Goal: Task Accomplishment & Management: Use online tool/utility

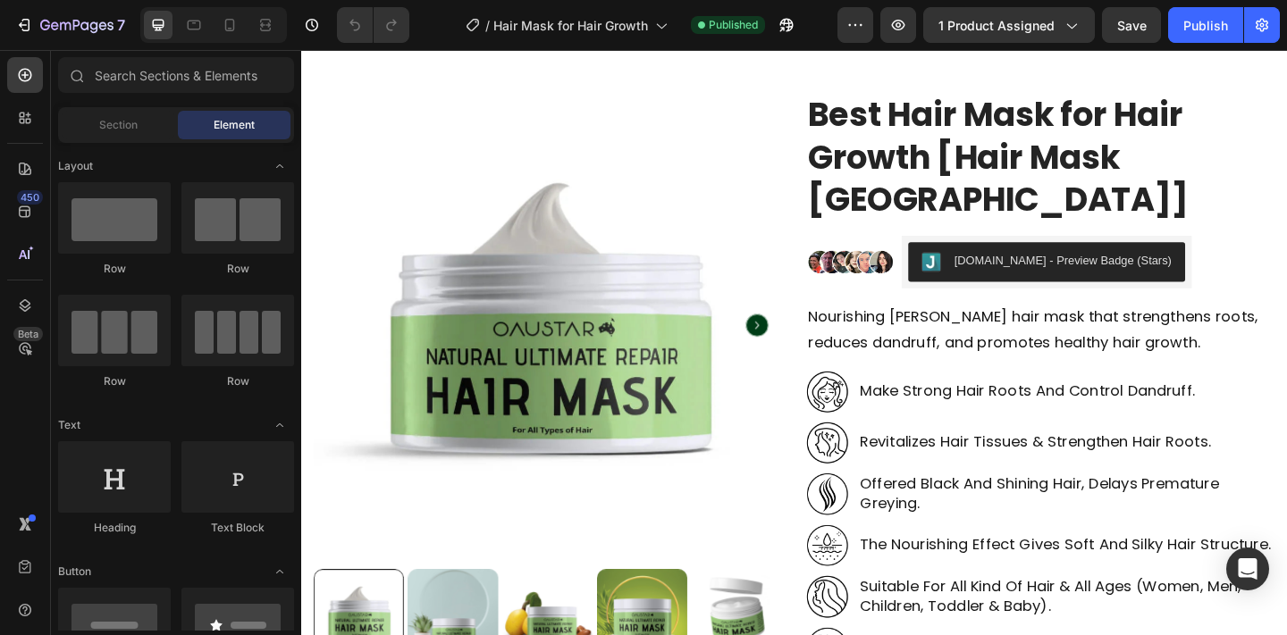
scroll to position [215, 0]
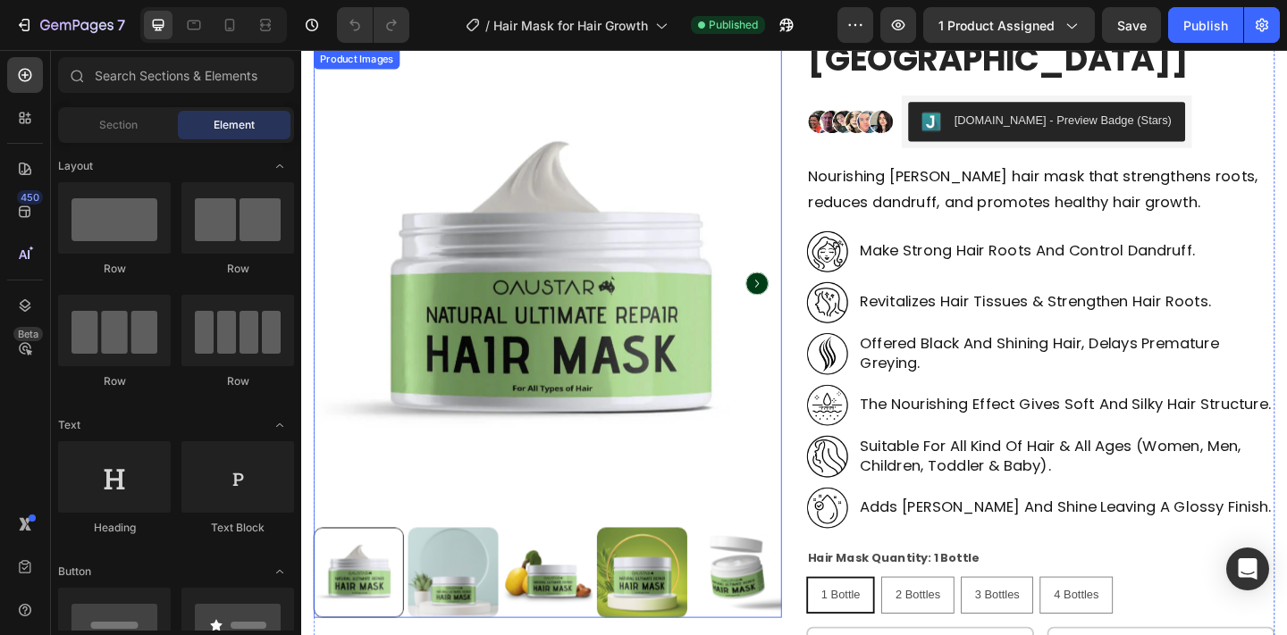
click at [805, 304] on icon "Carousel Next Arrow" at bounding box center [797, 304] width 25 height 25
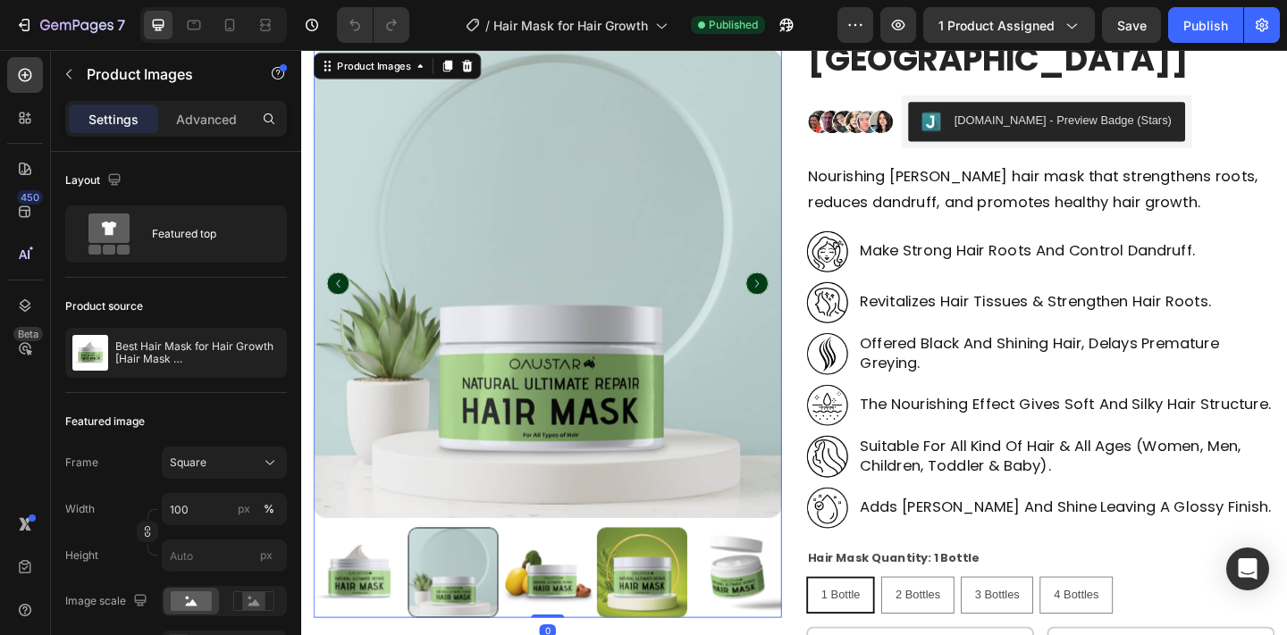
click at [805, 304] on icon "Carousel Next Arrow" at bounding box center [797, 304] width 25 height 25
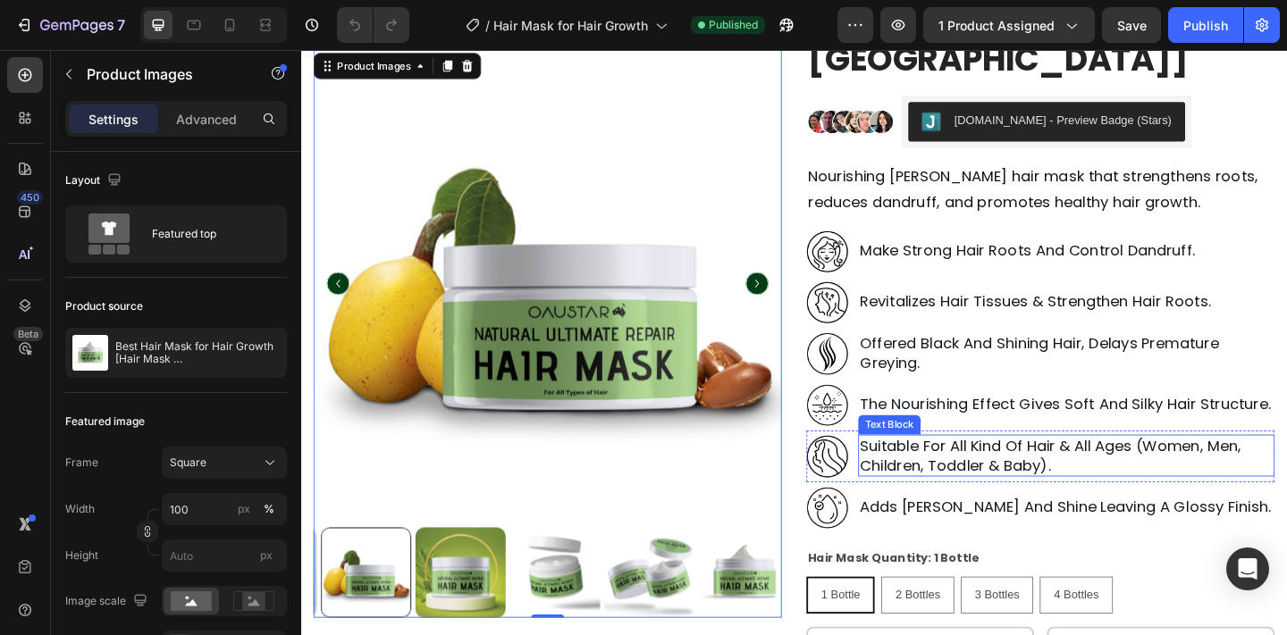
scroll to position [697, 0]
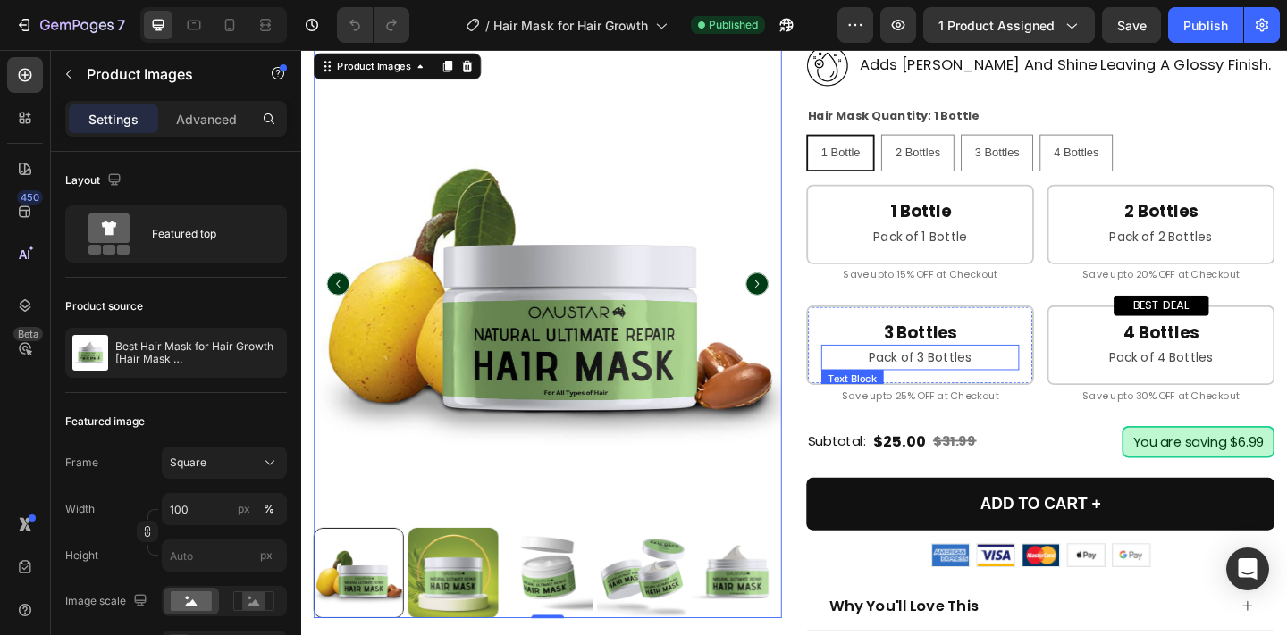
click at [982, 373] on p "Pack of 3 Bottles" at bounding box center [975, 385] width 212 height 24
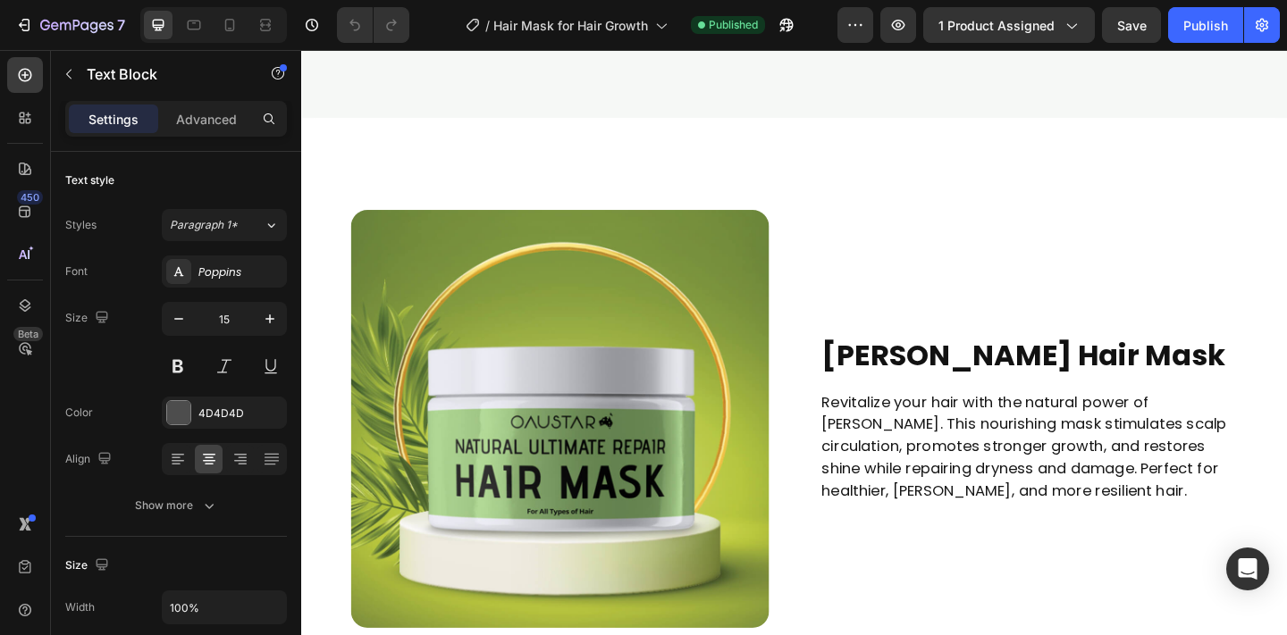
scroll to position [2472, 0]
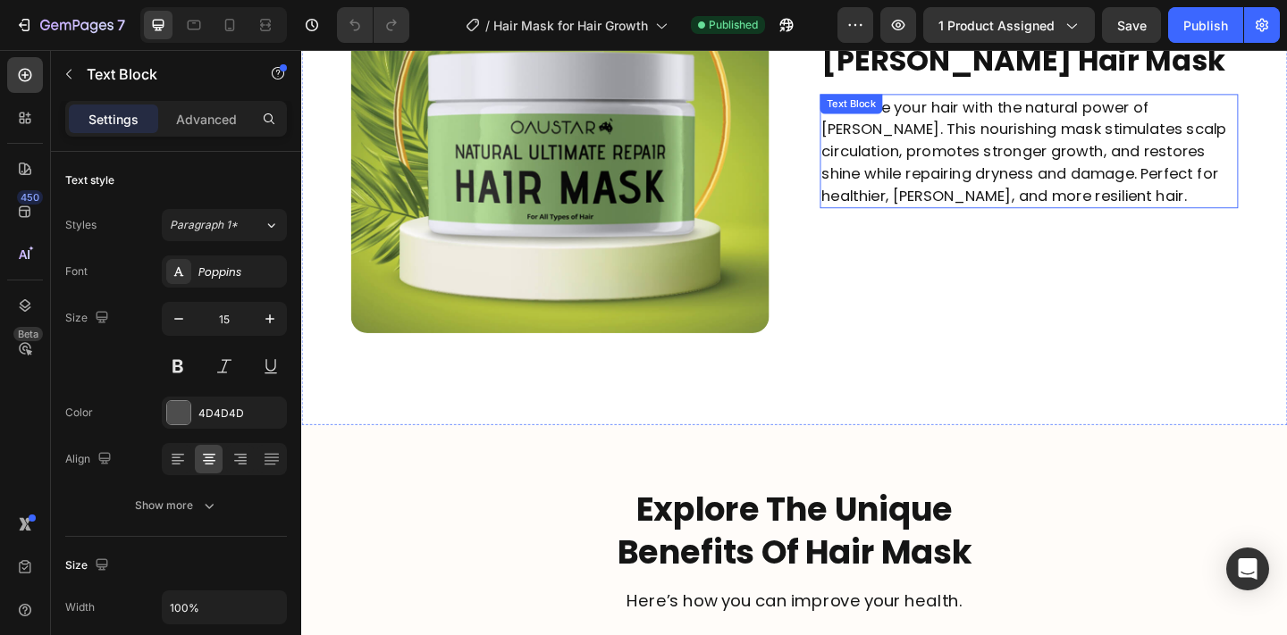
click at [968, 182] on p "Revitalize your hair with the natural power of rosemary. This nourishing mask s…" at bounding box center [1092, 160] width 451 height 121
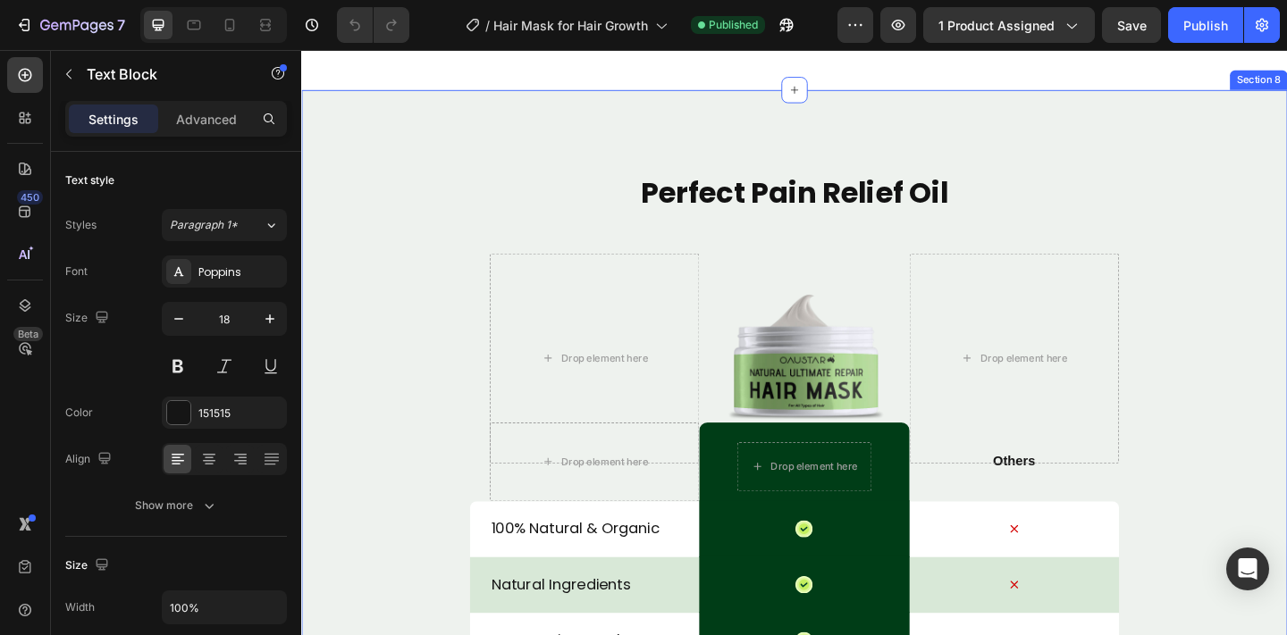
scroll to position [5800, 0]
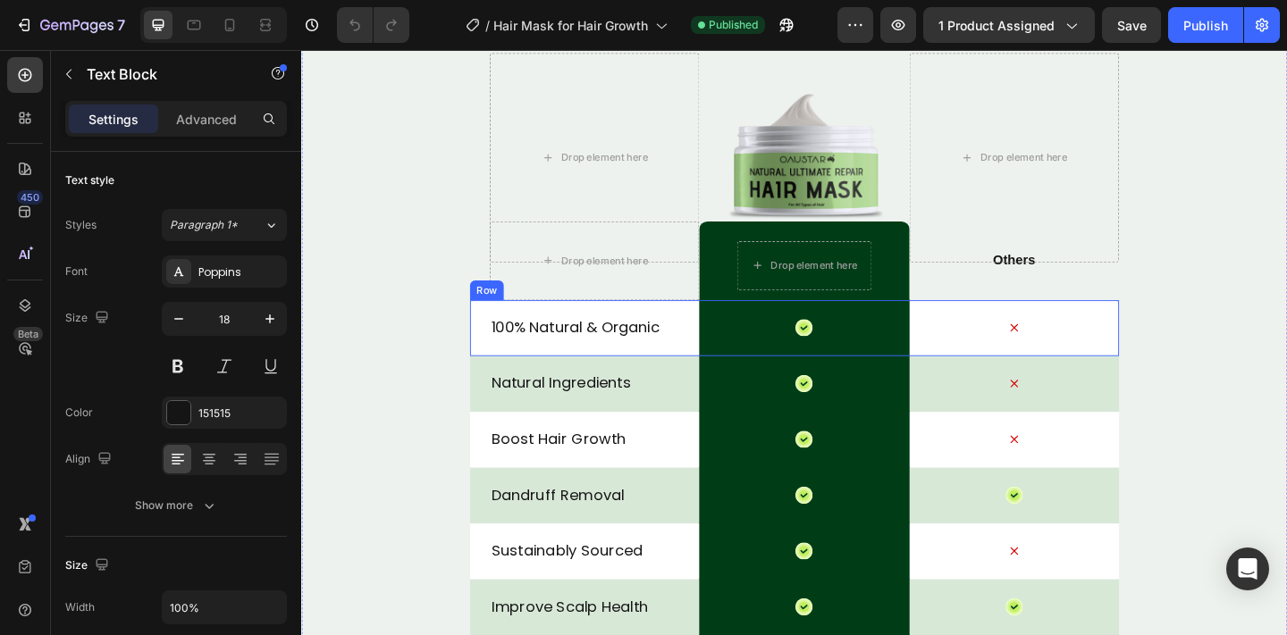
click at [588, 349] on p "100% Natural & Organic" at bounding box center [620, 351] width 224 height 21
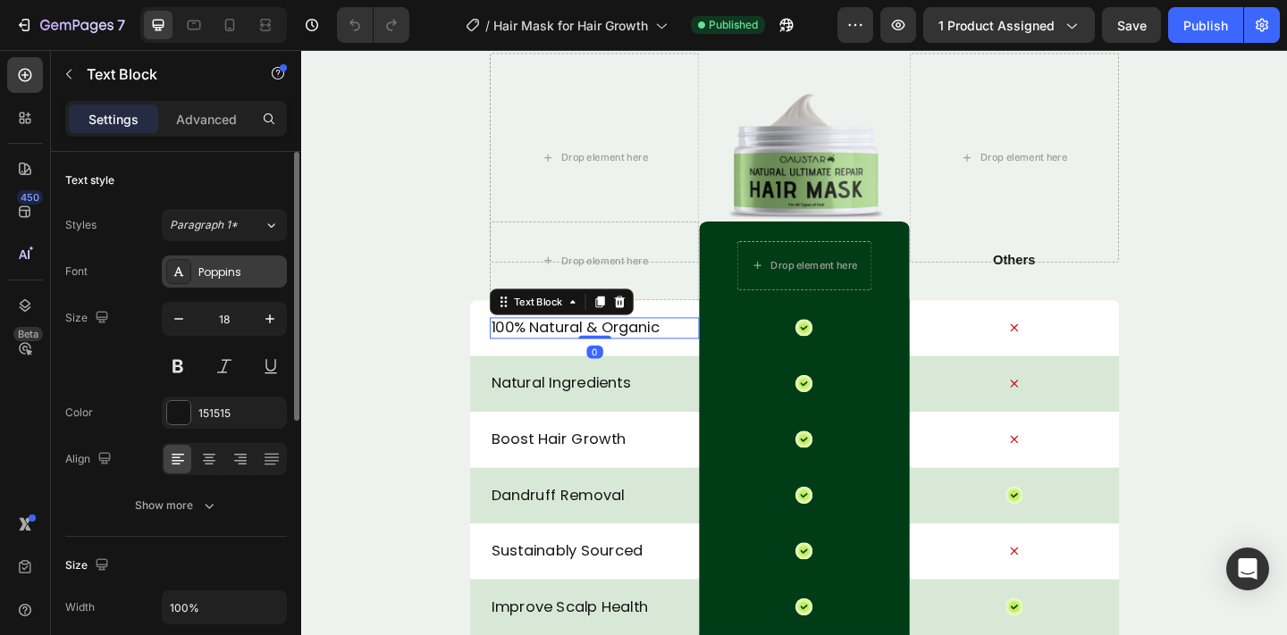
scroll to position [5, 0]
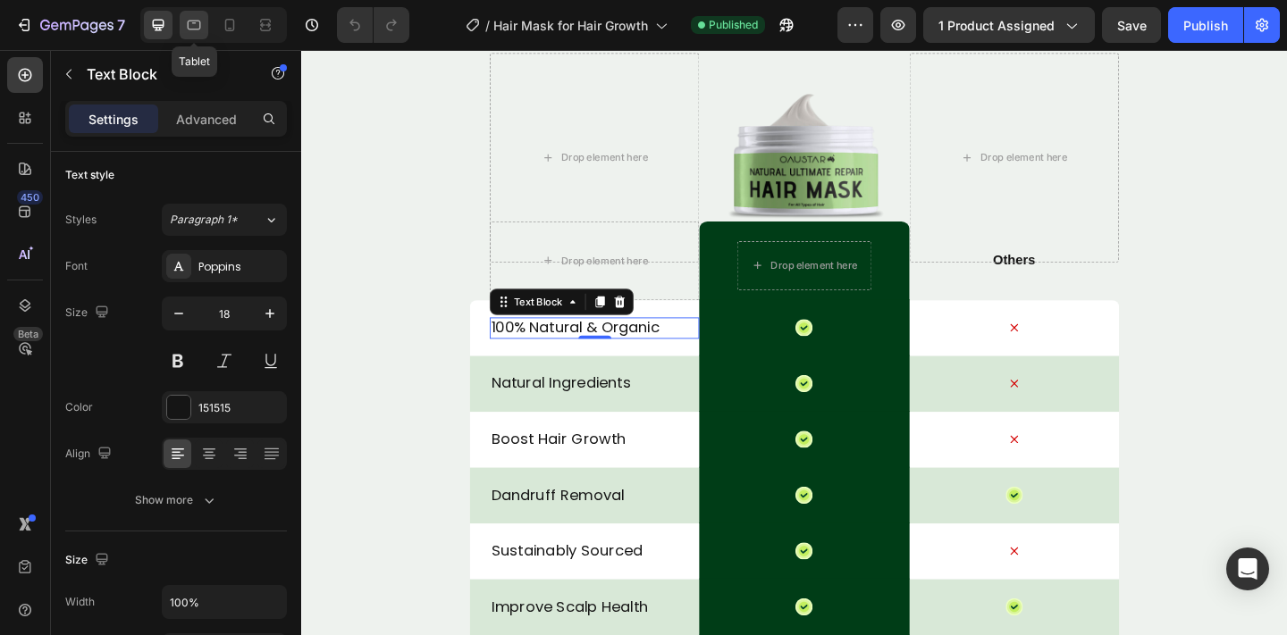
click at [201, 20] on icon at bounding box center [194, 25] width 18 height 18
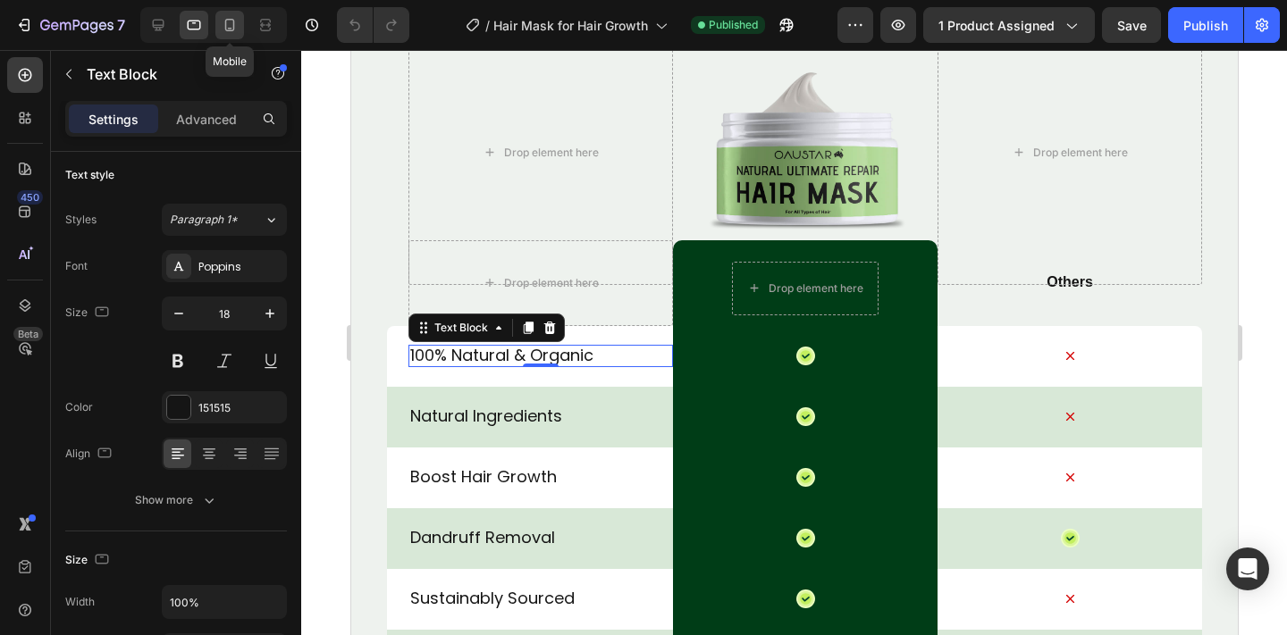
scroll to position [6040, 0]
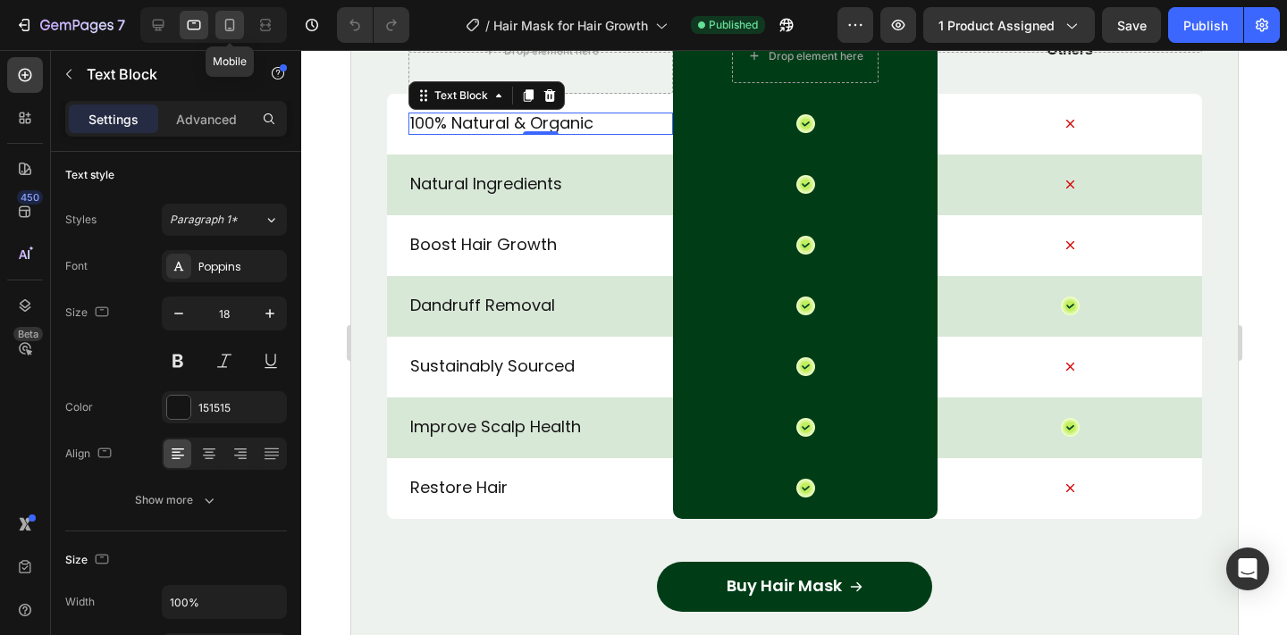
click at [230, 21] on icon at bounding box center [230, 25] width 18 height 18
type input "16"
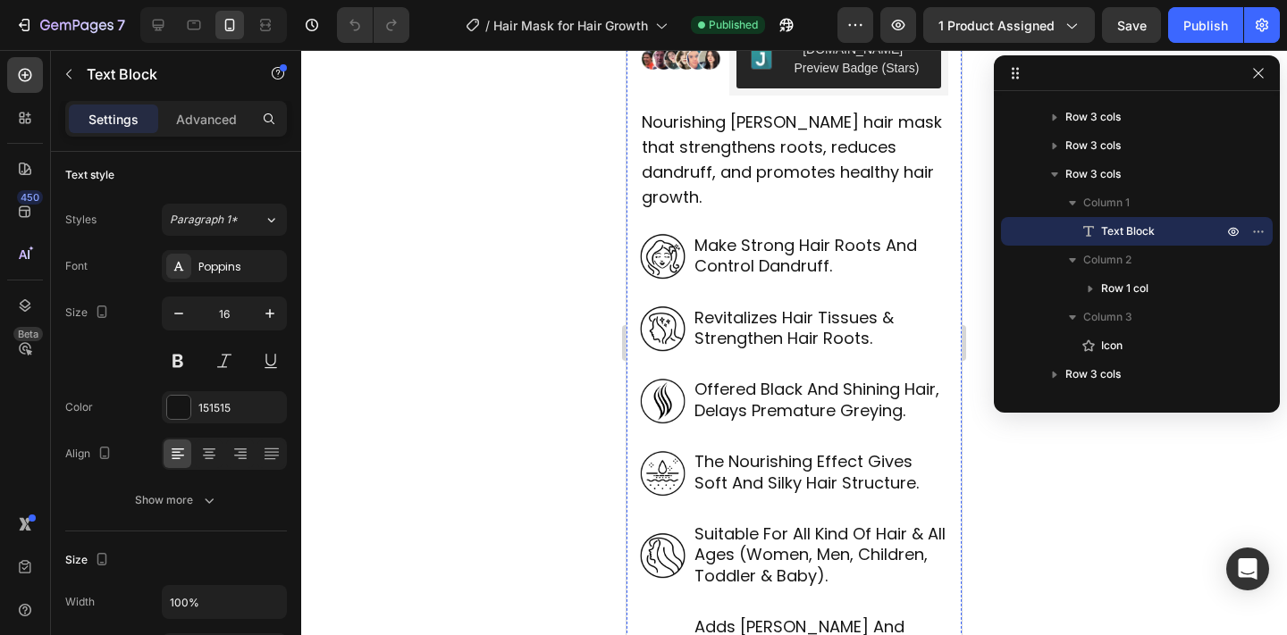
scroll to position [768, 0]
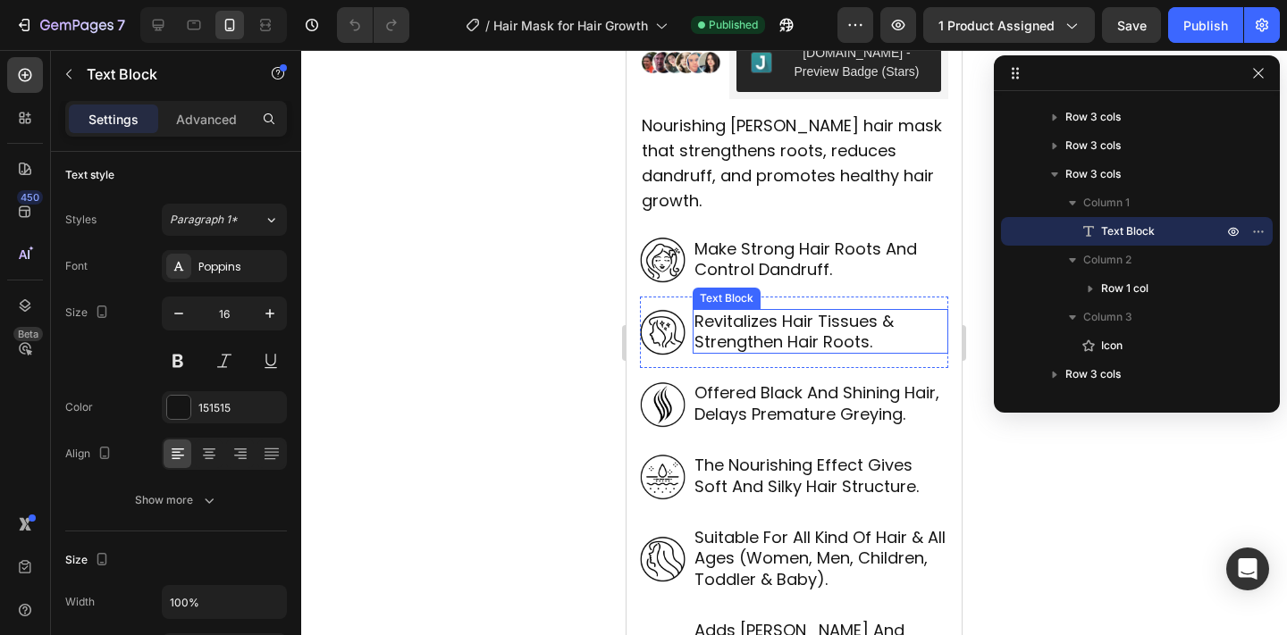
click at [736, 311] on p "revitalizes hair tissues & strengthen hair roots." at bounding box center [820, 332] width 252 height 42
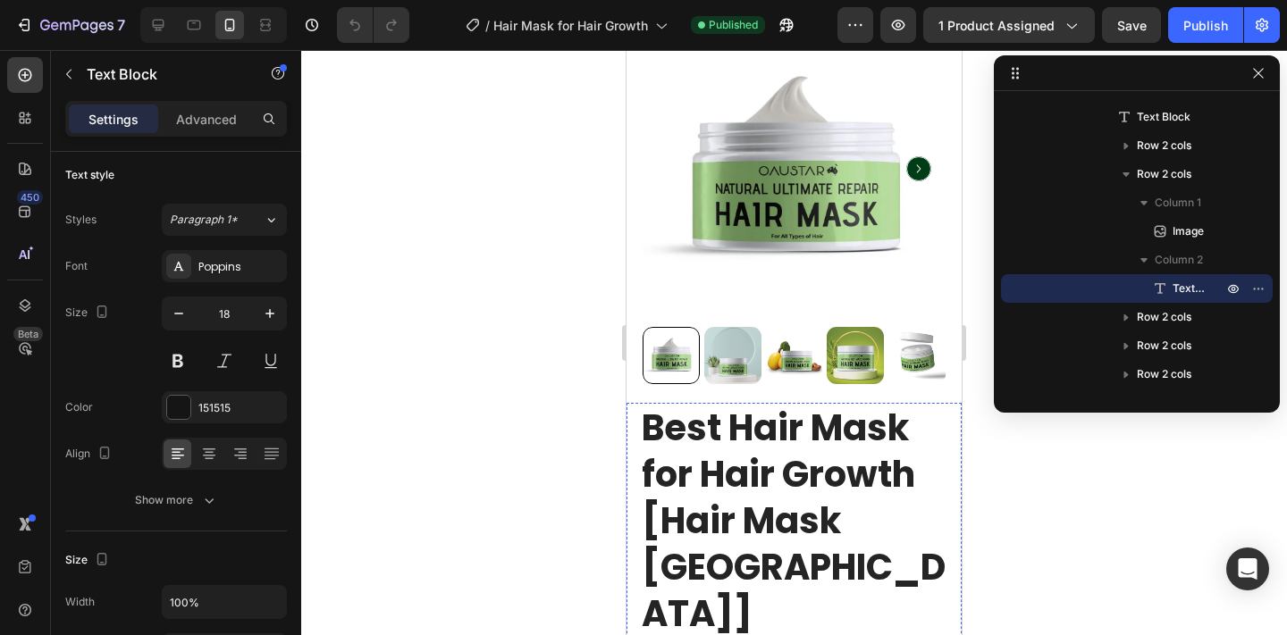
scroll to position [0, 0]
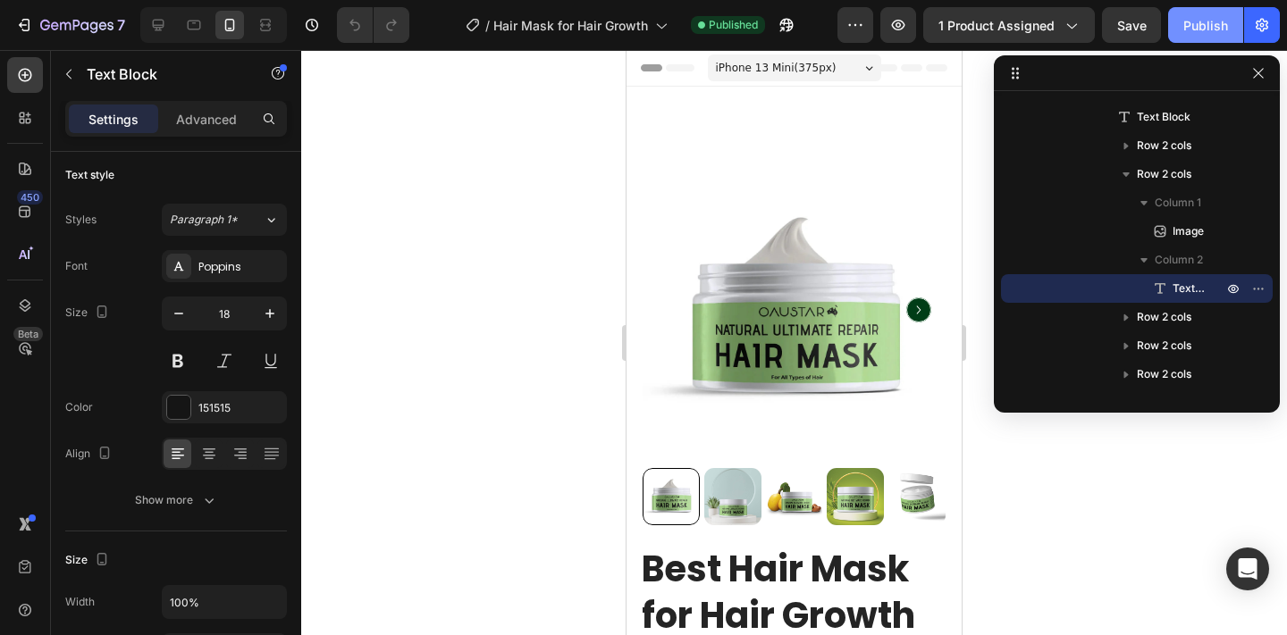
click at [1194, 33] on div "Publish" at bounding box center [1205, 25] width 45 height 19
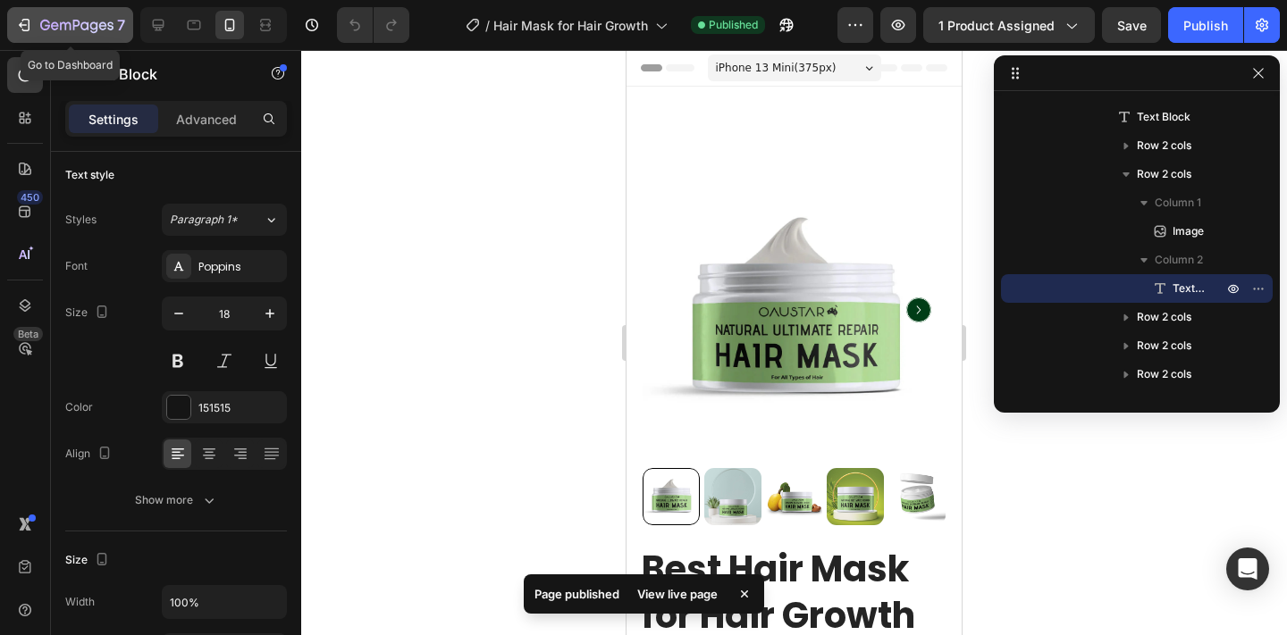
click at [72, 29] on icon "button" at bounding box center [76, 26] width 73 height 15
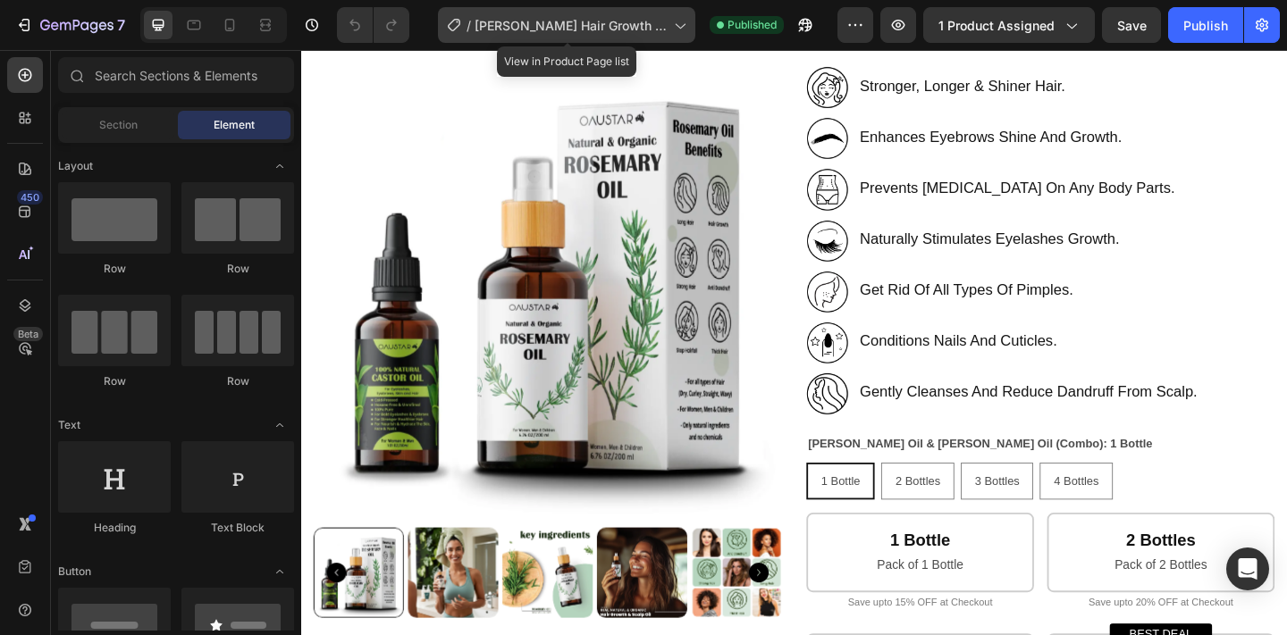
scroll to position [407, 0]
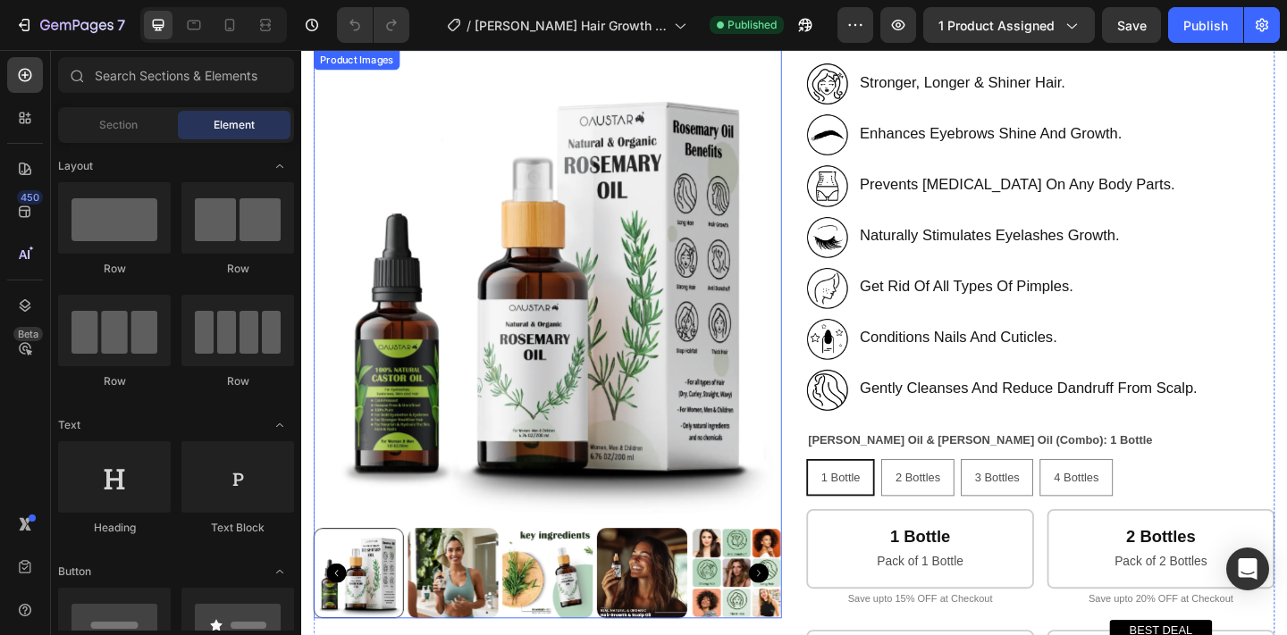
click at [760, 365] on img at bounding box center [569, 304] width 509 height 509
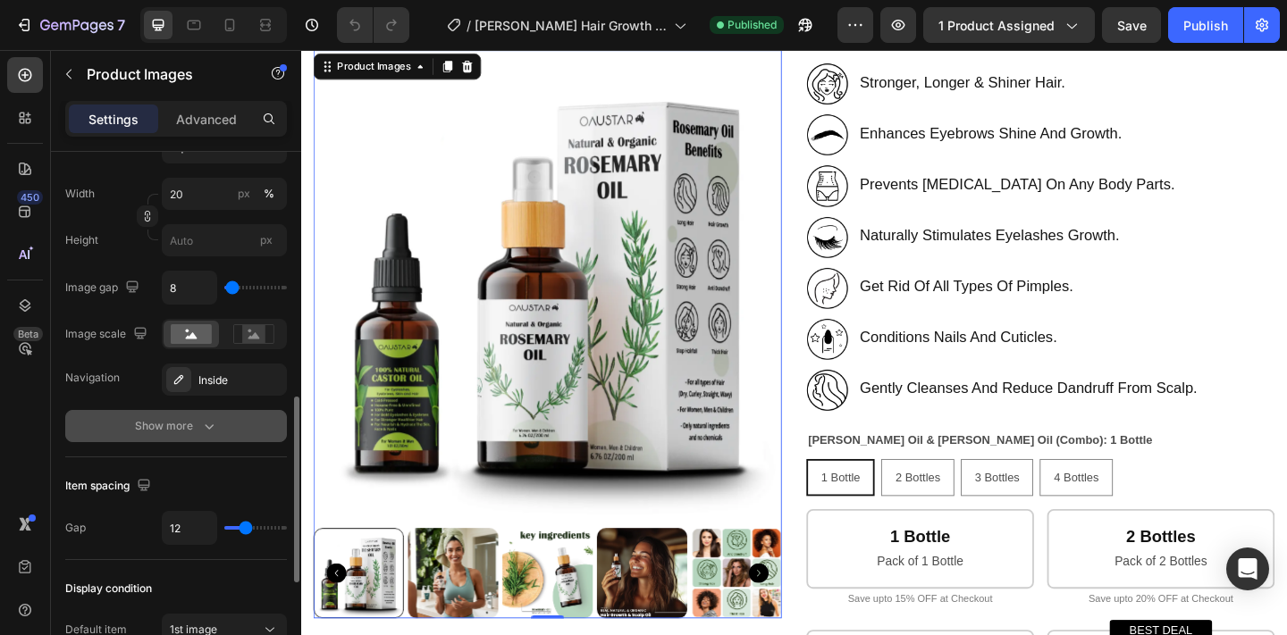
scroll to position [696, 0]
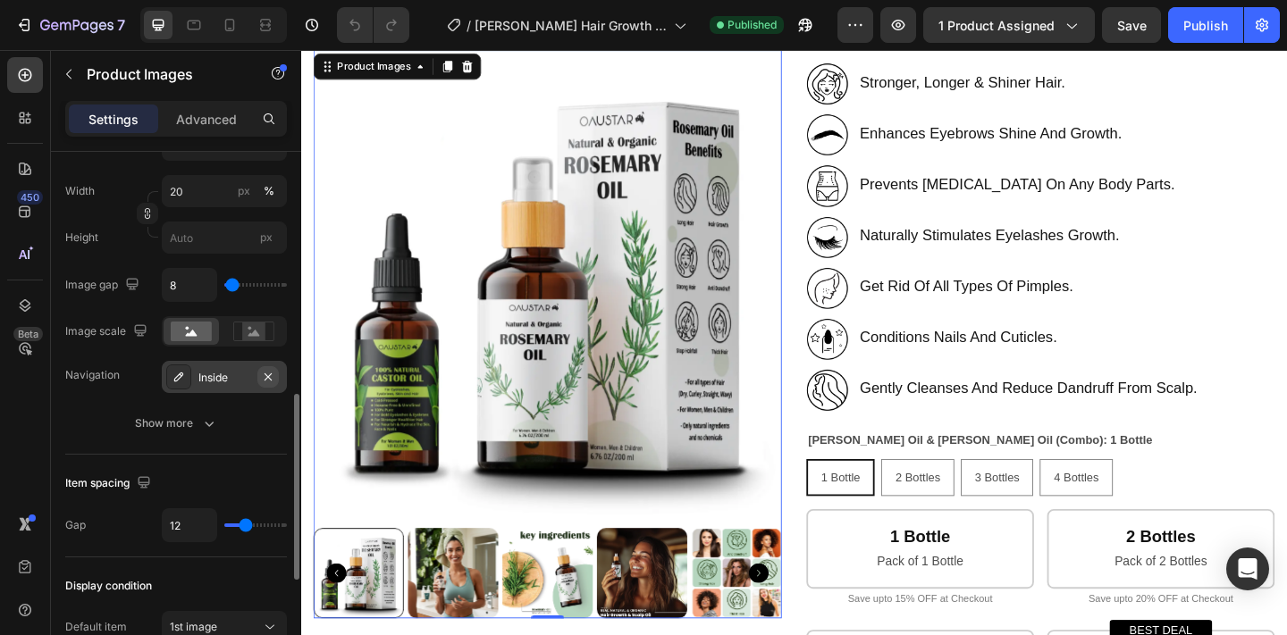
click at [268, 376] on icon "button" at bounding box center [267, 376] width 7 height 7
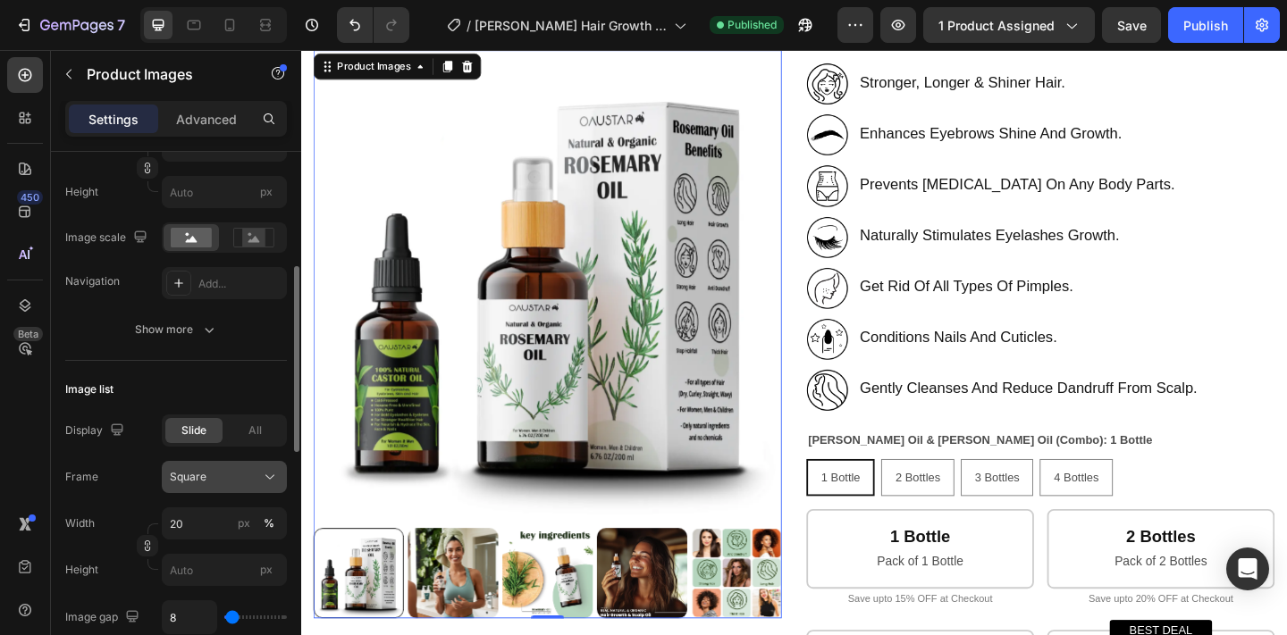
scroll to position [355, 0]
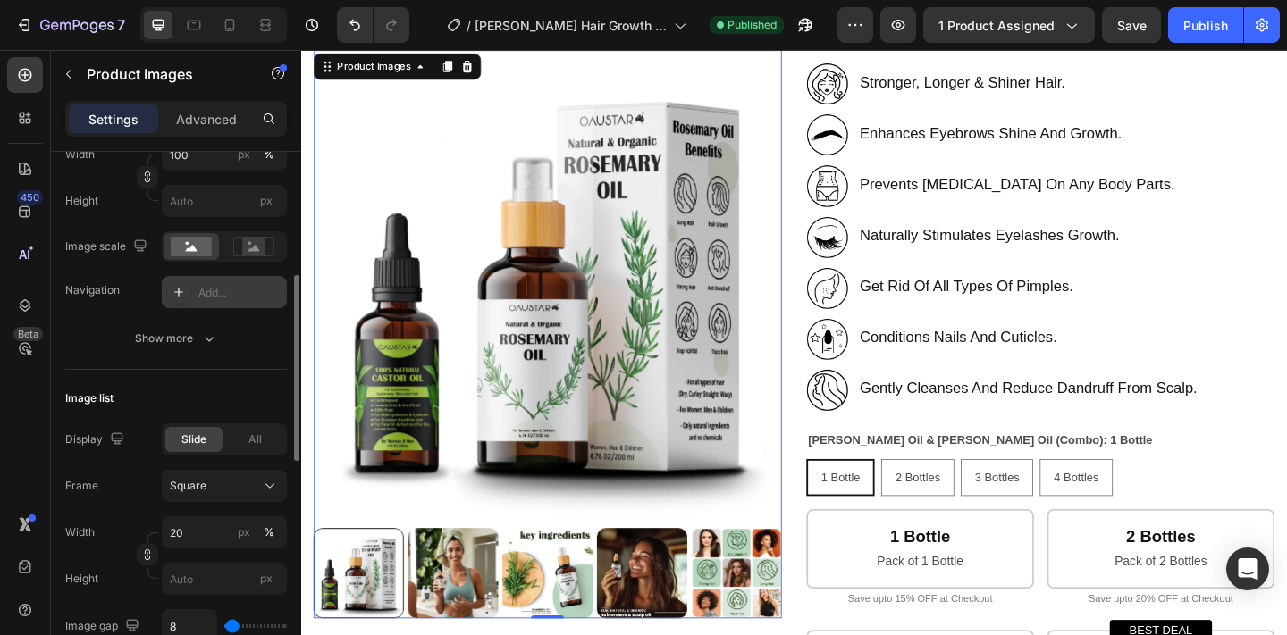
click at [237, 299] on div "Add..." at bounding box center [240, 293] width 84 height 16
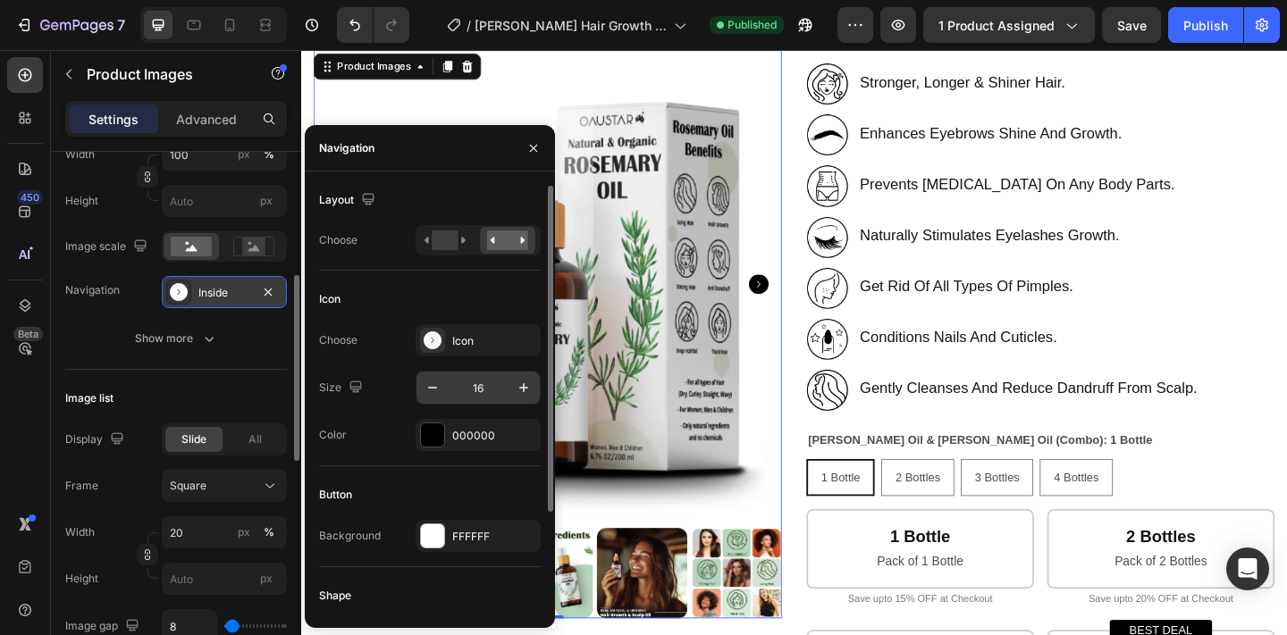
click at [475, 382] on input "16" at bounding box center [478, 388] width 59 height 32
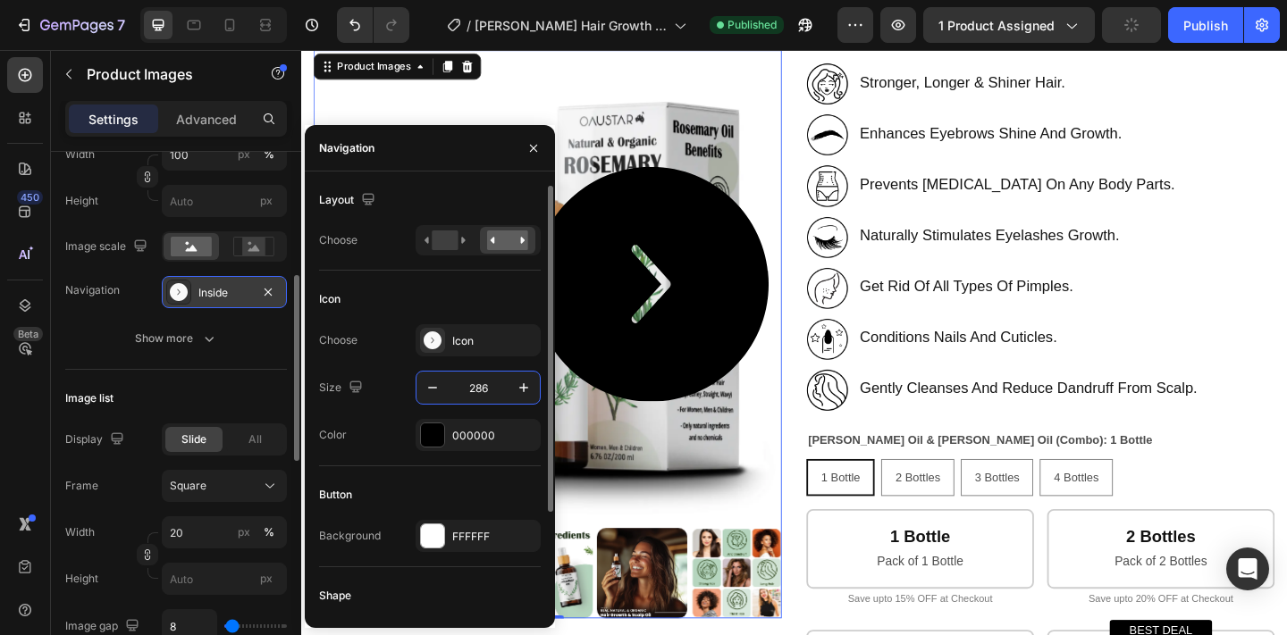
type input "28"
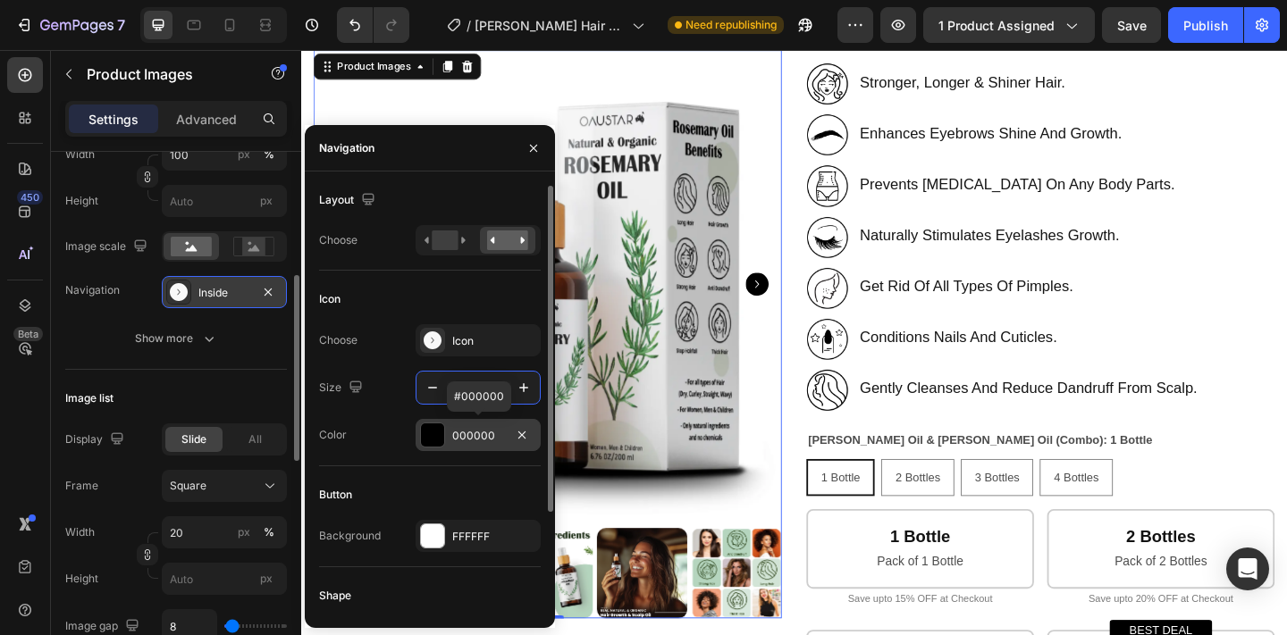
click at [457, 431] on div "000000" at bounding box center [478, 436] width 52 height 16
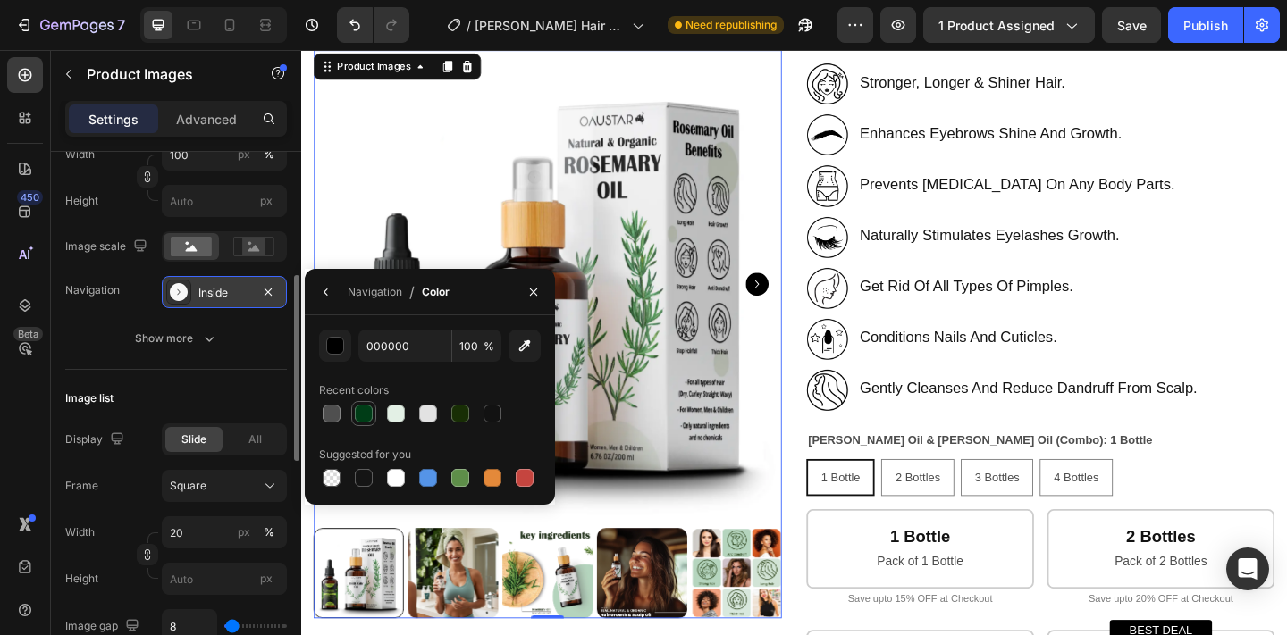
click at [365, 410] on div at bounding box center [364, 414] width 18 height 18
type input "003D17"
click at [355, 291] on div "Navigation" at bounding box center [375, 292] width 55 height 16
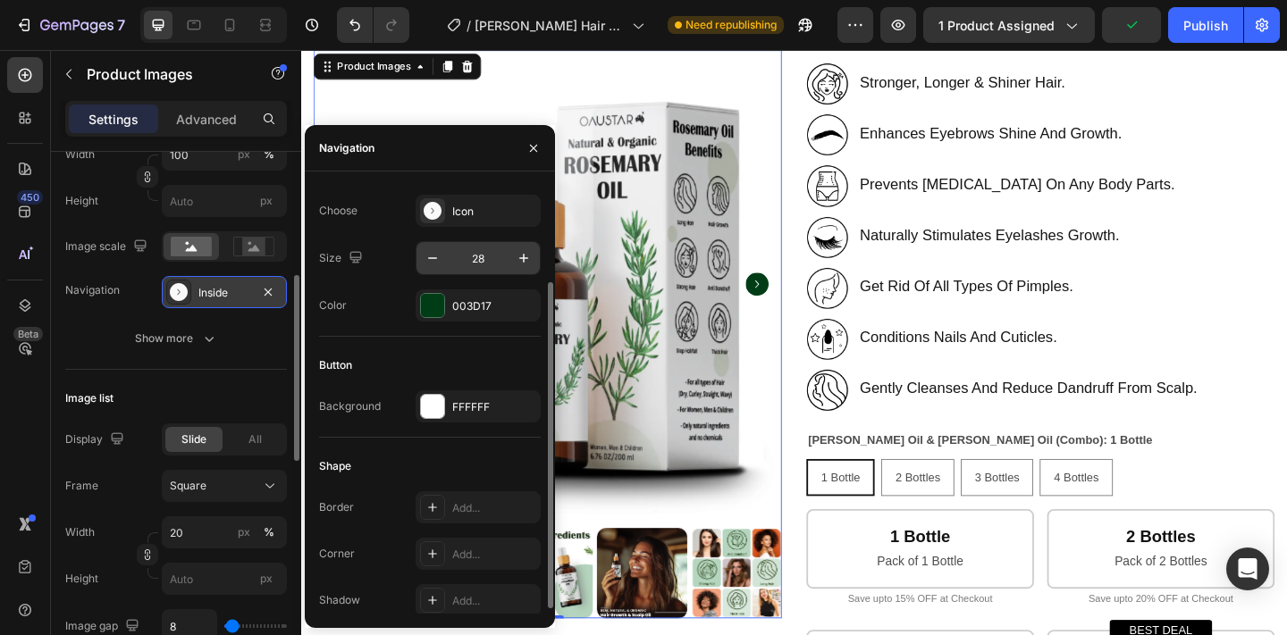
scroll to position [132, 0]
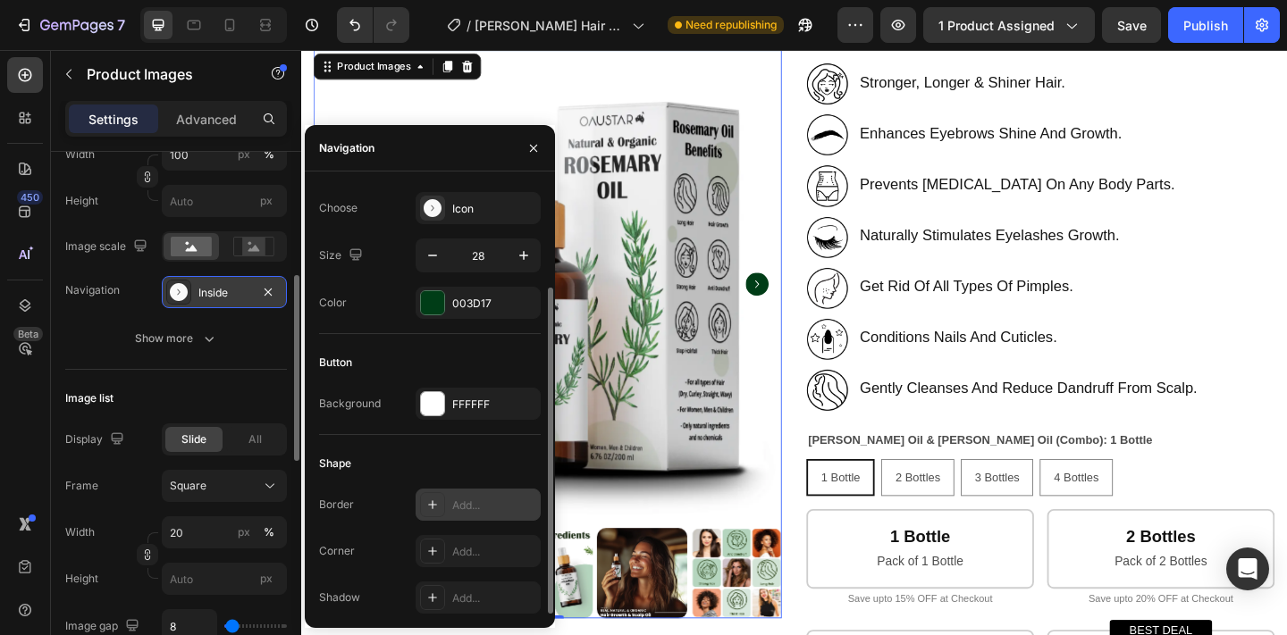
click at [477, 510] on div "Add..." at bounding box center [494, 506] width 84 height 16
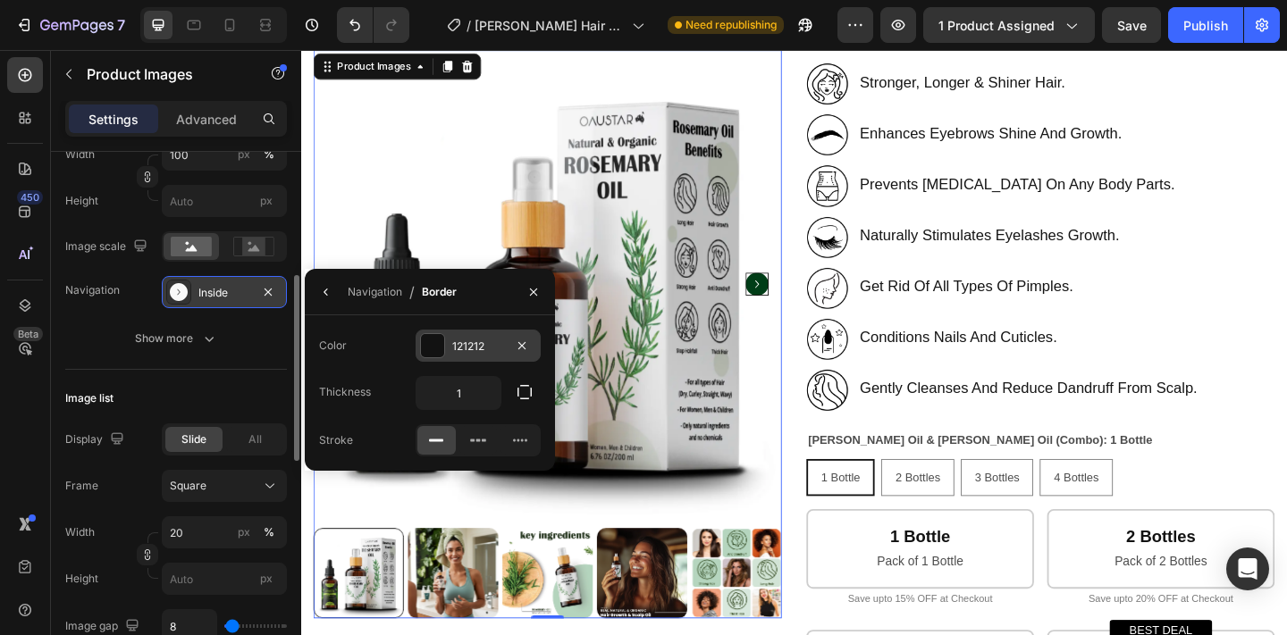
click at [470, 346] on div "121212" at bounding box center [478, 347] width 52 height 16
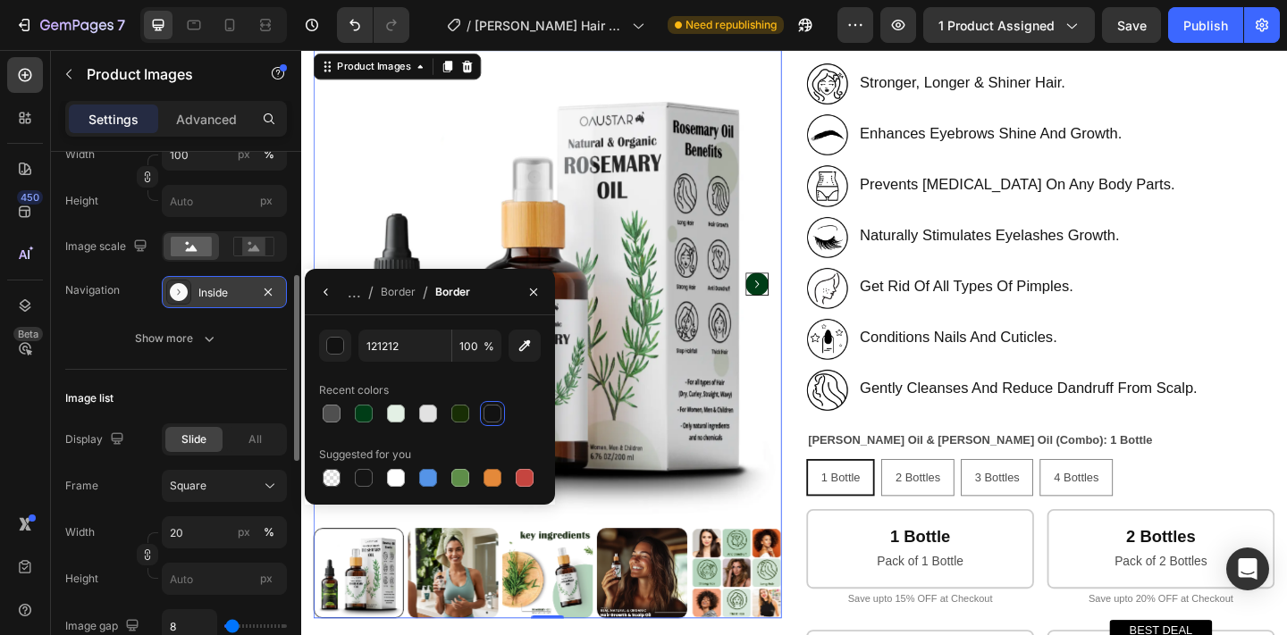
click at [388, 419] on div at bounding box center [396, 414] width 18 height 18
type input "E3F0E5"
click at [323, 290] on icon "button" at bounding box center [326, 292] width 14 height 14
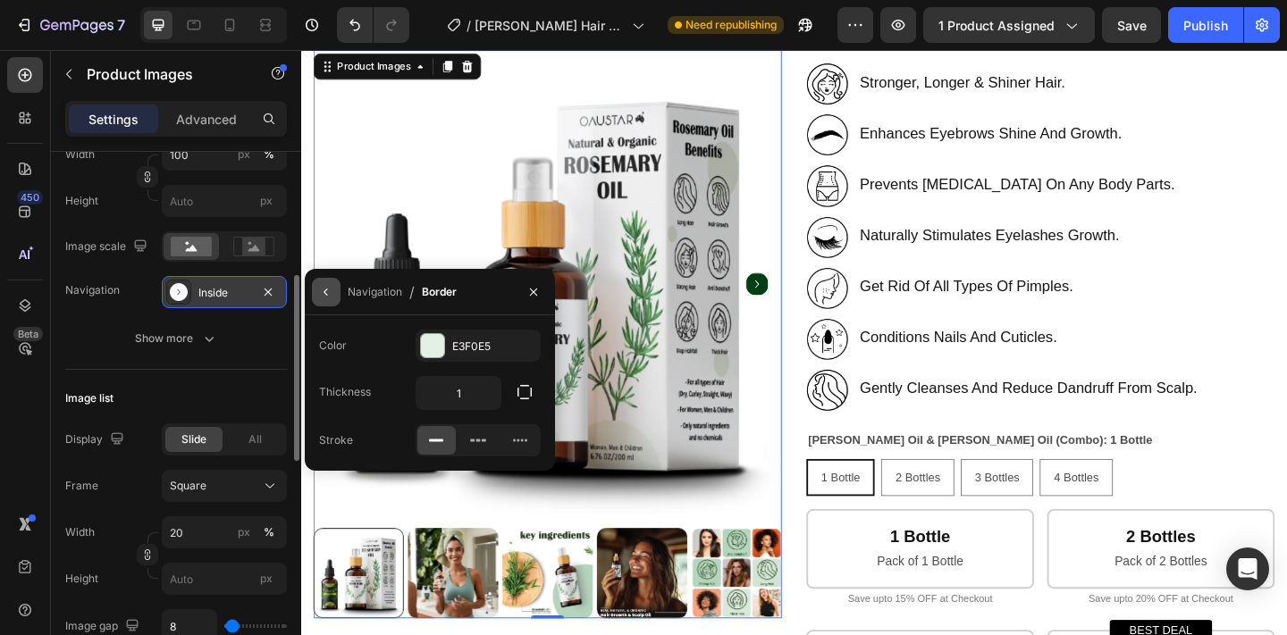
click at [327, 293] on icon "button" at bounding box center [326, 292] width 14 height 14
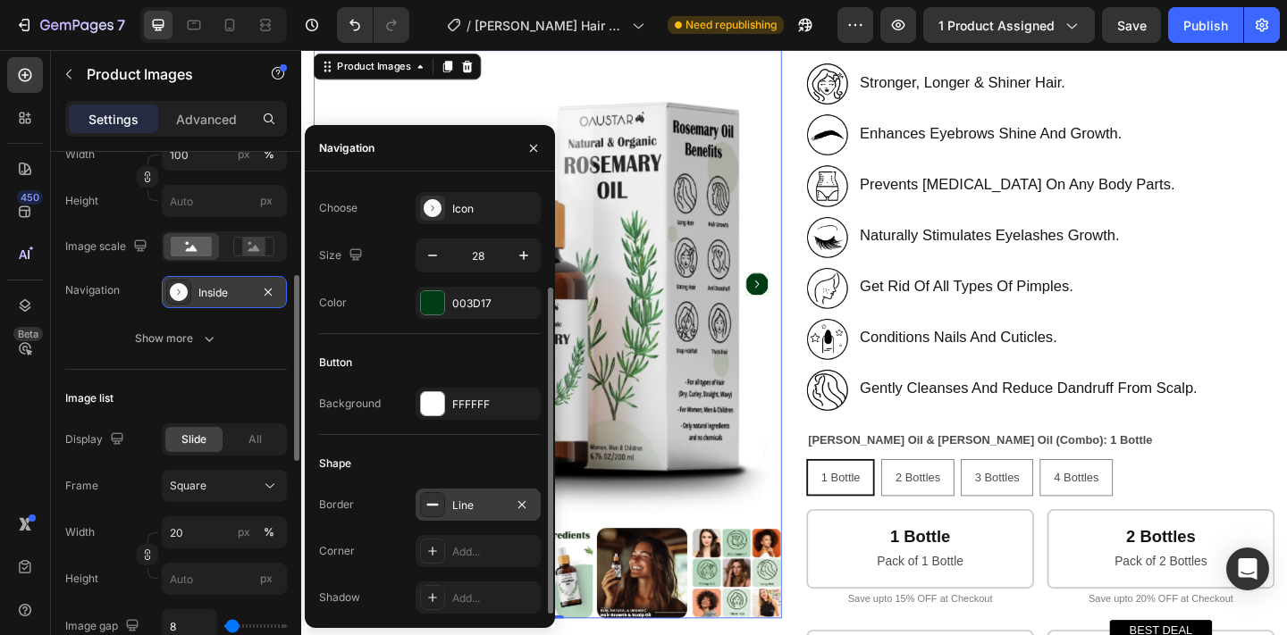
click at [467, 533] on div "Border Line Corner Add... Shadow Add..." at bounding box center [430, 551] width 222 height 125
click at [459, 548] on div "Add..." at bounding box center [494, 552] width 84 height 16
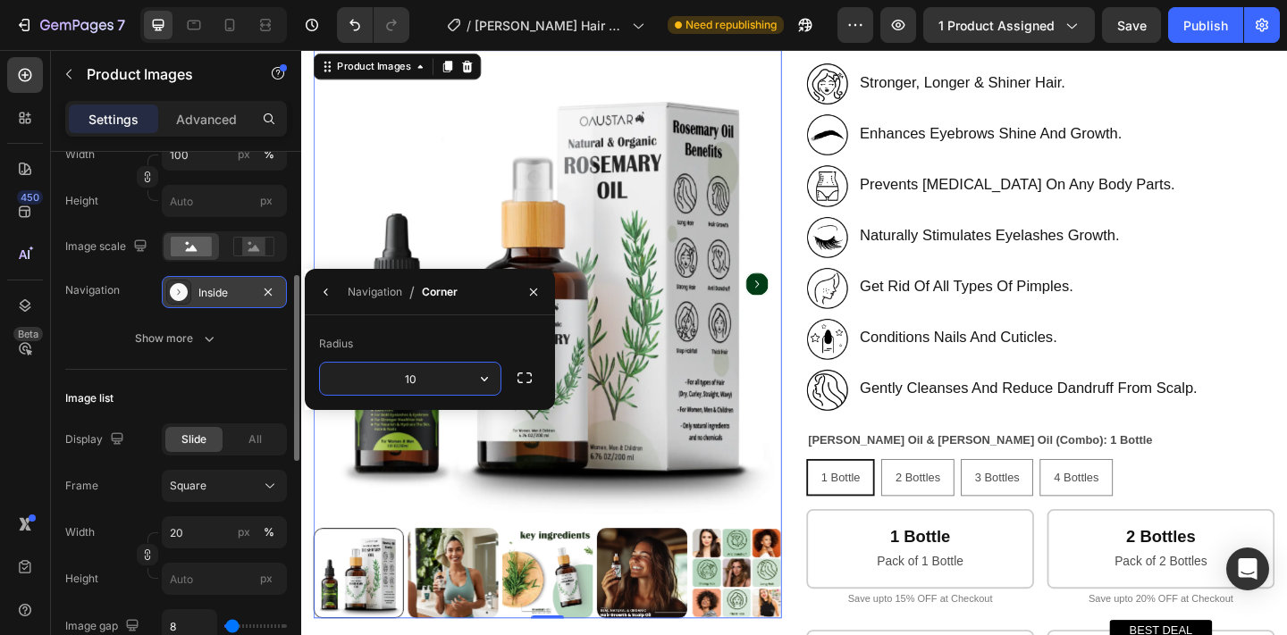
type input "100"
click at [324, 293] on icon "button" at bounding box center [326, 292] width 14 height 14
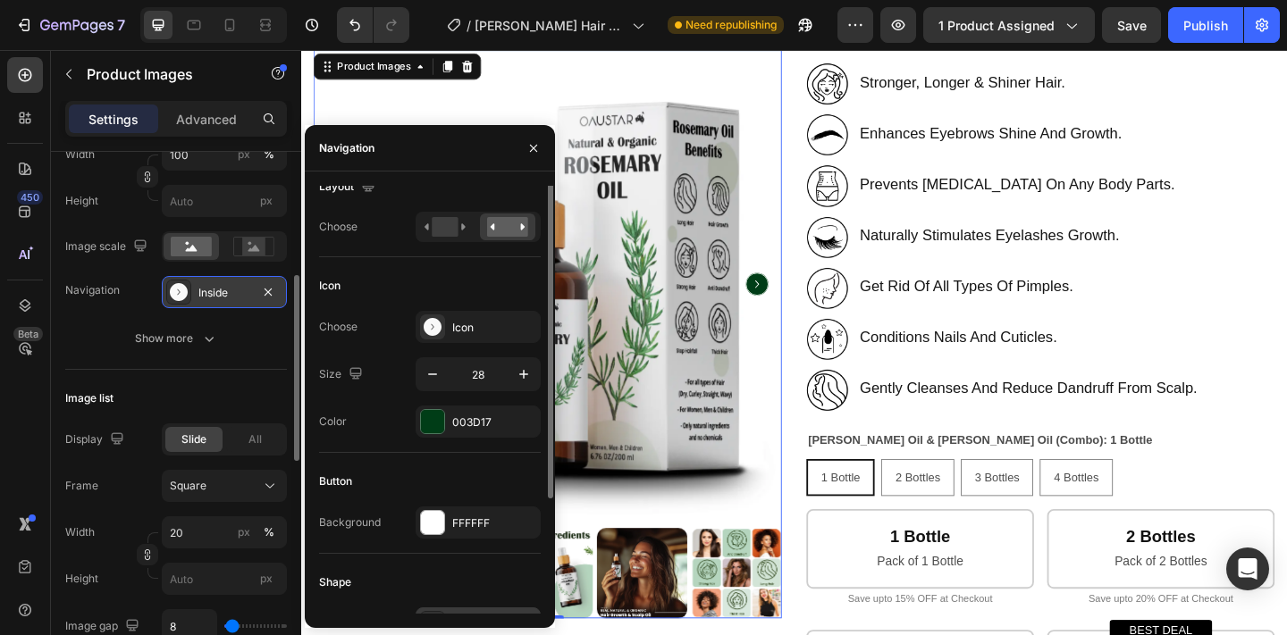
scroll to position [0, 0]
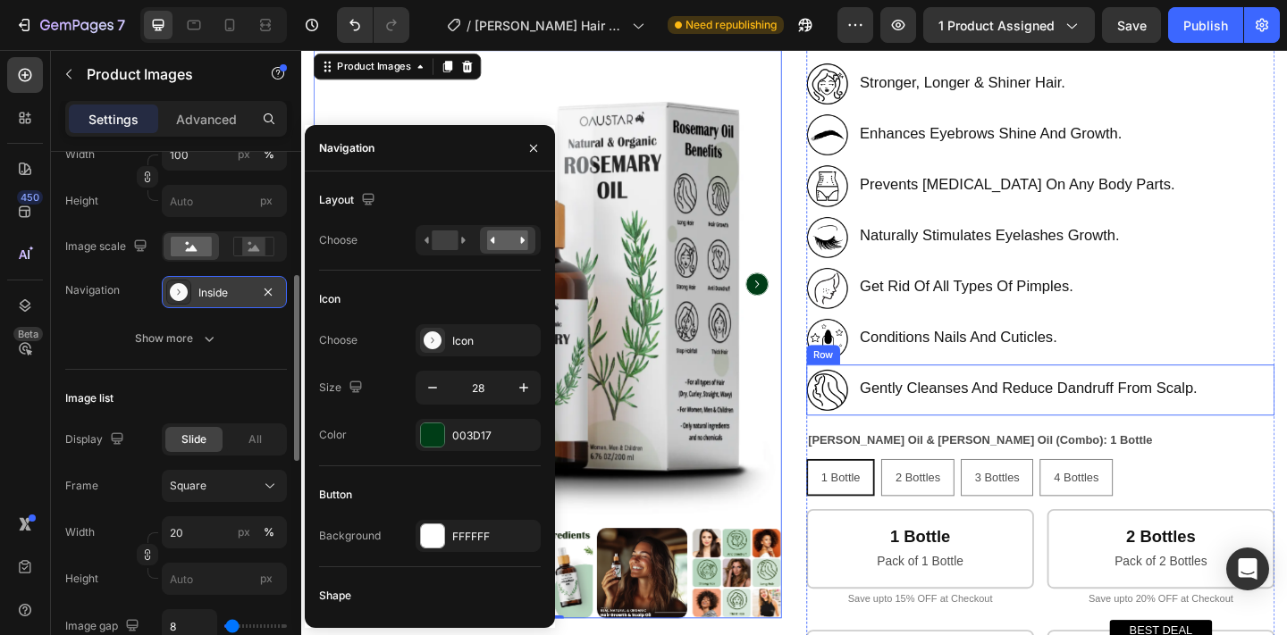
click at [941, 397] on div "gently cleanses and reduce dandruff from scalp. Text Block" at bounding box center [1092, 420] width 371 height 46
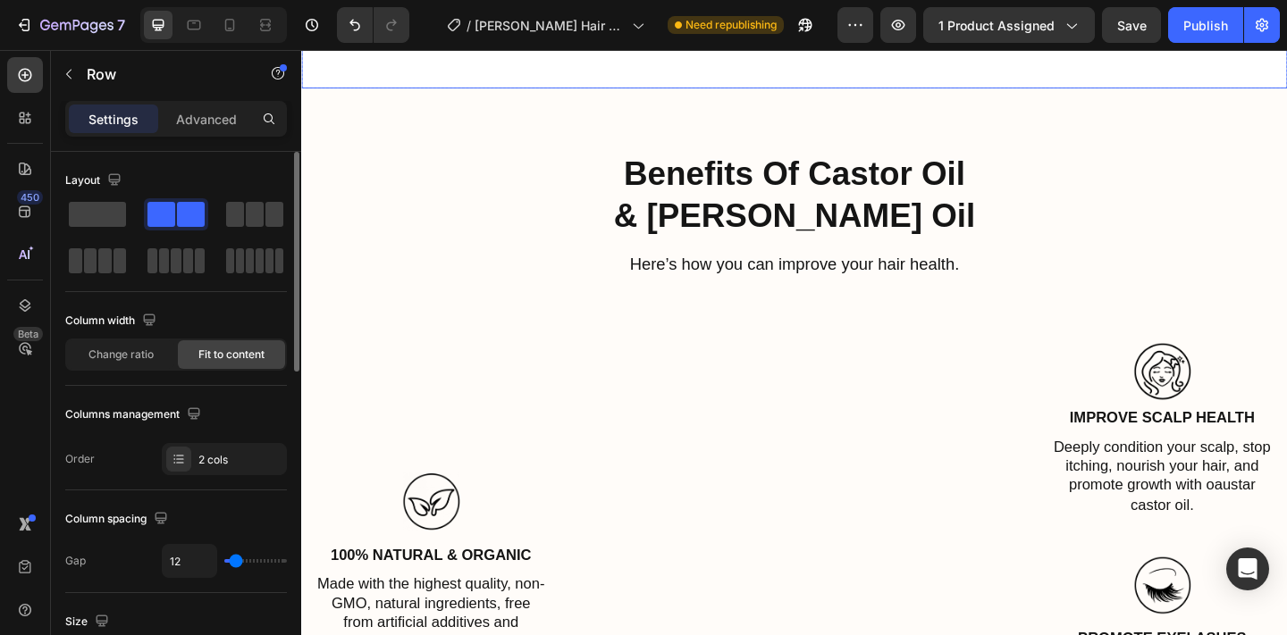
scroll to position [2770, 0]
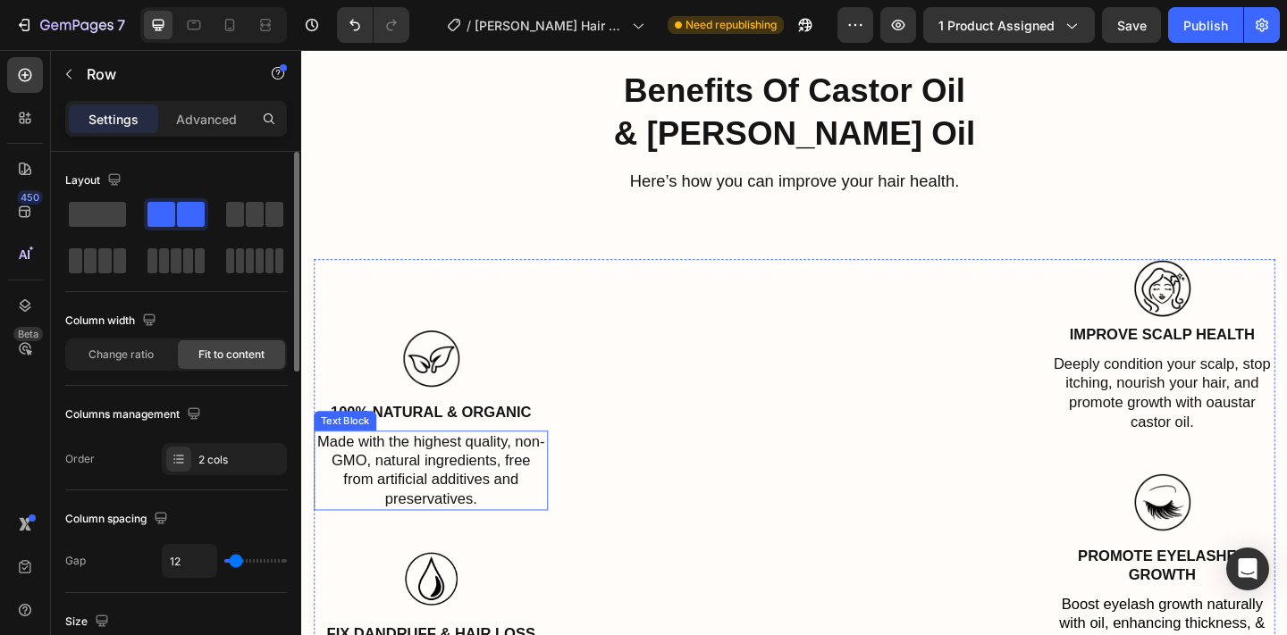
click at [533, 550] on p "Made with the highest quality, non- GMO, natural ingredients, free from artific…" at bounding box center [441, 508] width 251 height 84
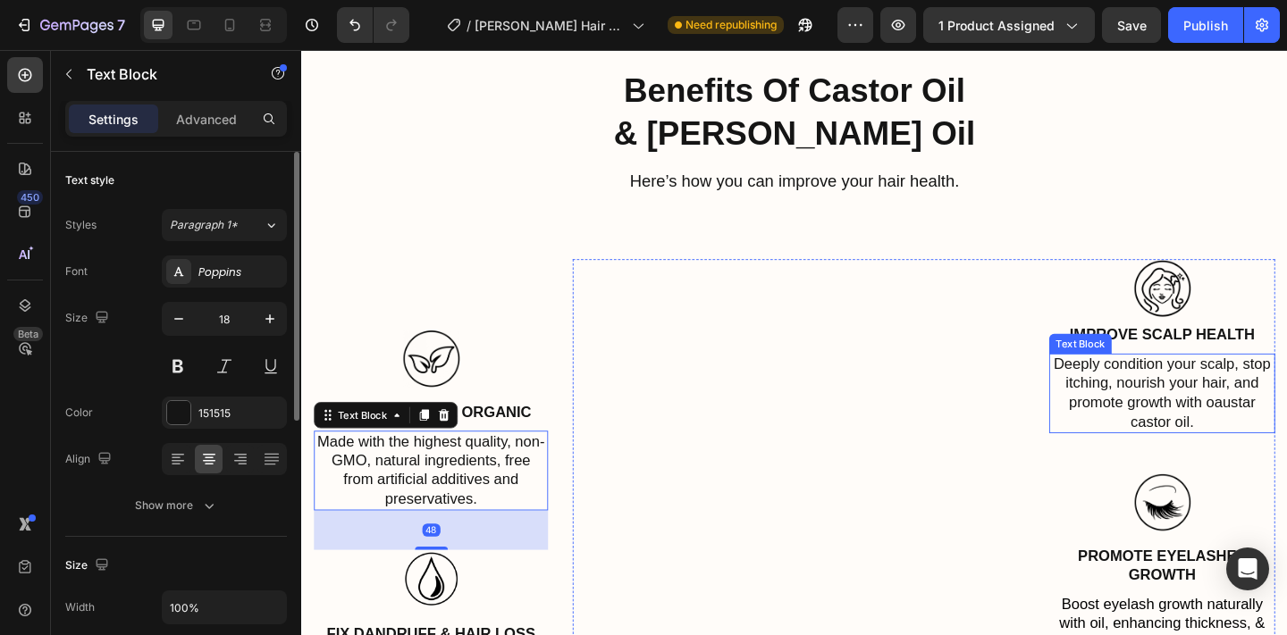
click at [1179, 466] on p "Deeply condition your scalp, stop itching, nourish your hair, and promote growt…" at bounding box center [1237, 424] width 242 height 84
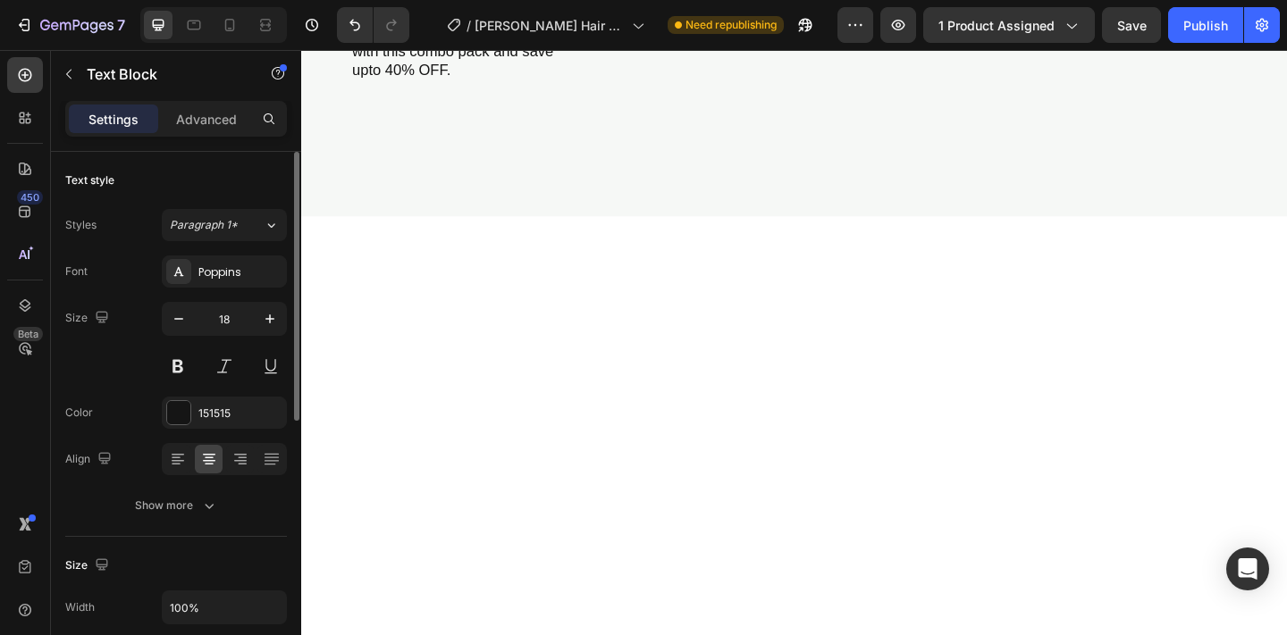
scroll to position [0, 0]
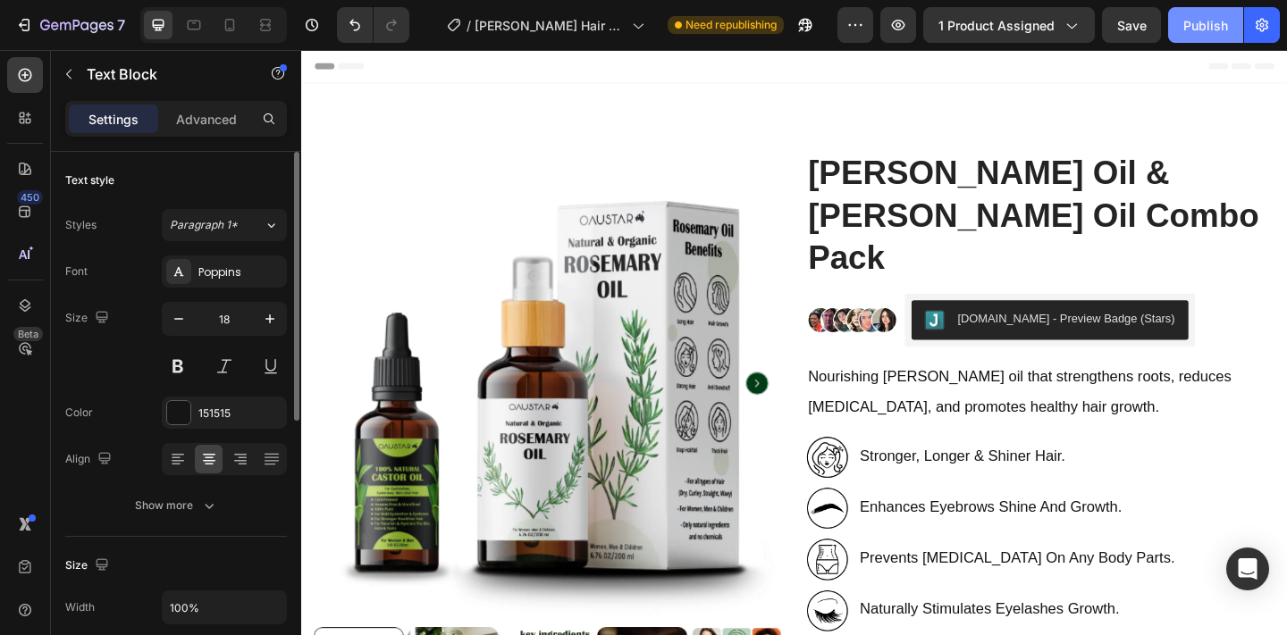
click at [1187, 21] on div "Publish" at bounding box center [1205, 25] width 45 height 19
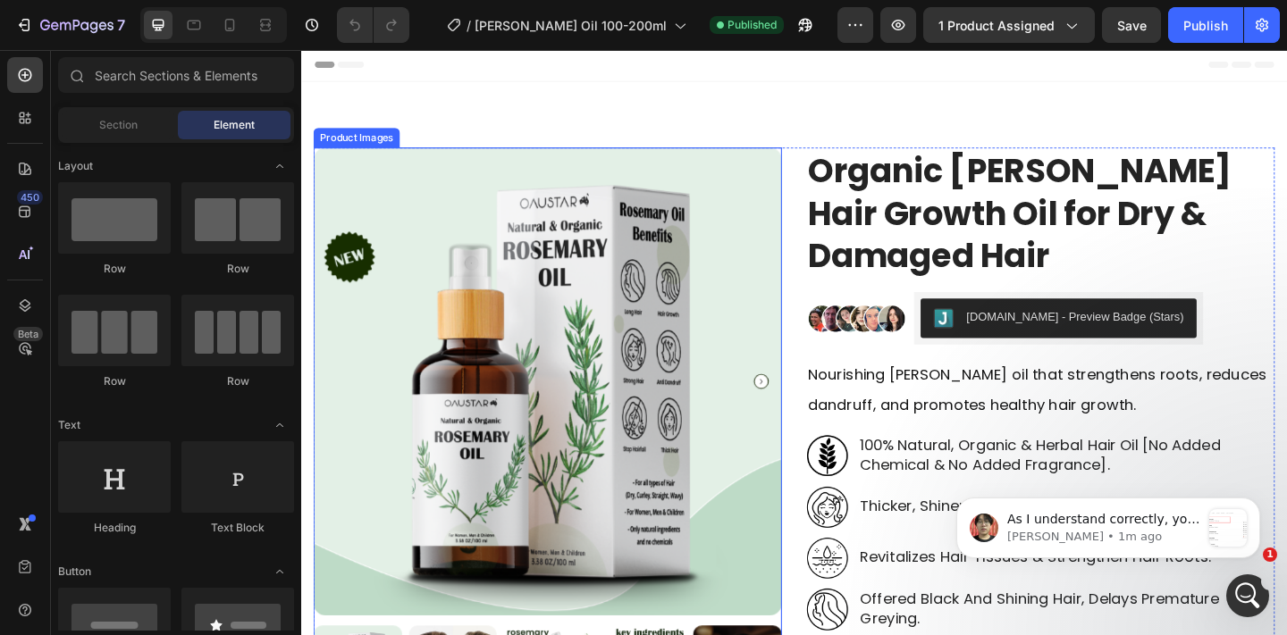
scroll to position [214, 0]
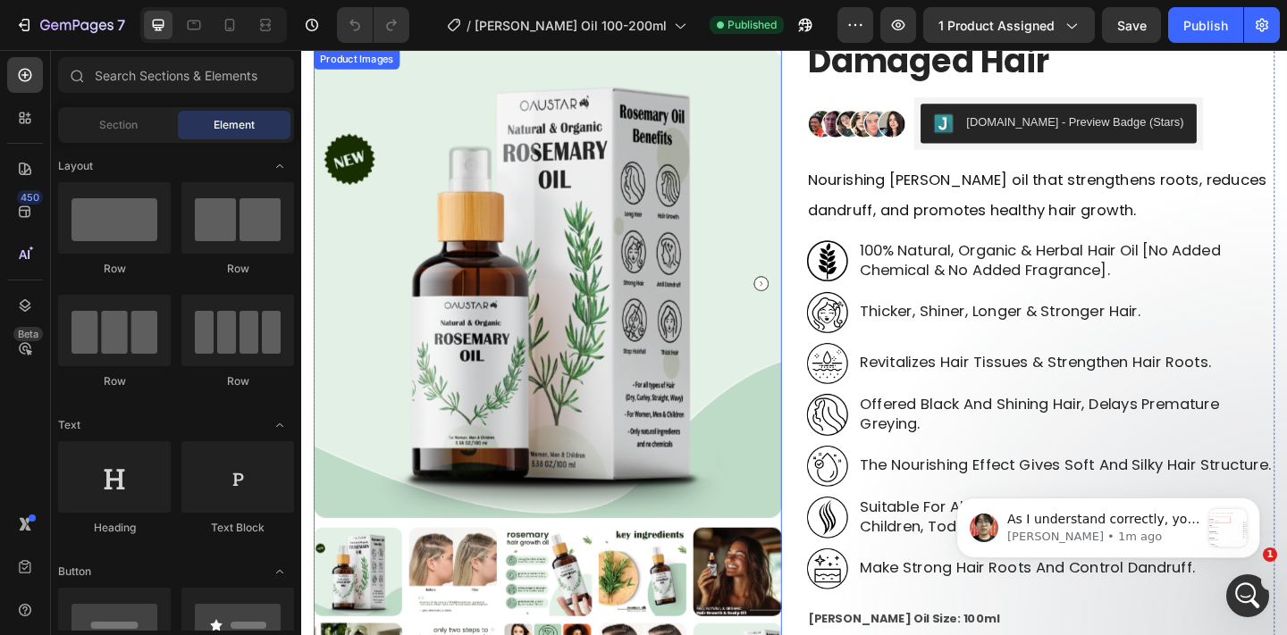
click at [787, 310] on img at bounding box center [569, 304] width 509 height 509
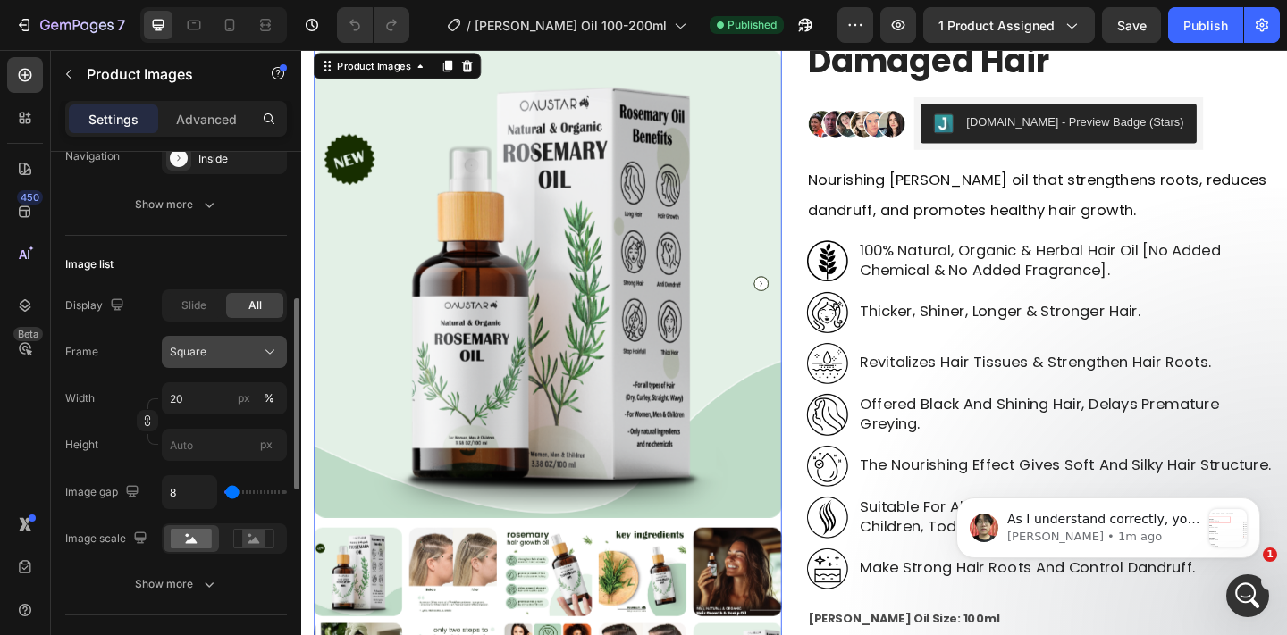
scroll to position [456, 0]
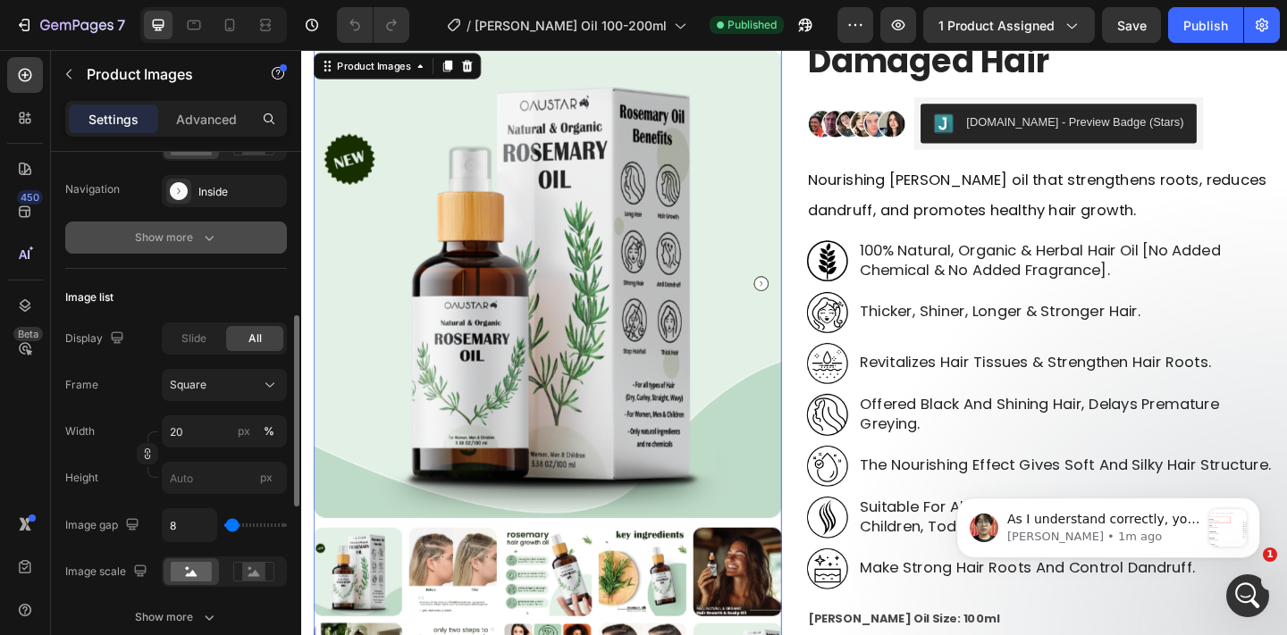
click at [182, 244] on div "Show more" at bounding box center [176, 238] width 83 height 18
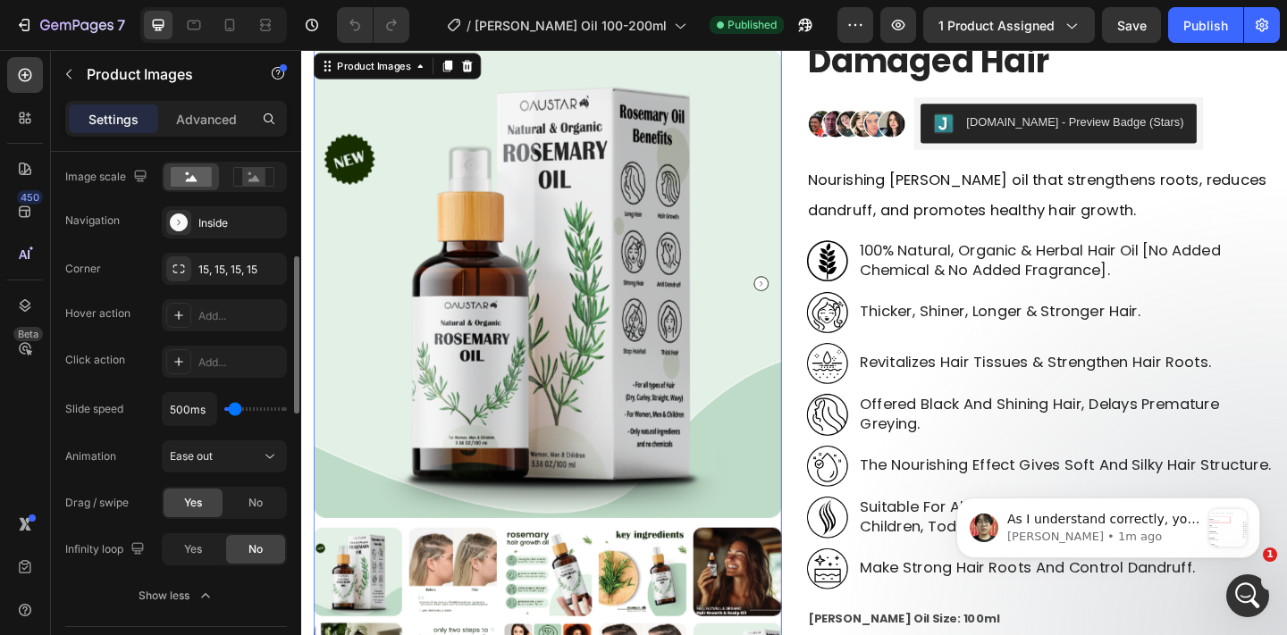
scroll to position [407, 0]
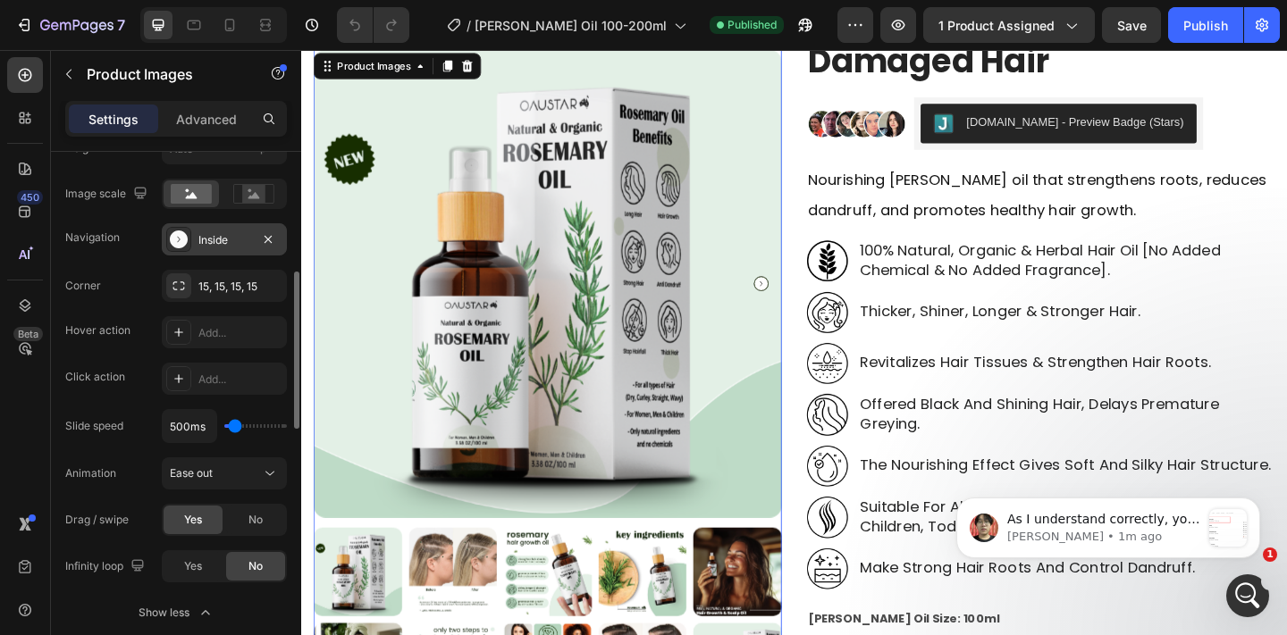
click at [231, 233] on div "Inside" at bounding box center [224, 240] width 52 height 16
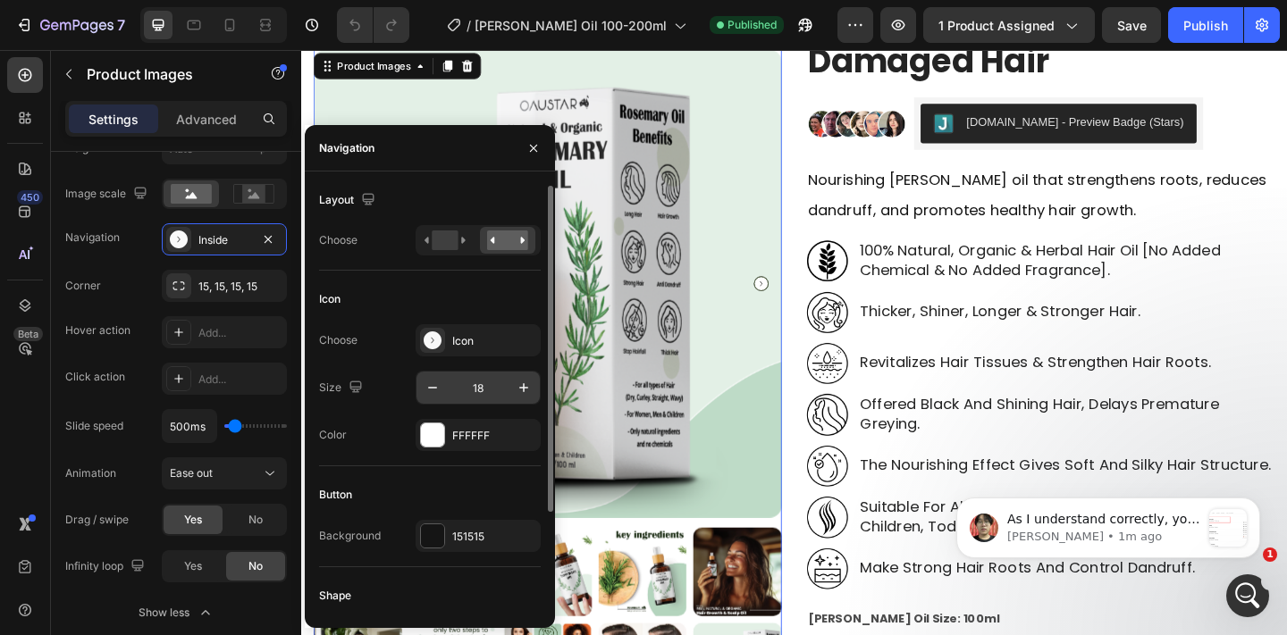
click at [482, 382] on input "18" at bounding box center [478, 388] width 59 height 32
type input "28"
click at [483, 537] on div "151515" at bounding box center [478, 537] width 52 height 16
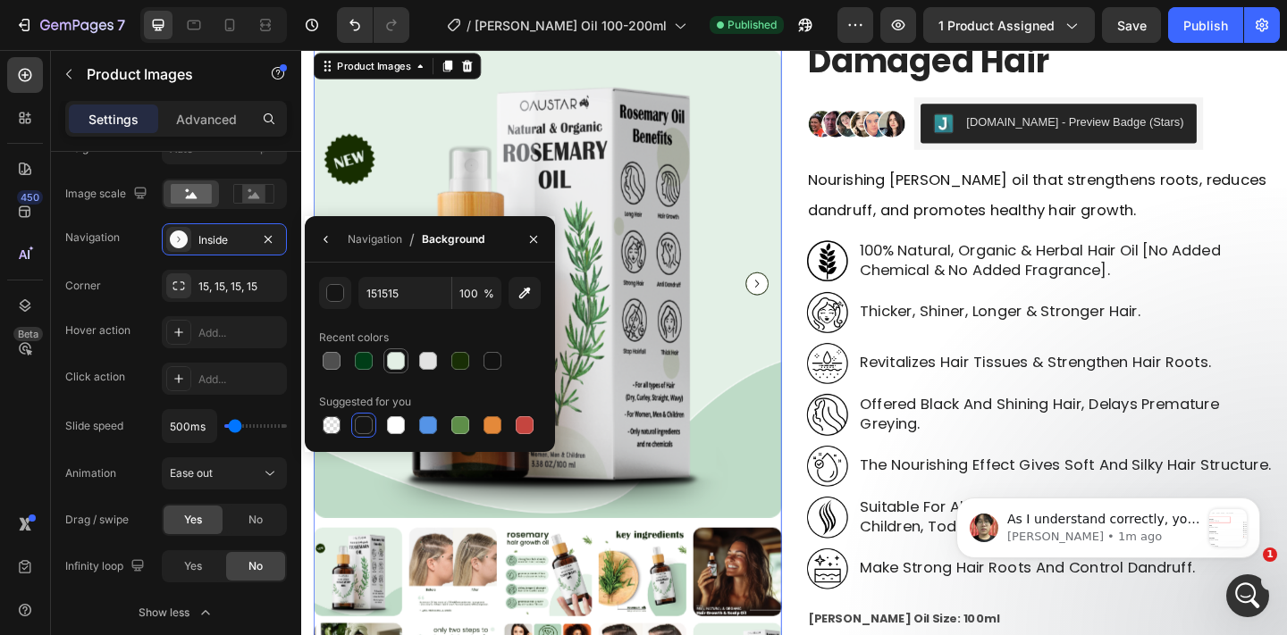
click at [390, 364] on div at bounding box center [396, 361] width 18 height 18
type input "E3F0E5"
click at [331, 239] on icon "button" at bounding box center [326, 239] width 14 height 14
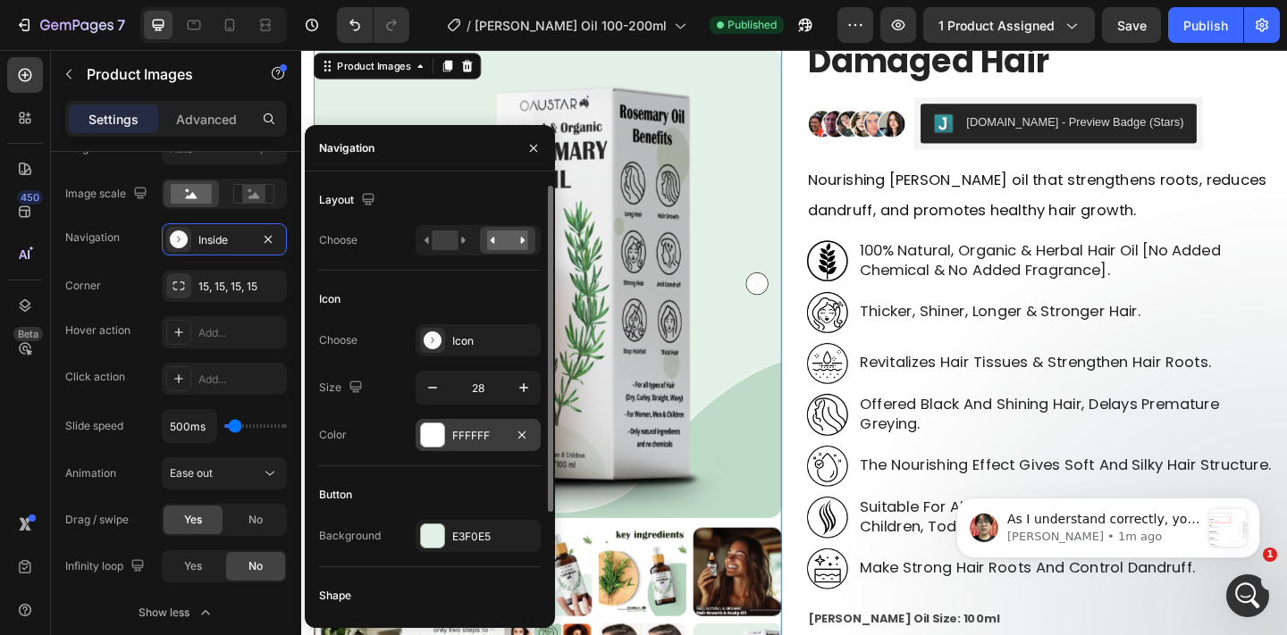
click at [427, 432] on div at bounding box center [432, 435] width 23 height 23
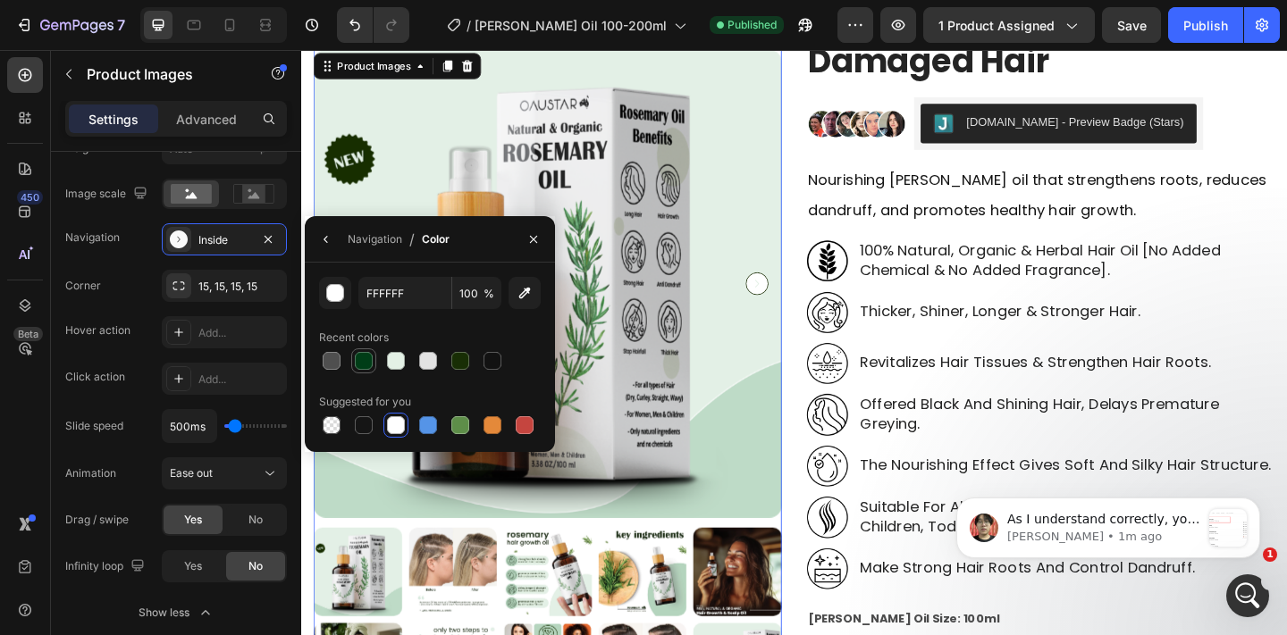
click at [359, 363] on div at bounding box center [364, 361] width 18 height 18
type input "003D17"
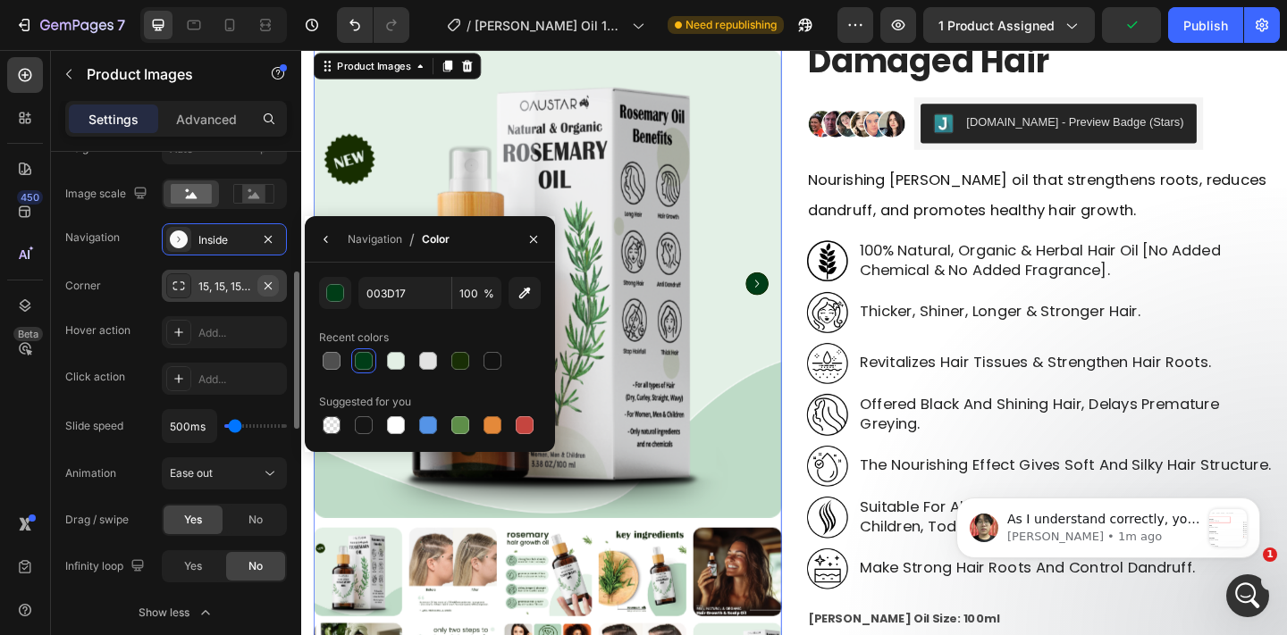
click at [257, 279] on button "button" at bounding box center [267, 285] width 21 height 21
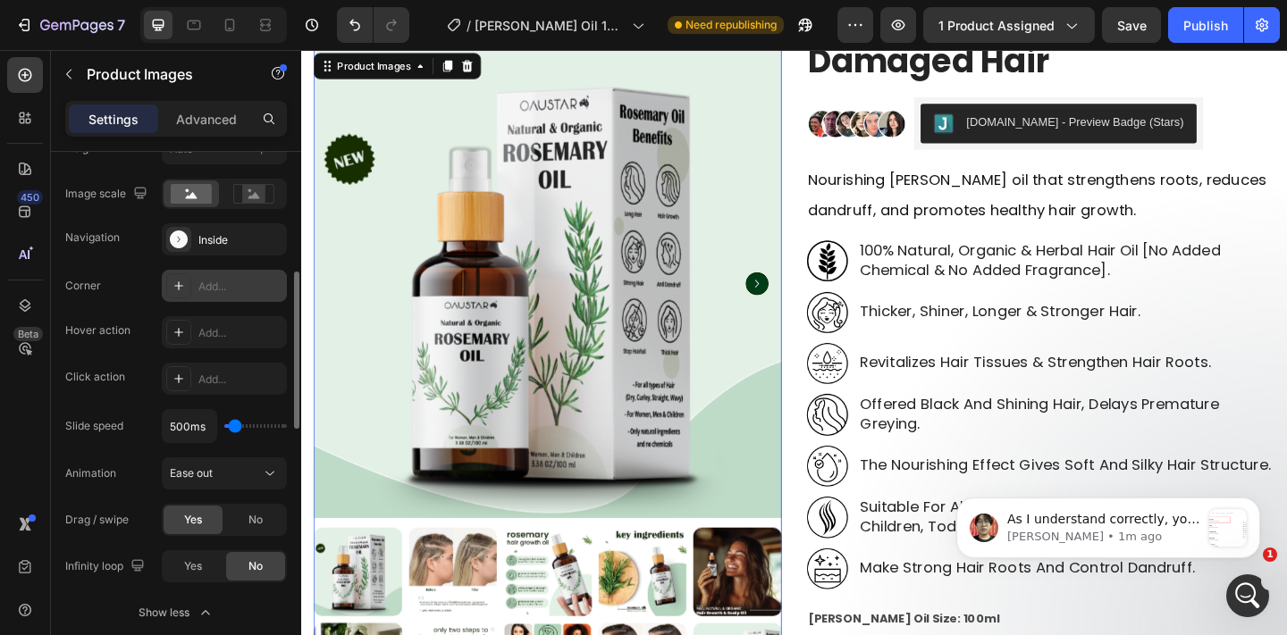
click at [231, 283] on div "Add..." at bounding box center [240, 287] width 84 height 16
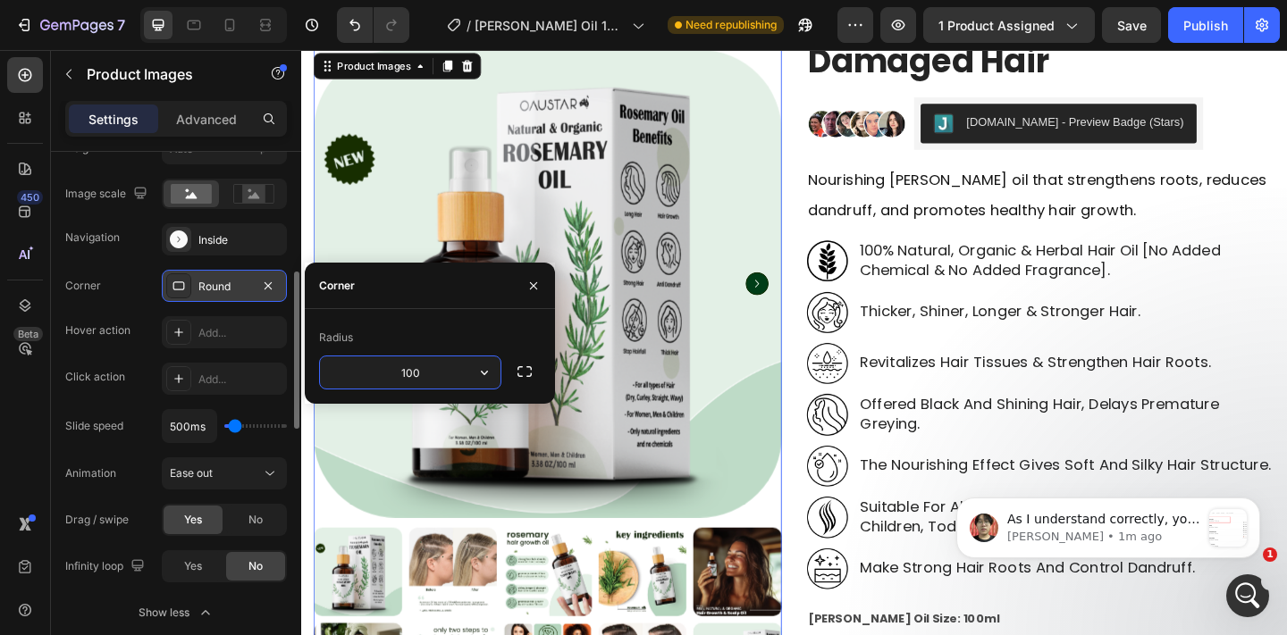
type input "0"
type input "15"
click at [452, 336] on div "Radius" at bounding box center [430, 337] width 222 height 29
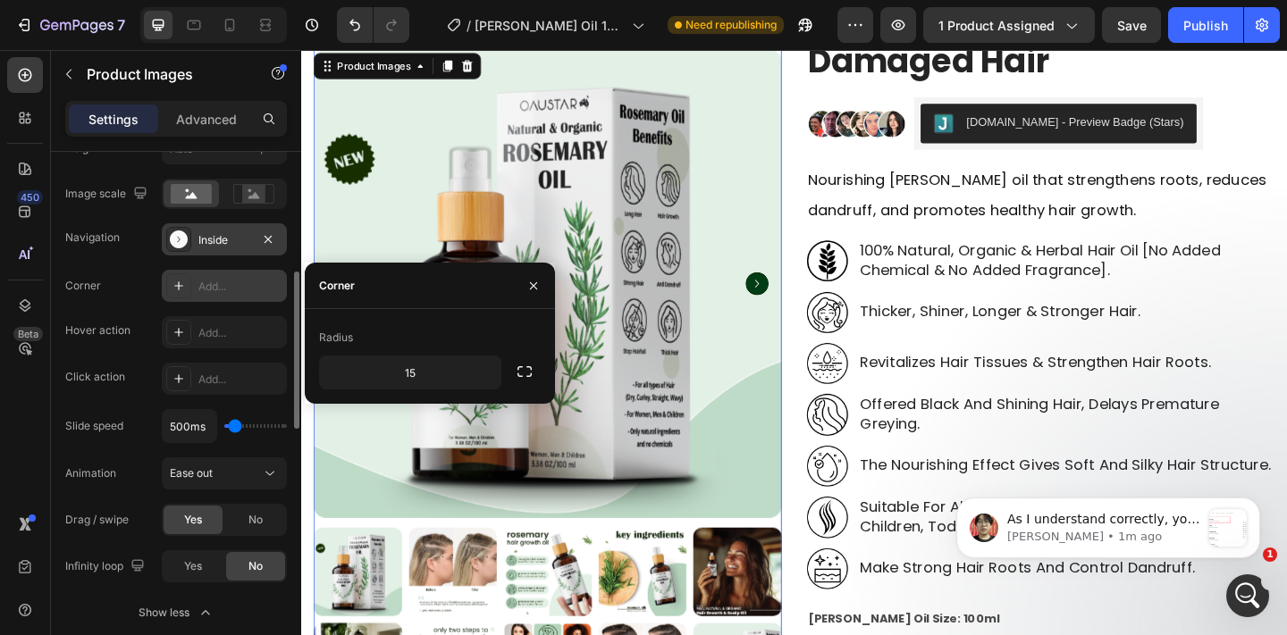
click at [220, 251] on div "Inside" at bounding box center [224, 239] width 125 height 32
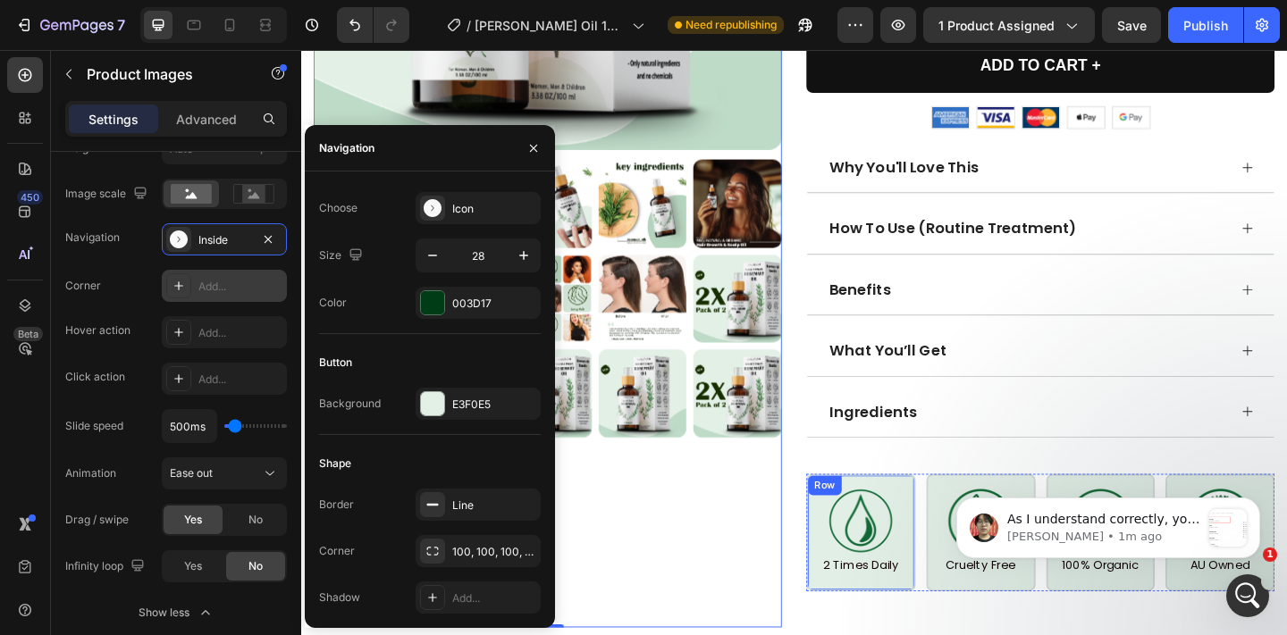
scroll to position [1547, 0]
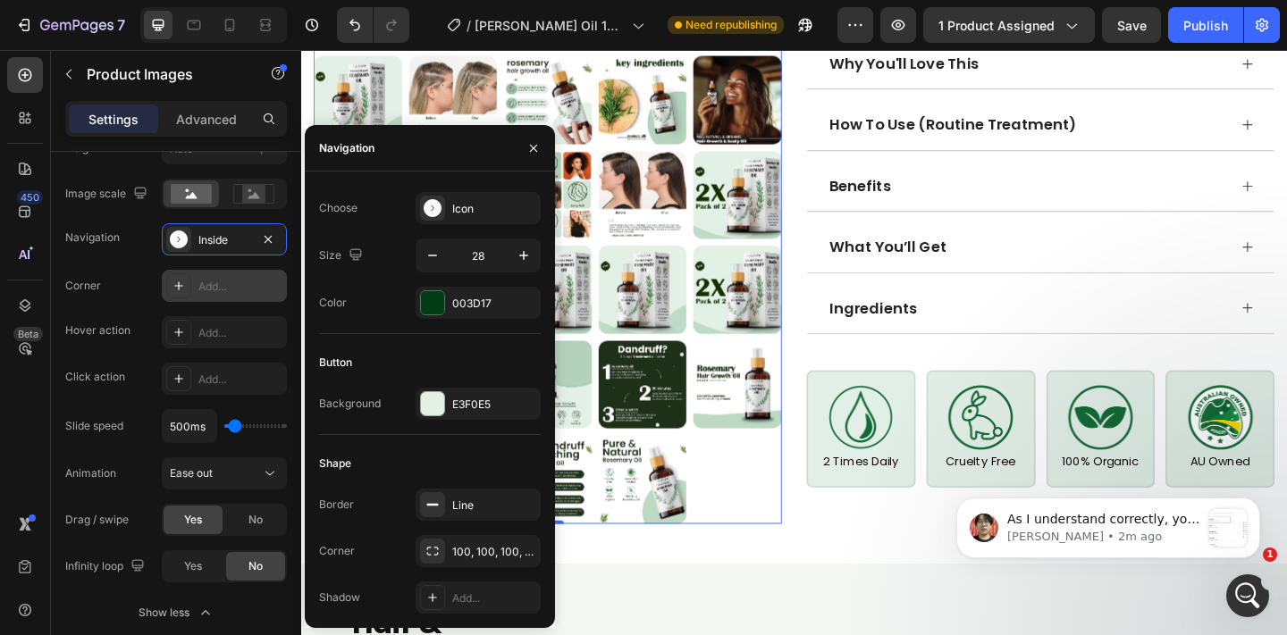
click at [934, 525] on html "As I understand correctly, you would like to change your current landing page h…" at bounding box center [1107, 524] width 357 height 125
click at [530, 138] on button "button" at bounding box center [533, 148] width 29 height 29
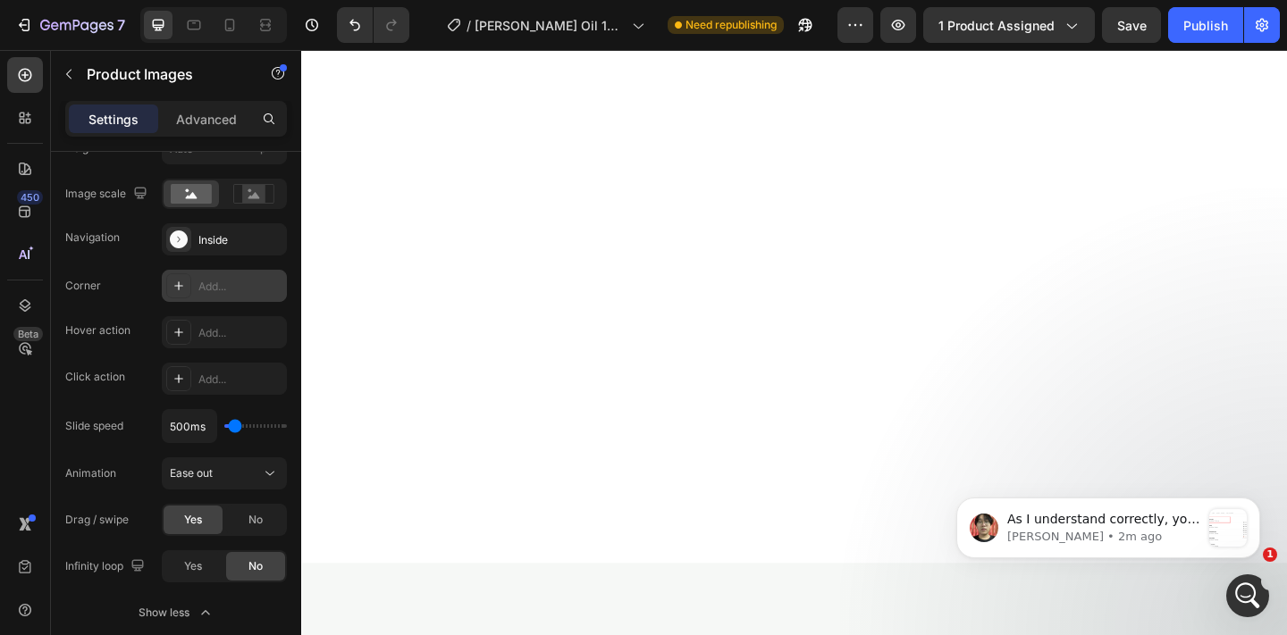
scroll to position [3664, 0]
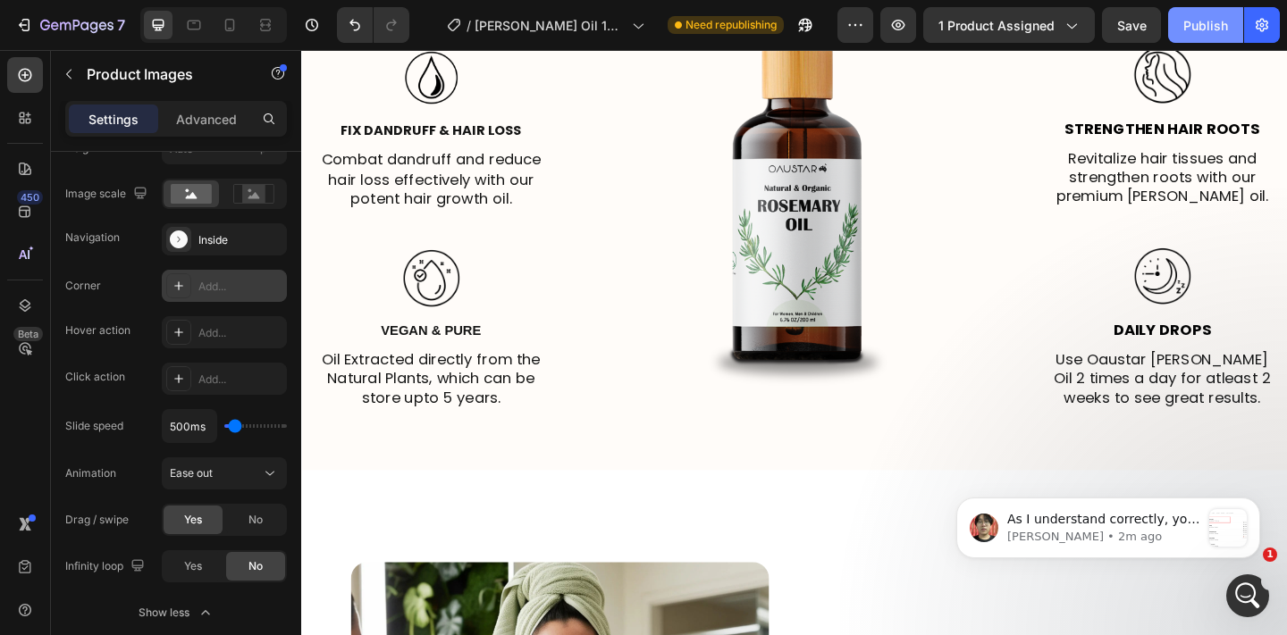
click at [1217, 31] on div "Publish" at bounding box center [1205, 25] width 45 height 19
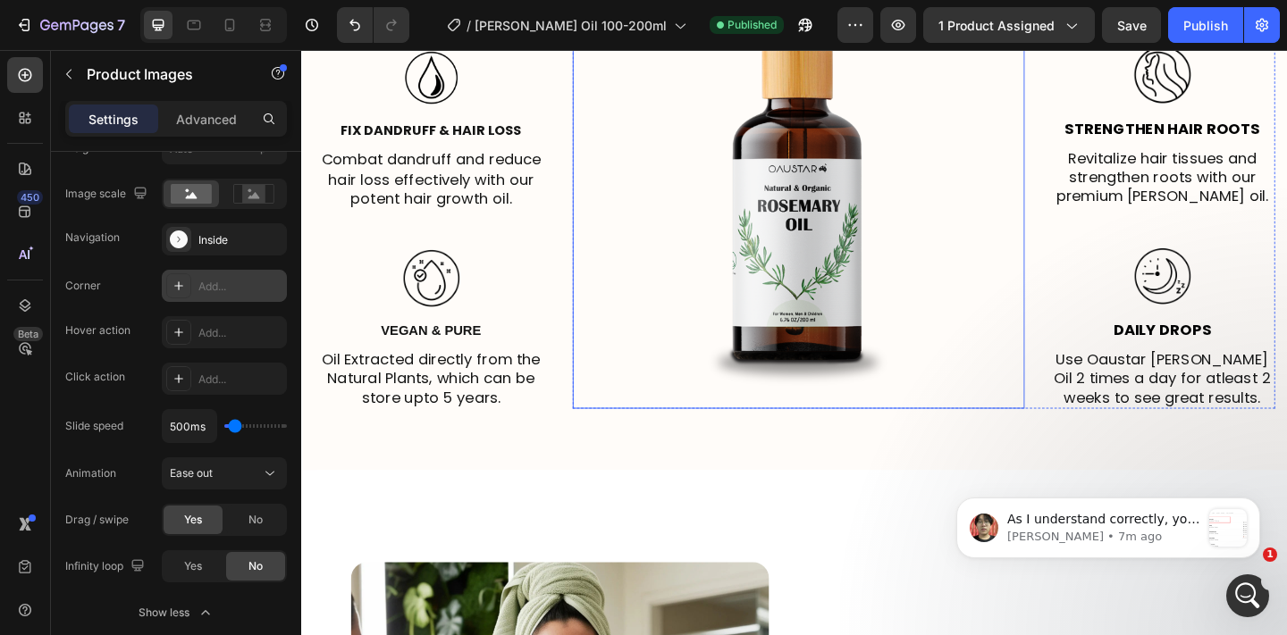
scroll to position [3253, 0]
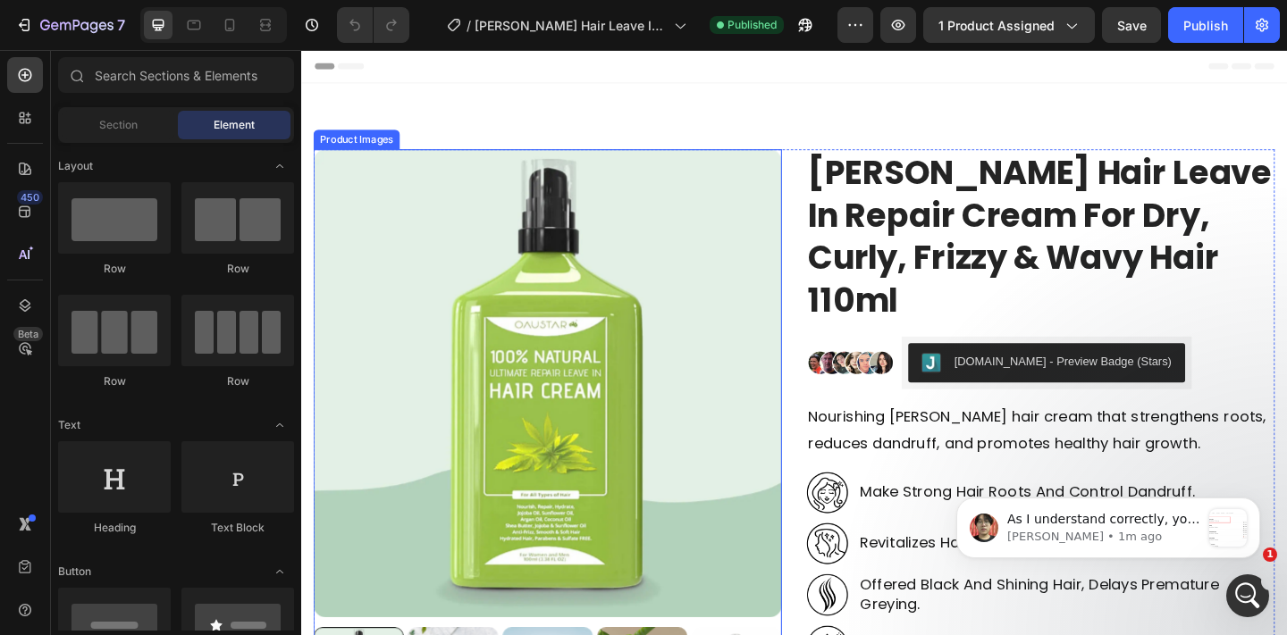
scroll to position [304, 0]
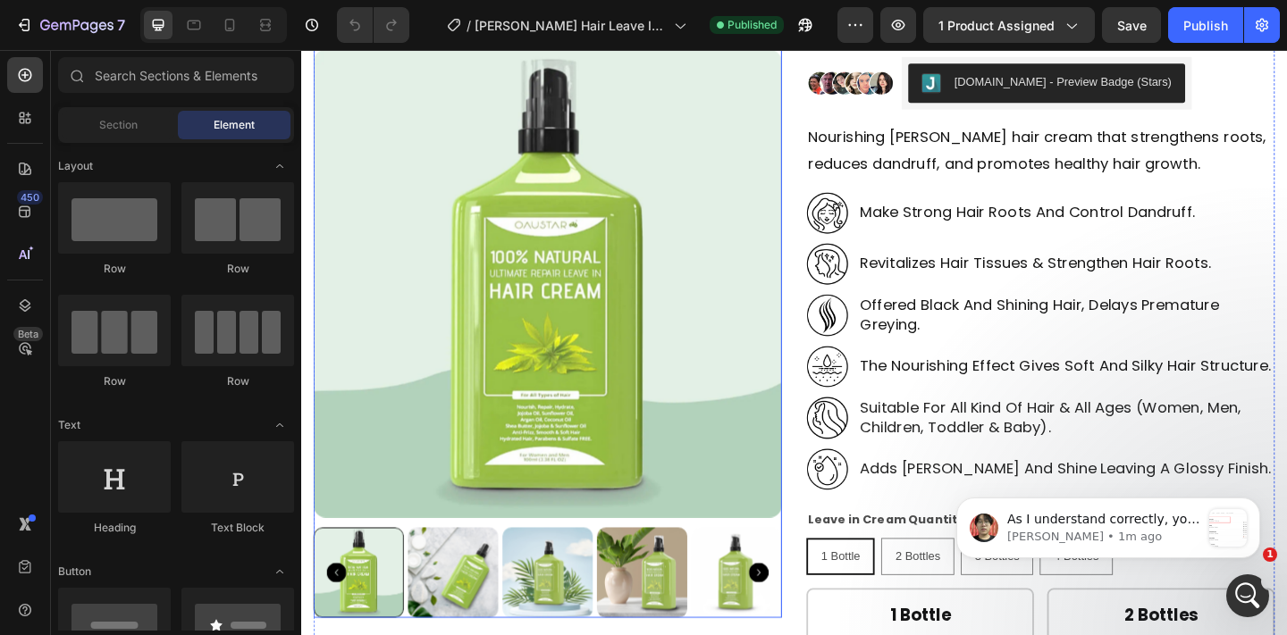
click at [745, 381] on img at bounding box center [569, 304] width 509 height 509
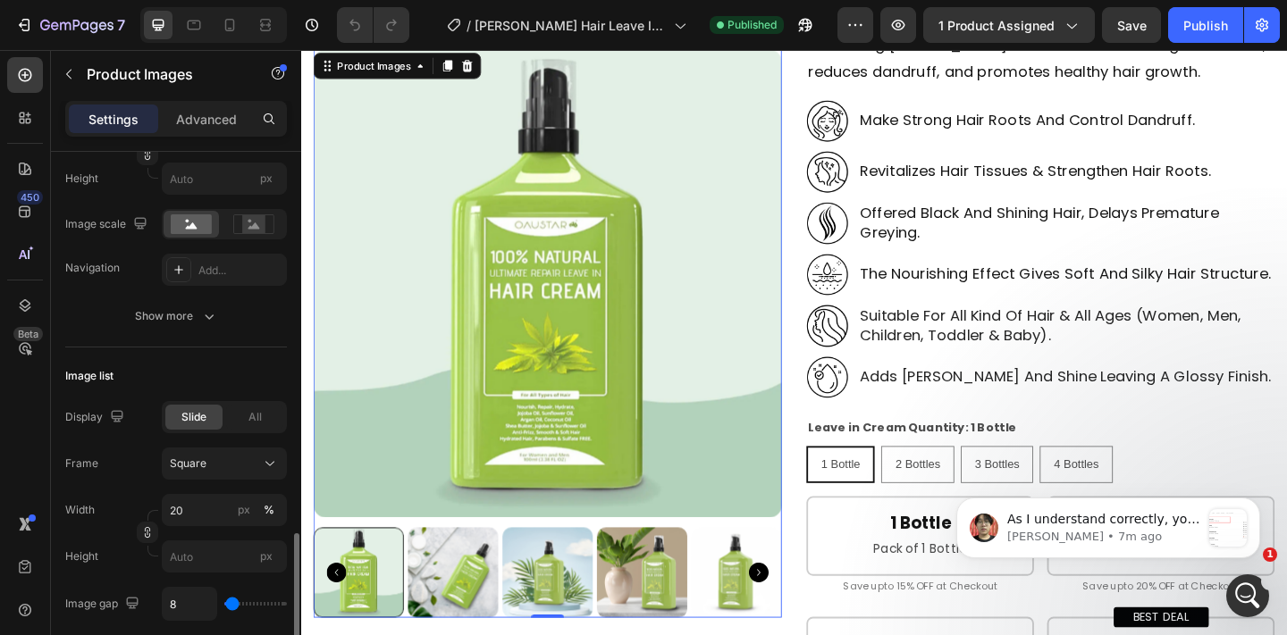
scroll to position [563, 0]
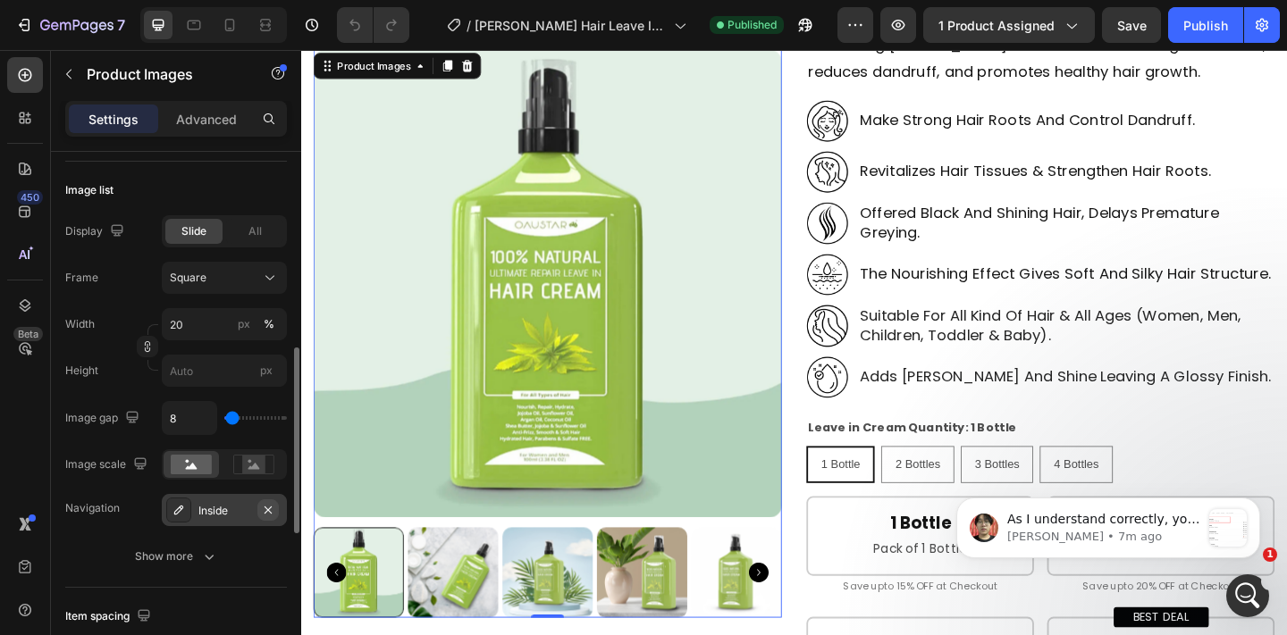
click at [264, 508] on icon "button" at bounding box center [268, 510] width 14 height 14
click at [252, 230] on span "All" at bounding box center [254, 231] width 13 height 16
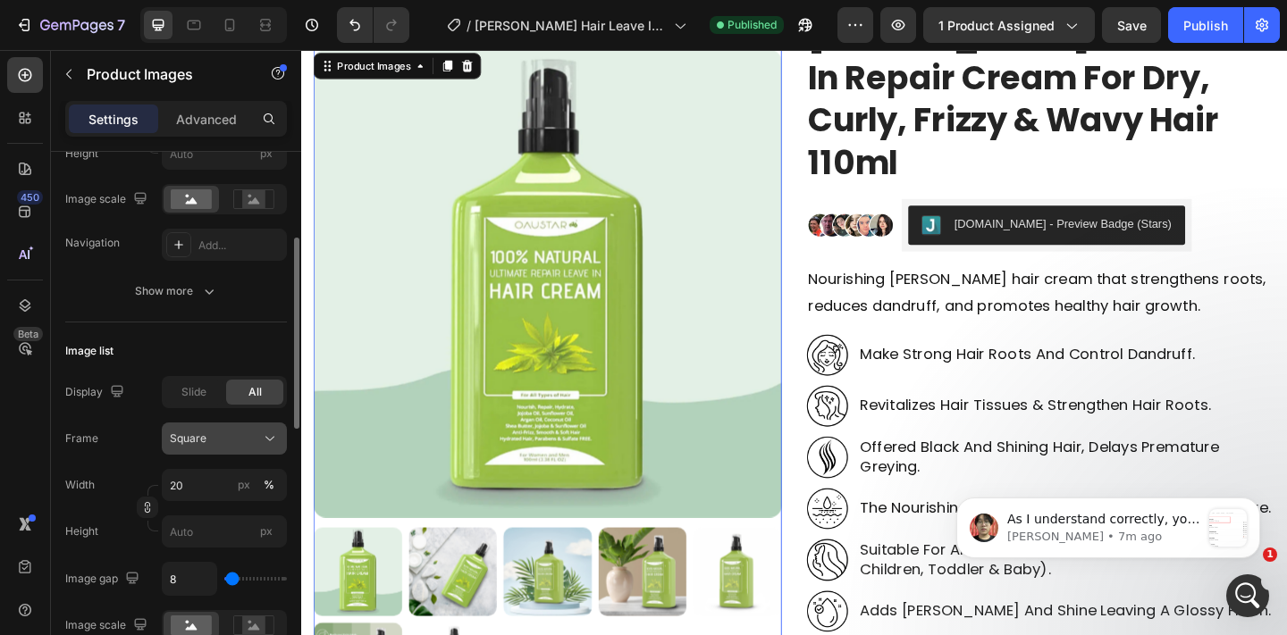
scroll to position [359, 0]
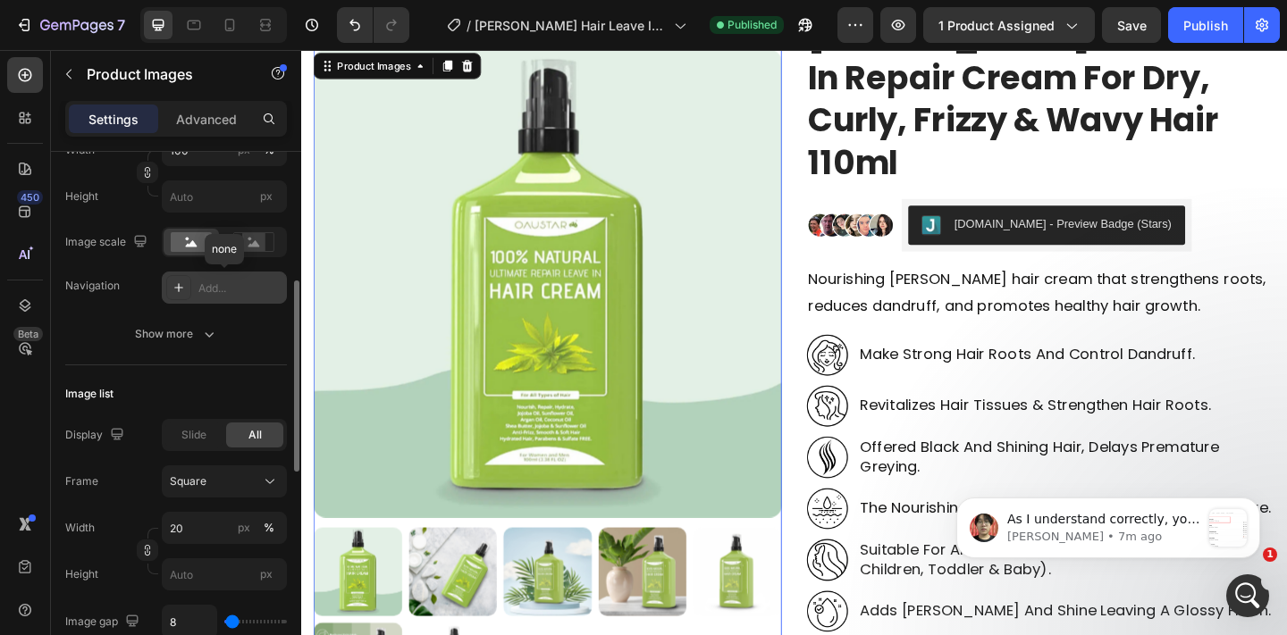
click at [219, 290] on div "Add..." at bounding box center [240, 289] width 84 height 16
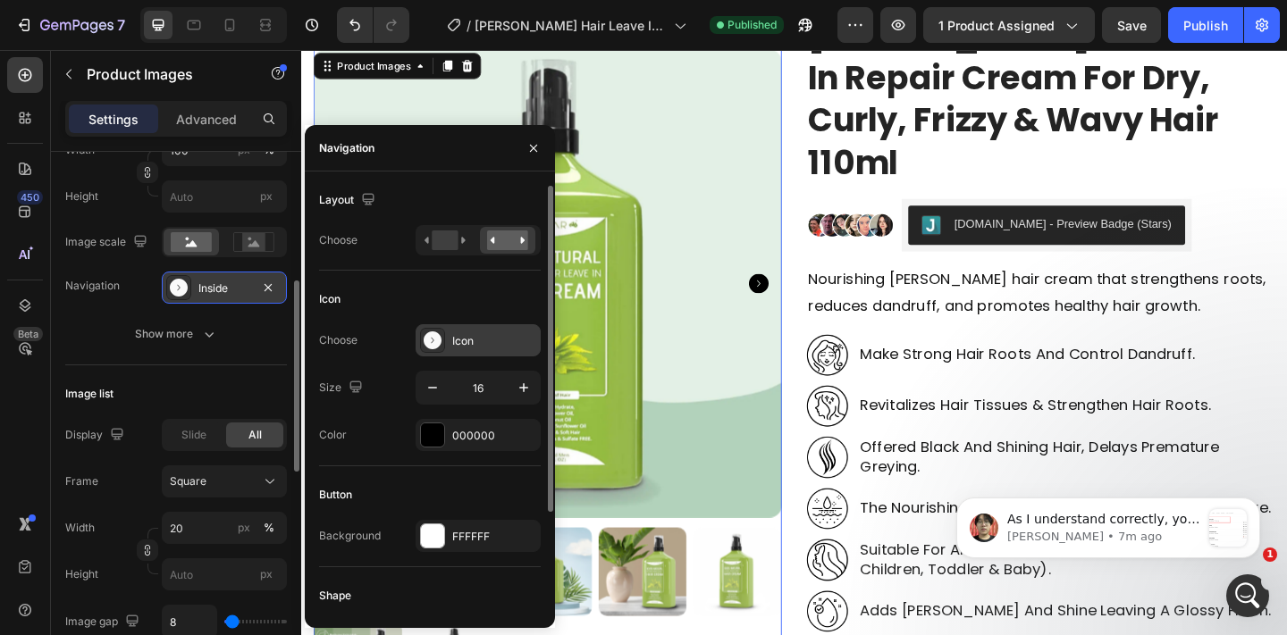
click at [442, 347] on div at bounding box center [432, 340] width 25 height 25
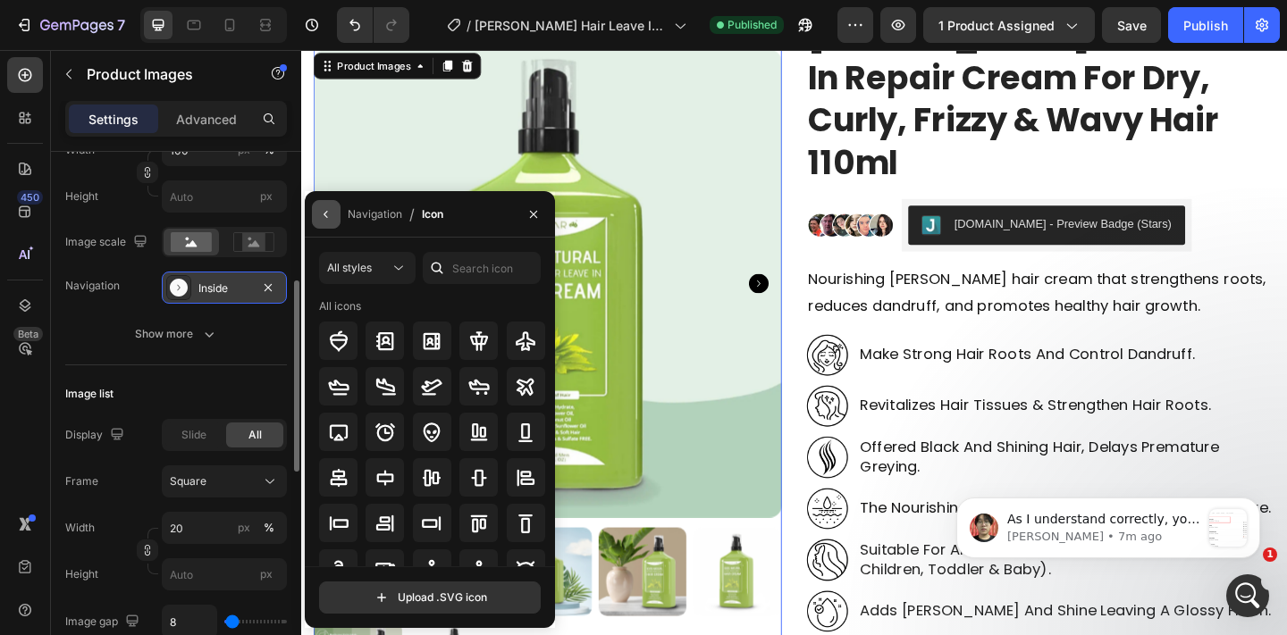
click at [323, 219] on icon "button" at bounding box center [326, 214] width 14 height 14
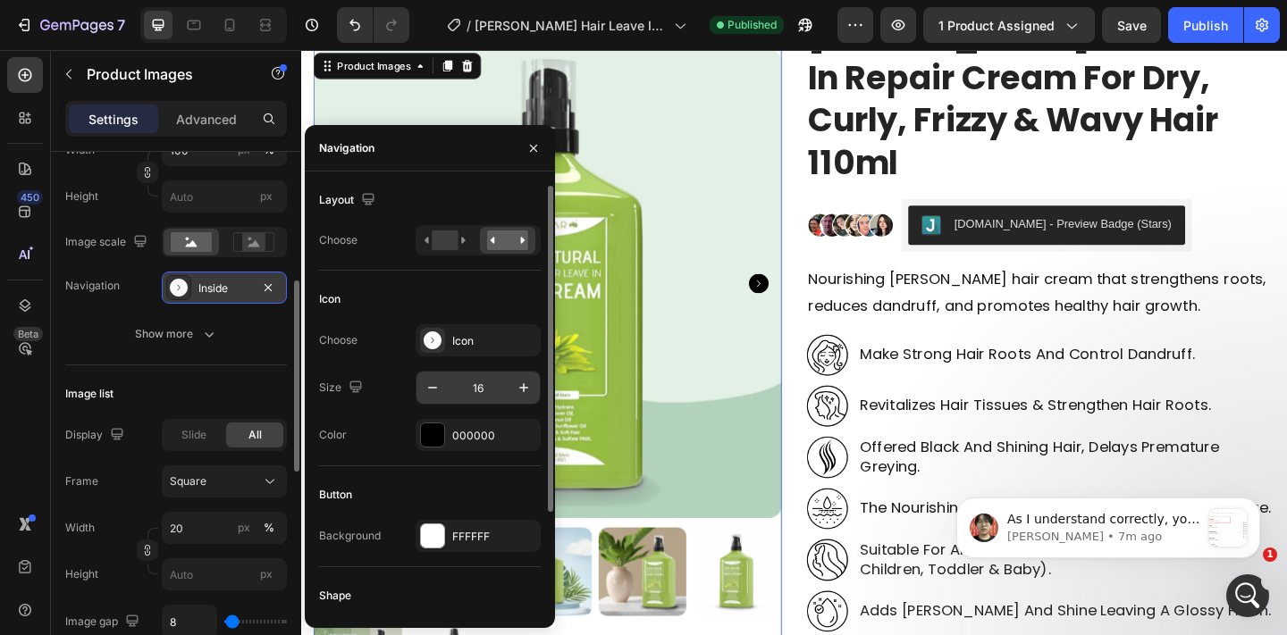
click at [473, 391] on input "16" at bounding box center [478, 388] width 59 height 32
type input "28"
click at [467, 431] on div "000000" at bounding box center [478, 436] width 52 height 16
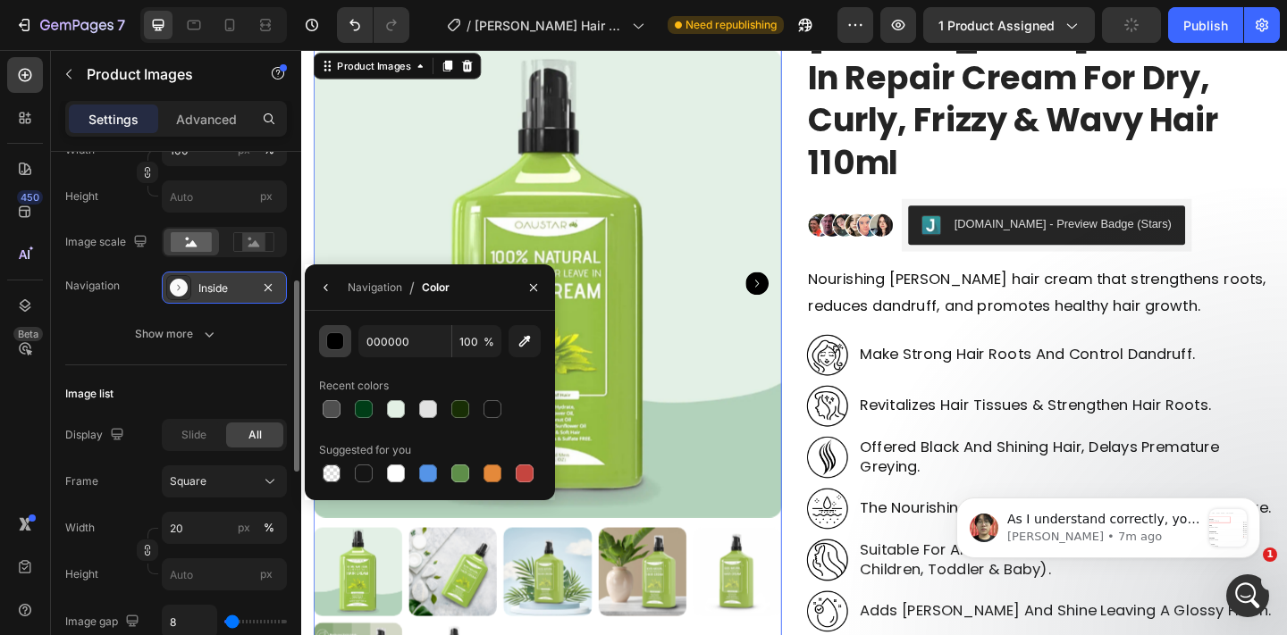
click at [357, 407] on div at bounding box center [364, 409] width 18 height 18
type input "003D17"
click at [323, 279] on button "button" at bounding box center [326, 287] width 29 height 29
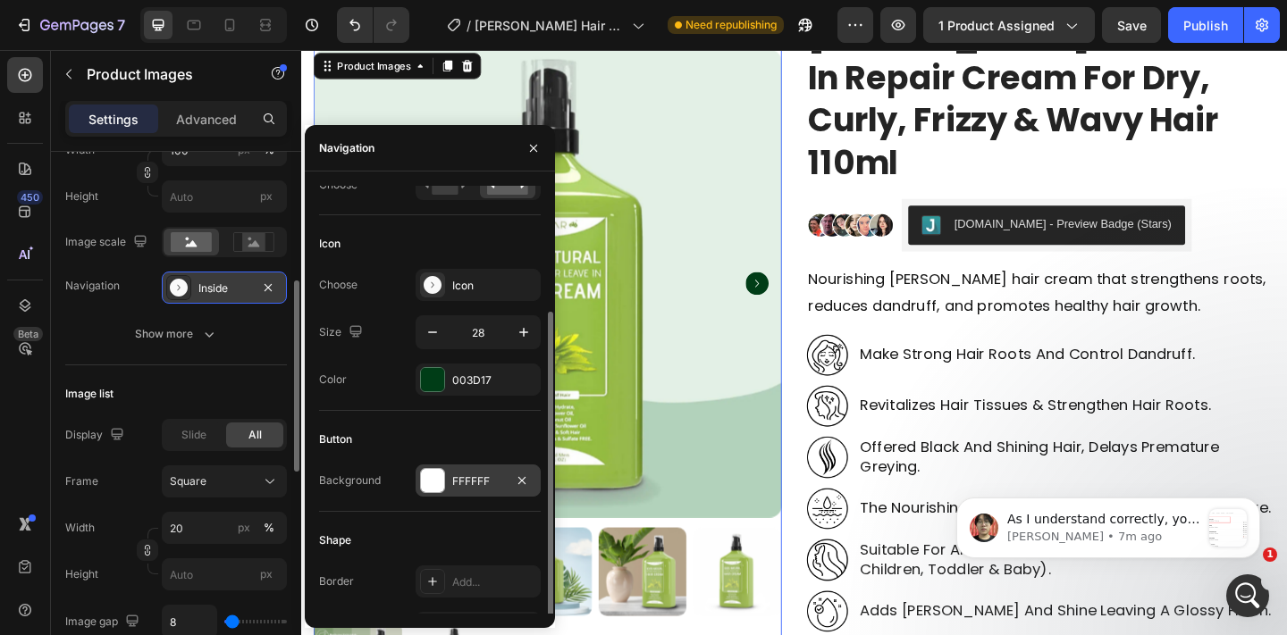
scroll to position [132, 0]
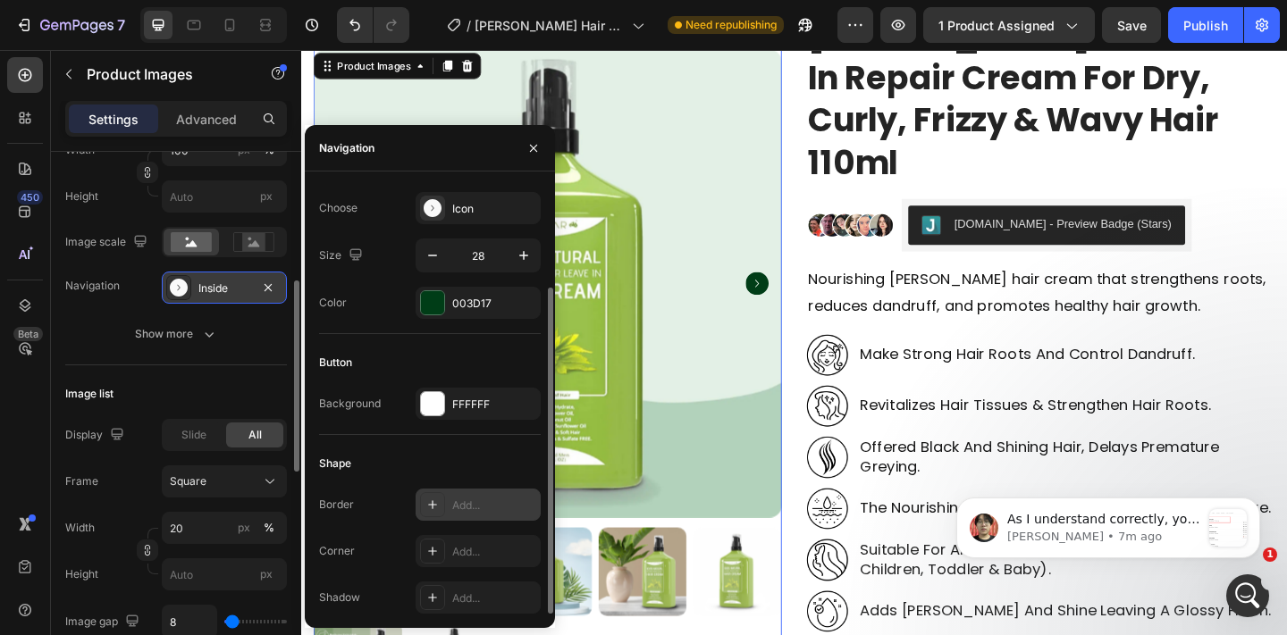
click at [462, 518] on div "Add..." at bounding box center [477, 505] width 125 height 32
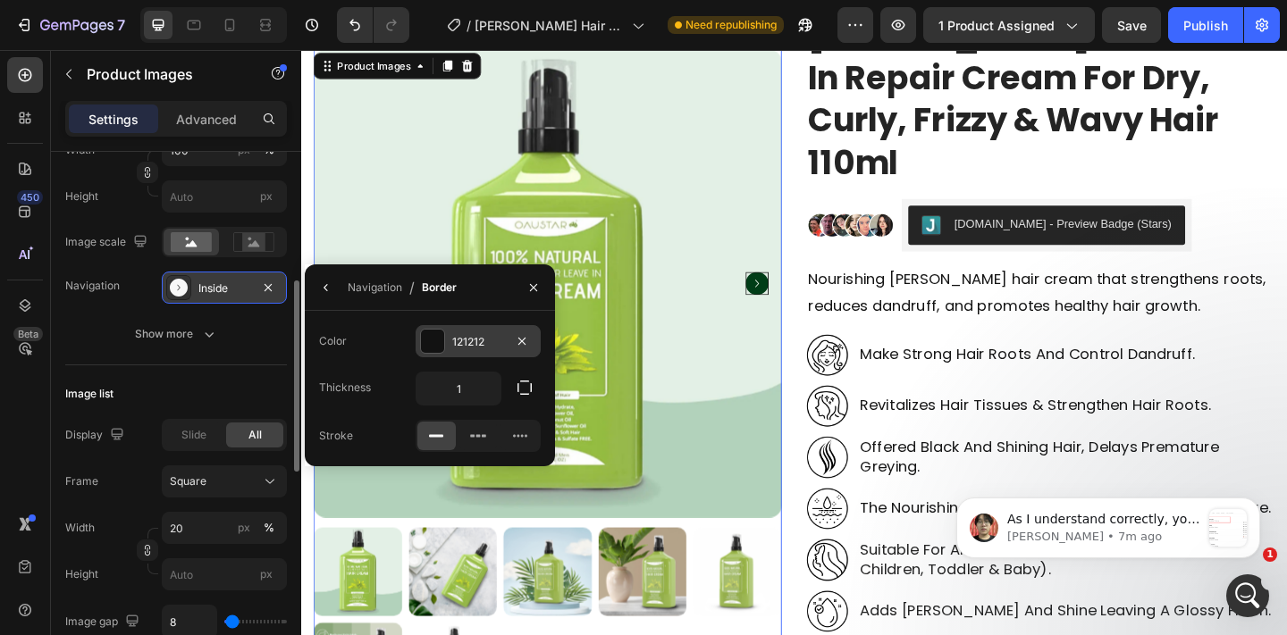
click at [457, 334] on div "121212" at bounding box center [478, 342] width 52 height 16
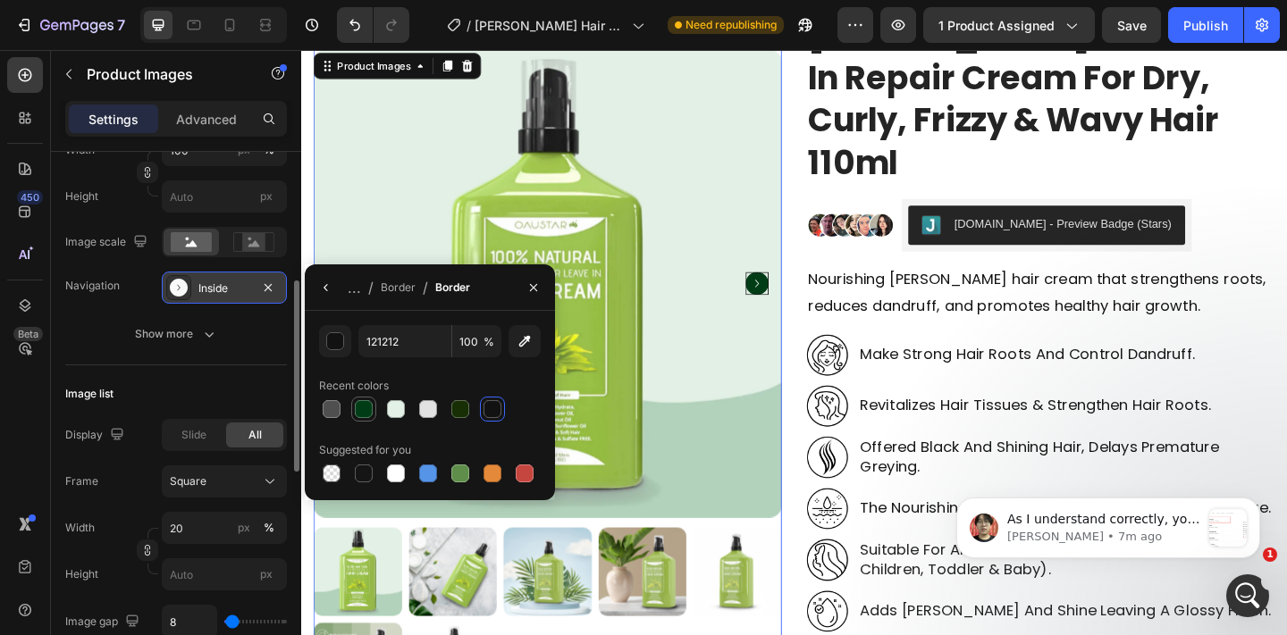
click at [373, 407] on div at bounding box center [363, 409] width 21 height 21
type input "003D17"
click at [321, 276] on button "button" at bounding box center [326, 287] width 29 height 29
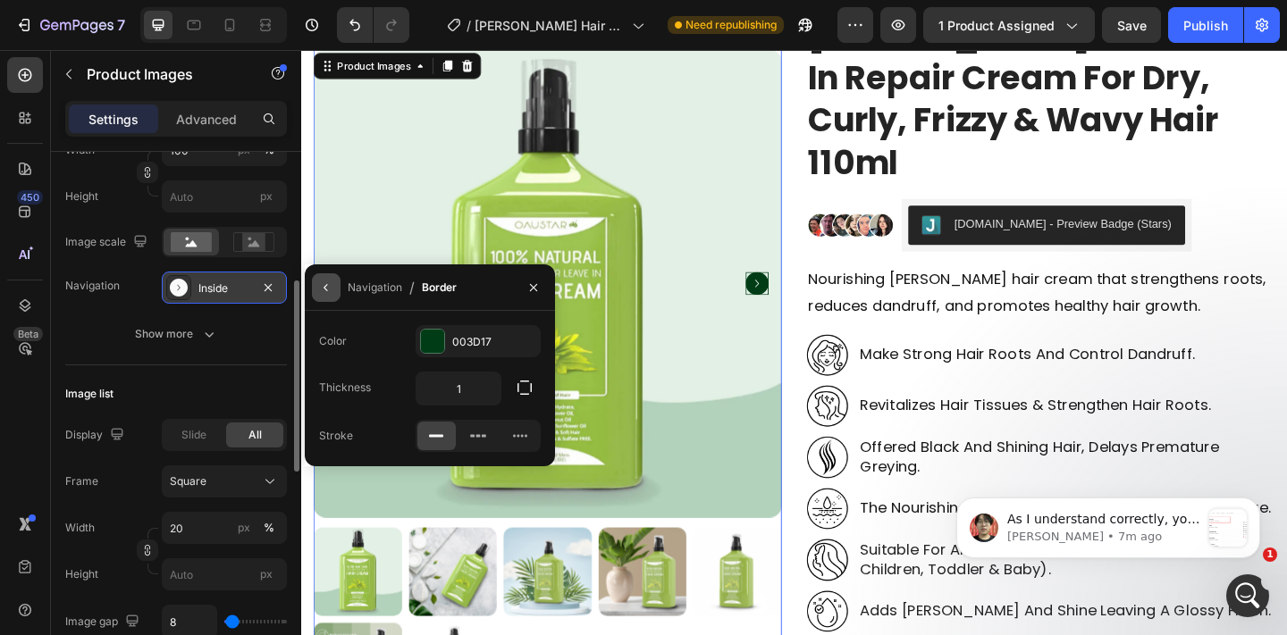
click at [329, 295] on button "button" at bounding box center [326, 287] width 29 height 29
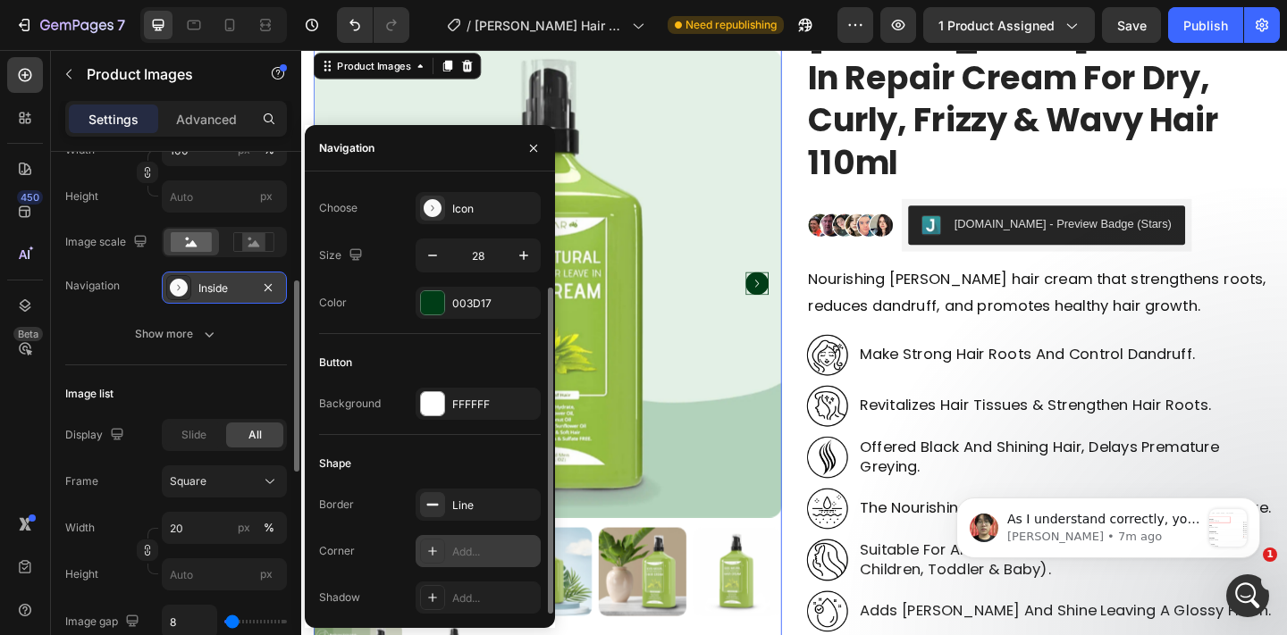
click at [470, 556] on div "Add..." at bounding box center [494, 552] width 84 height 16
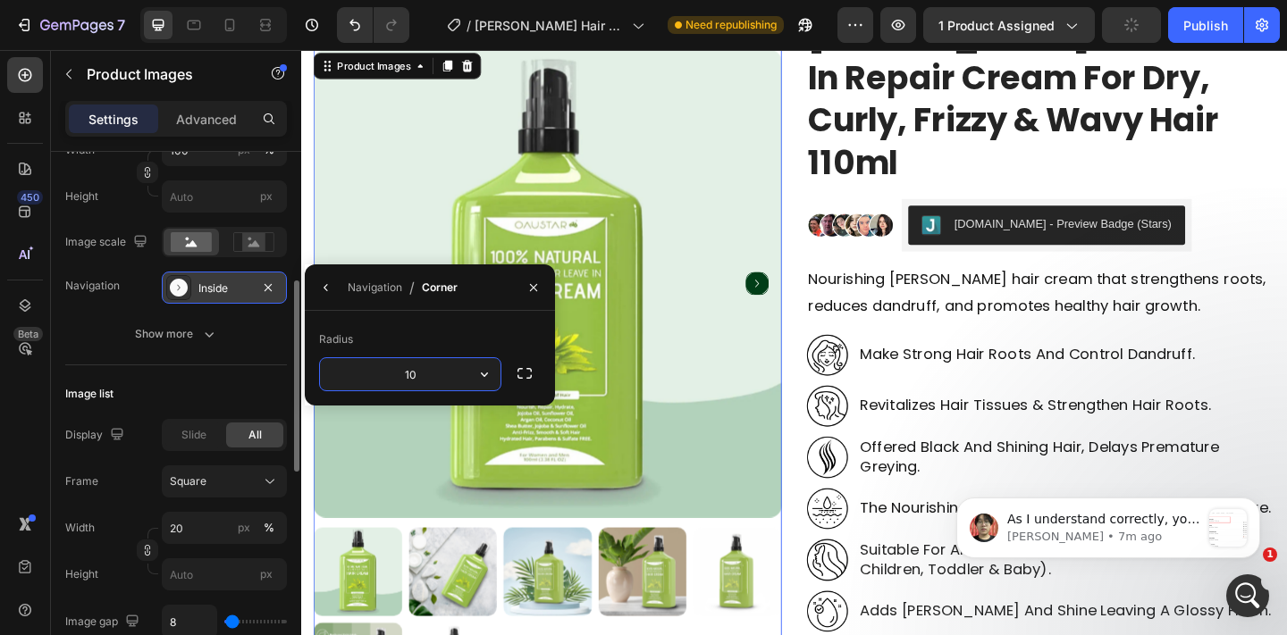
type input "100"
click at [328, 295] on button "button" at bounding box center [326, 287] width 29 height 29
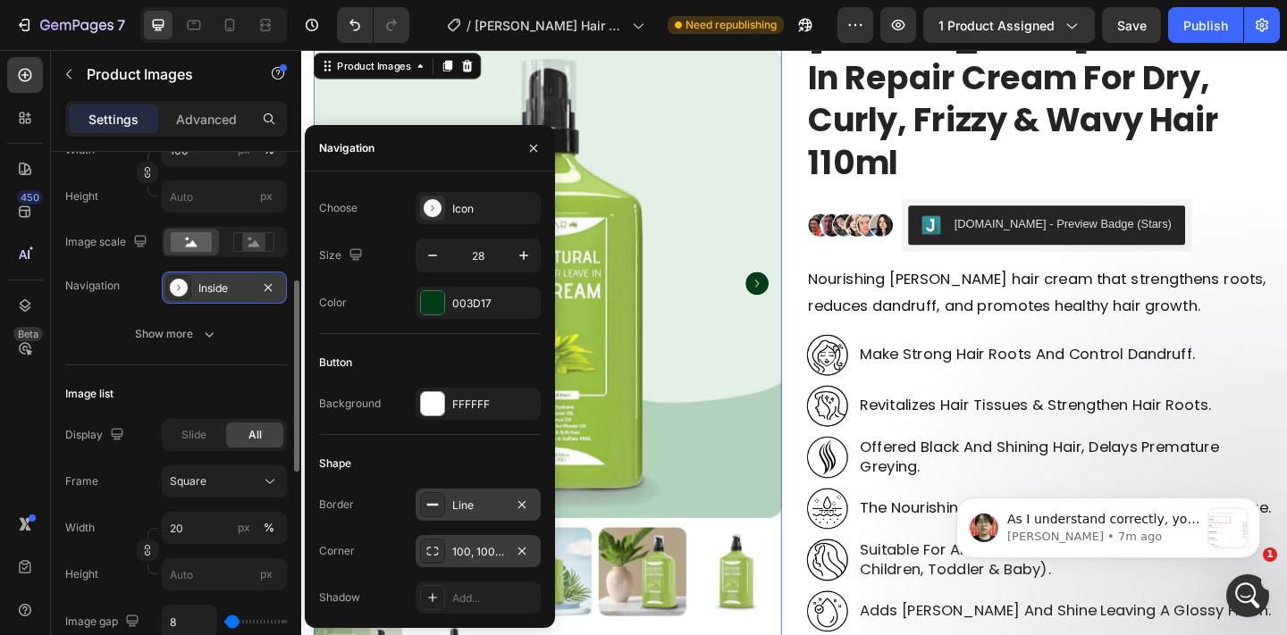
click at [462, 495] on div "Line" at bounding box center [477, 505] width 125 height 32
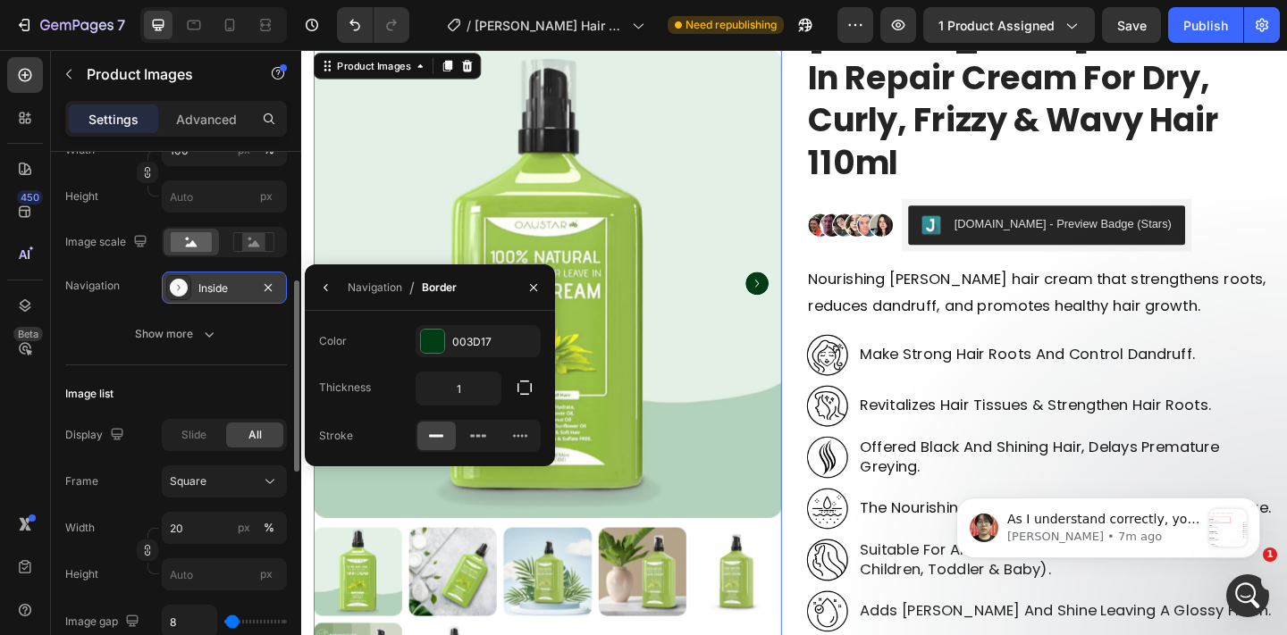
click at [422, 331] on div at bounding box center [432, 341] width 23 height 23
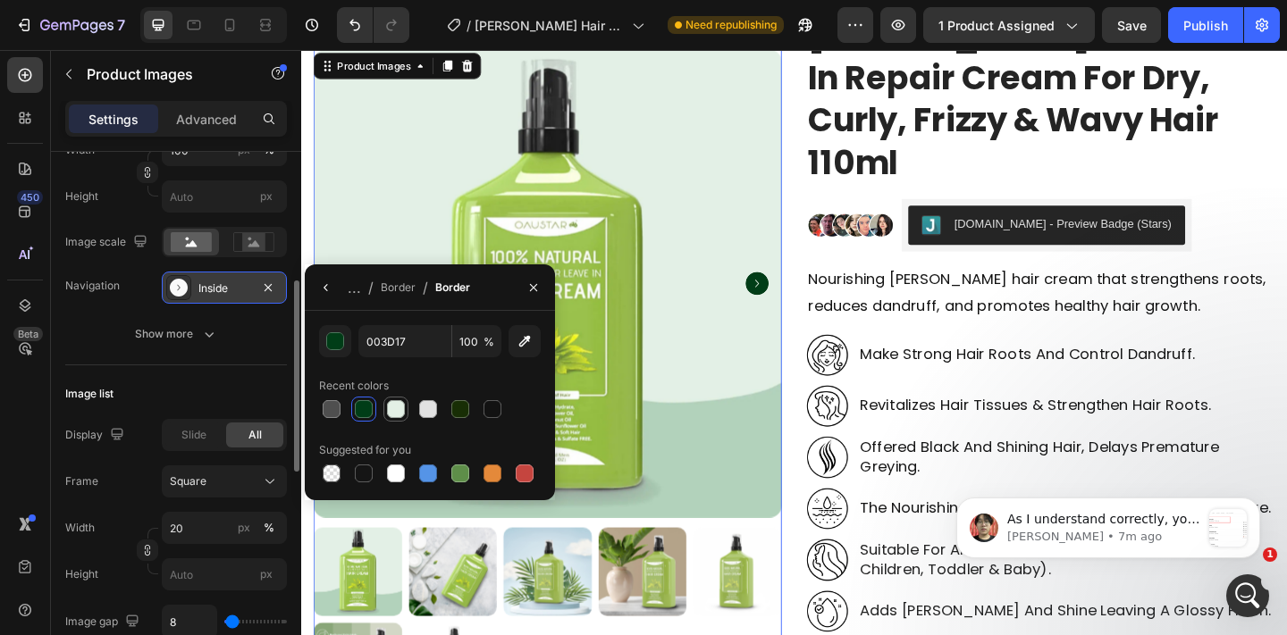
click at [399, 404] on div at bounding box center [396, 409] width 18 height 18
type input "E3F0E5"
click at [323, 293] on icon "button" at bounding box center [326, 288] width 14 height 14
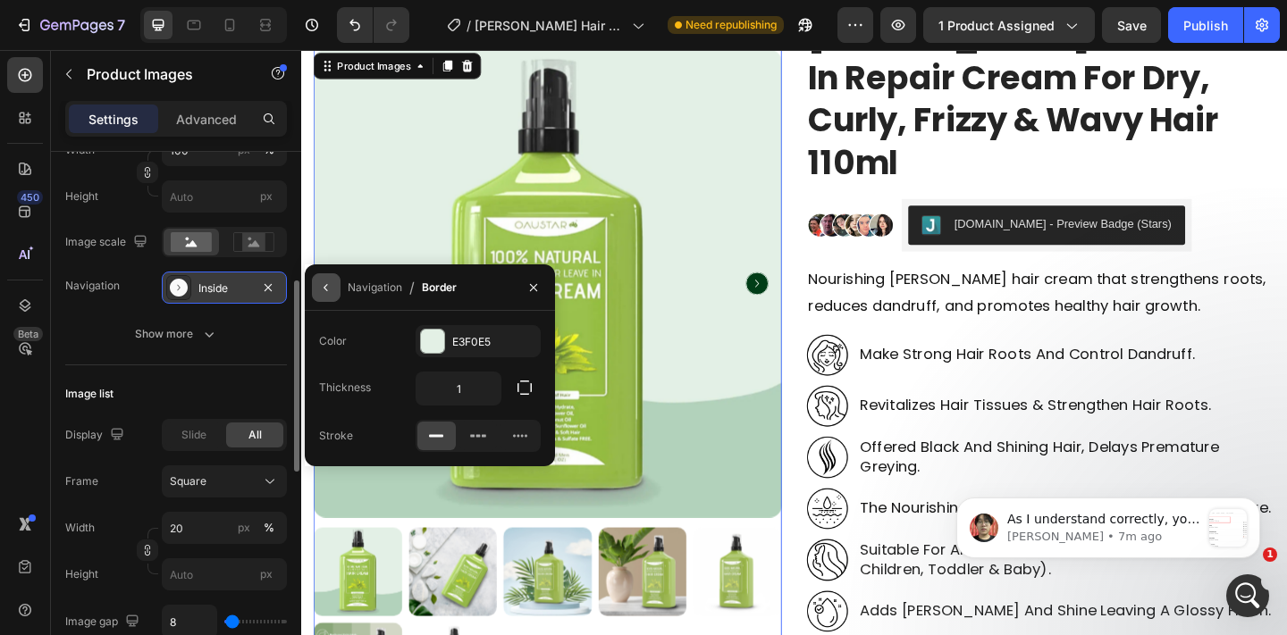
click at [333, 287] on button "button" at bounding box center [326, 287] width 29 height 29
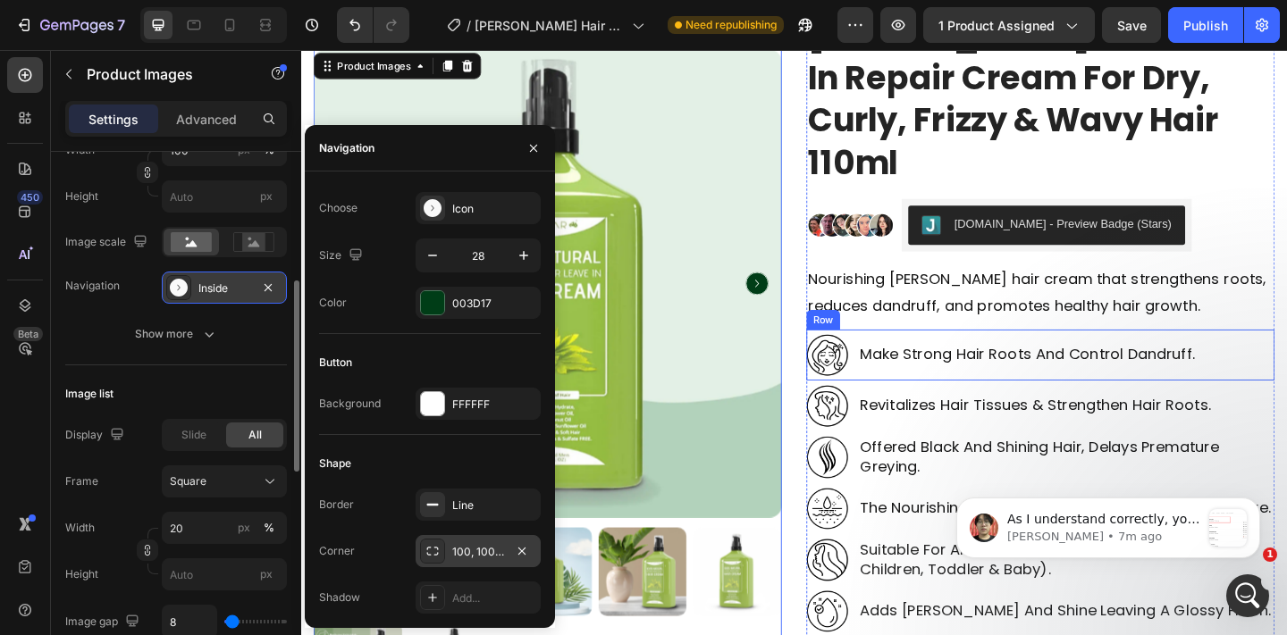
click at [1039, 399] on div "make strong hair roots and control dandruff. Text Block" at bounding box center [1091, 382] width 368 height 46
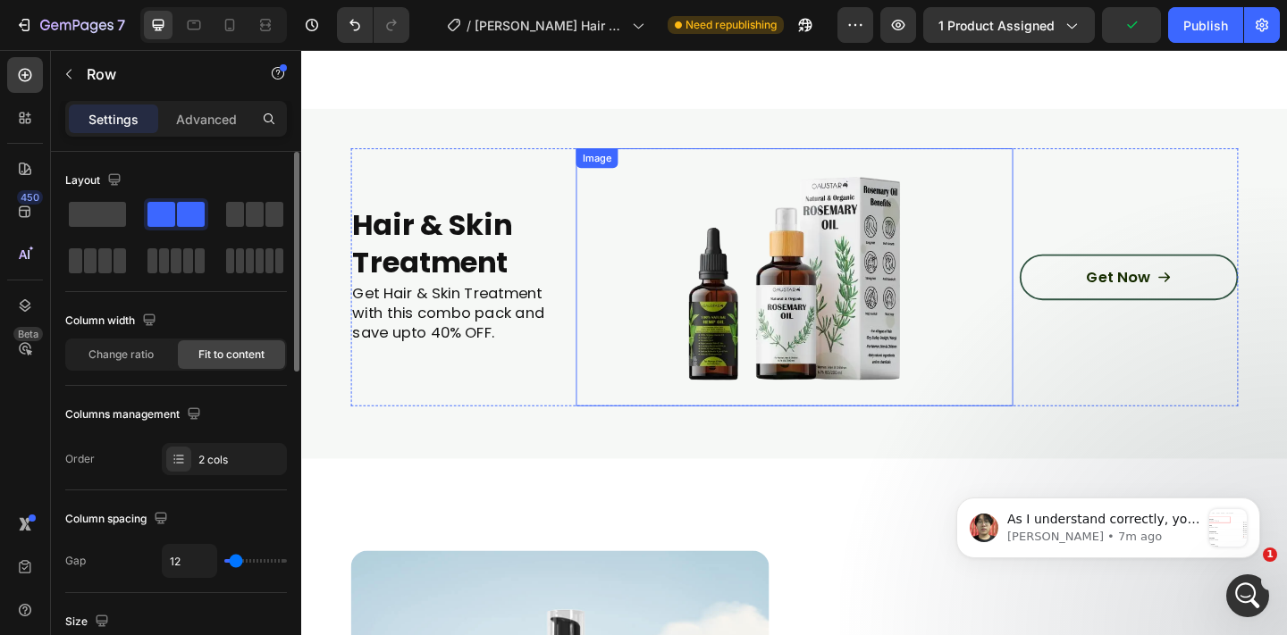
scroll to position [1919, 0]
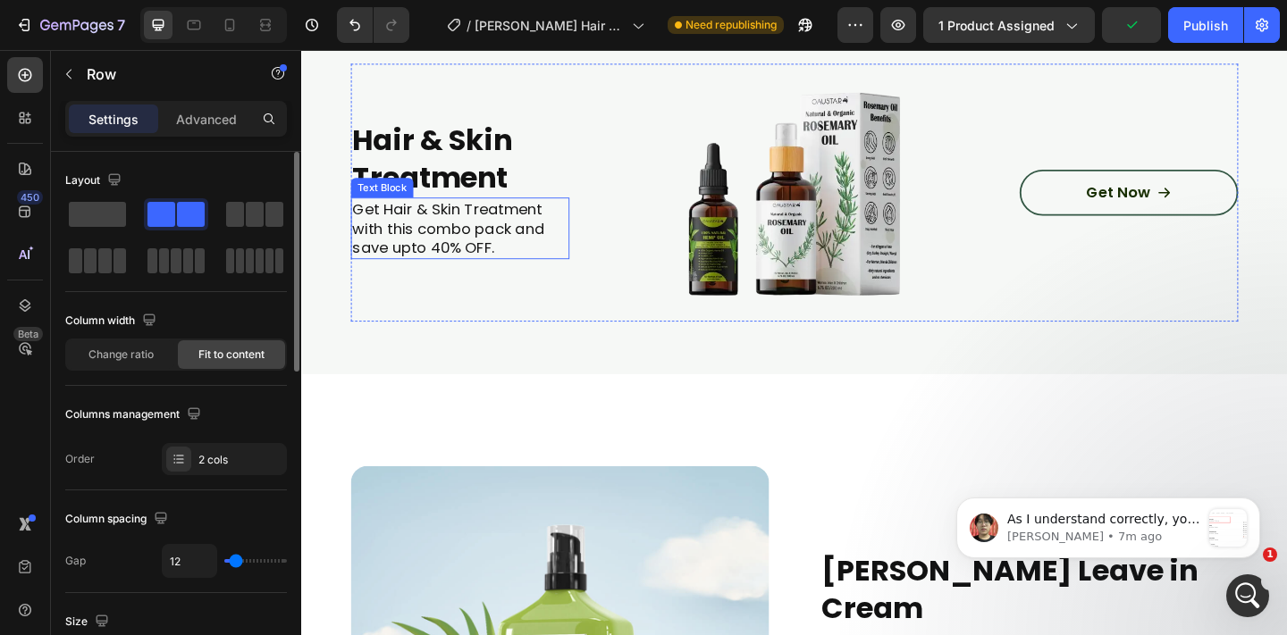
click at [475, 231] on p "Get Hair & Skin Treatment with this combo pack and save upto 40% OFF." at bounding box center [474, 244] width 234 height 63
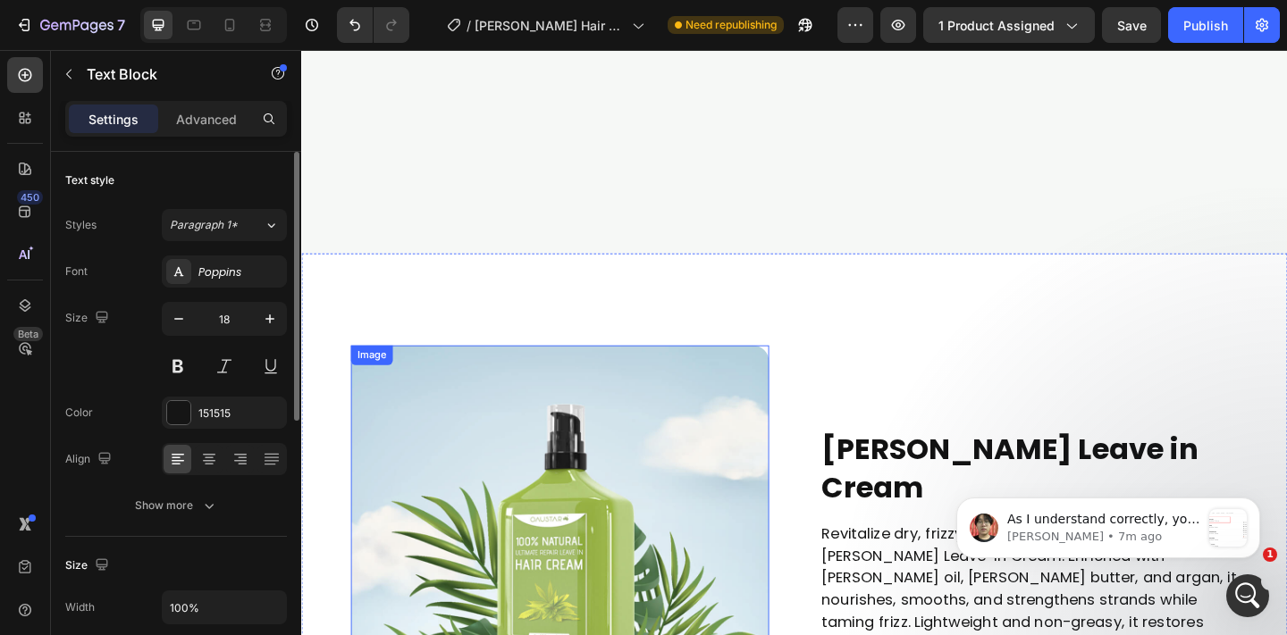
scroll to position [2471, 0]
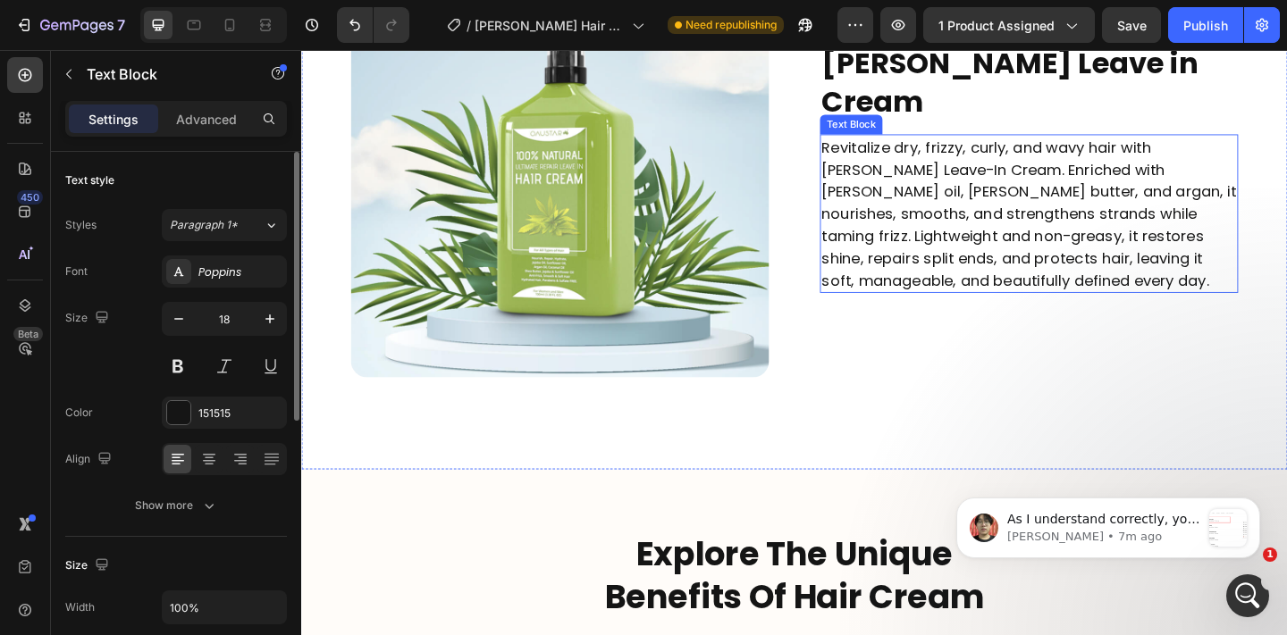
click at [951, 148] on p "Revitalize dry, frizzy, curly, and wavy hair with Rosemary Leave-In Cream. Enri…" at bounding box center [1092, 228] width 451 height 169
click at [1179, 211] on p "Revitalize dry, frizzy, curly, and wavy hair with Rosemary Leave-In Cream. Enri…" at bounding box center [1092, 228] width 451 height 169
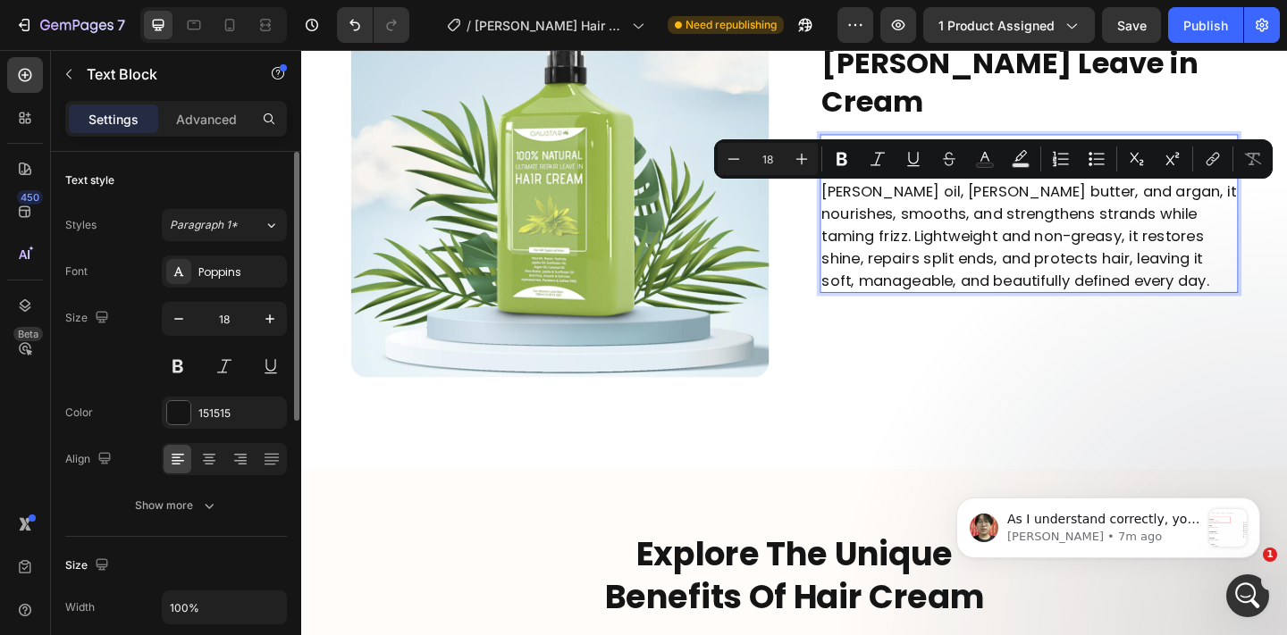
click at [1175, 214] on p "Revitalize dry, frizzy, curly, and wavy hair with Rosemary Leave-In Cream. Enri…" at bounding box center [1092, 228] width 451 height 169
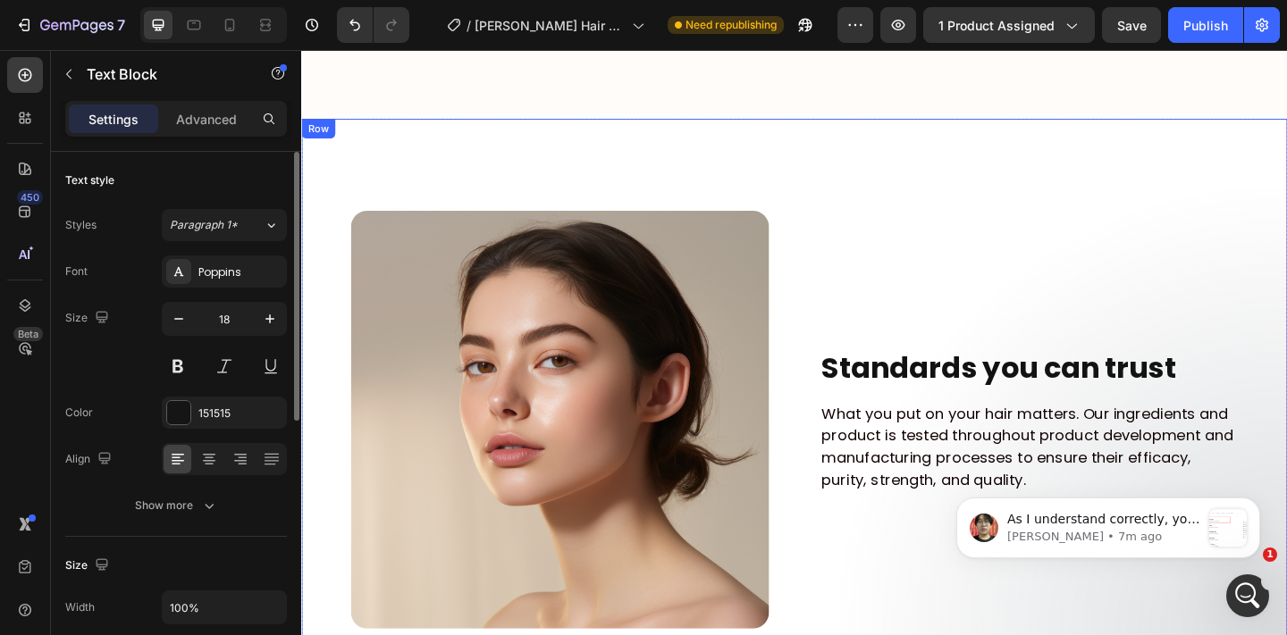
scroll to position [4279, 0]
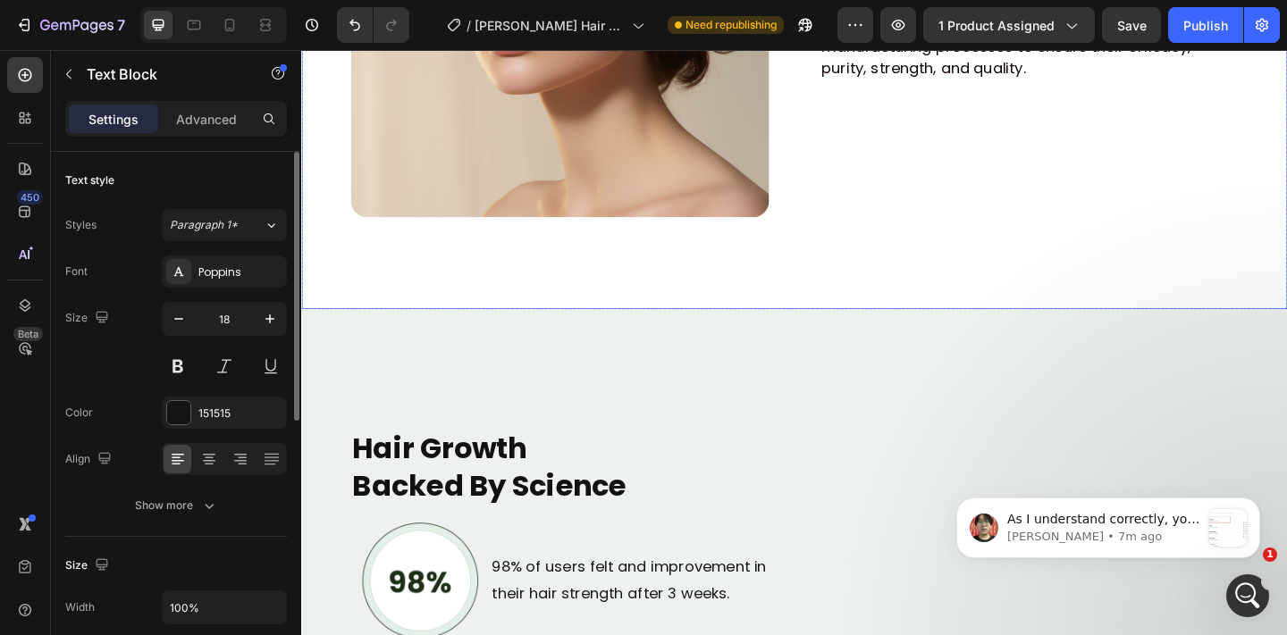
click at [1050, 64] on p "What you put on your hair matters. Our ingredients and product is tested throug…" at bounding box center [1092, 34] width 451 height 97
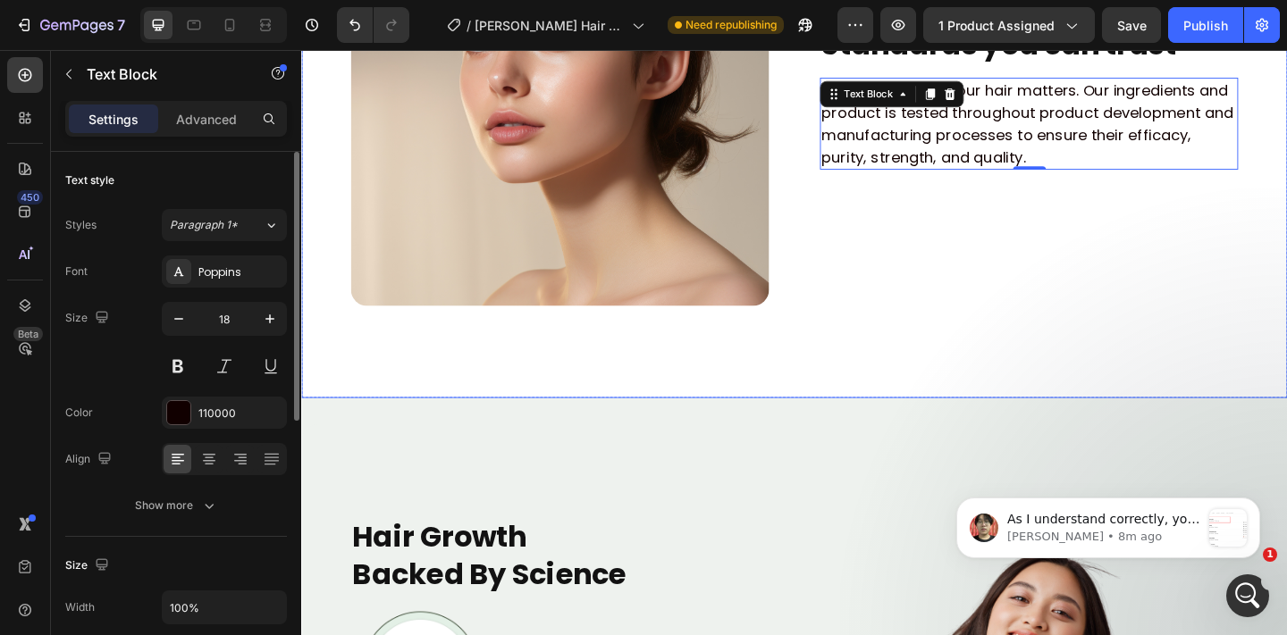
scroll to position [4081, 0]
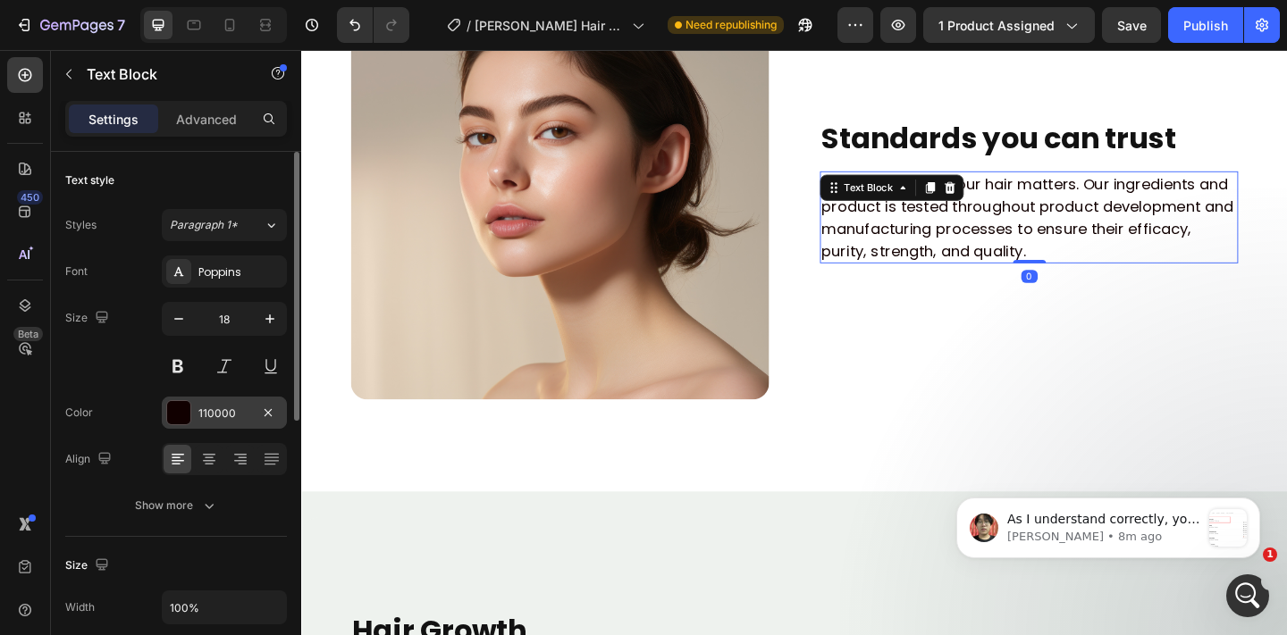
click at [204, 407] on div "110000" at bounding box center [224, 414] width 52 height 16
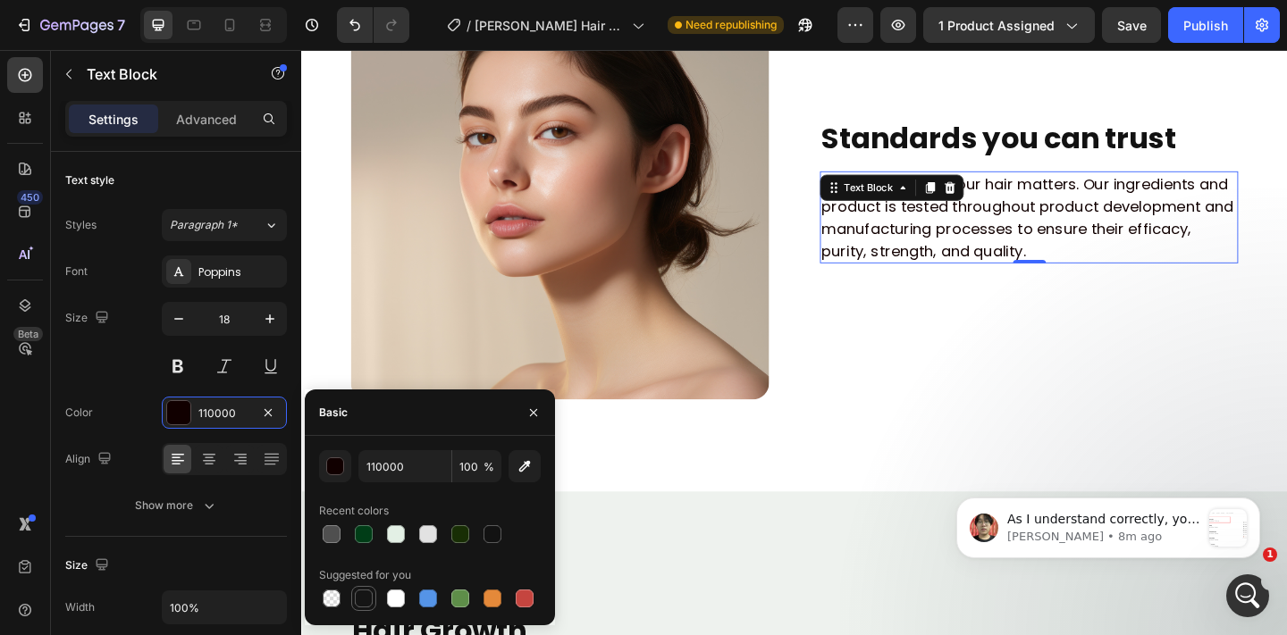
click at [370, 588] on div at bounding box center [363, 598] width 21 height 21
type input "151515"
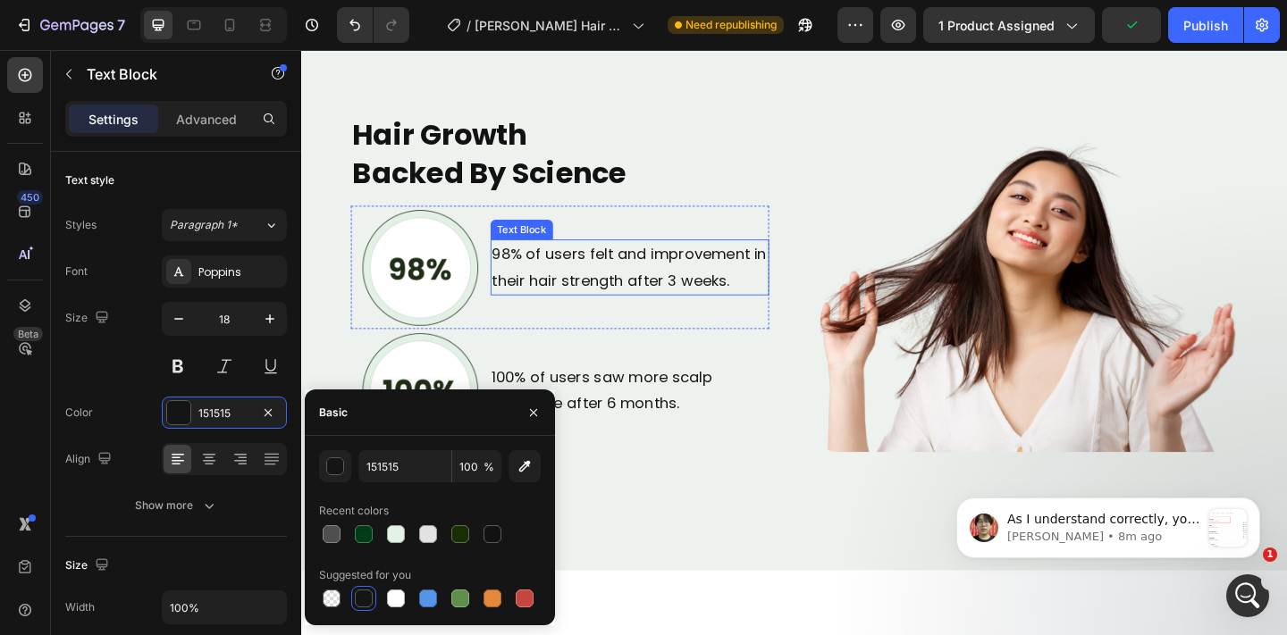
scroll to position [4640, 0]
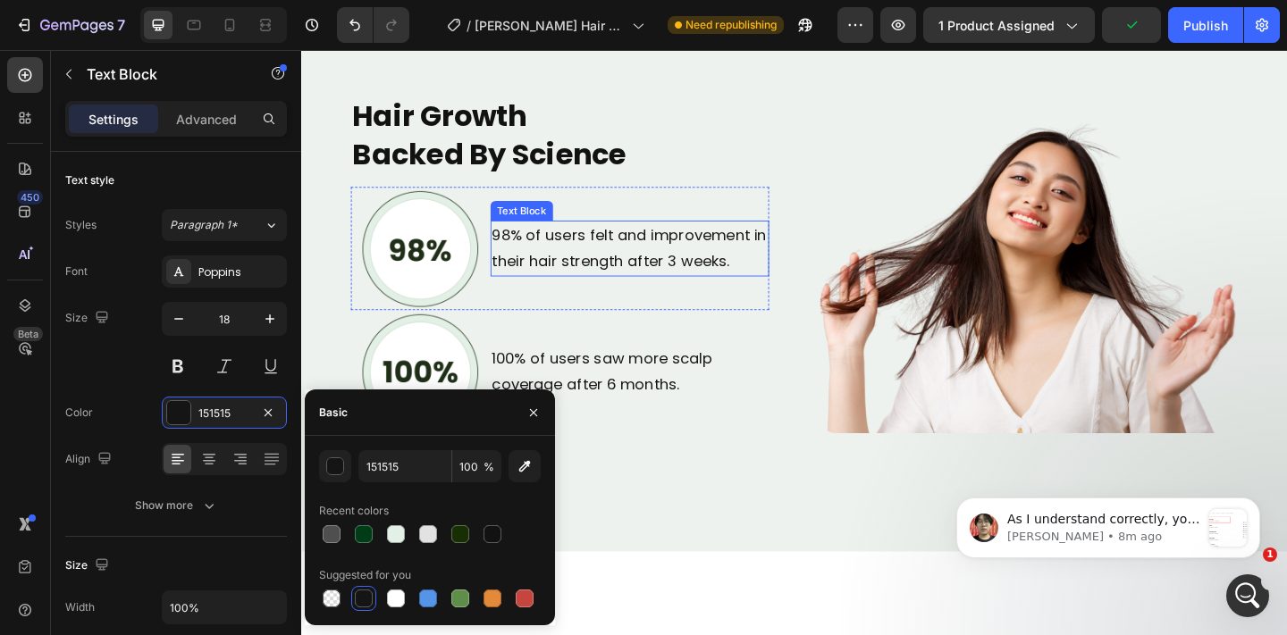
click at [683, 239] on p "98% of users felt and improvement in their hair strength after 3 weeks." at bounding box center [657, 267] width 299 height 58
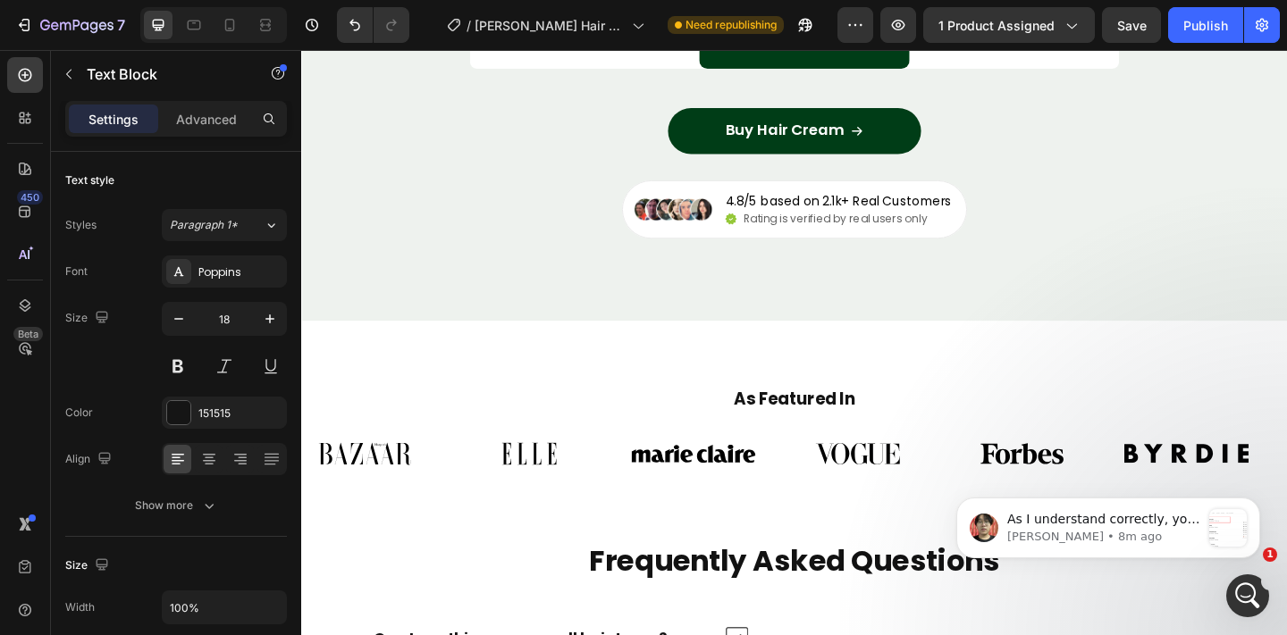
scroll to position [6863, 0]
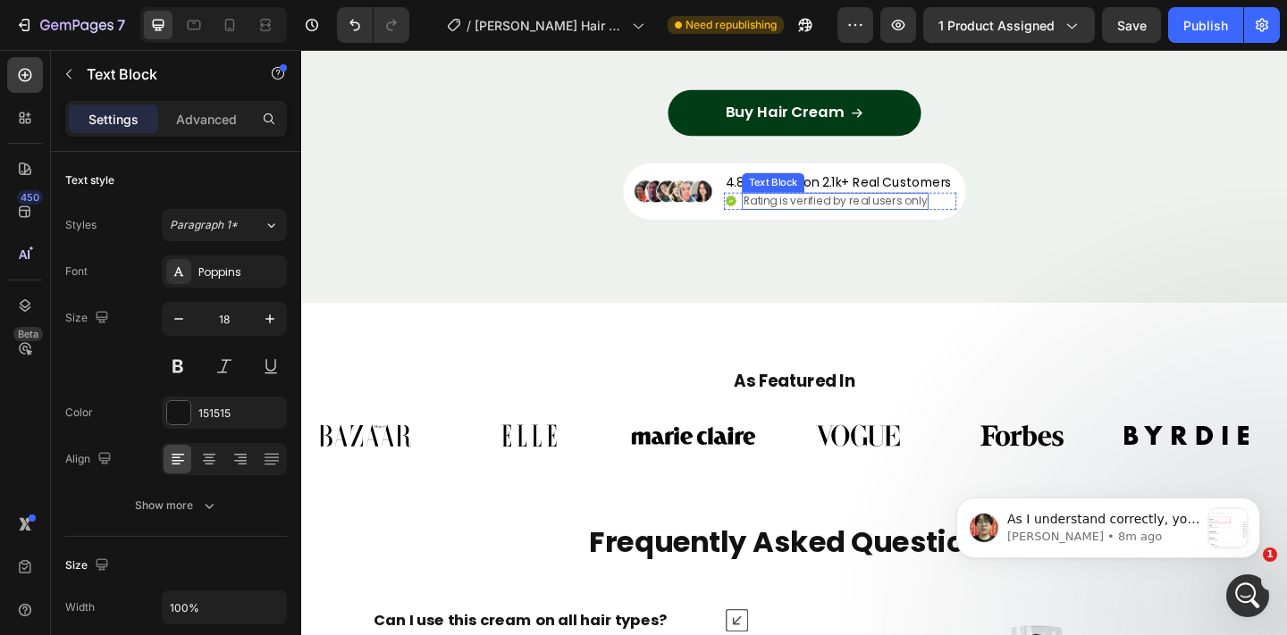
click at [793, 213] on p "Rating is verified by real users only" at bounding box center [881, 214] width 199 height 15
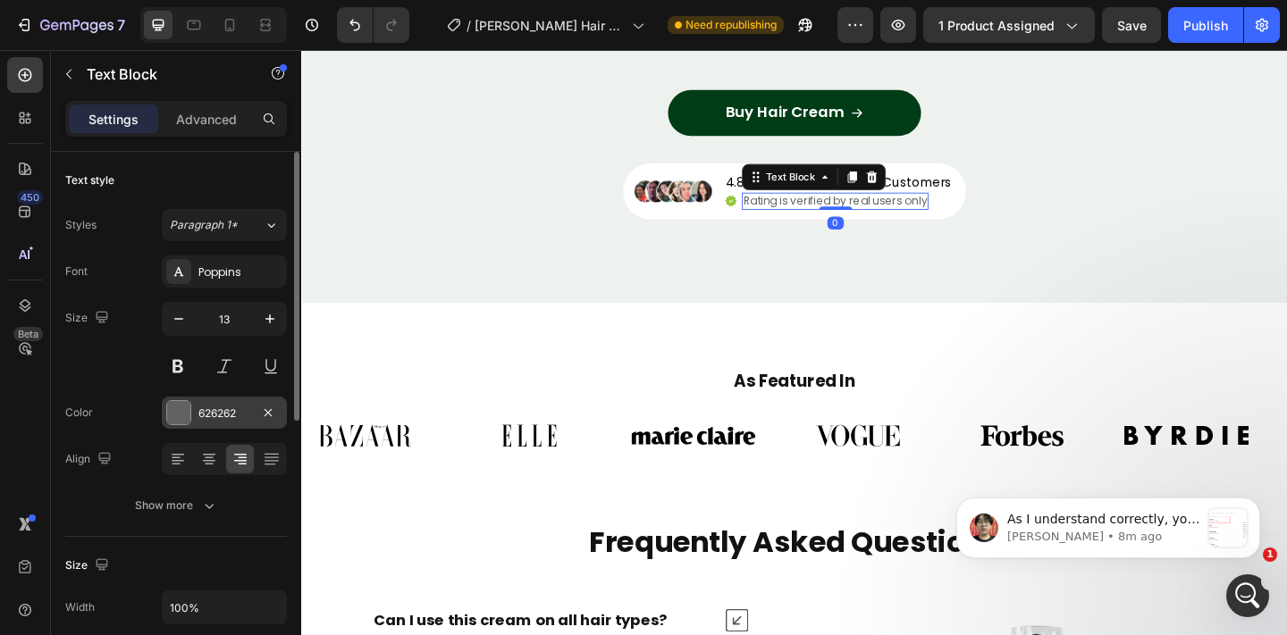
click at [206, 402] on div "626262" at bounding box center [224, 413] width 125 height 32
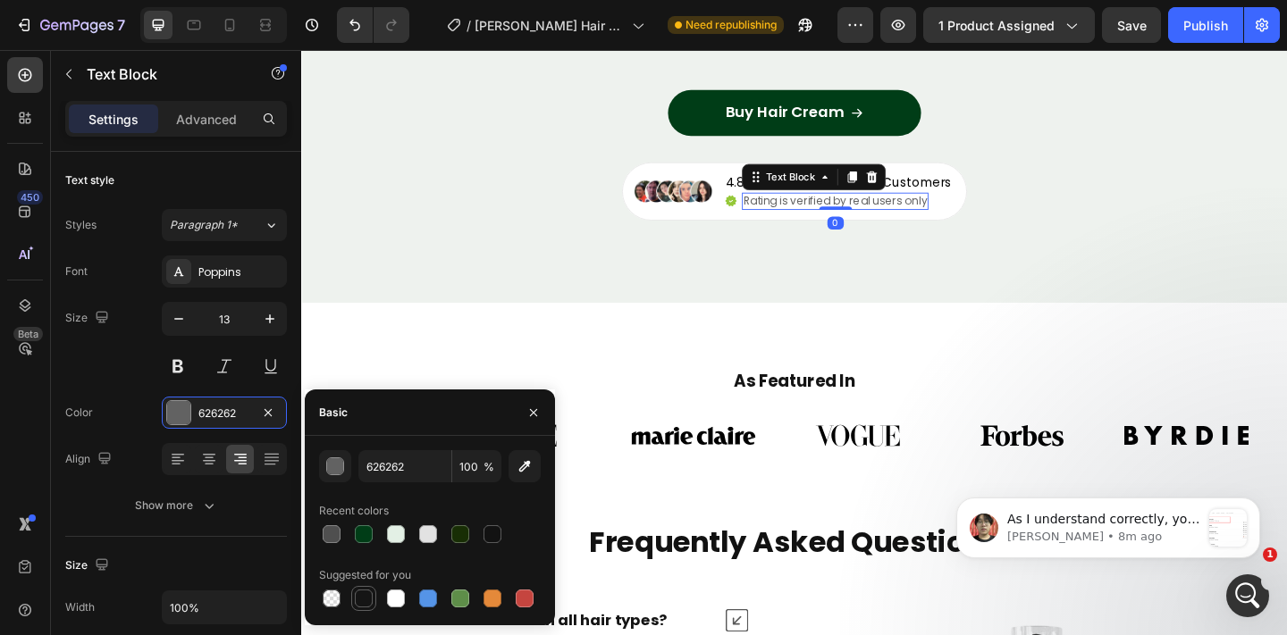
click at [372, 608] on div at bounding box center [363, 598] width 25 height 25
type input "151515"
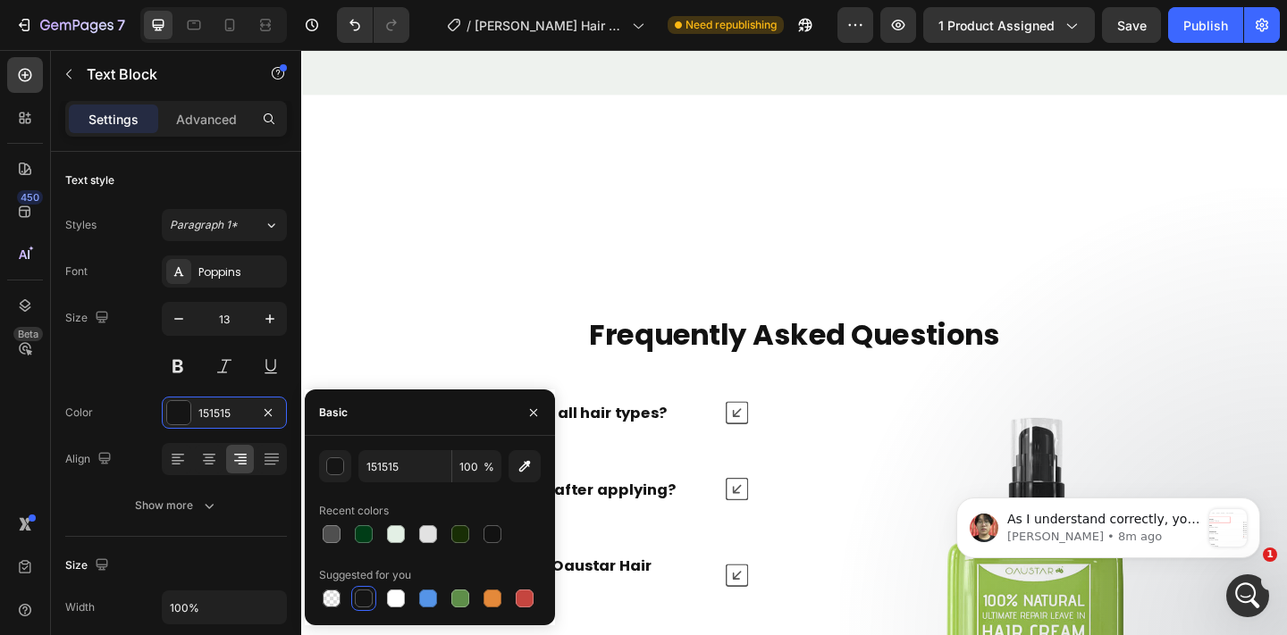
scroll to position [7375, 0]
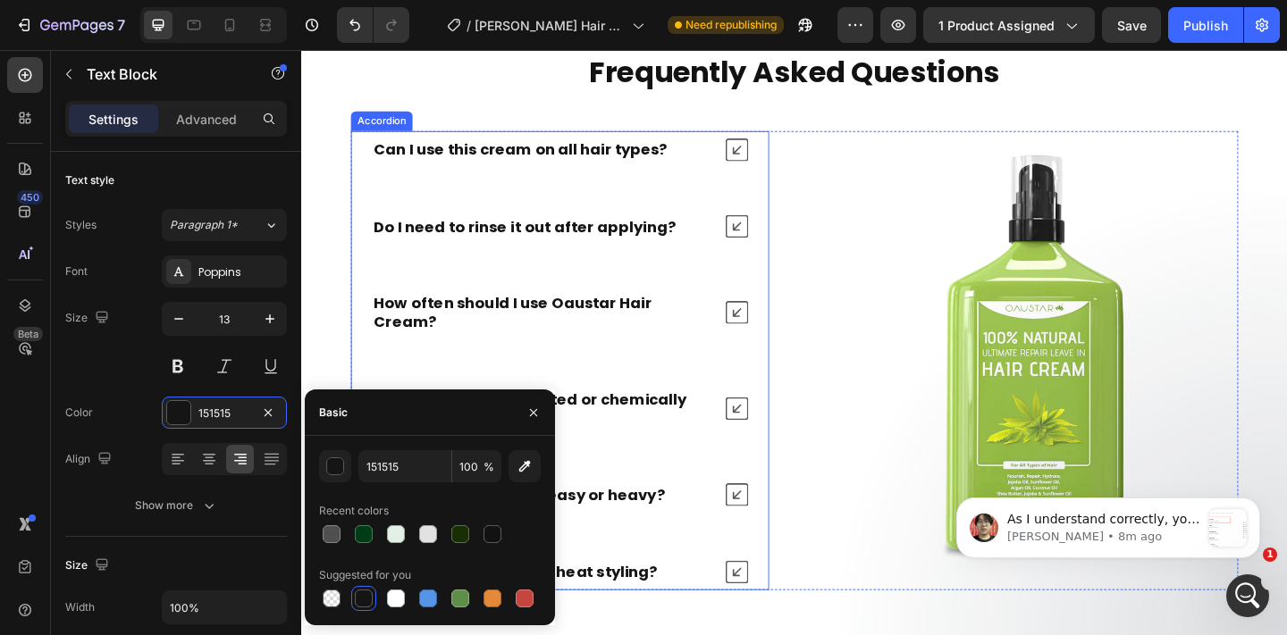
click at [590, 156] on strong "Can I use this cream on all hair types?" at bounding box center [539, 158] width 319 height 22
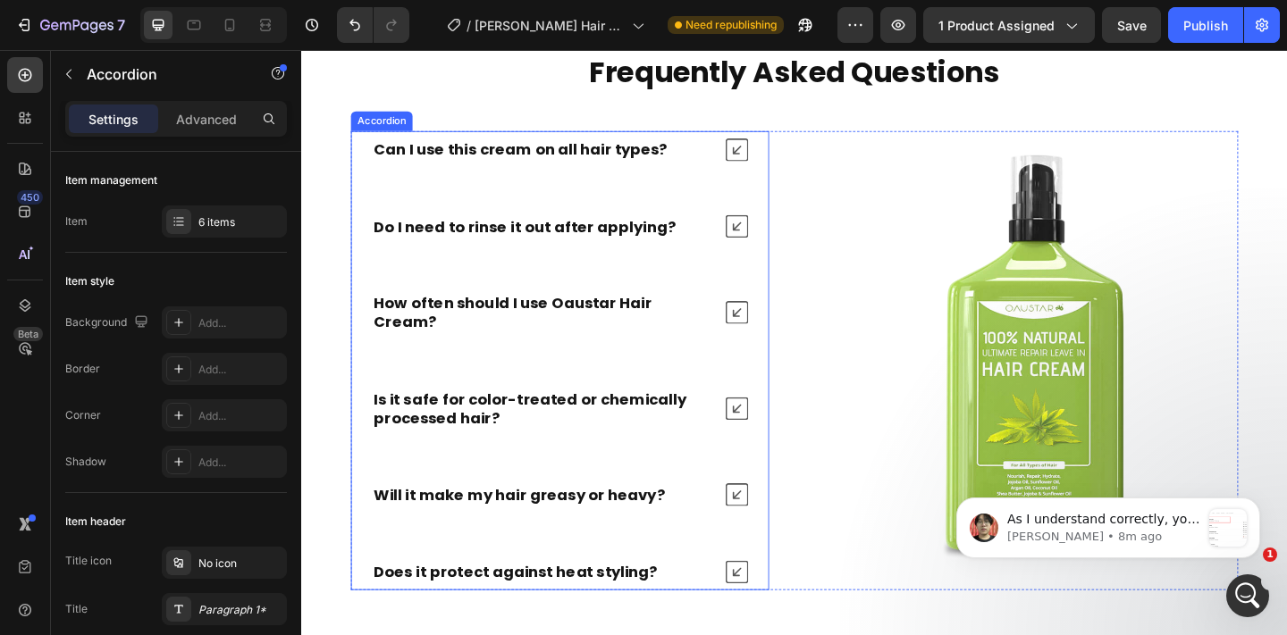
click at [590, 156] on strong "Can I use this cream on all hair types?" at bounding box center [539, 158] width 319 height 22
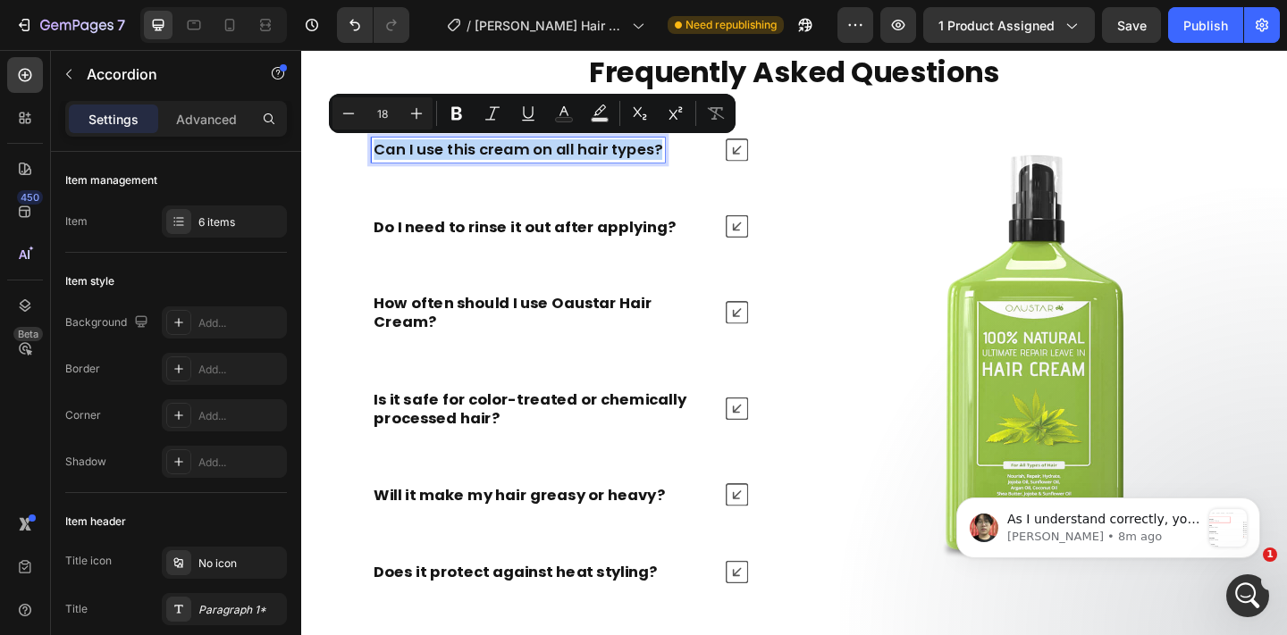
click at [540, 243] on strong "Do I need to rinse it out after applying?" at bounding box center [544, 242] width 328 height 22
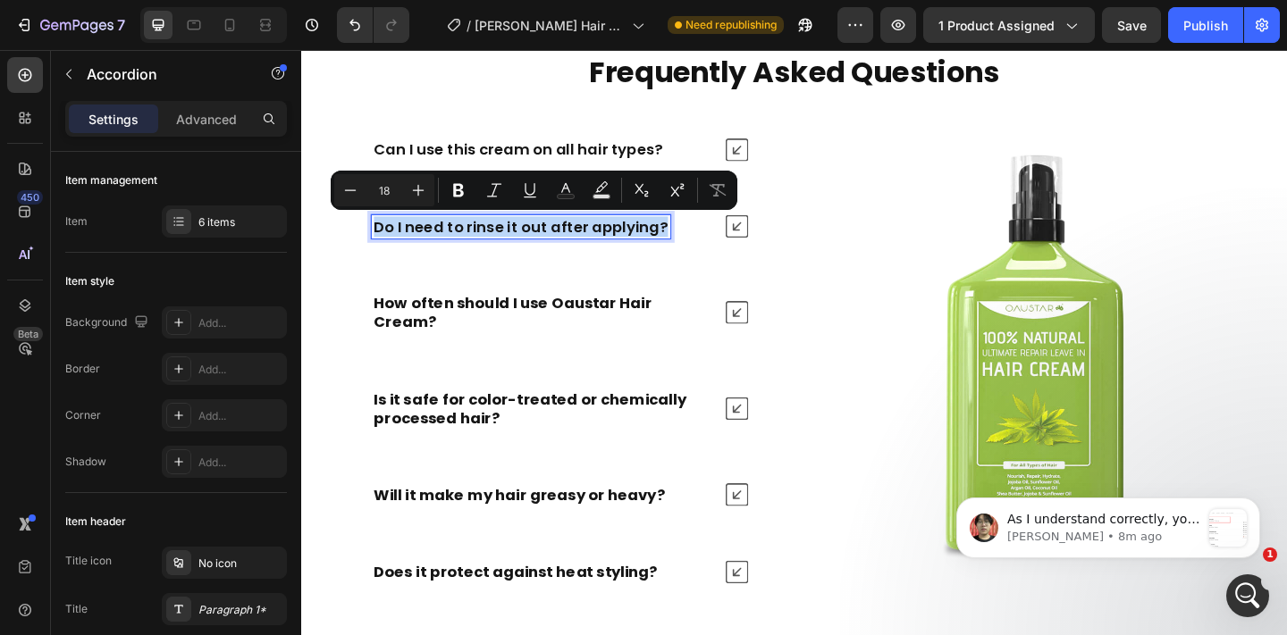
click at [504, 344] on div "How often should I use Oaustar Hair Cream?" at bounding box center [582, 337] width 453 height 62
click at [506, 321] on strong "How often should I use Oaustar Hair Cream?" at bounding box center [531, 336] width 302 height 43
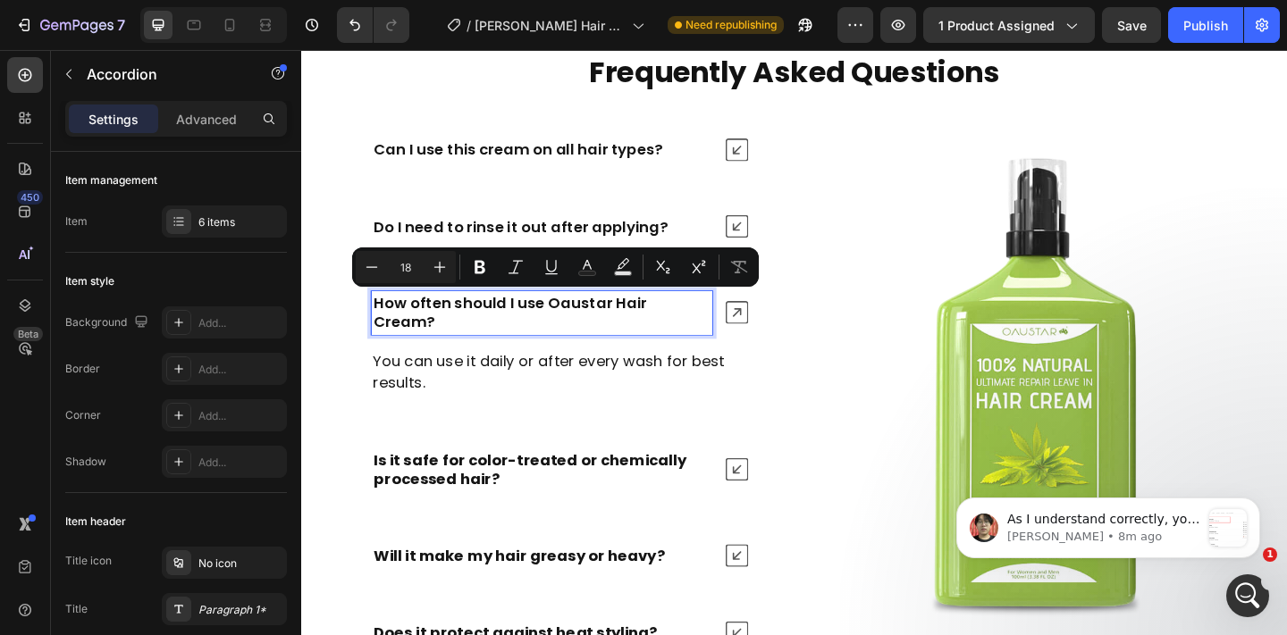
click at [474, 485] on strong "Is it safe for color-treated or chemically processed hair?" at bounding box center [550, 506] width 340 height 43
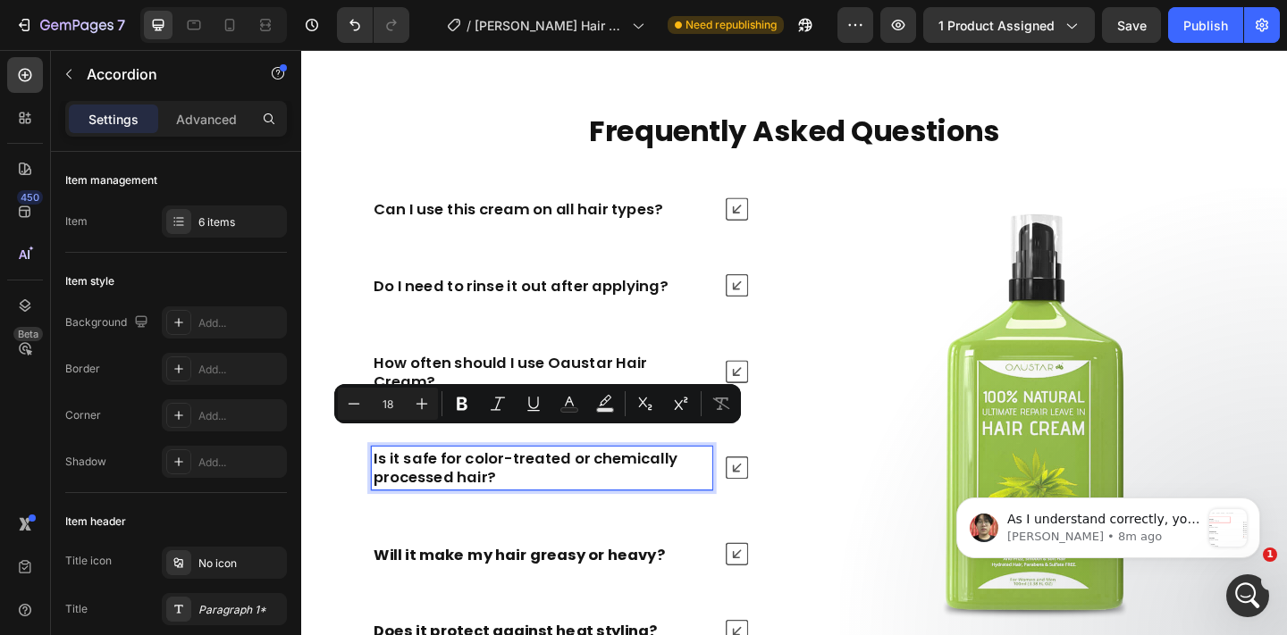
scroll to position [7309, 0]
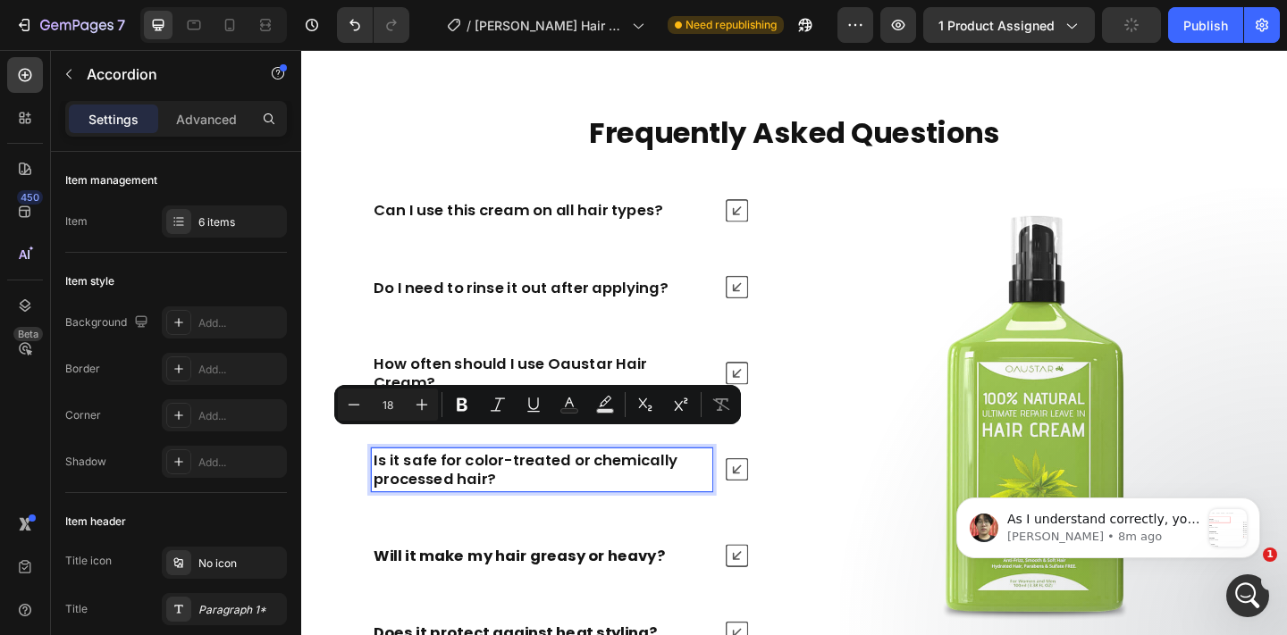
click at [504, 590] on strong "Will it make my hair greasy or heavy?" at bounding box center [538, 601] width 316 height 22
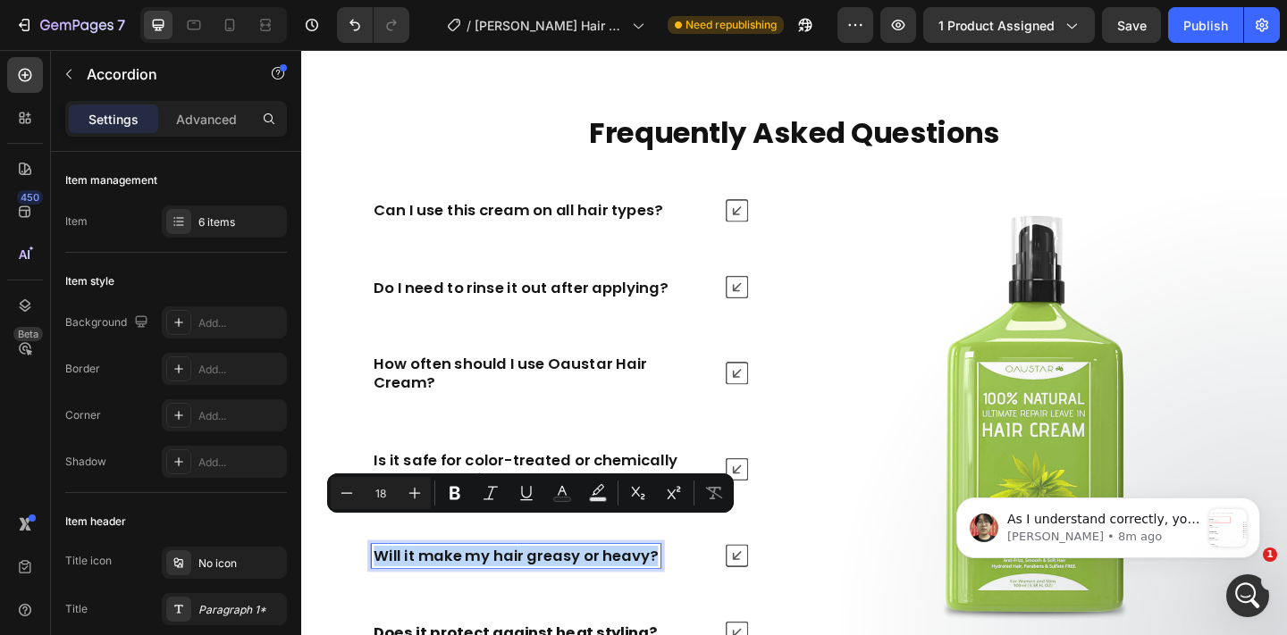
click at [499, 593] on div "Can I use this cream on all hair types? Do I need to rinse it out after applyin…" at bounding box center [582, 454] width 455 height 499
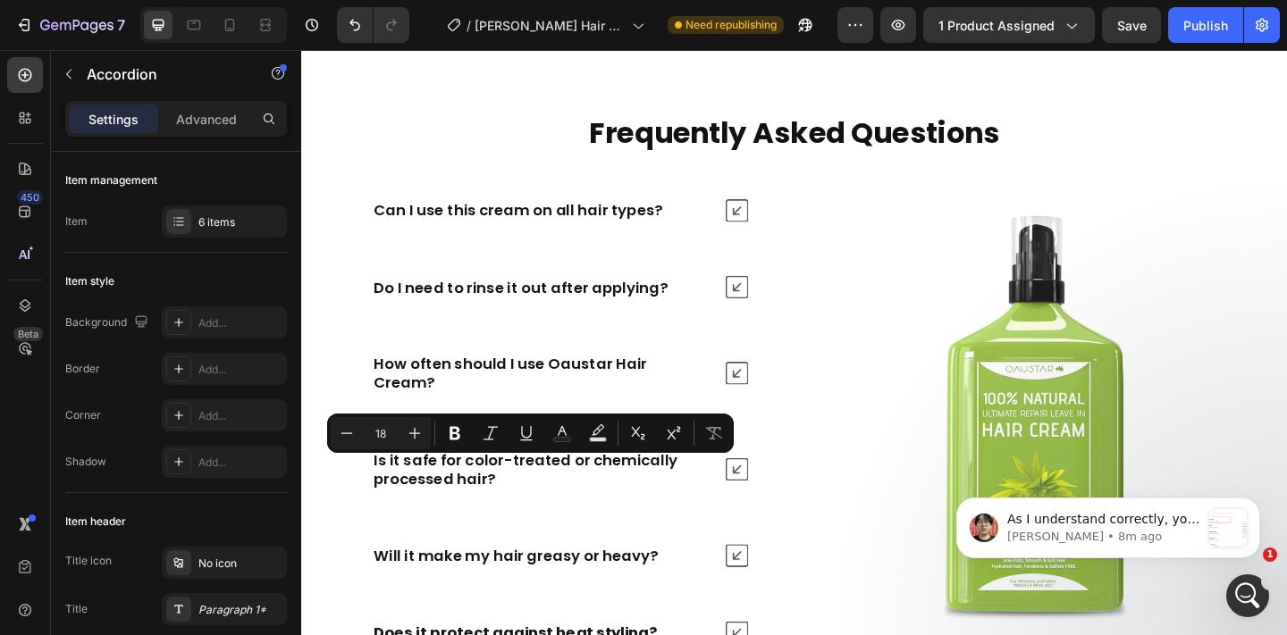
scroll to position [7382, 0]
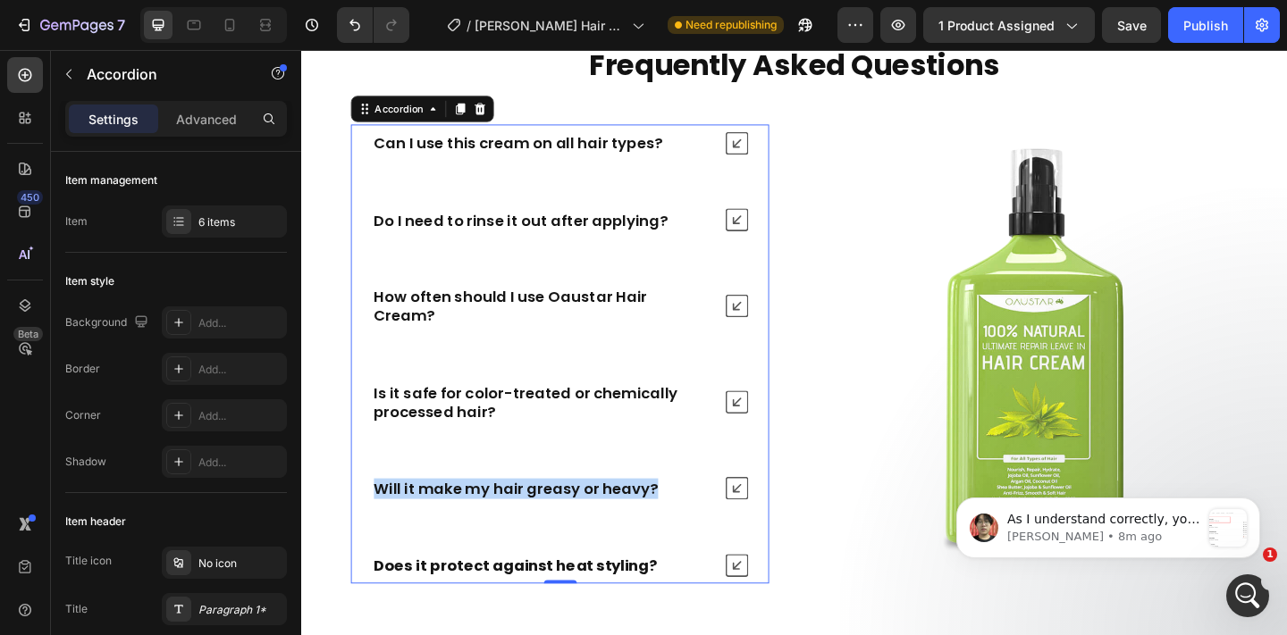
click at [499, 600] on strong "Does it protect against heat styling?" at bounding box center [534, 611] width 308 height 22
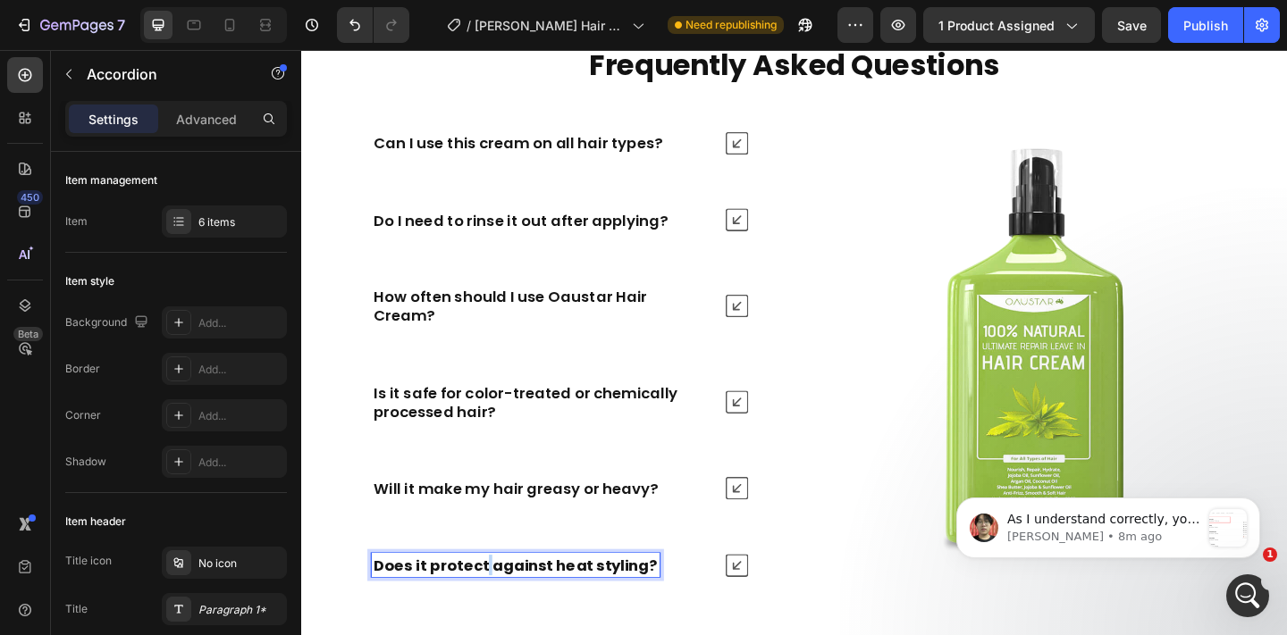
click at [499, 600] on strong "Does it protect against heat styling?" at bounding box center [534, 611] width 308 height 22
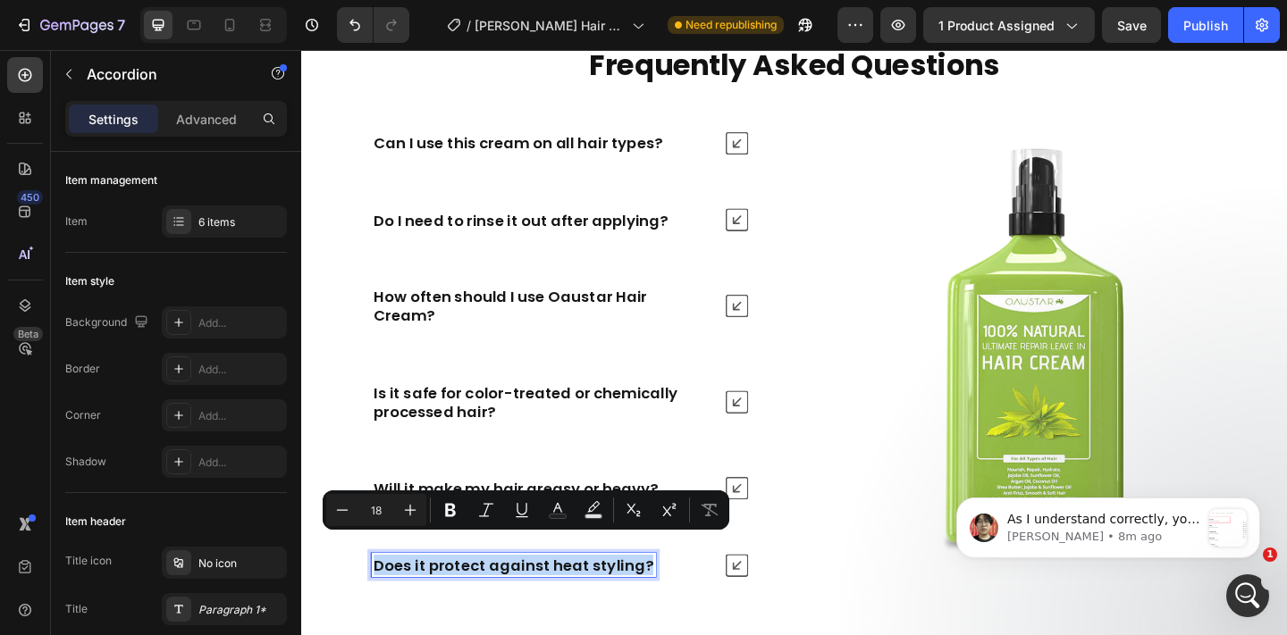
click at [695, 630] on div "Frequently Asked Questions Heading Can I use this cream on all hair types? Do I…" at bounding box center [837, 388] width 1072 height 687
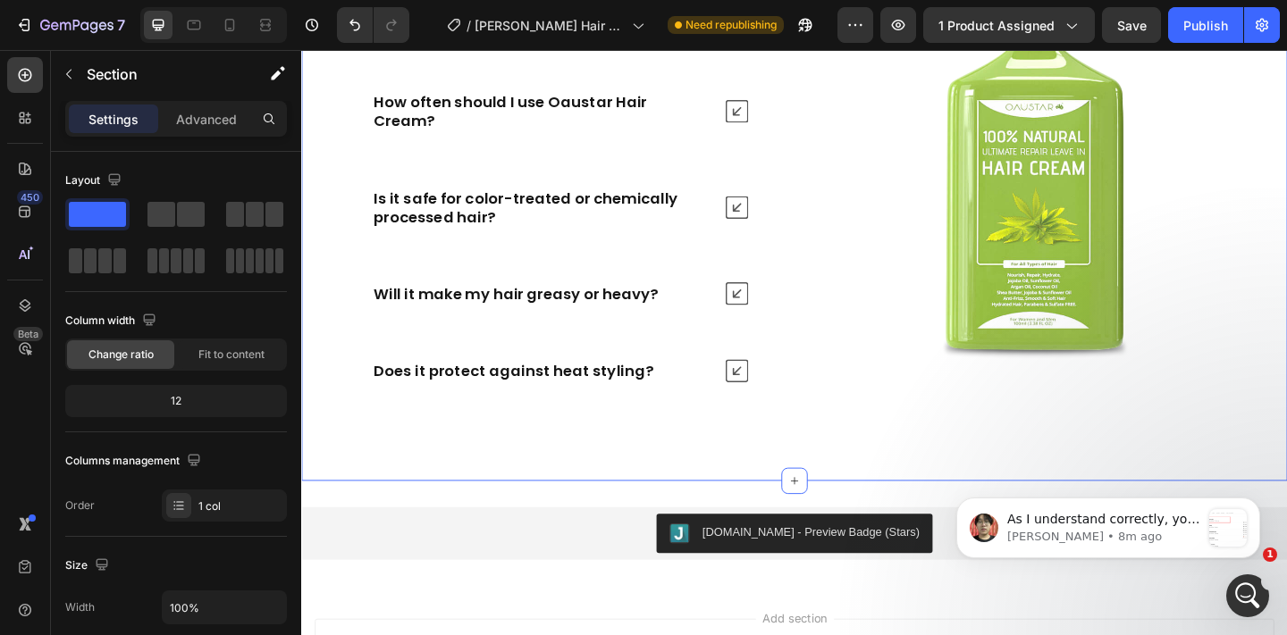
scroll to position [7433, 0]
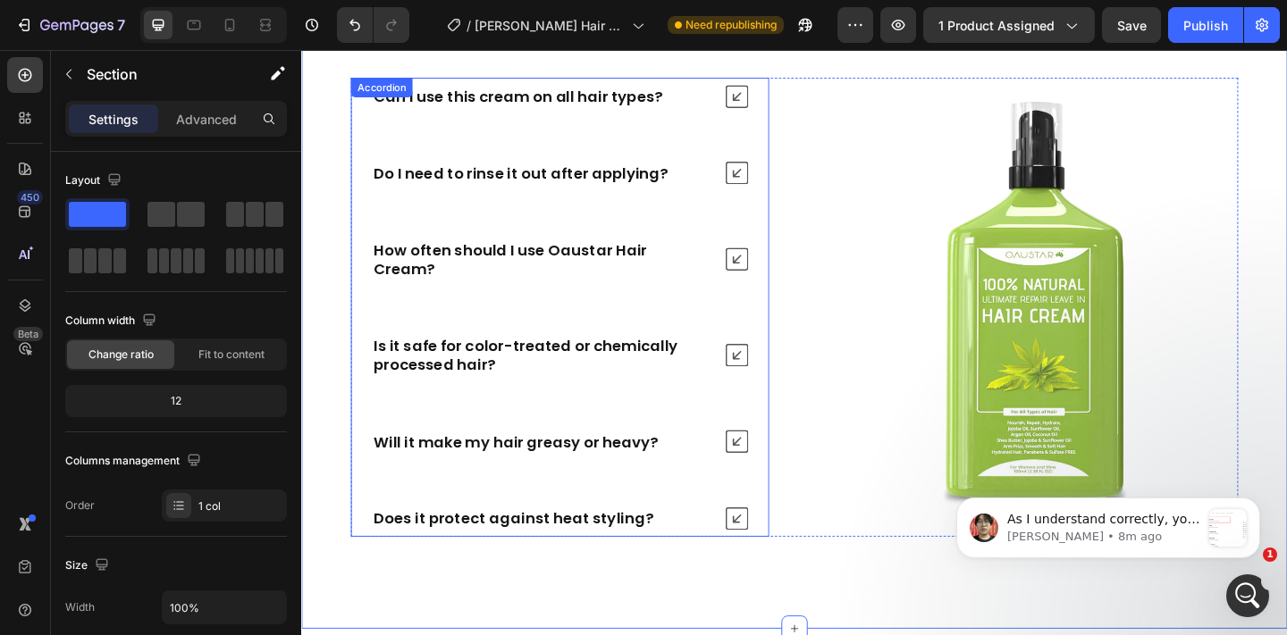
click at [778, 265] on icon at bounding box center [774, 277] width 25 height 25
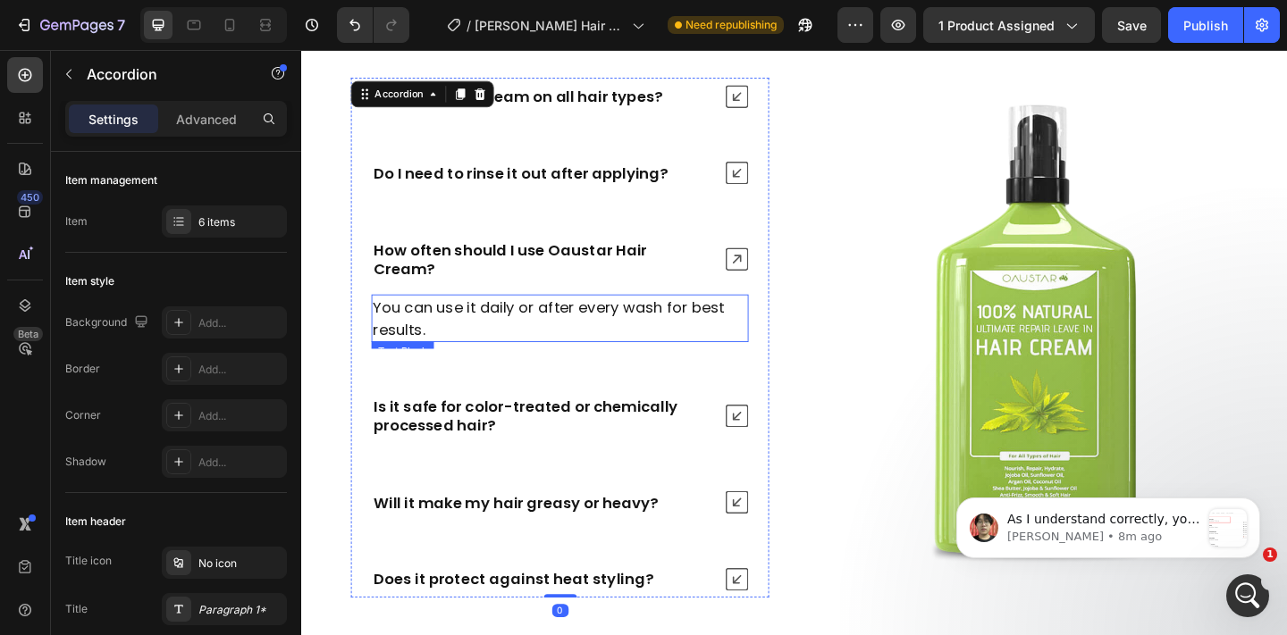
click at [678, 318] on p "You can use it daily or after every wash for best results." at bounding box center [582, 342] width 407 height 48
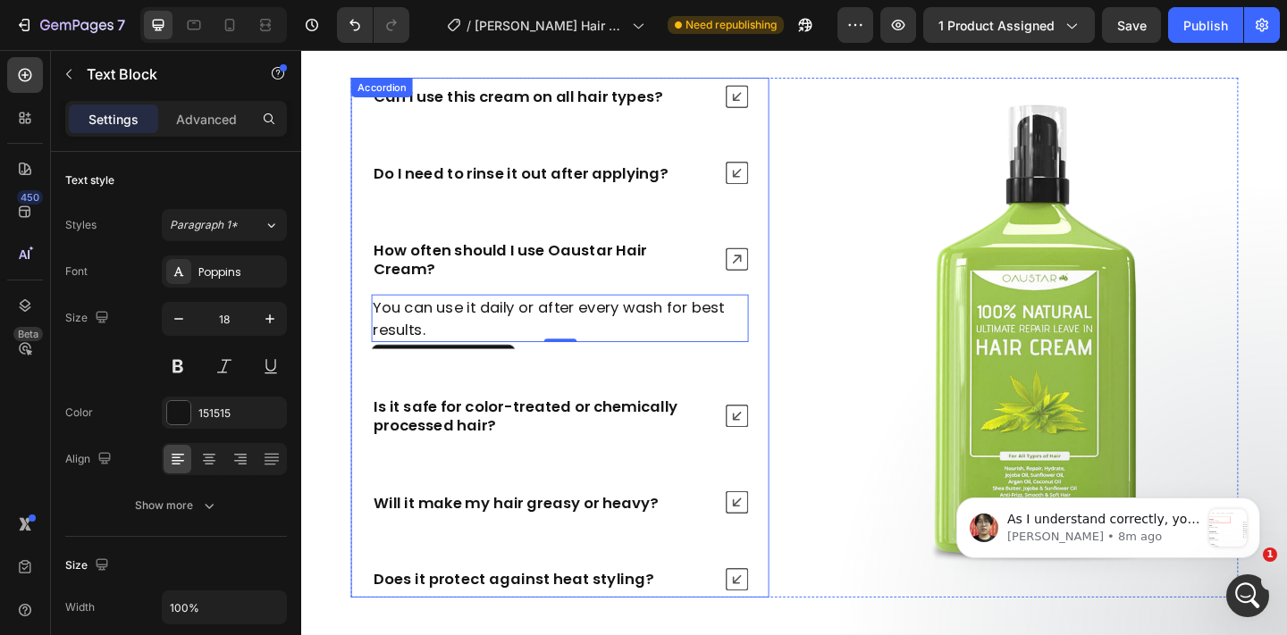
click at [763, 269] on icon at bounding box center [774, 277] width 25 height 25
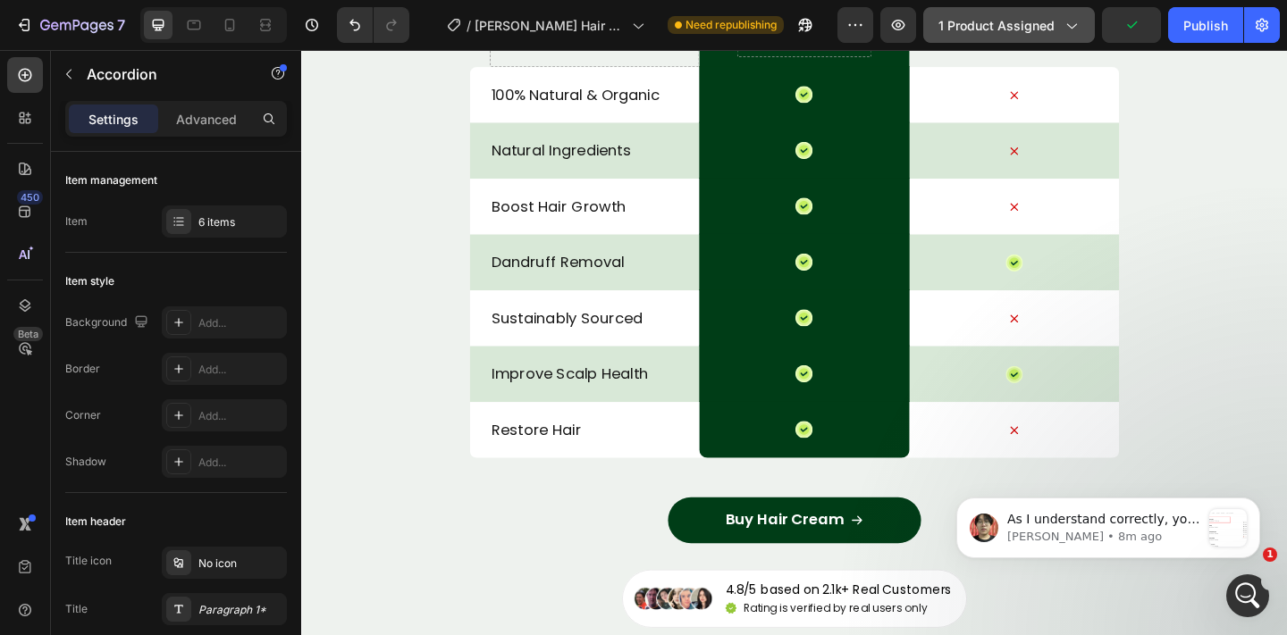
scroll to position [6404, 0]
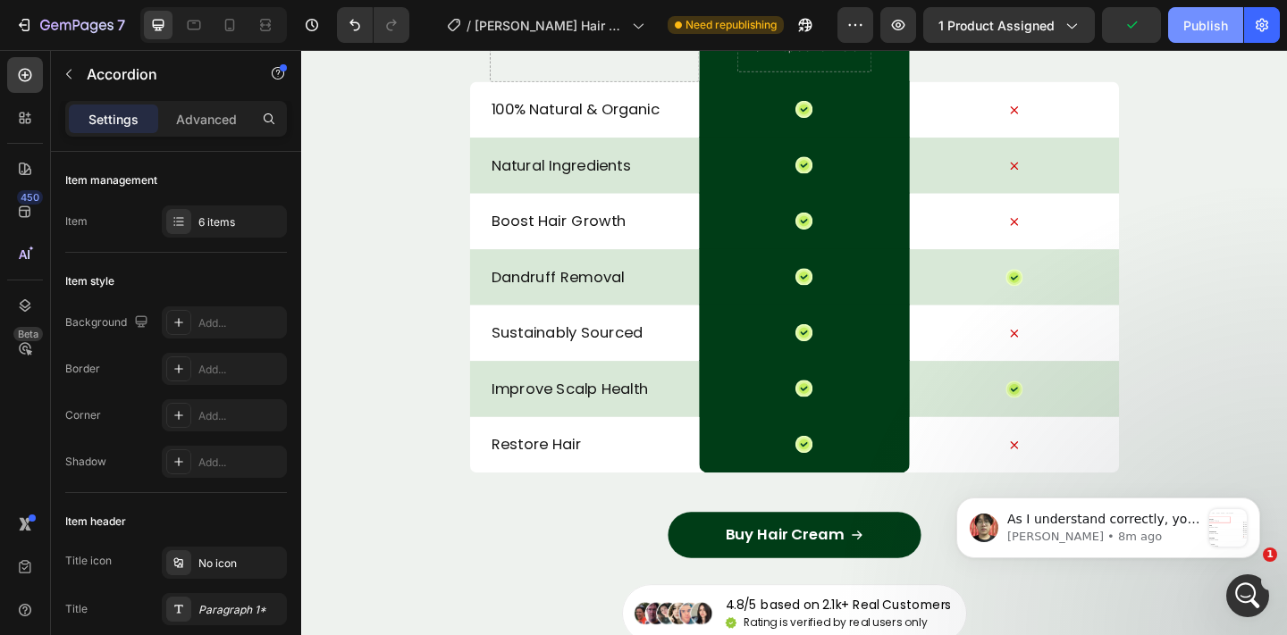
click at [1219, 28] on div "Publish" at bounding box center [1205, 25] width 45 height 19
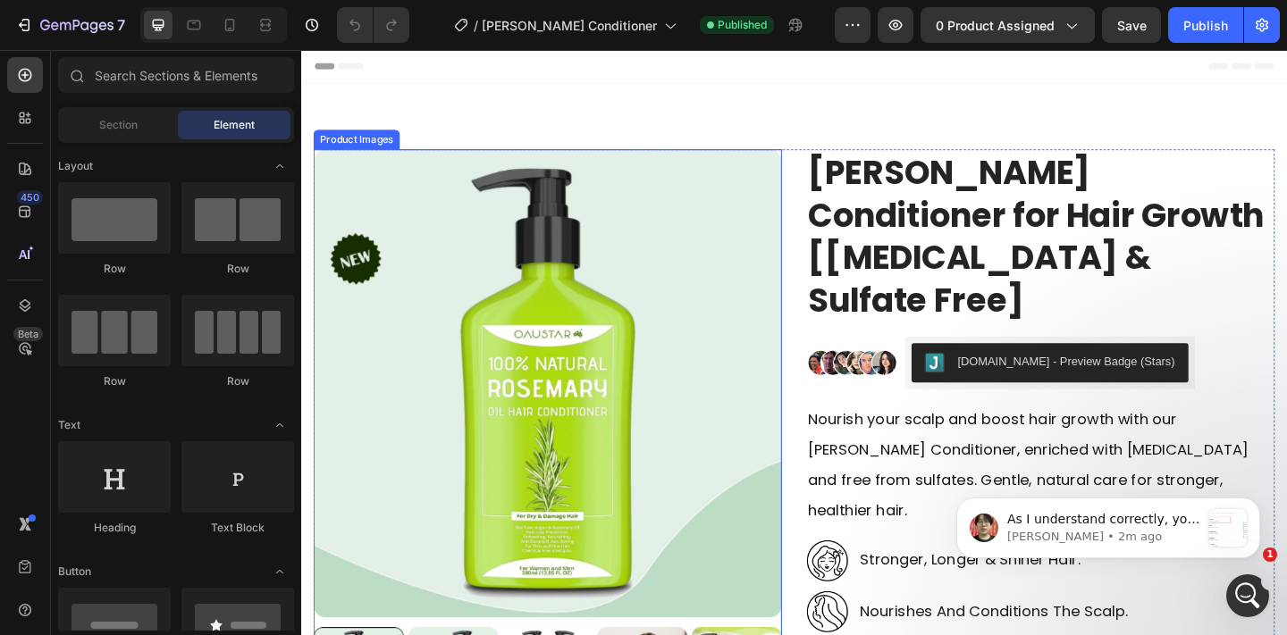
scroll to position [364, 0]
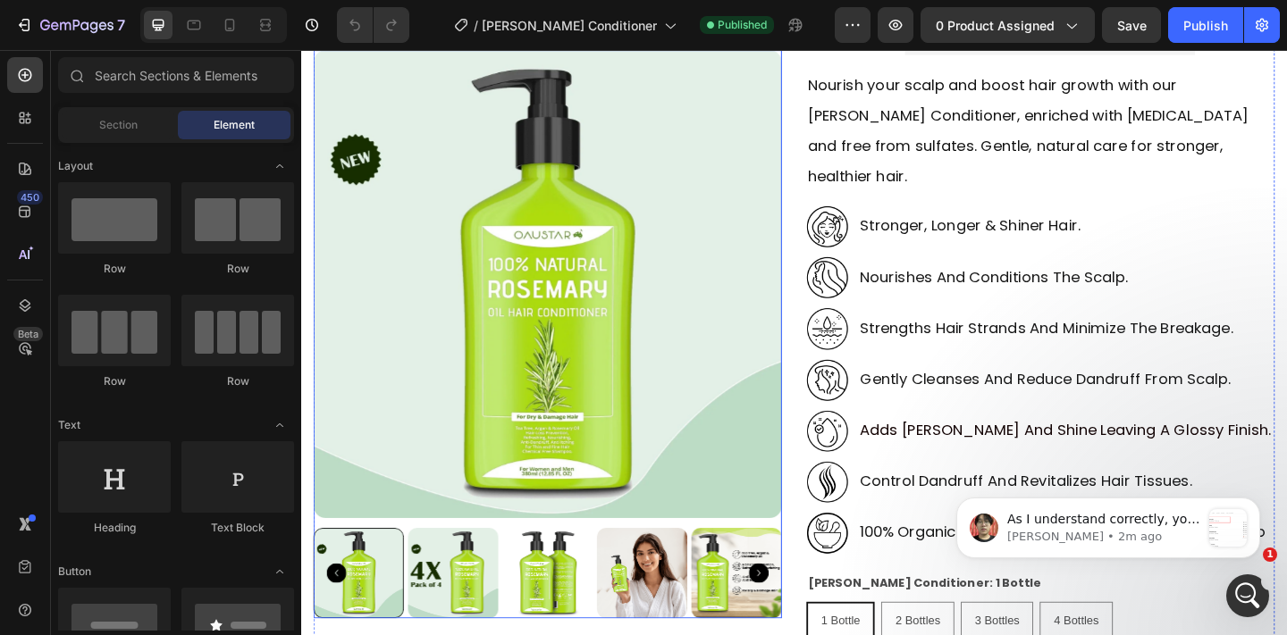
click at [777, 275] on img at bounding box center [569, 304] width 509 height 509
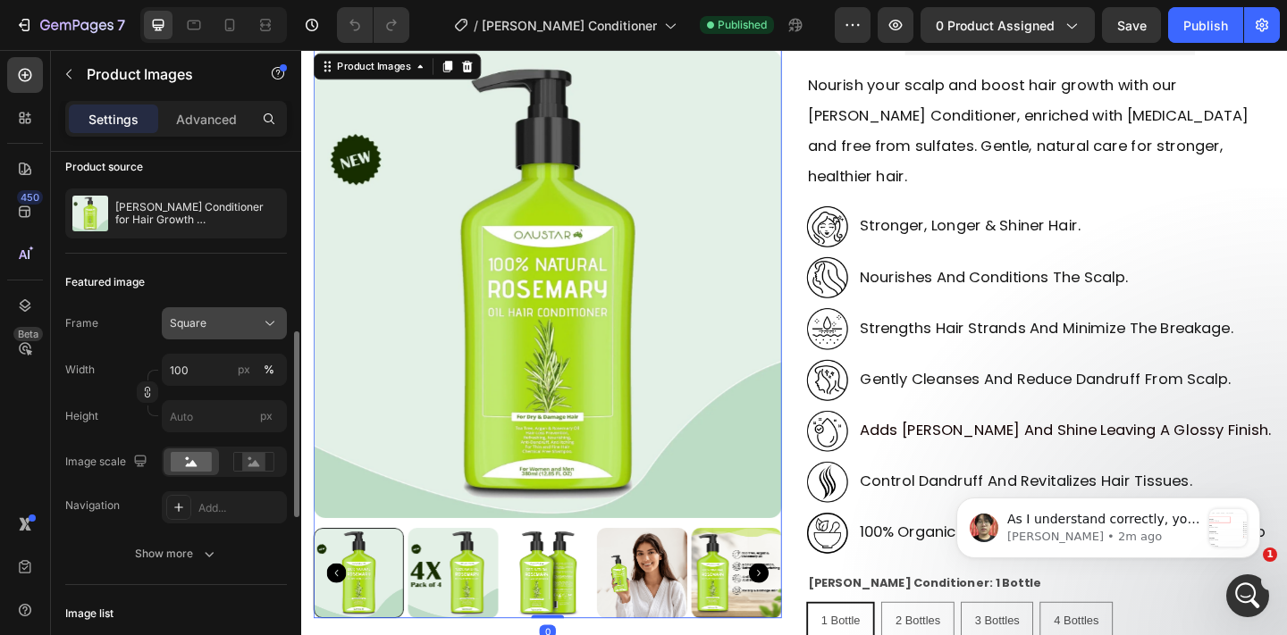
scroll to position [355, 0]
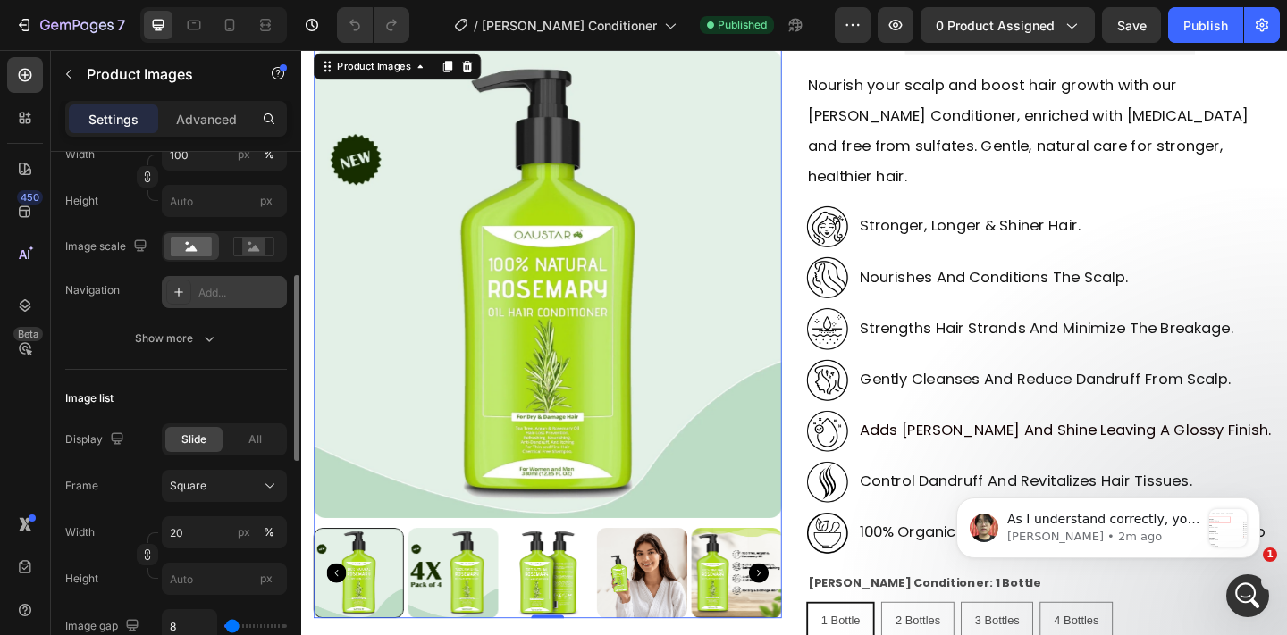
click at [225, 285] on div "Add..." at bounding box center [240, 293] width 84 height 16
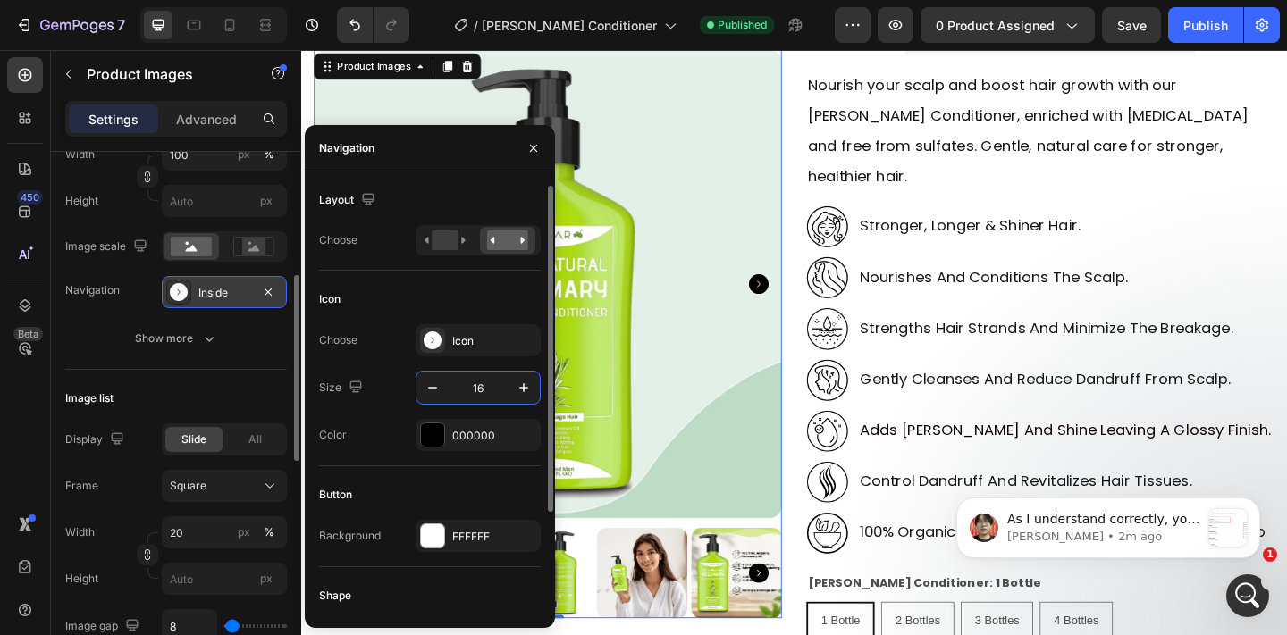
click at [465, 396] on input "16" at bounding box center [478, 388] width 59 height 32
type input "28"
click at [463, 439] on div "000000" at bounding box center [478, 436] width 52 height 16
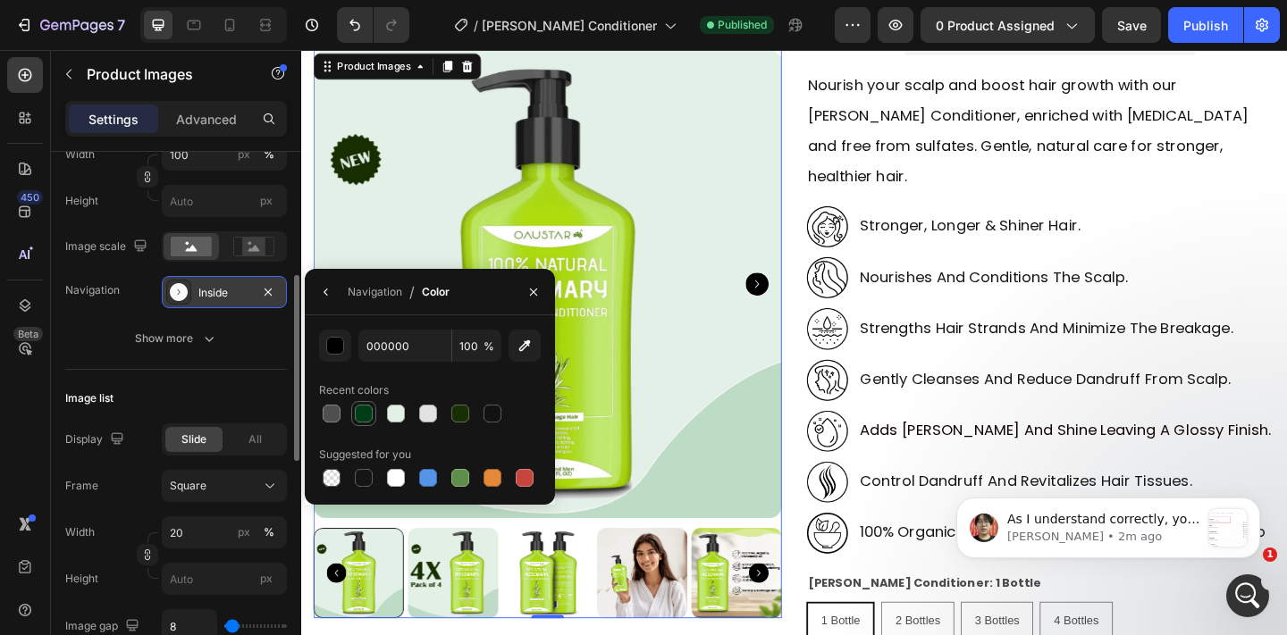
click at [368, 411] on div at bounding box center [364, 414] width 18 height 18
type input "003D17"
click at [328, 298] on icon "button" at bounding box center [326, 292] width 14 height 14
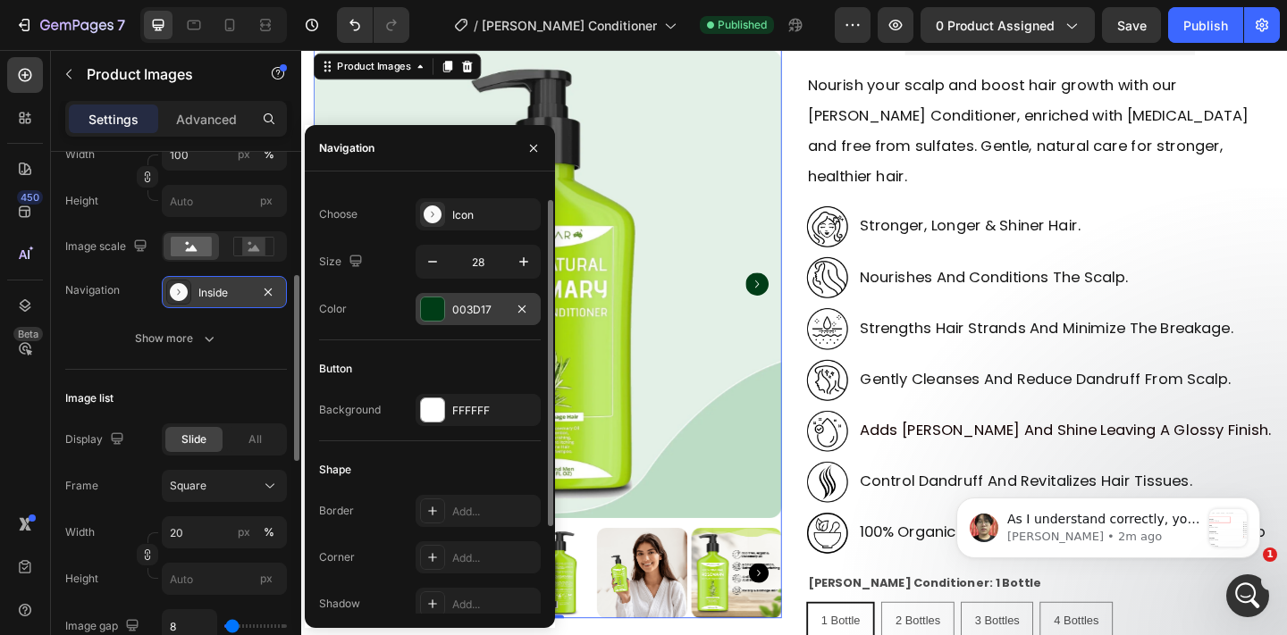
scroll to position [132, 0]
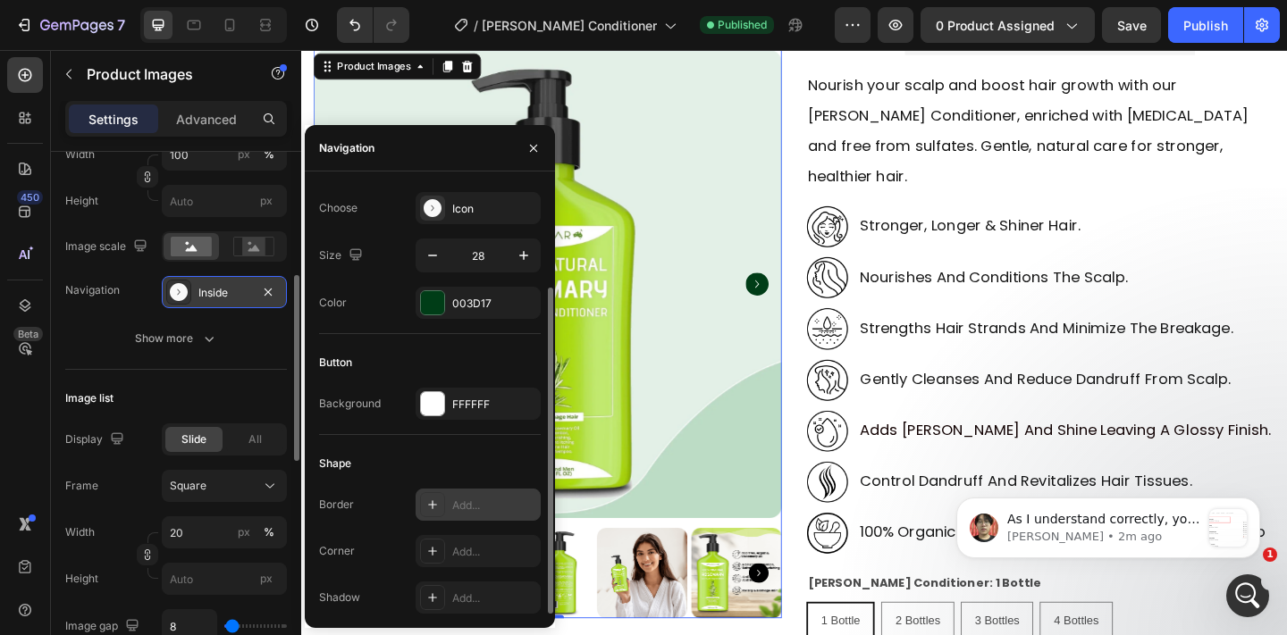
click at [458, 501] on div "Add..." at bounding box center [494, 506] width 84 height 16
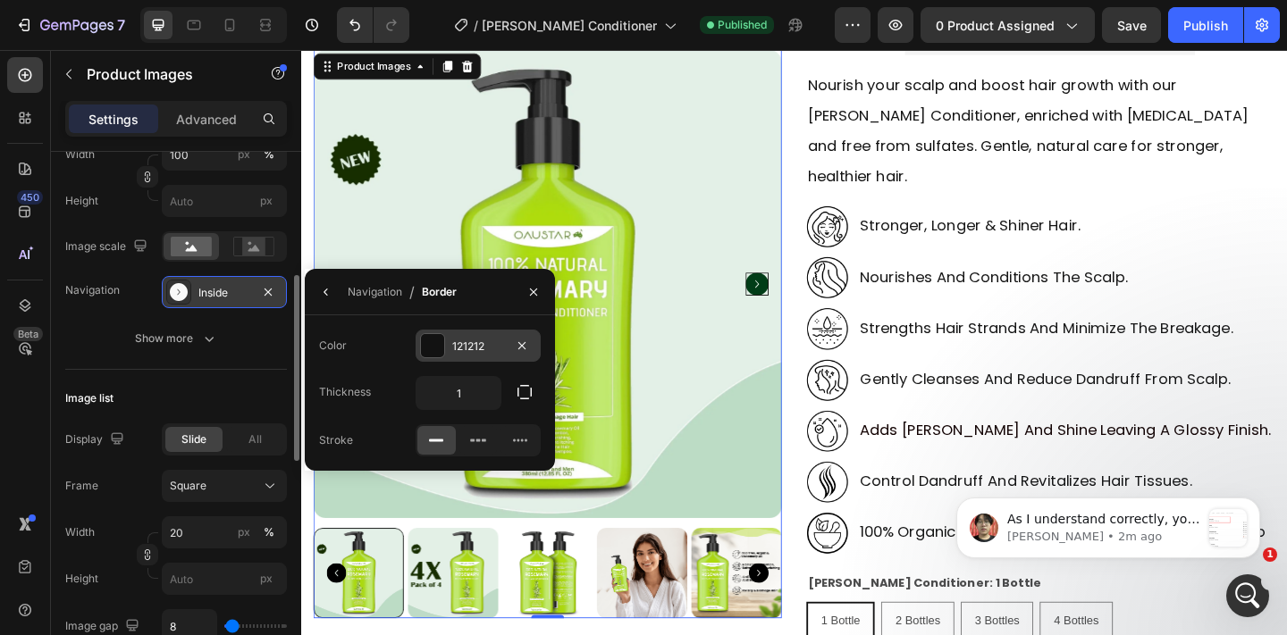
click at [457, 344] on div "121212" at bounding box center [478, 347] width 52 height 16
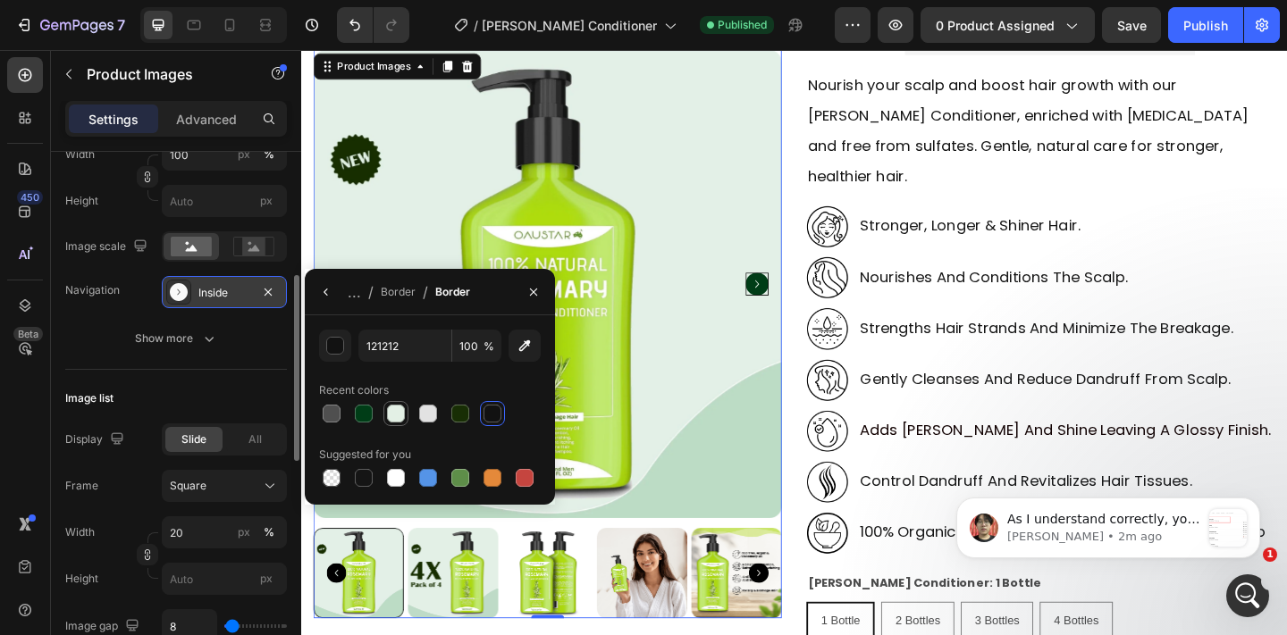
click at [393, 408] on div at bounding box center [396, 414] width 18 height 18
type input "E3F0E5"
click at [330, 295] on icon "button" at bounding box center [326, 292] width 14 height 14
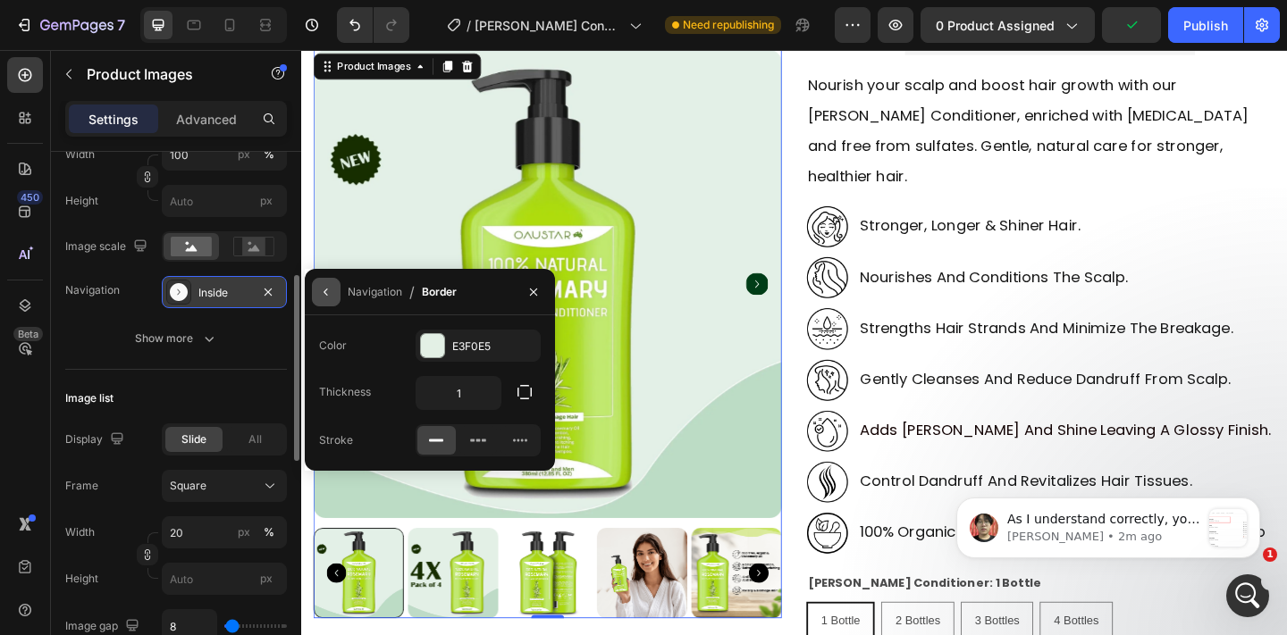
click at [331, 297] on icon "button" at bounding box center [326, 292] width 14 height 14
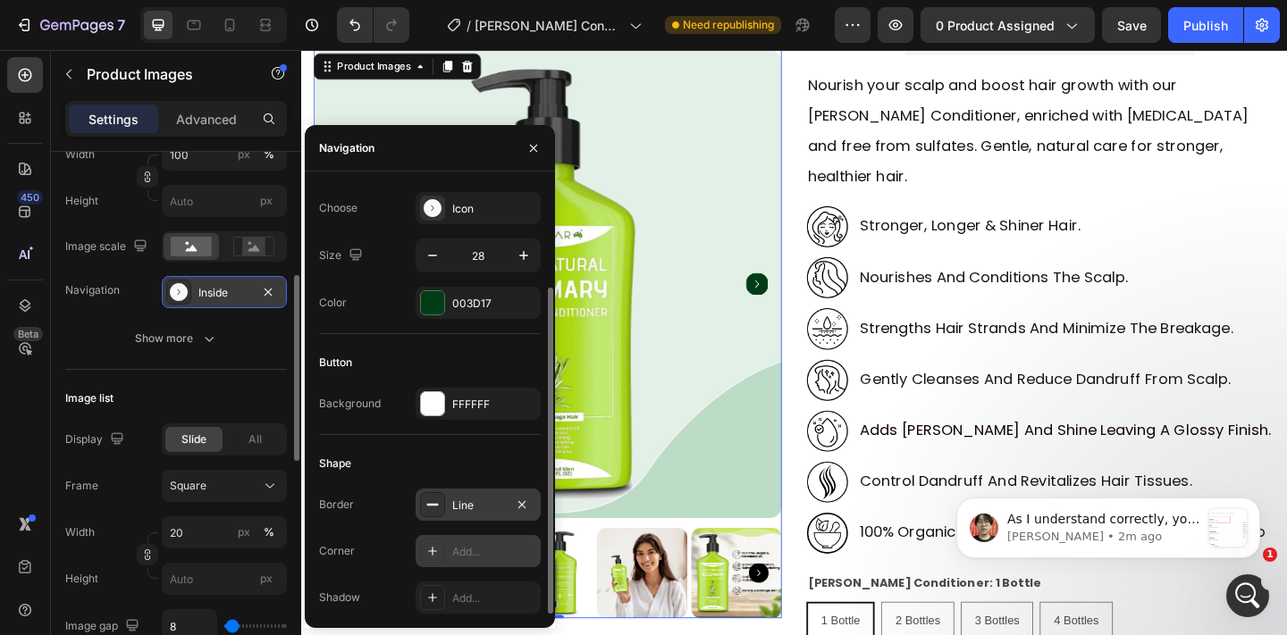
click at [458, 544] on div "Add..." at bounding box center [494, 552] width 84 height 16
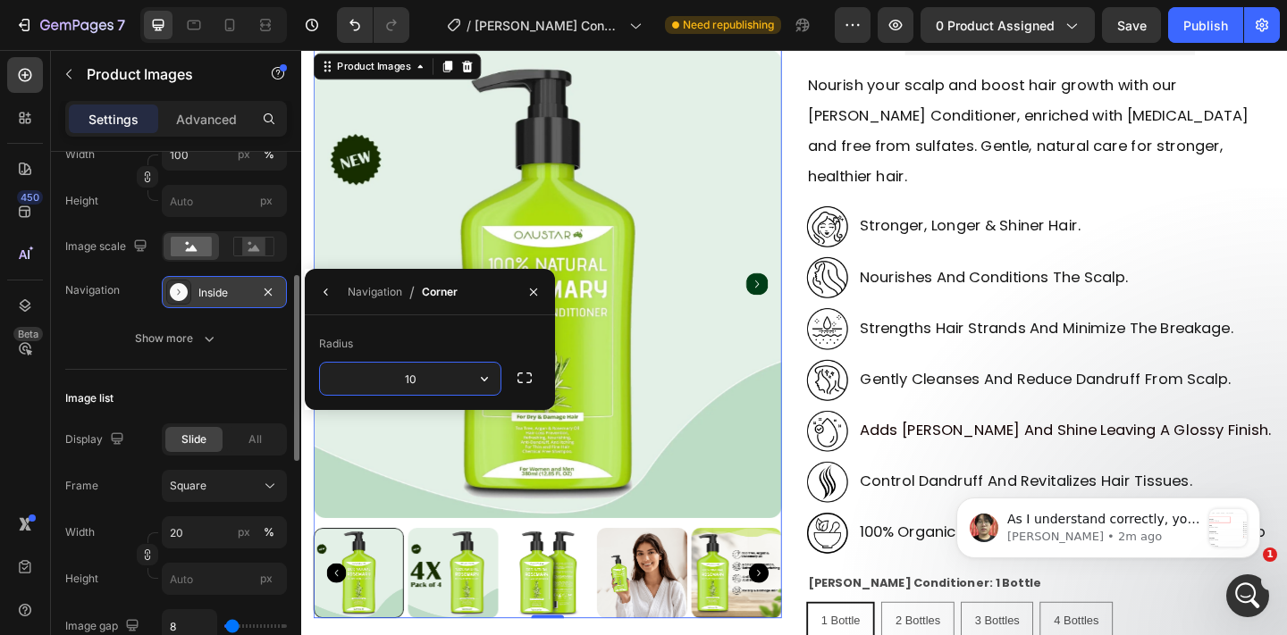
type input "100"
click at [313, 285] on button "button" at bounding box center [326, 292] width 29 height 29
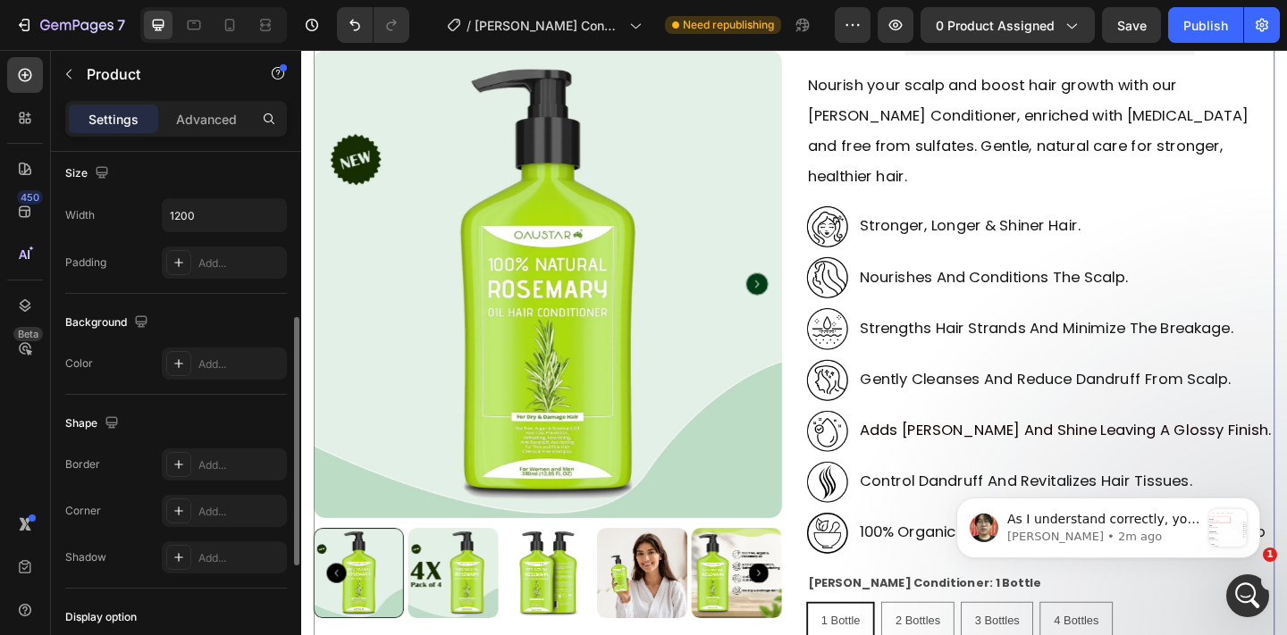
scroll to position [0, 0]
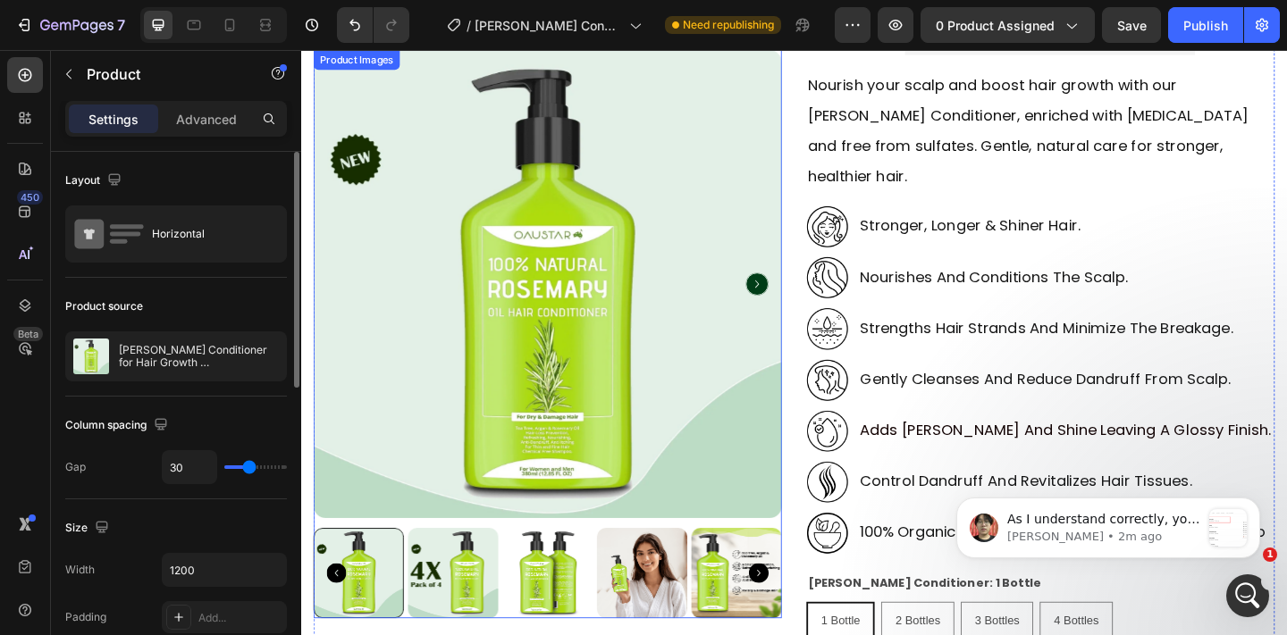
click at [581, 561] on div at bounding box center [569, 359] width 509 height 618
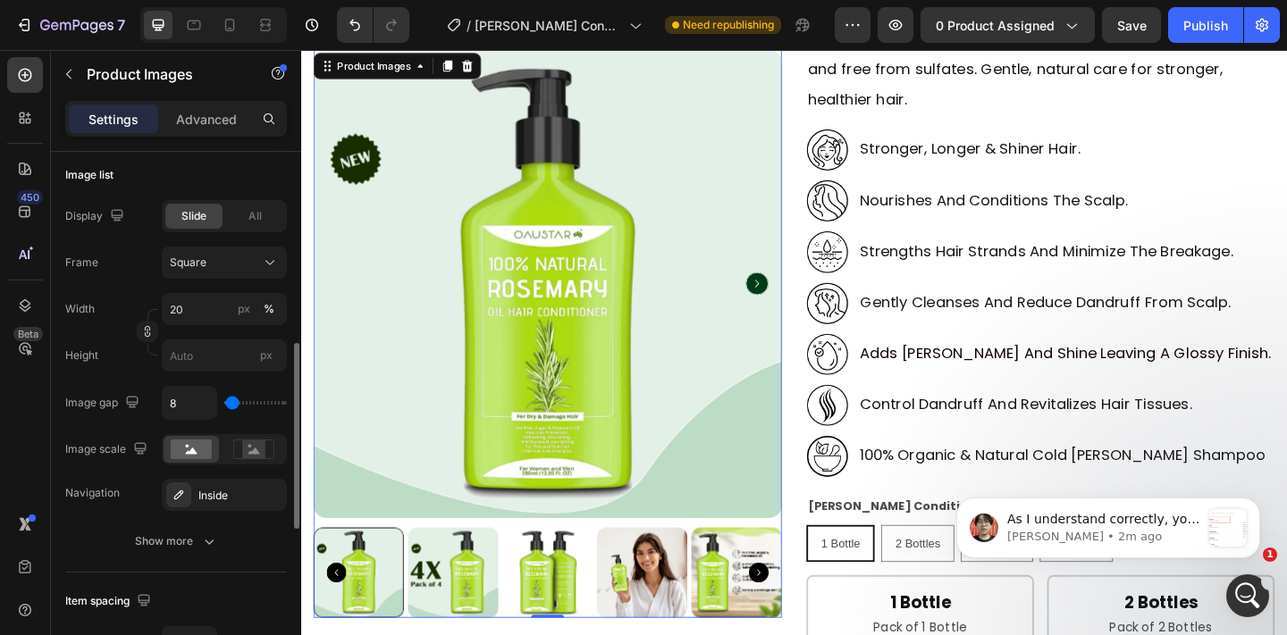
scroll to position [591, 0]
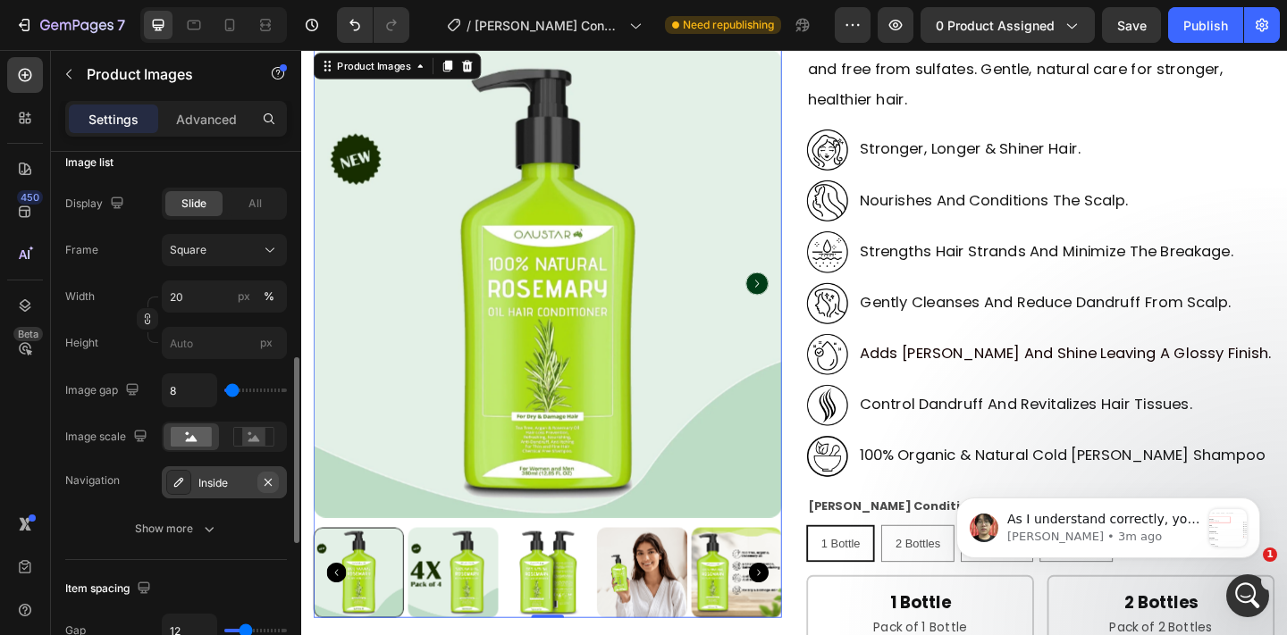
click at [268, 483] on icon "button" at bounding box center [268, 482] width 14 height 14
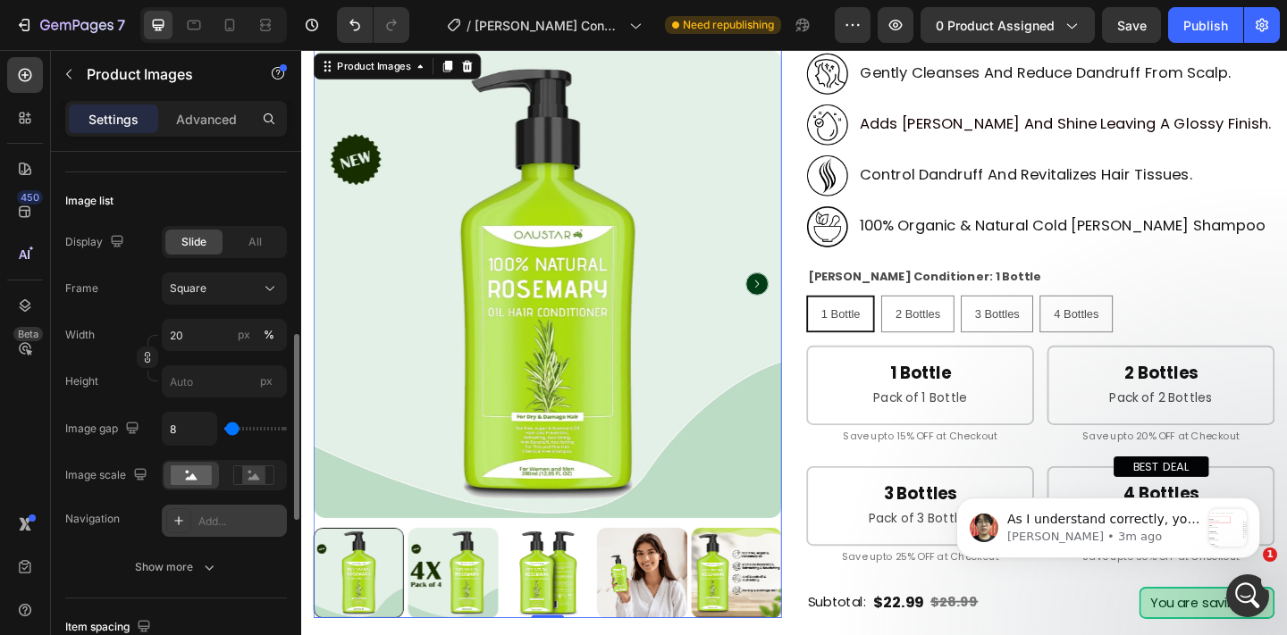
scroll to position [544, 0]
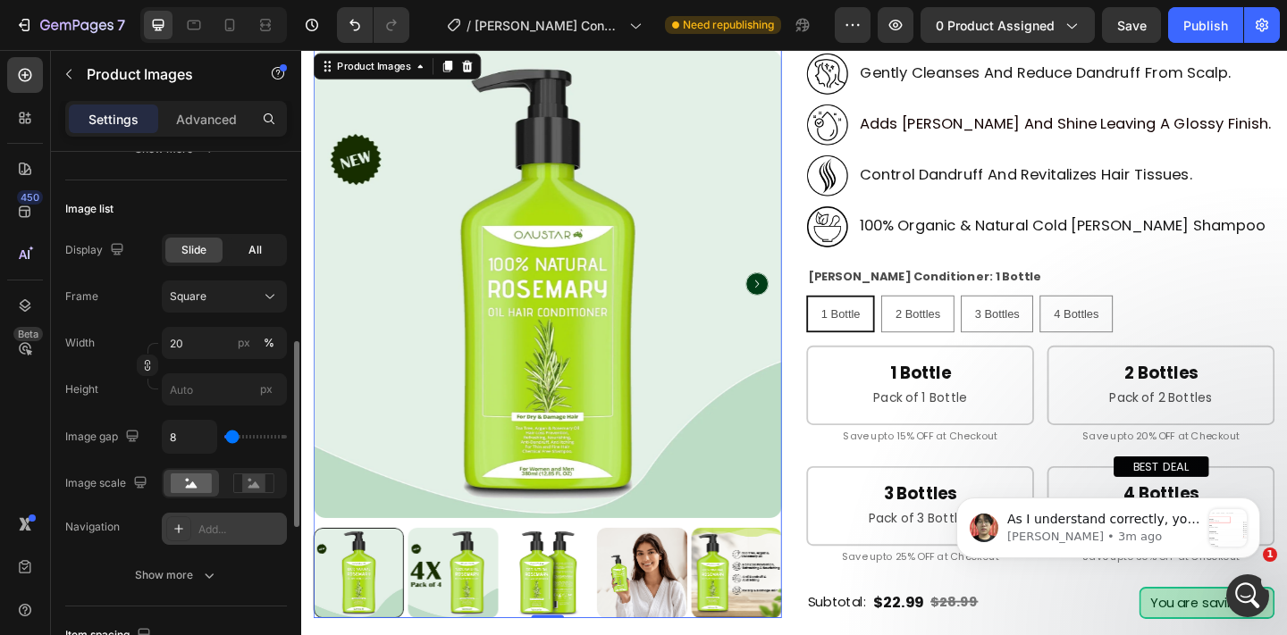
click at [246, 250] on div "All" at bounding box center [254, 250] width 57 height 25
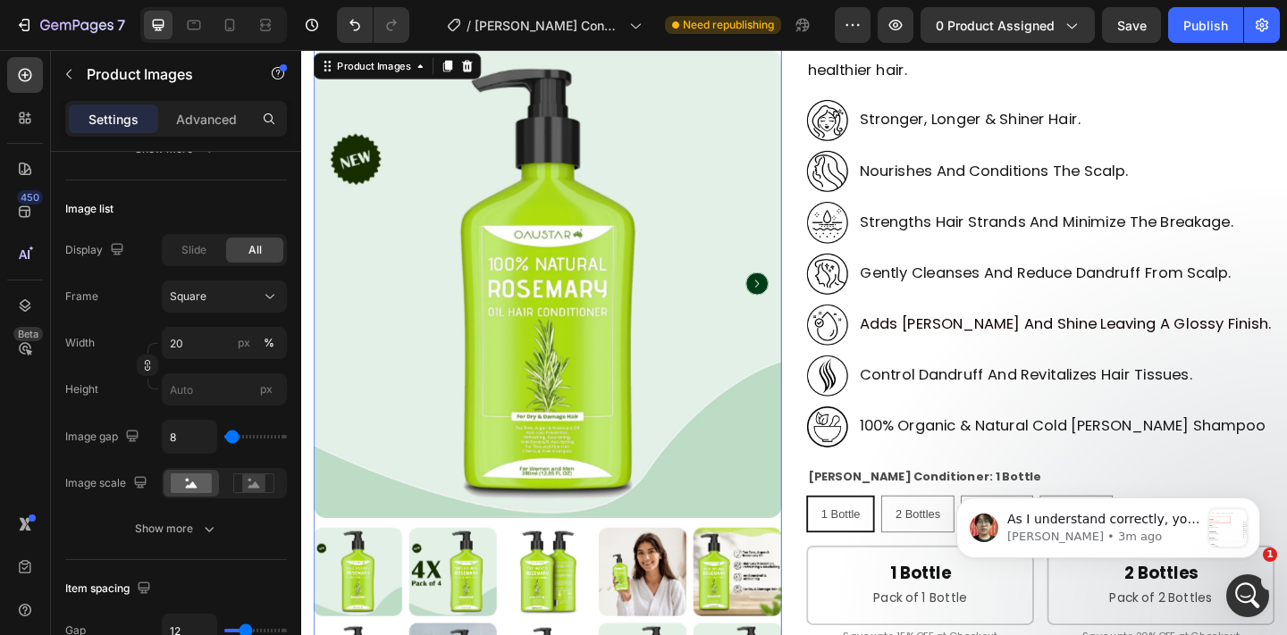
scroll to position [263, 0]
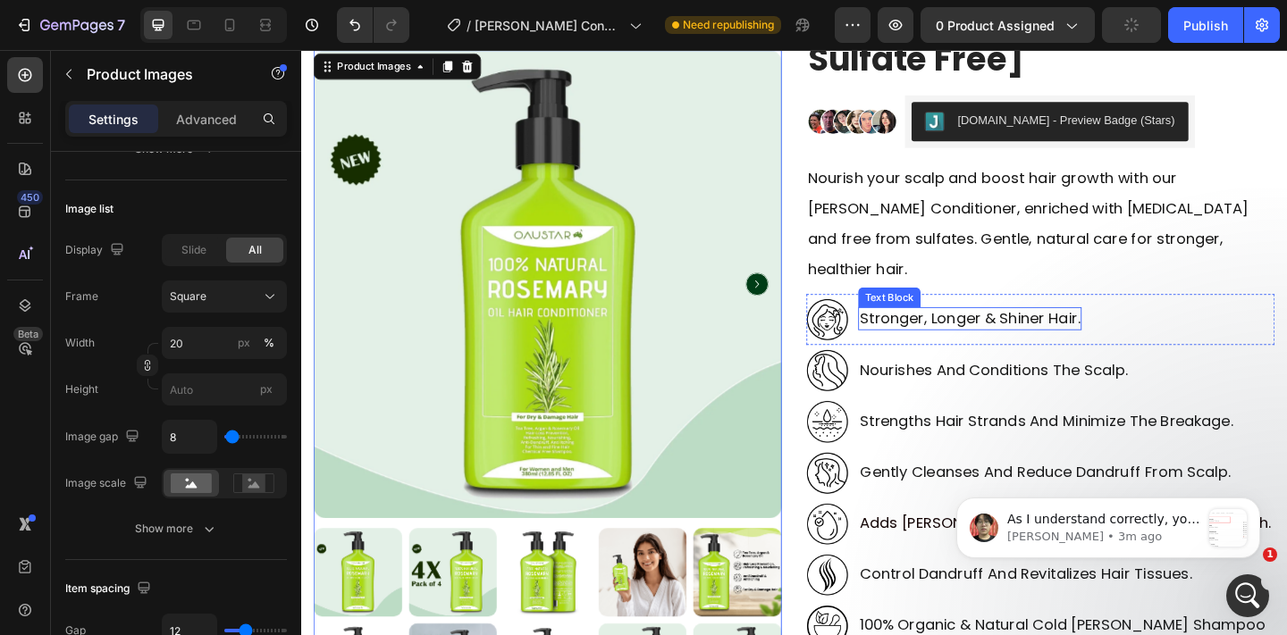
click at [986, 331] on p "stronger, longer & shiner hair." at bounding box center [1028, 341] width 239 height 21
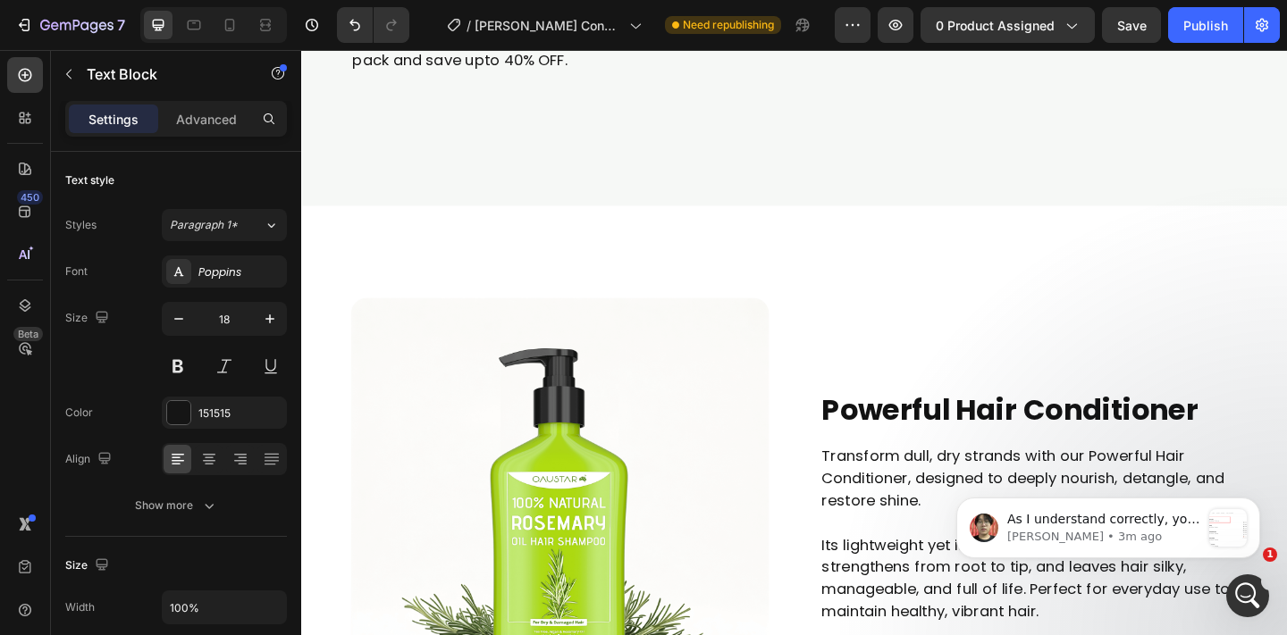
scroll to position [2203, 0]
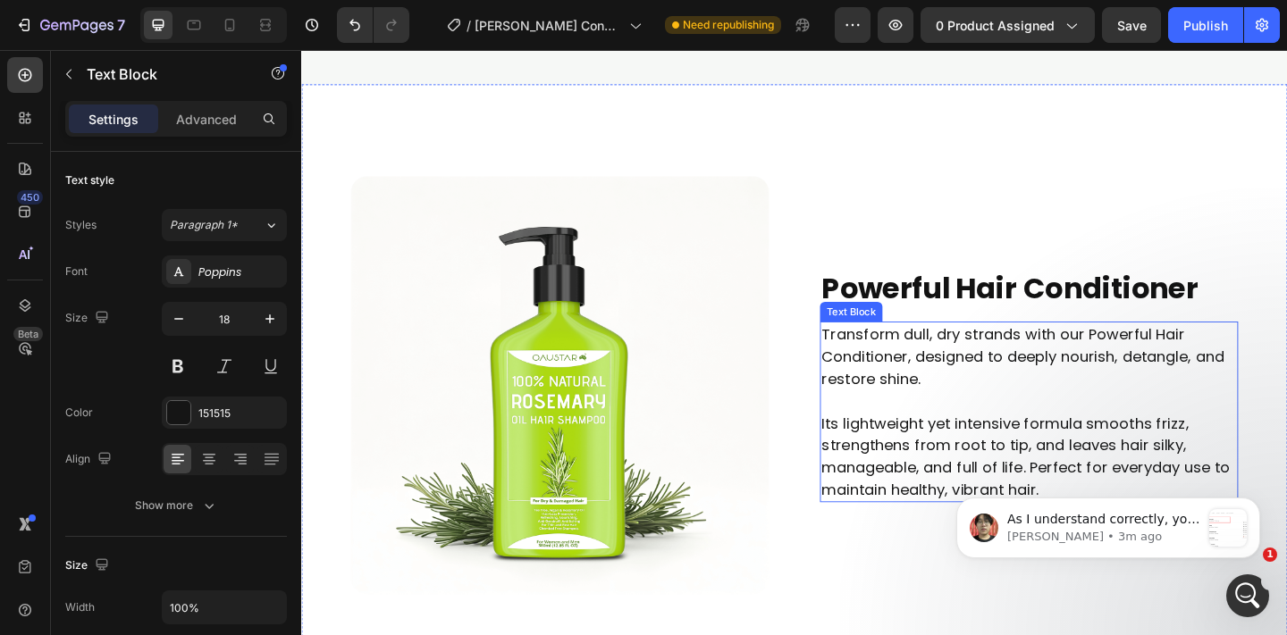
click at [921, 420] on p "Transform dull, dry strands with our Powerful Hair Conditioner, designed to dee…" at bounding box center [1092, 384] width 451 height 72
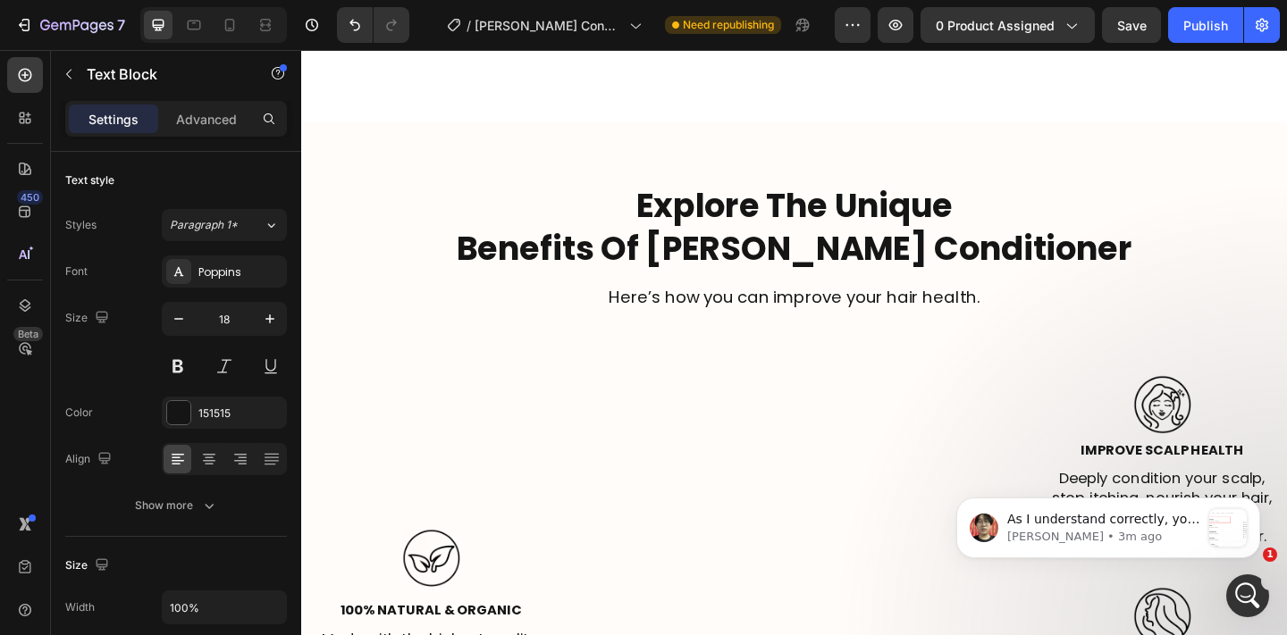
scroll to position [3249, 0]
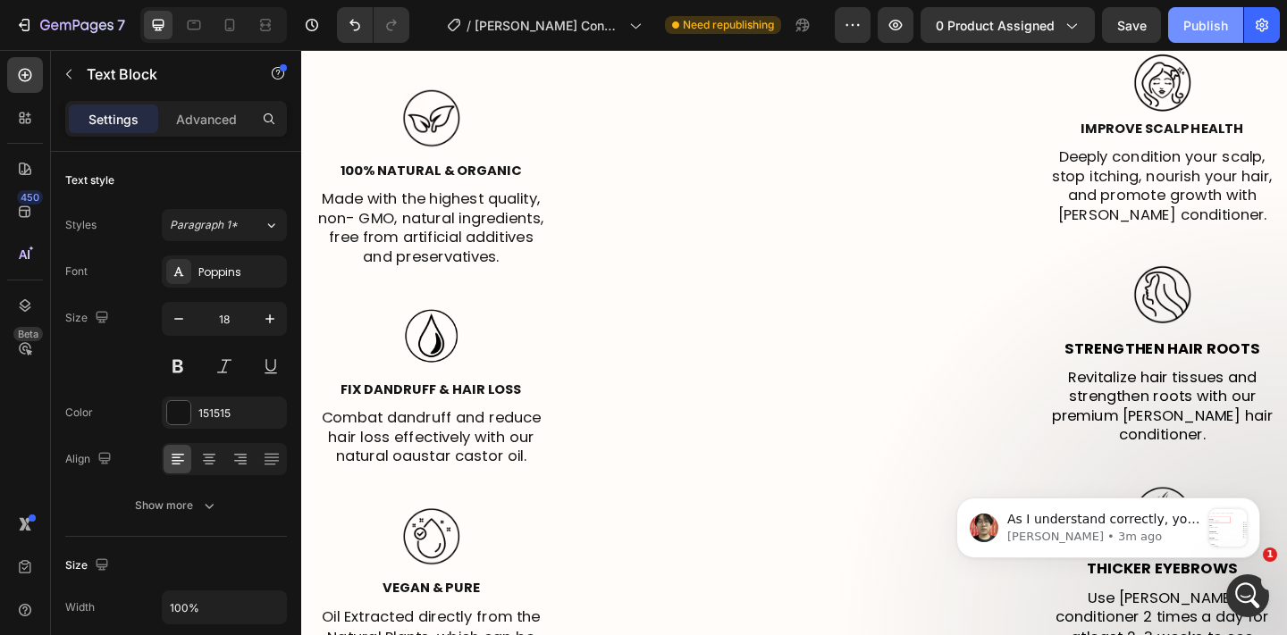
click at [1205, 19] on div "Publish" at bounding box center [1205, 25] width 45 height 19
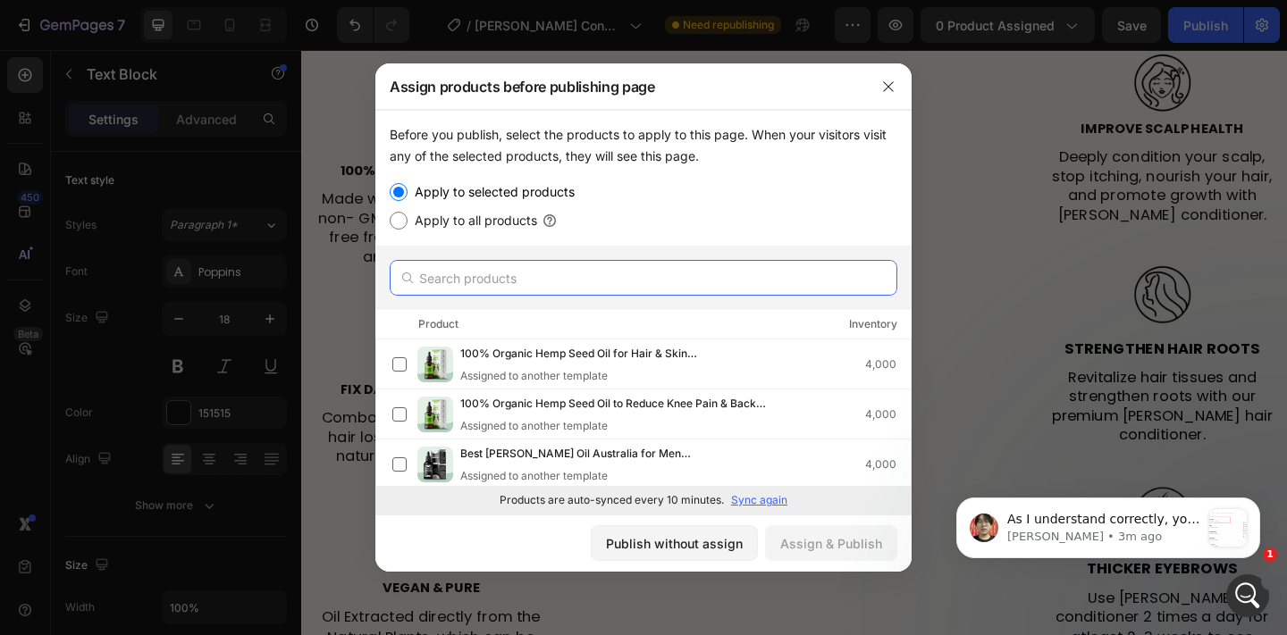
click at [701, 284] on input "text" at bounding box center [644, 278] width 508 height 36
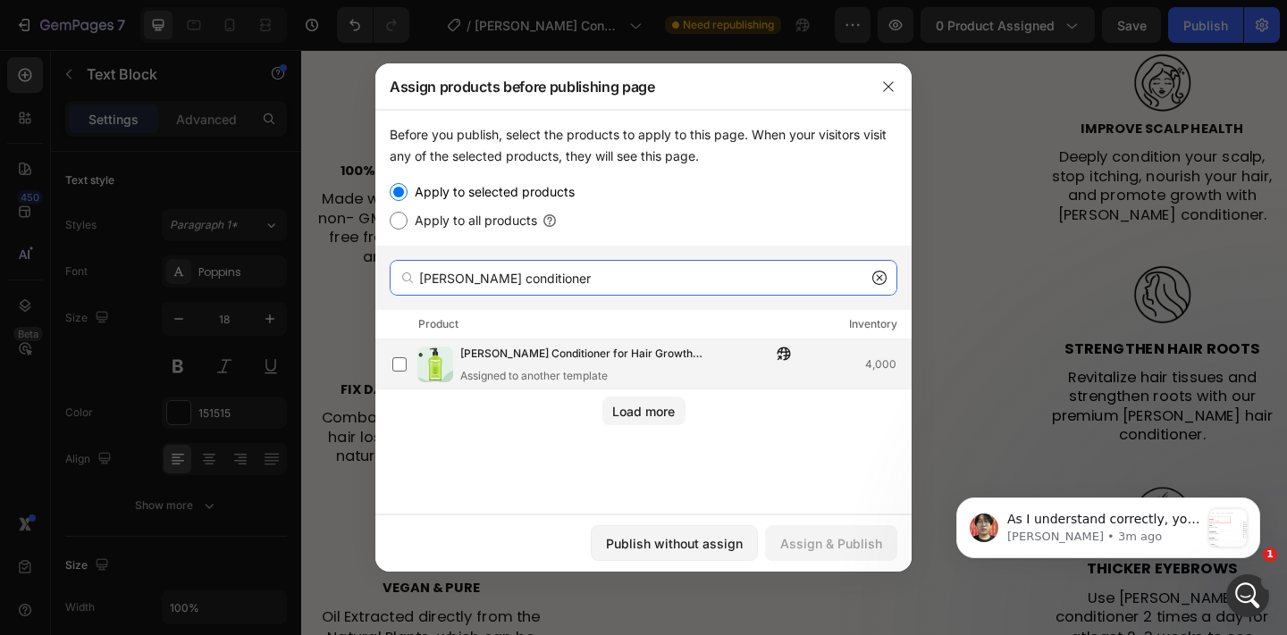
type input "rosemary conditioner"
click at [667, 373] on div "Assigned to another template" at bounding box center [630, 376] width 340 height 16
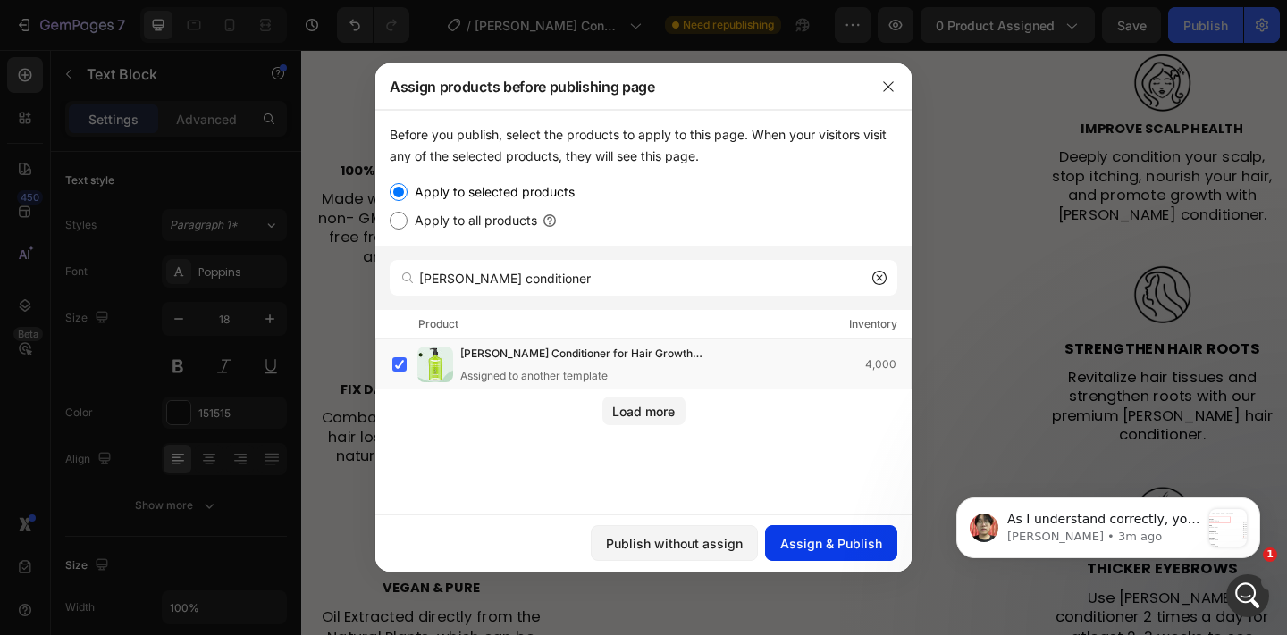
click at [834, 555] on button "Assign & Publish" at bounding box center [831, 543] width 132 height 36
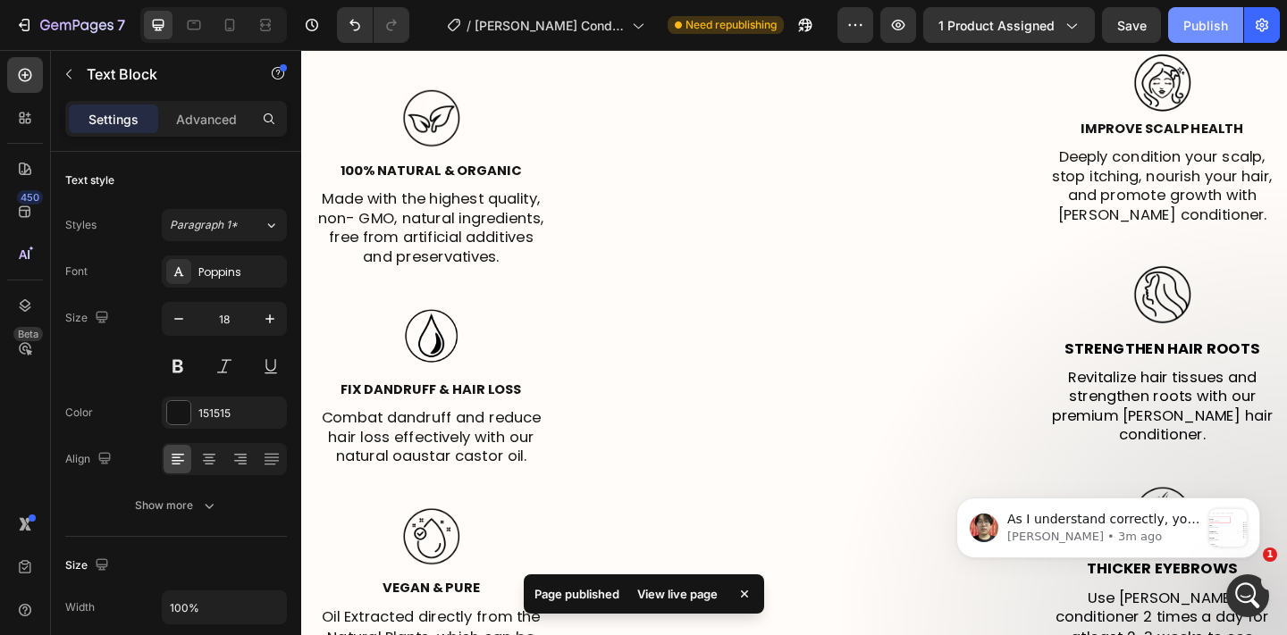
click at [1196, 18] on div "Publish" at bounding box center [1205, 25] width 45 height 19
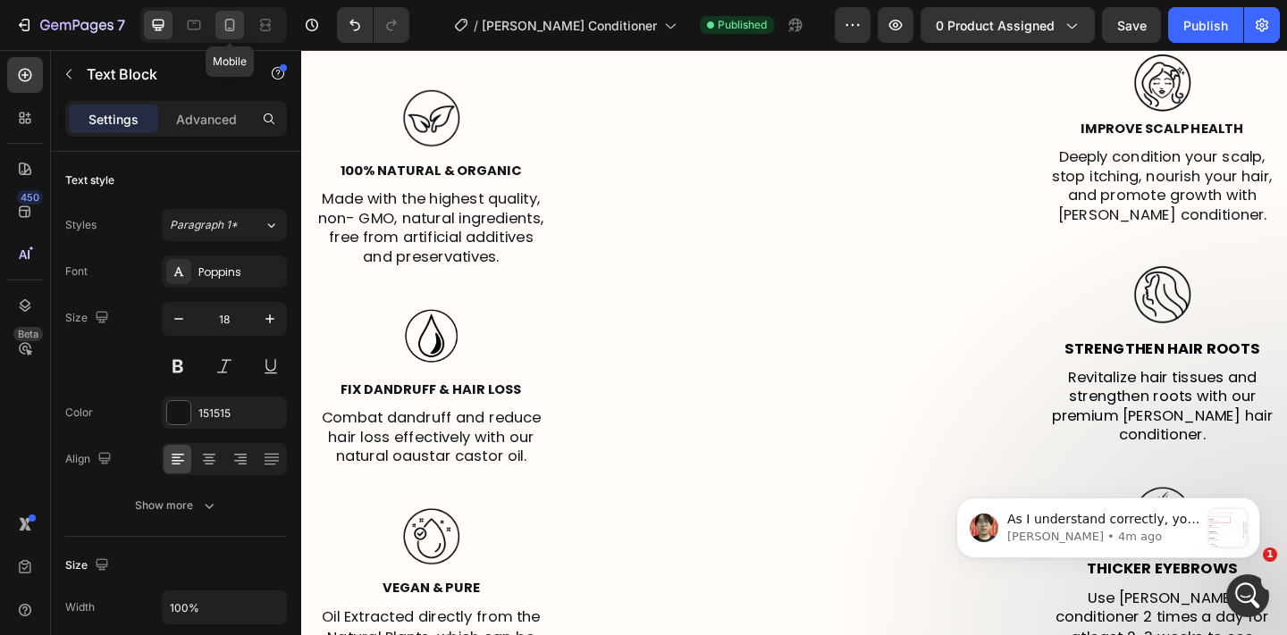
click at [231, 29] on icon at bounding box center [230, 25] width 10 height 13
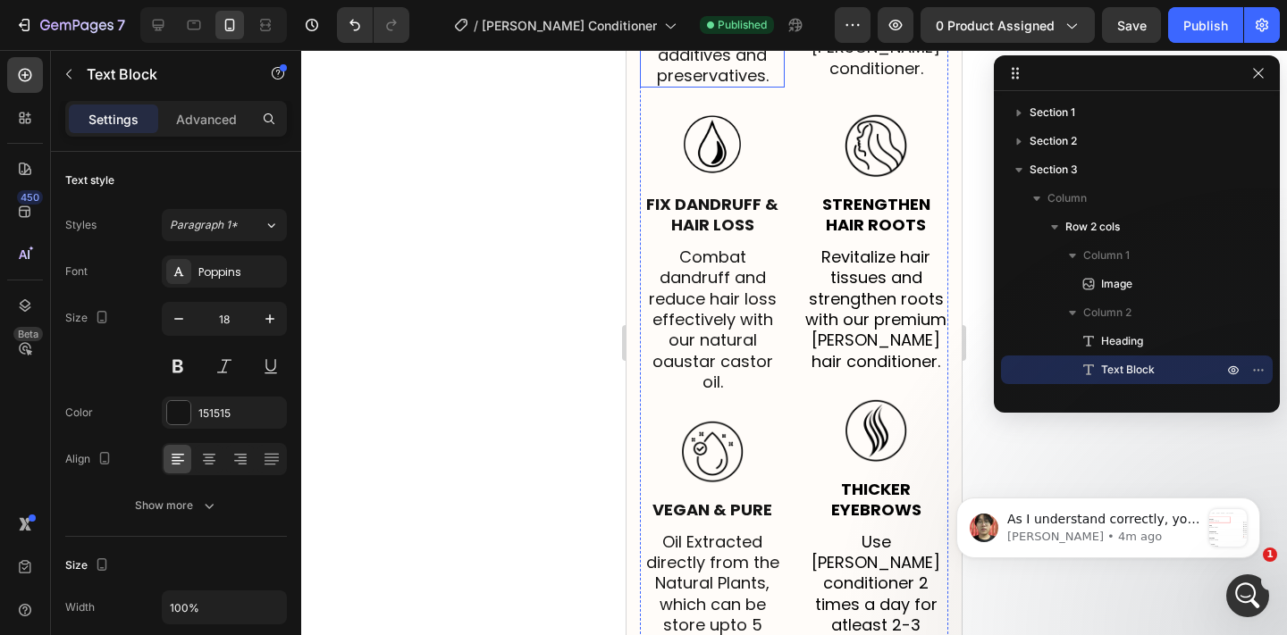
scroll to position [3298, 0]
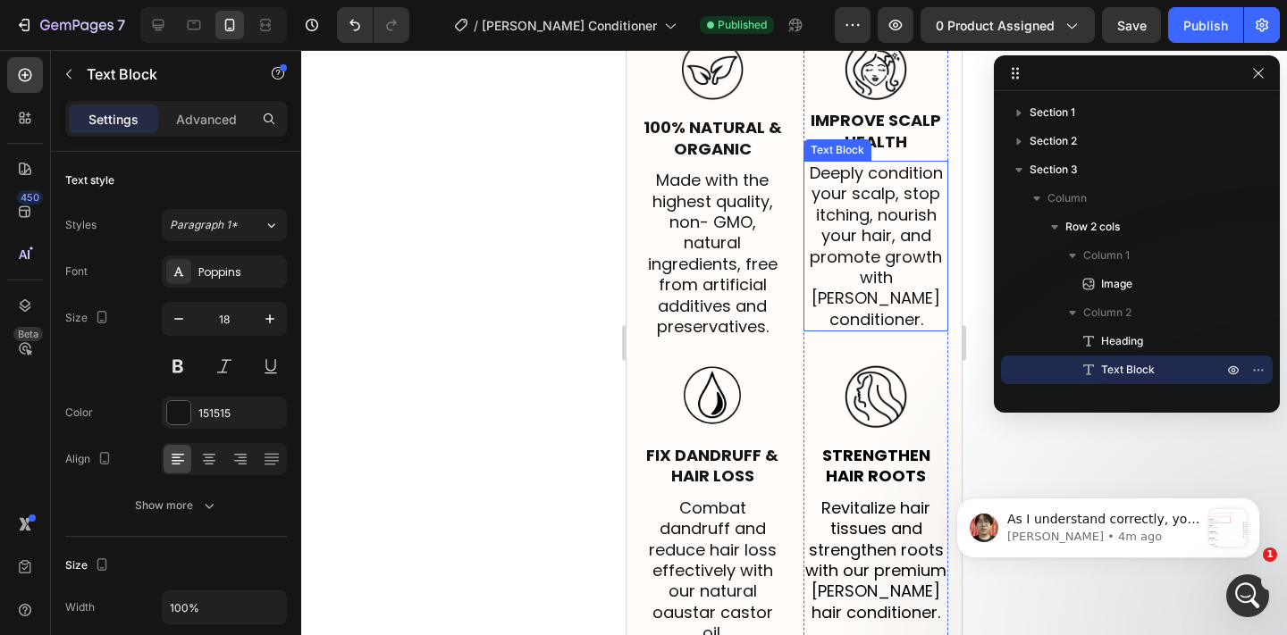
click at [884, 270] on p "Deeply condition your scalp, stop itching, nourish your hair, and promote growt…" at bounding box center [875, 246] width 141 height 167
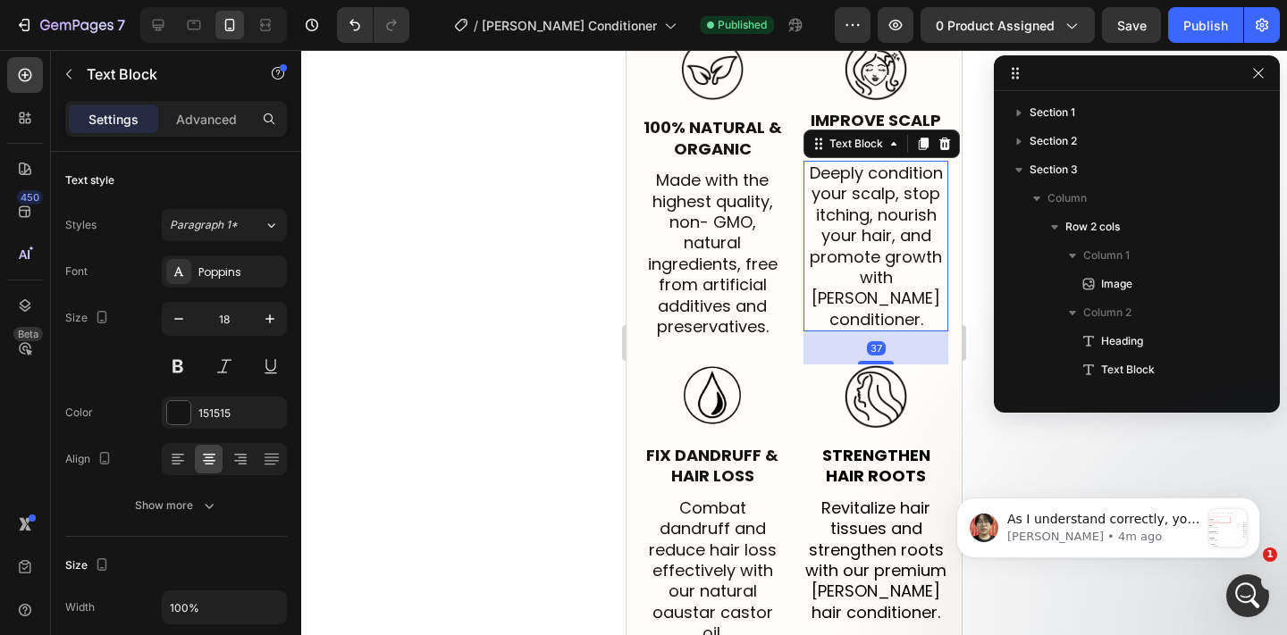
scroll to position [768, 0]
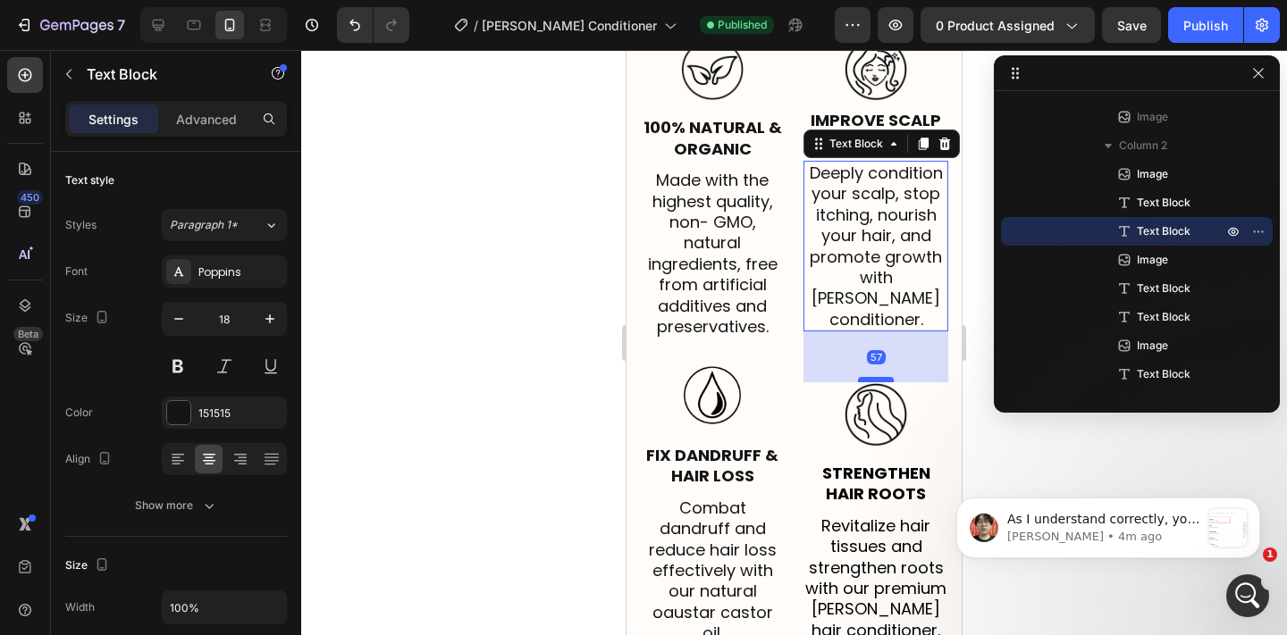
drag, startPoint x: 877, startPoint y: 309, endPoint x: 876, endPoint y: 327, distance: 17.9
click at [876, 377] on div at bounding box center [876, 379] width 36 height 5
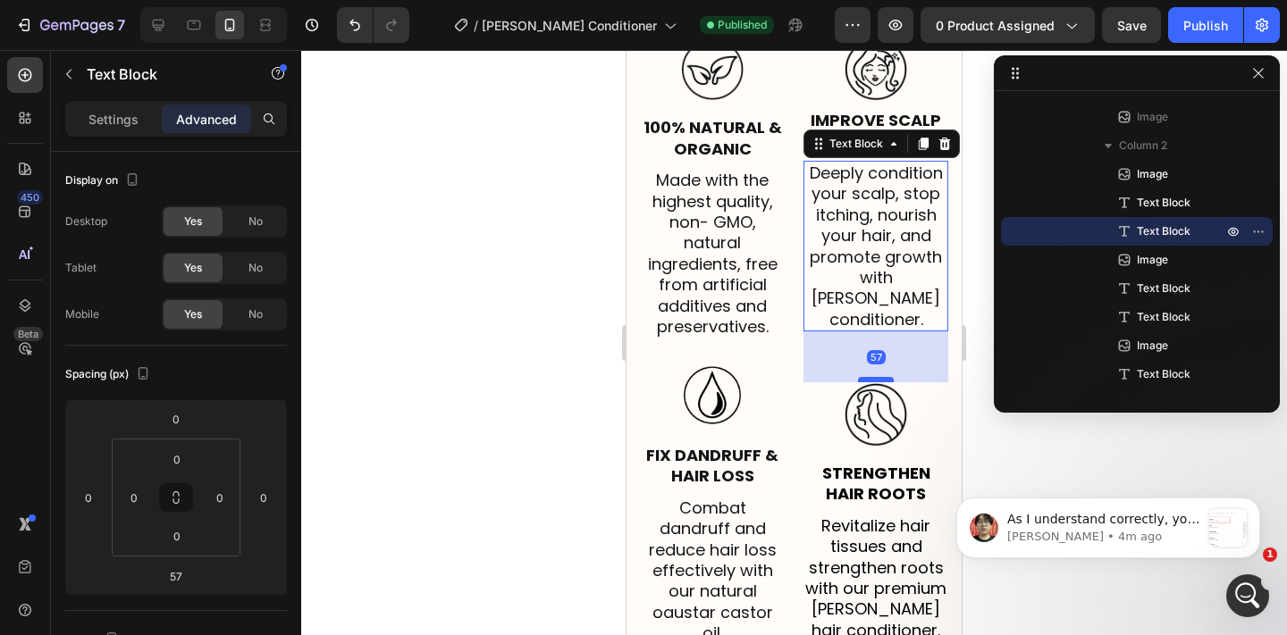
scroll to position [3677, 0]
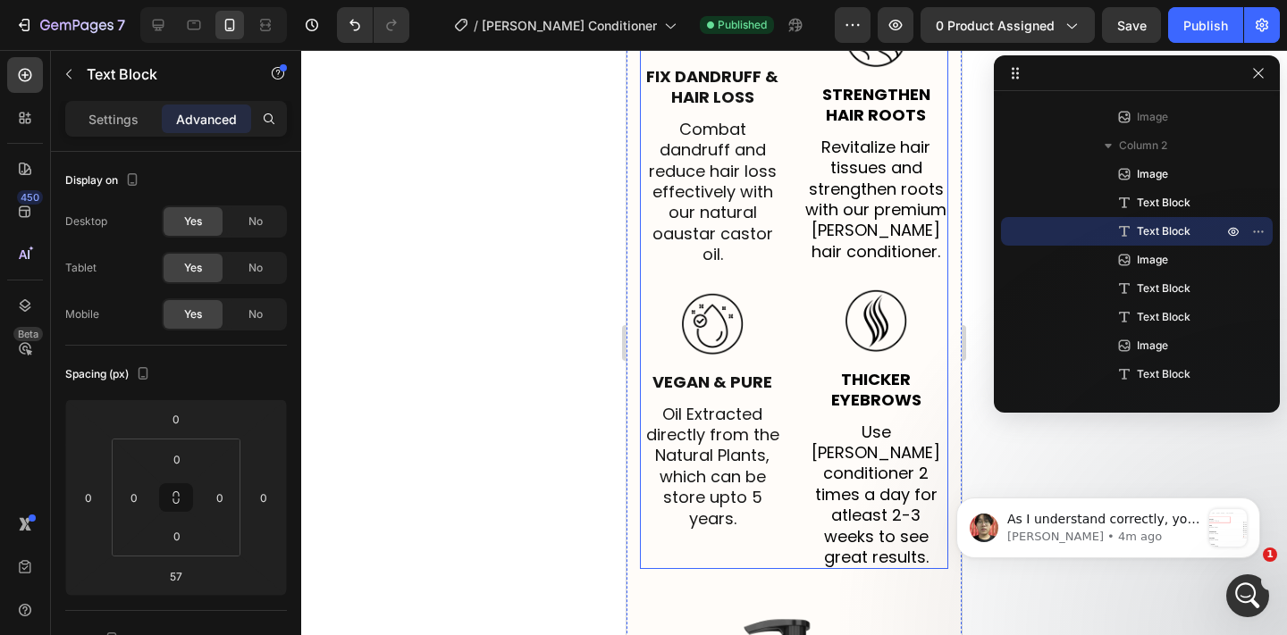
click at [705, 214] on div "Image 100% Natural & Organic Text Block Made with the highest quality, non- GMO…" at bounding box center [712, 114] width 145 height 911
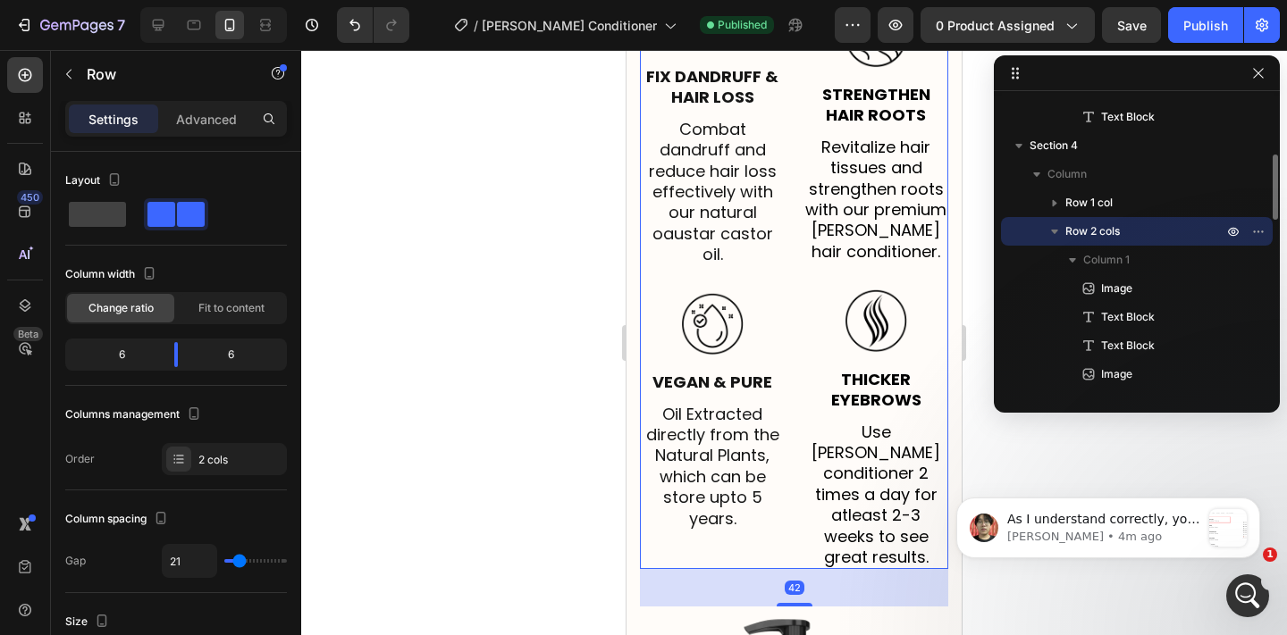
click at [702, 186] on p "Combat dandruff and reduce hair loss effectively with our natural oaustar casto…" at bounding box center [712, 192] width 141 height 147
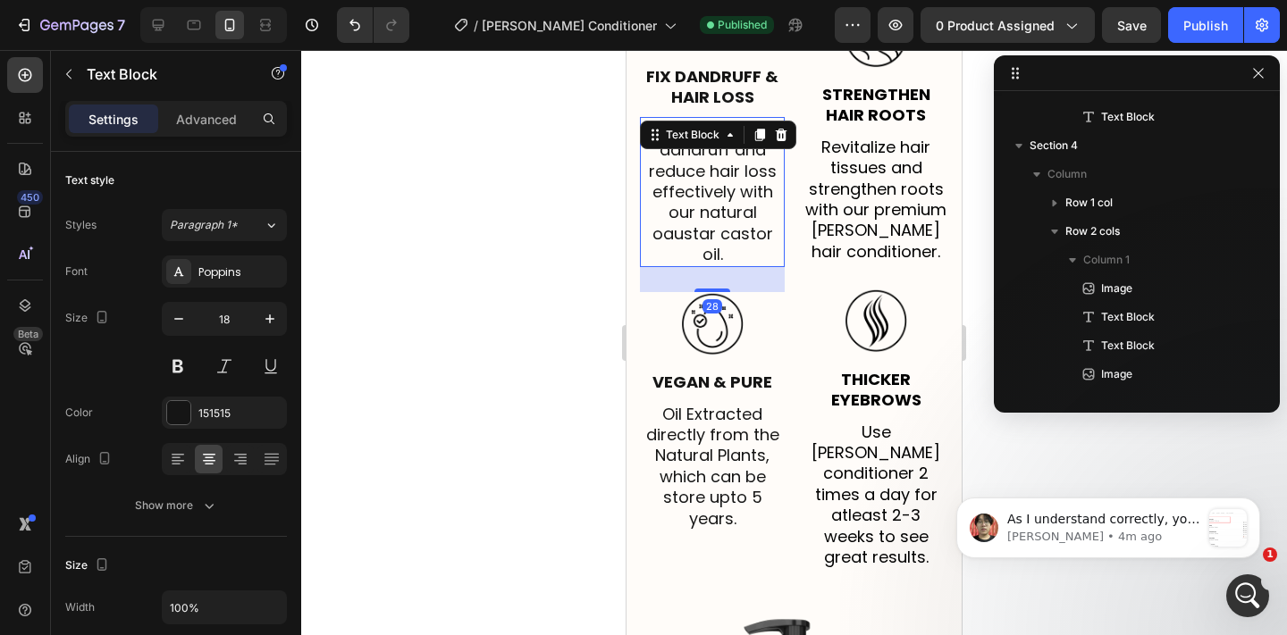
scroll to position [453, 0]
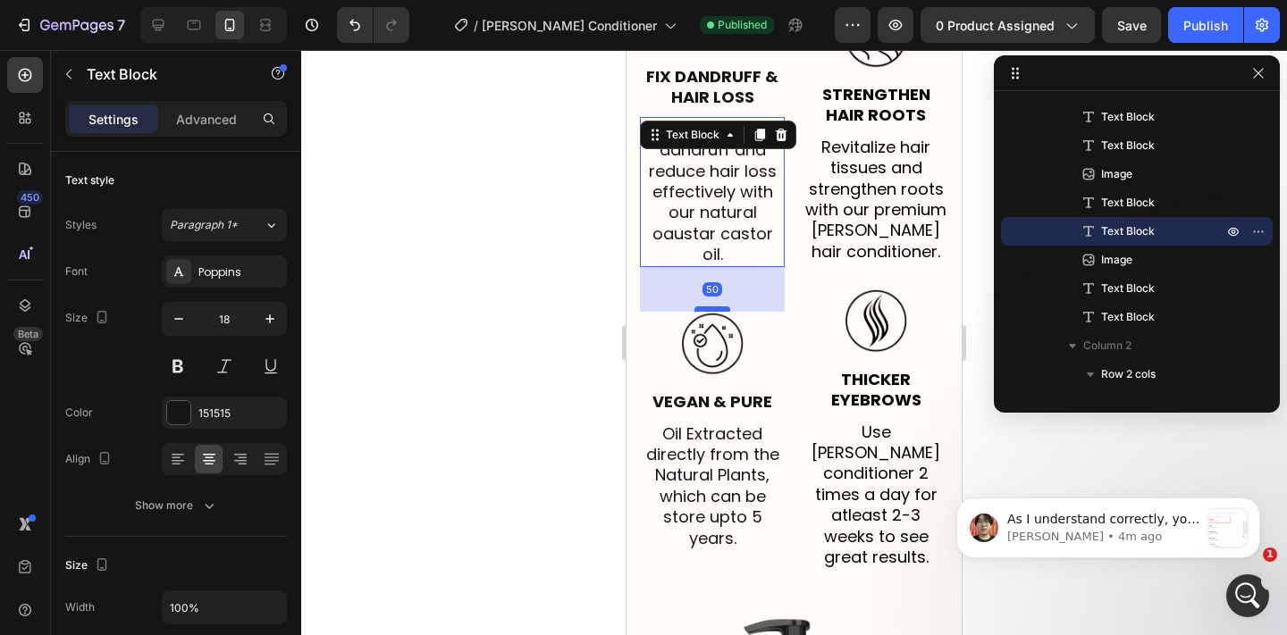
drag, startPoint x: 715, startPoint y: 235, endPoint x: 715, endPoint y: 255, distance: 19.7
click at [715, 306] on div at bounding box center [712, 308] width 36 height 5
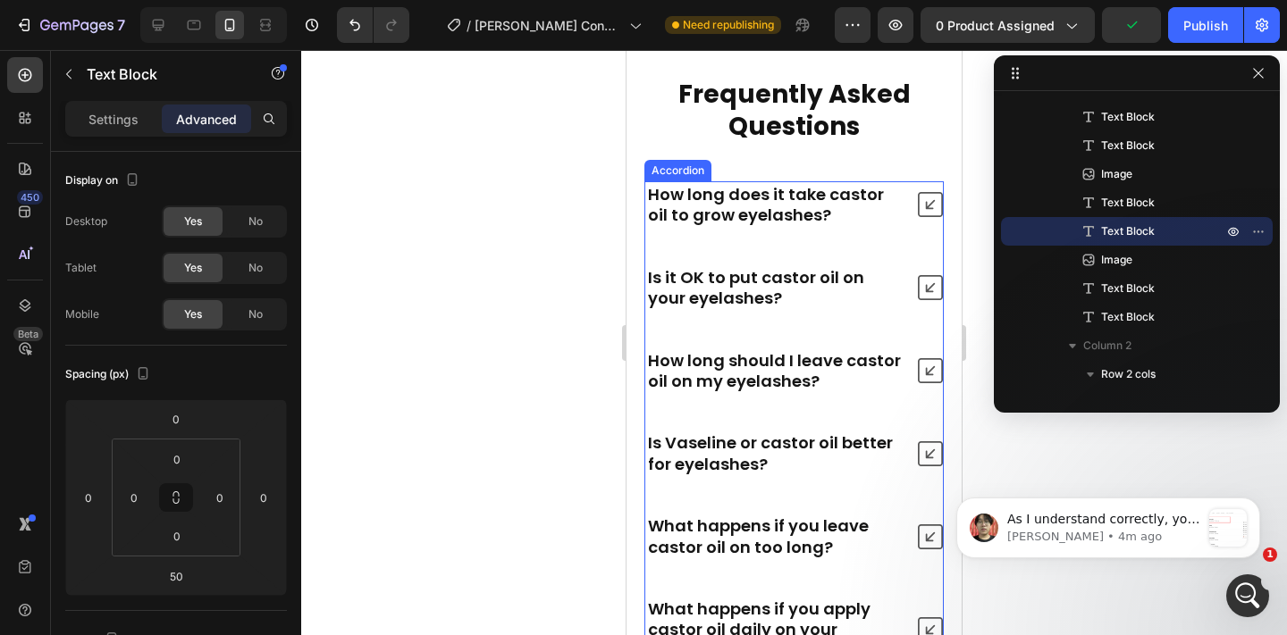
scroll to position [7708, 0]
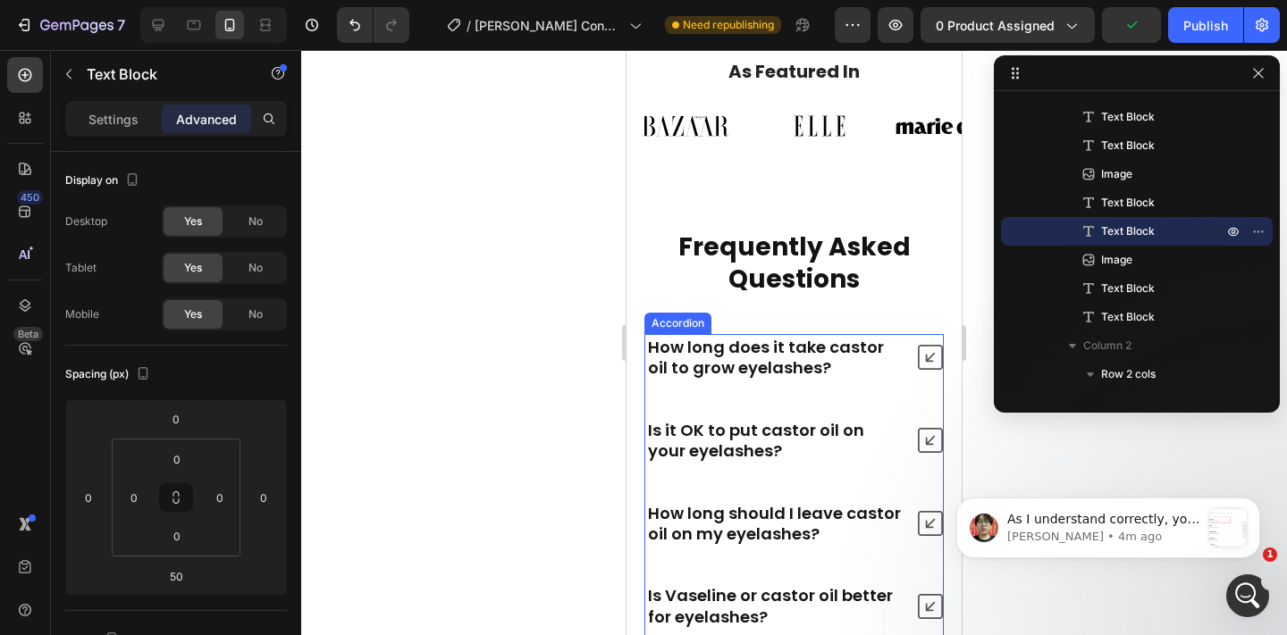
click at [772, 342] on p "How long does it take castor oil to grow eyelashes?" at bounding box center [774, 358] width 253 height 42
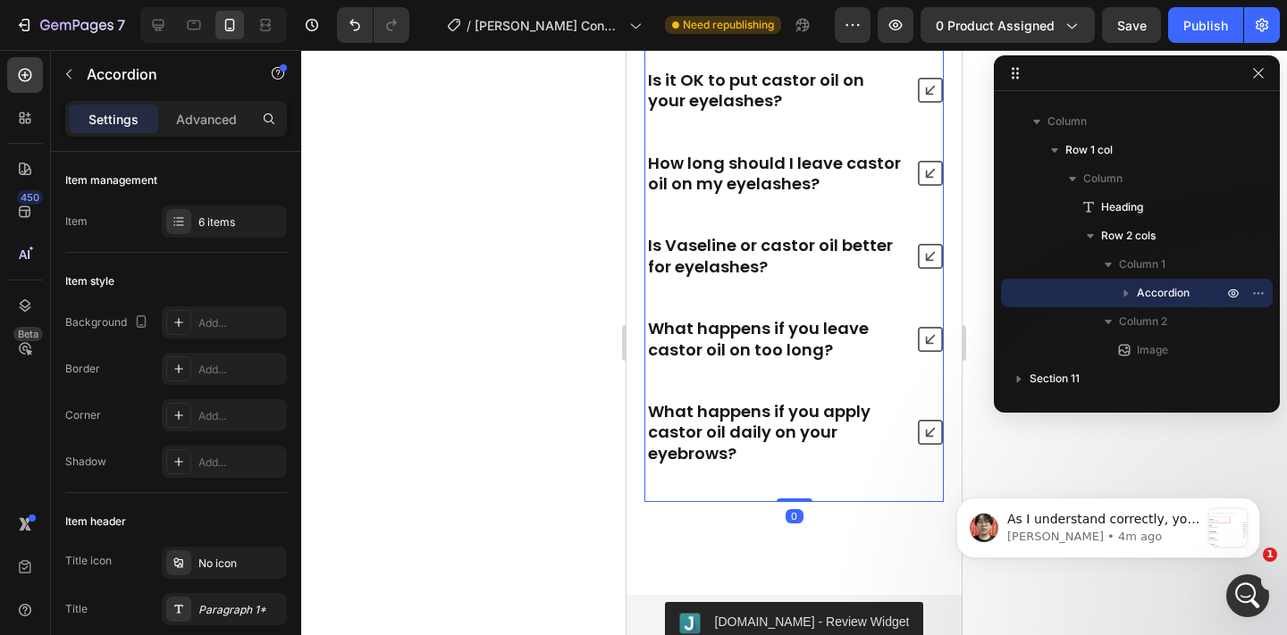
scroll to position [8440, 0]
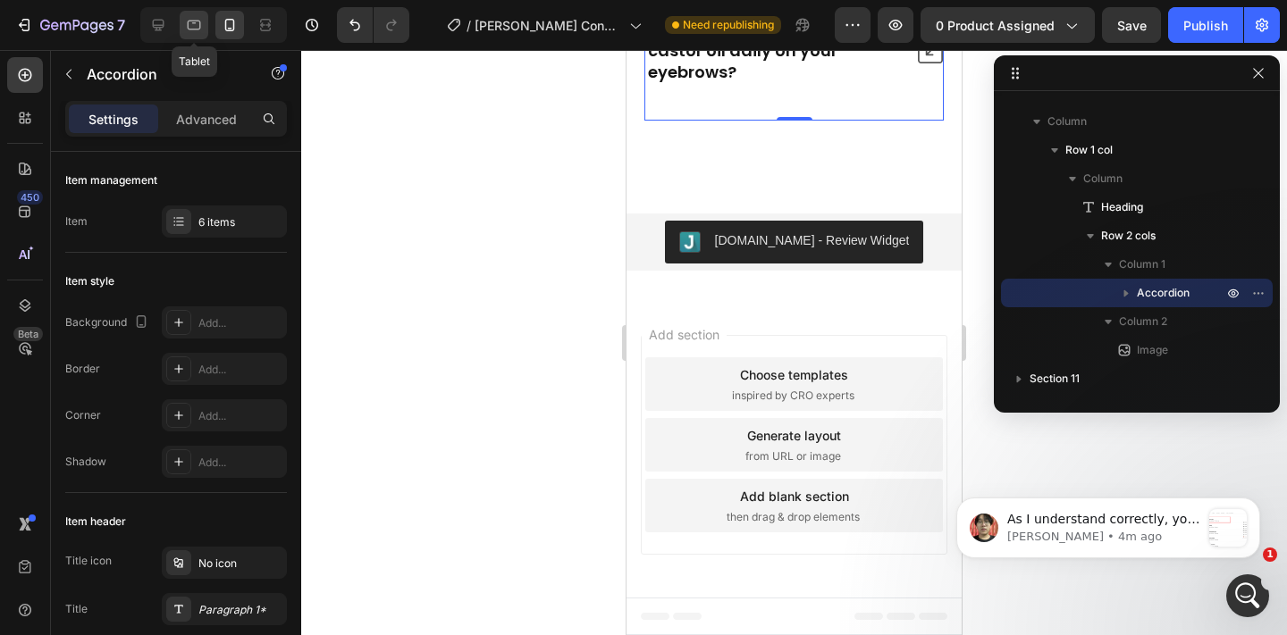
click at [200, 25] on icon at bounding box center [194, 26] width 13 height 10
type input "48"
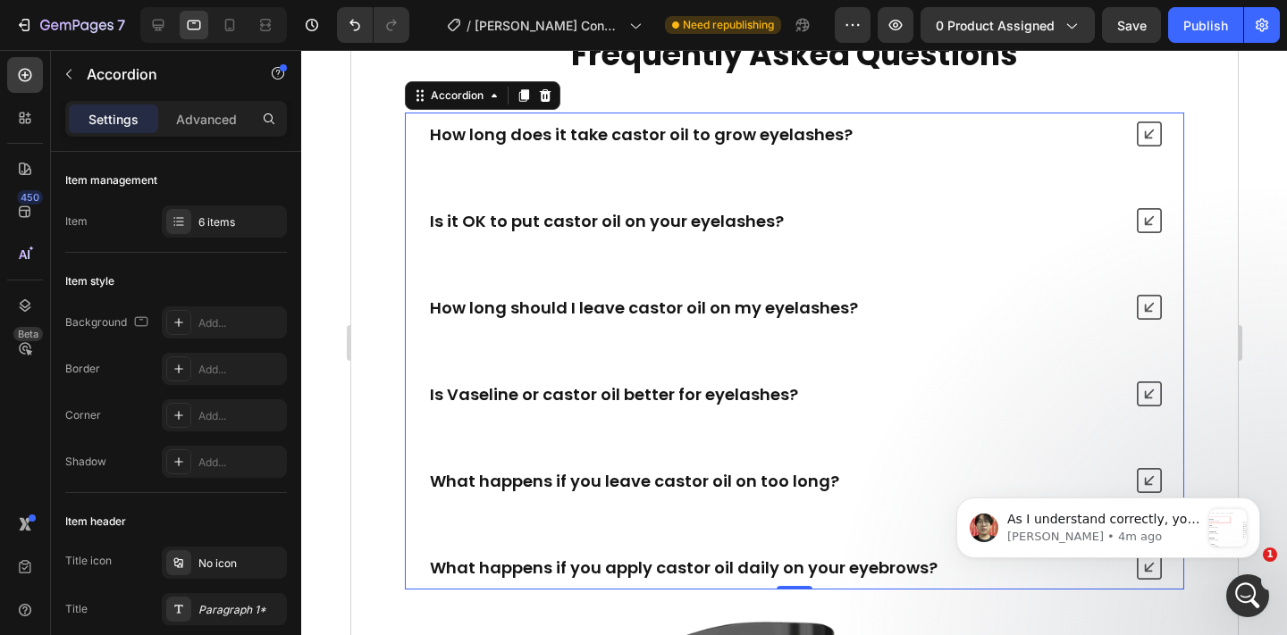
scroll to position [8187, 0]
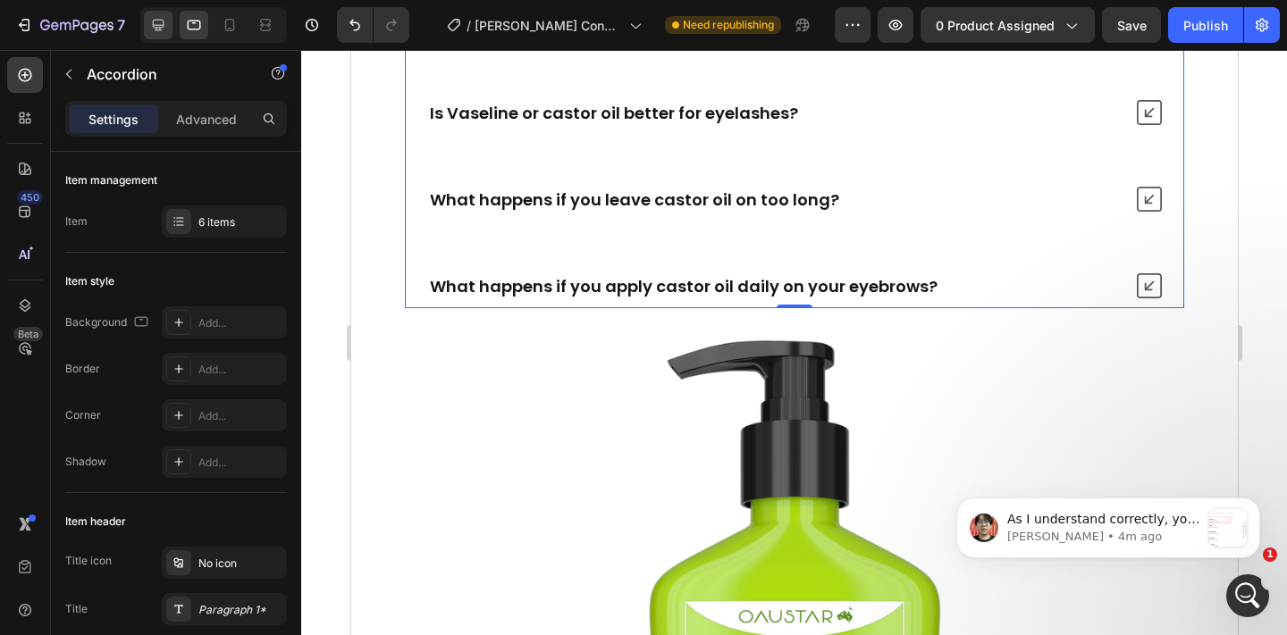
click at [162, 26] on icon at bounding box center [158, 25] width 18 height 18
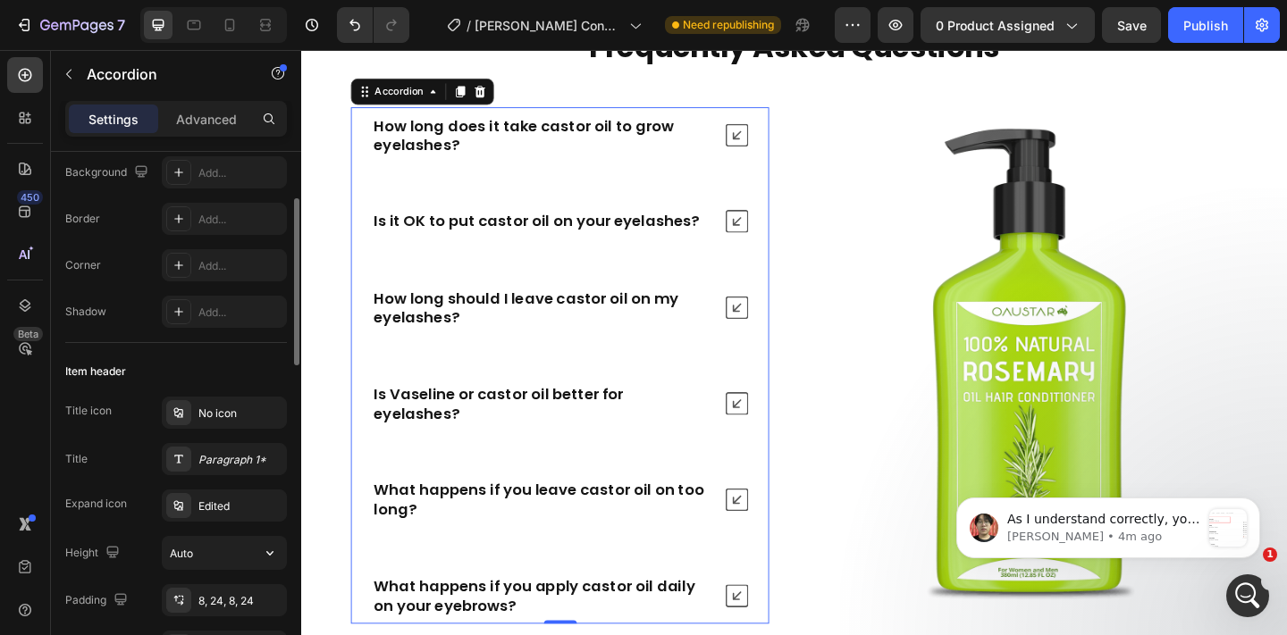
scroll to position [174, 0]
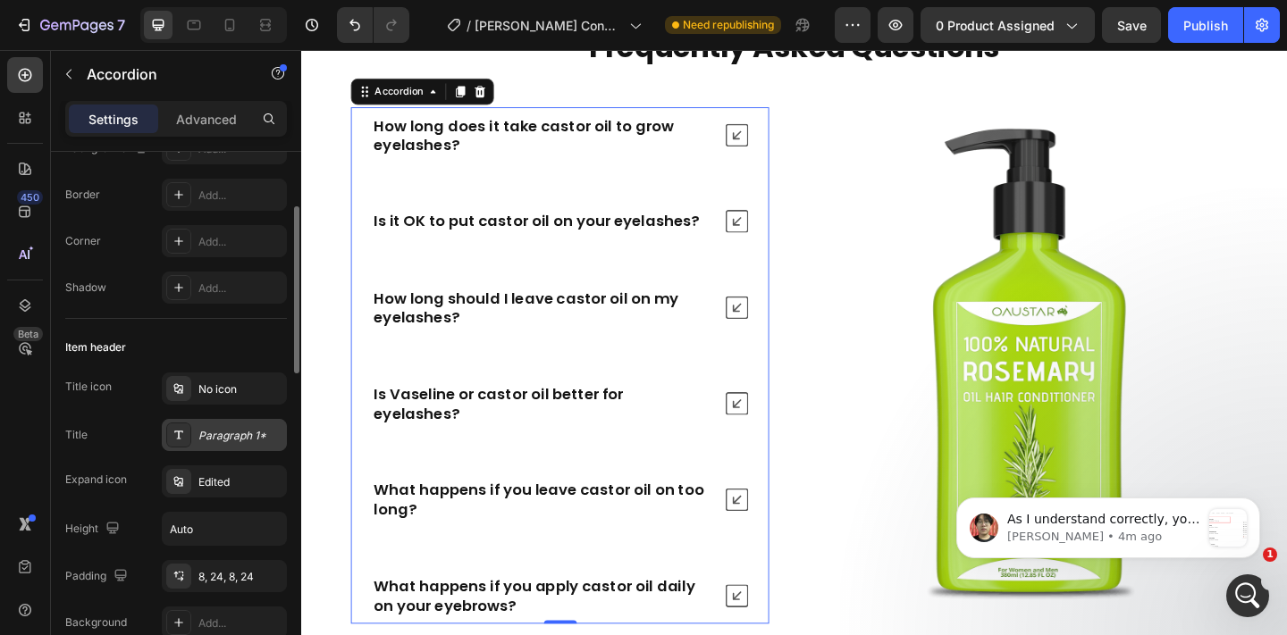
click at [222, 430] on div "Paragraph 1*" at bounding box center [240, 436] width 84 height 16
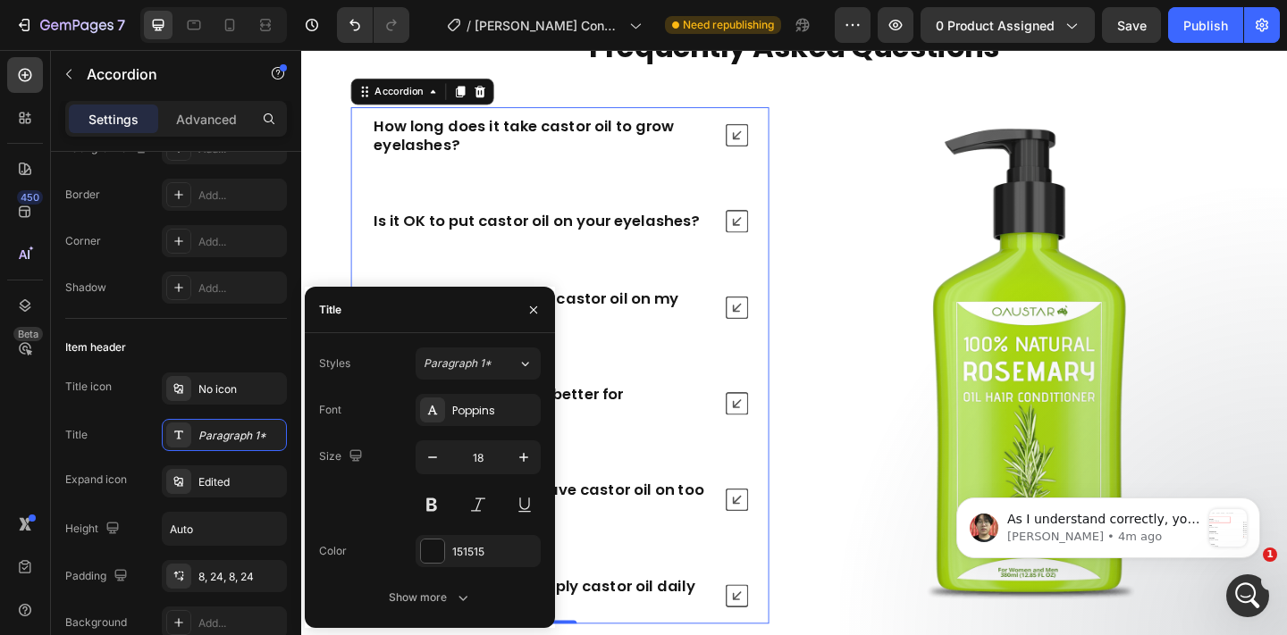
click at [666, 325] on p "How long should I leave castor oil on my eyelashes?" at bounding box center [562, 331] width 365 height 42
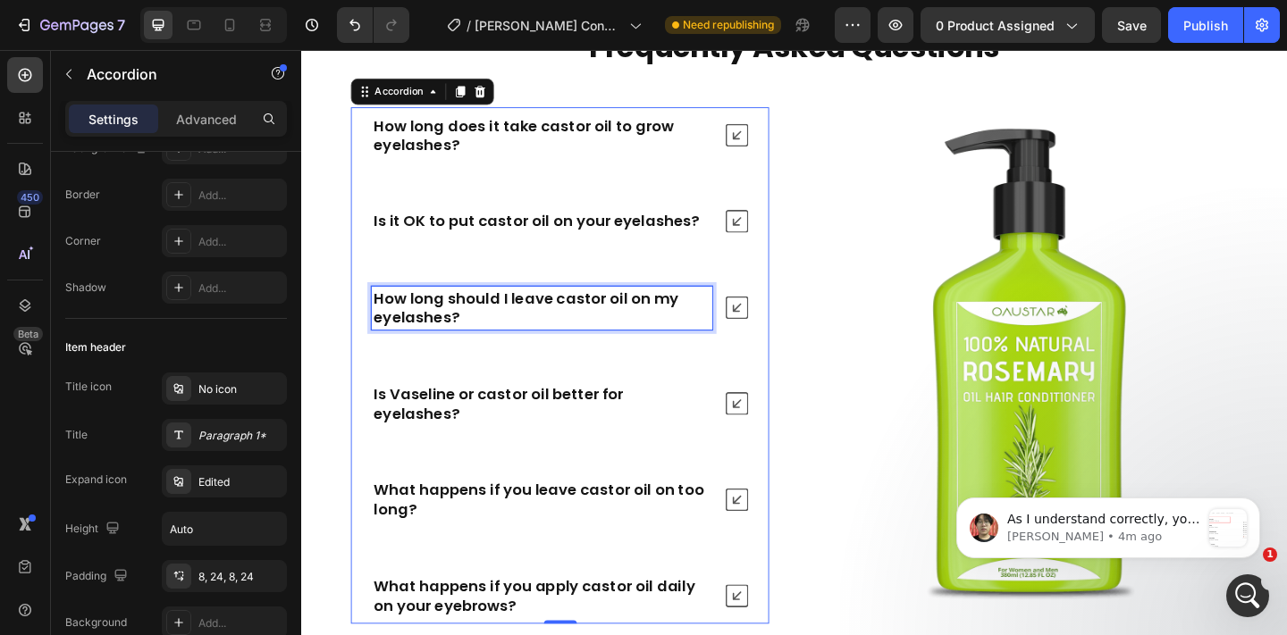
click at [666, 325] on p "How long should I leave castor oil on my eyelashes?" at bounding box center [562, 331] width 365 height 42
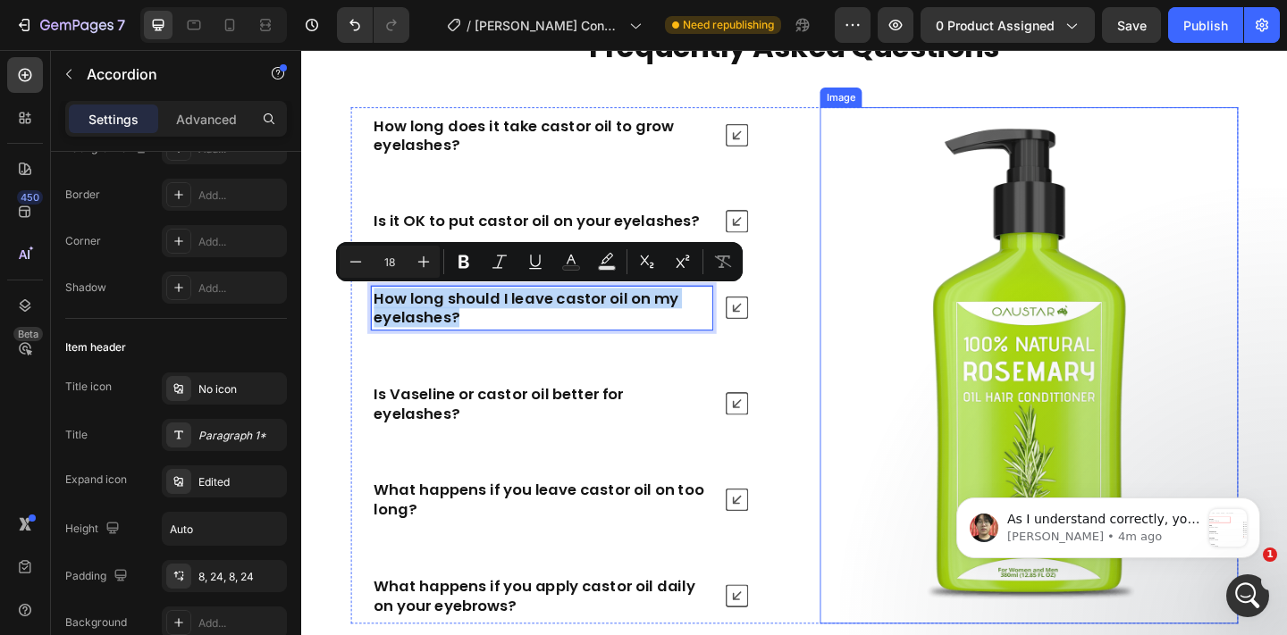
click at [899, 330] on img at bounding box center [1092, 394] width 455 height 562
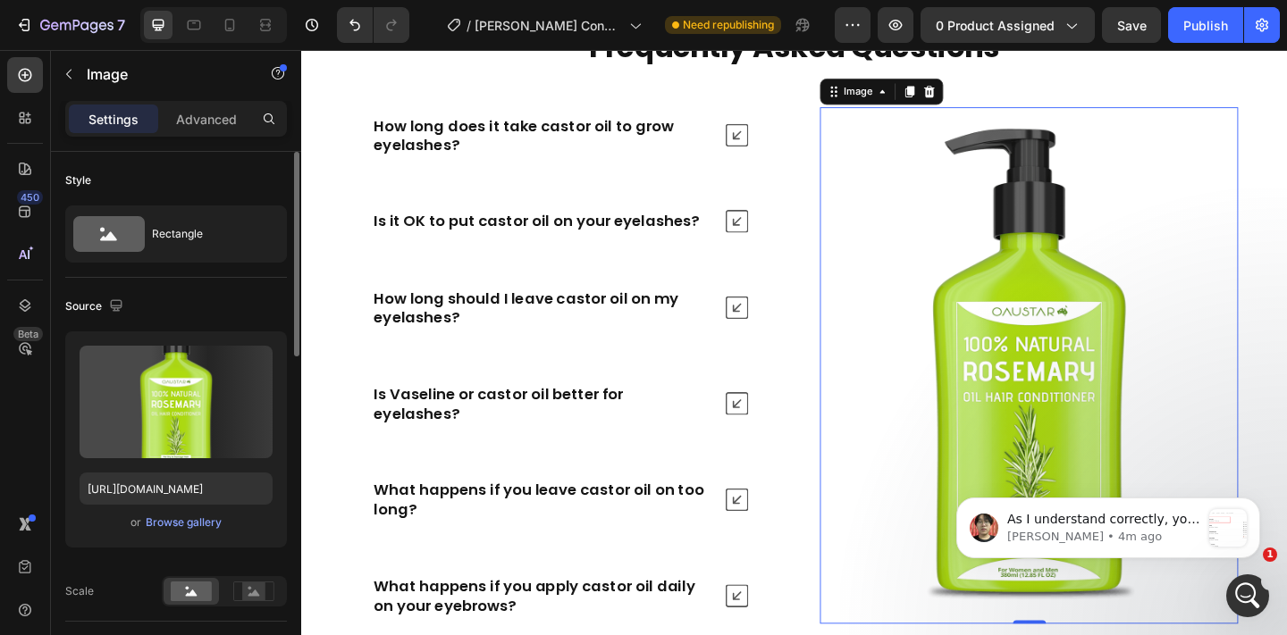
scroll to position [7595, 0]
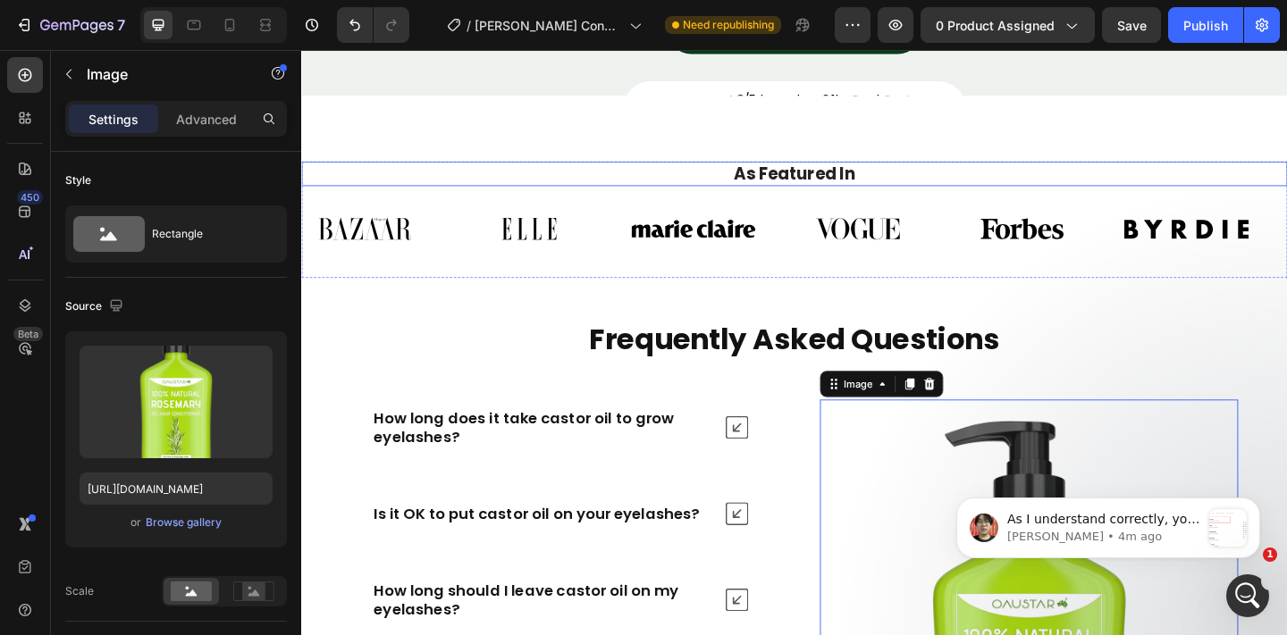
click at [842, 183] on h2 "As Featured In" at bounding box center [837, 185] width 1045 height 27
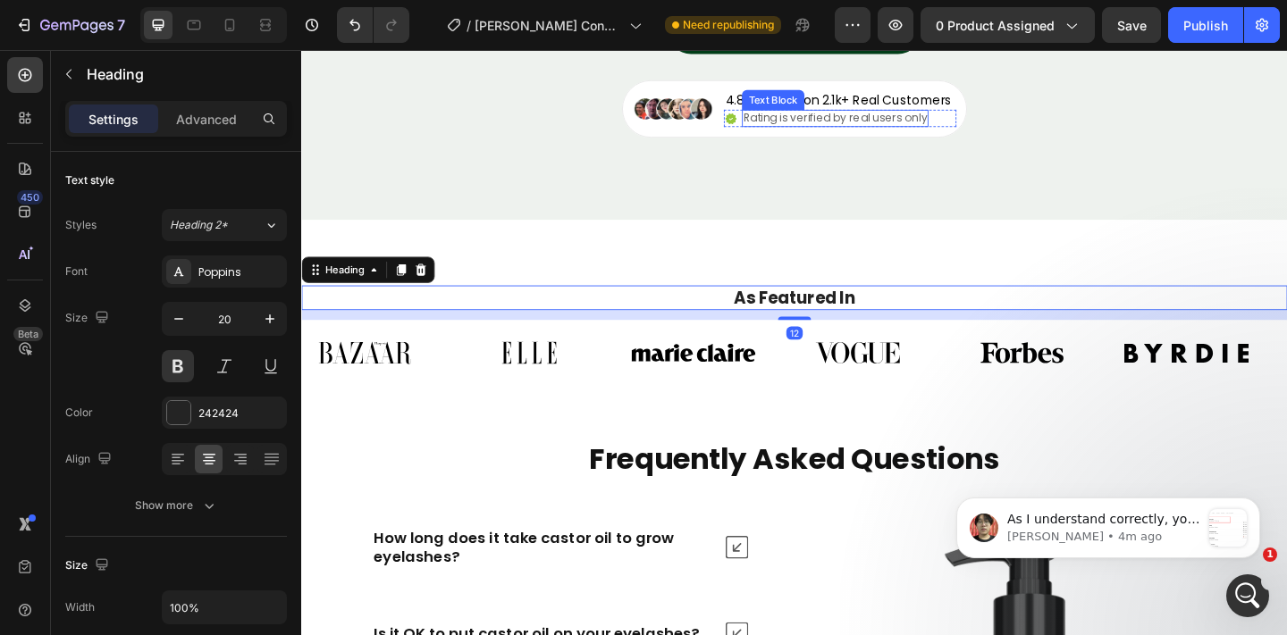
click at [861, 123] on p "Rating is verified by real users only" at bounding box center [881, 124] width 199 height 15
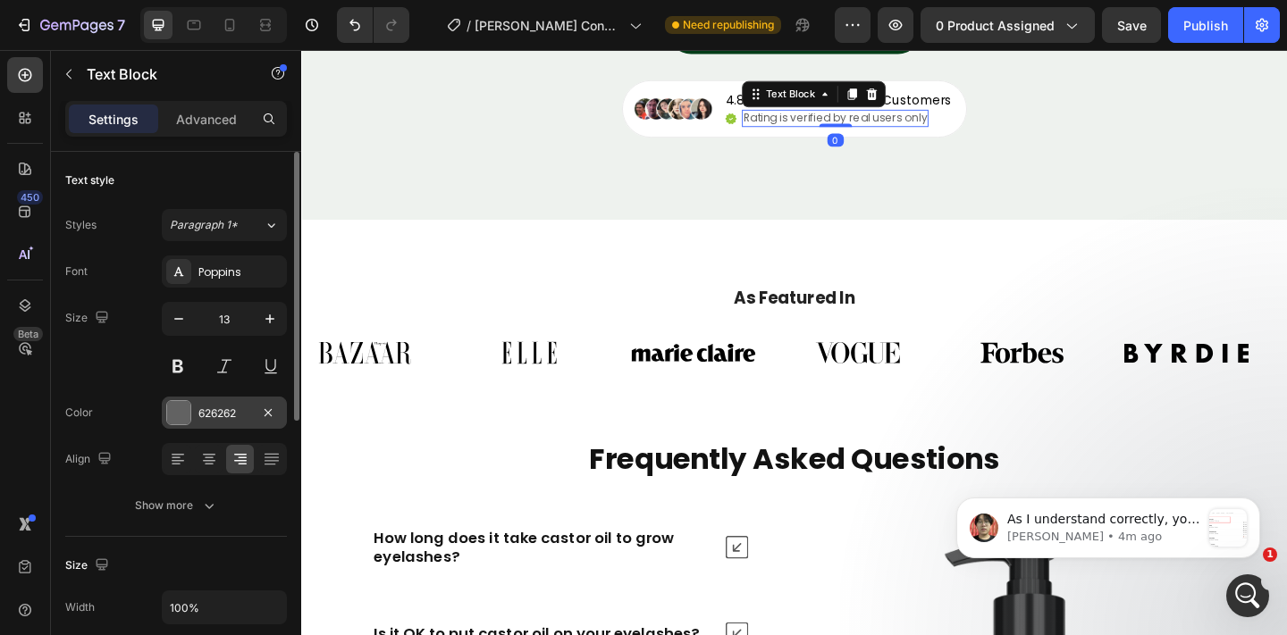
click at [216, 403] on div "626262" at bounding box center [224, 413] width 125 height 32
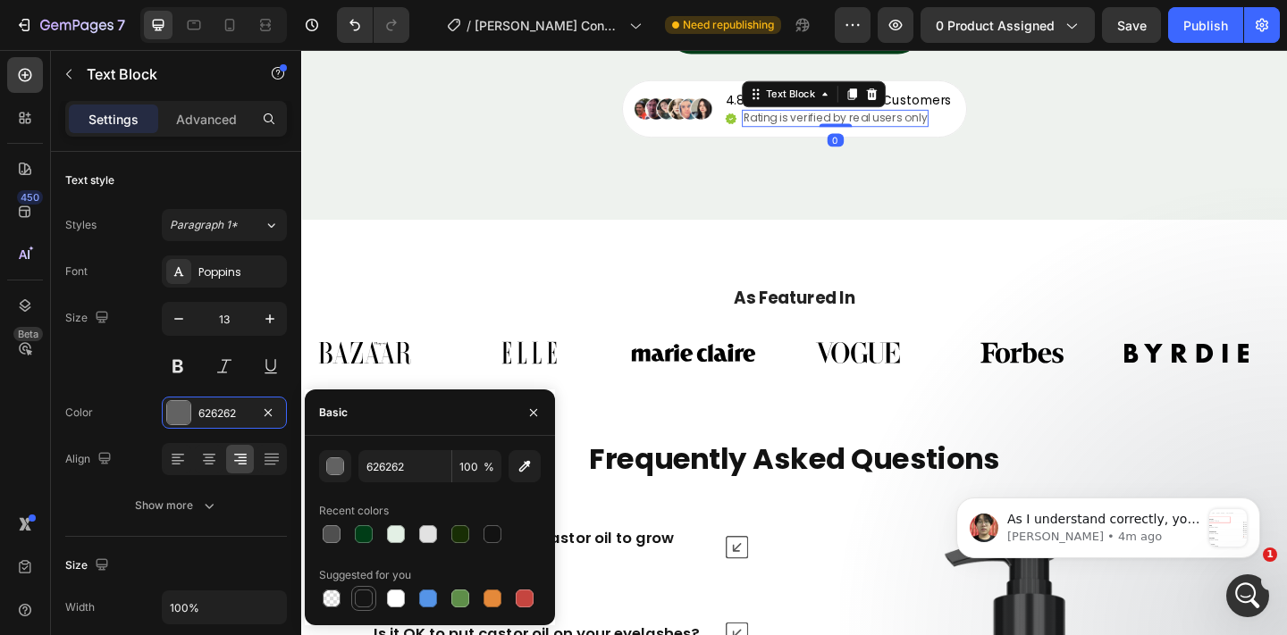
click at [361, 591] on div at bounding box center [364, 599] width 18 height 18
type input "151515"
click at [969, 97] on p "4.8/5 based on 2.1k+ Real Customers" at bounding box center [885, 106] width 246 height 18
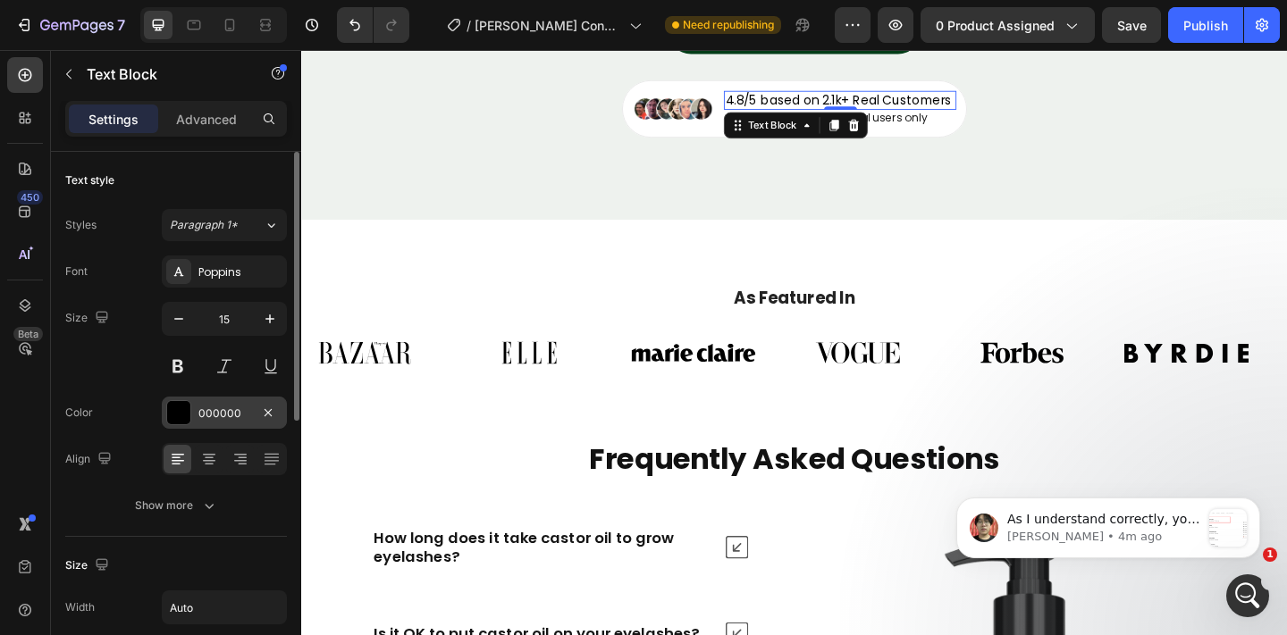
click at [214, 407] on div "000000" at bounding box center [224, 414] width 52 height 16
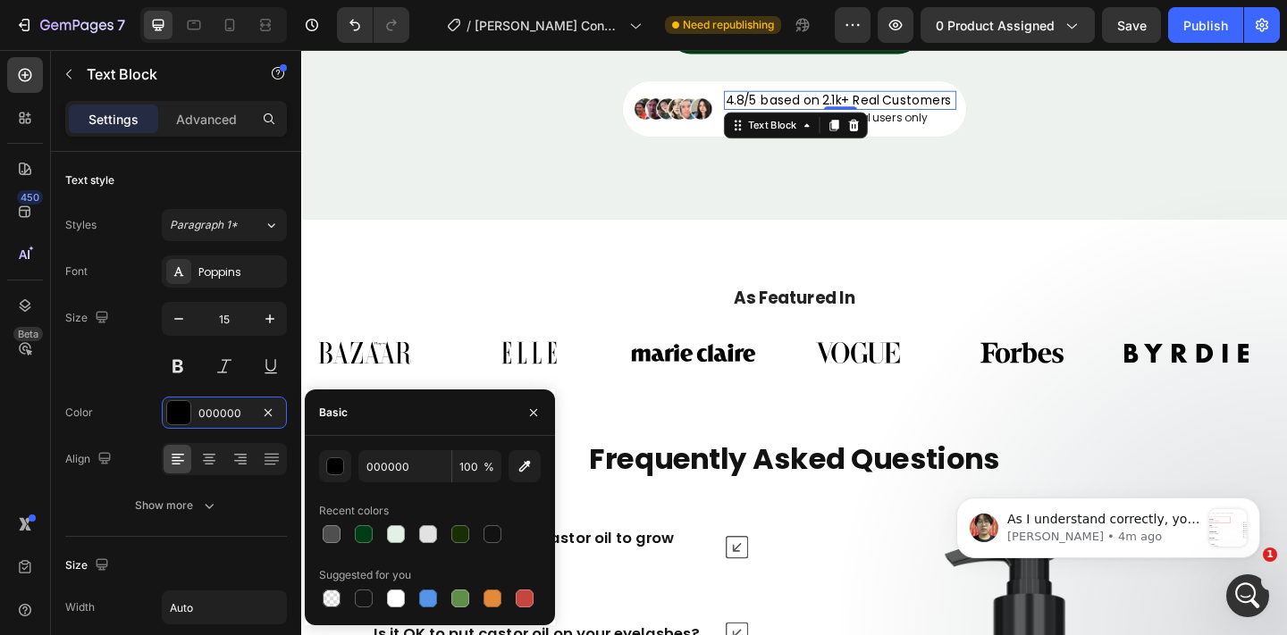
click at [357, 584] on div "Suggested for you" at bounding box center [430, 575] width 222 height 29
click at [363, 604] on div at bounding box center [364, 599] width 18 height 18
type input "151515"
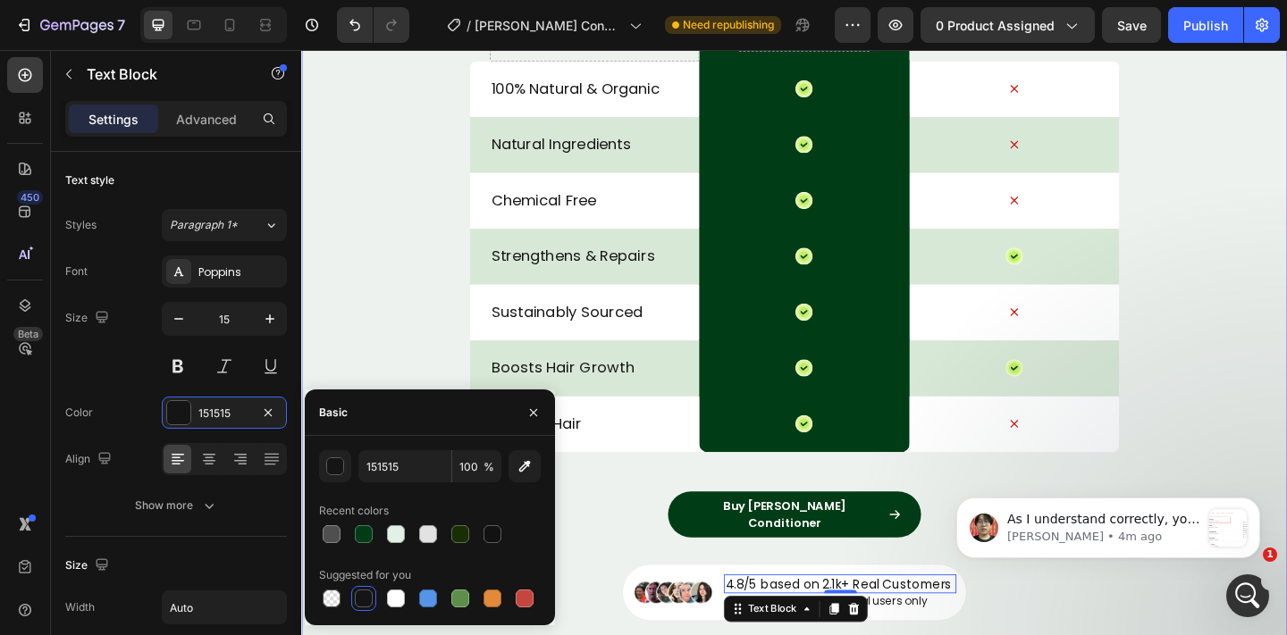
scroll to position [7029, 0]
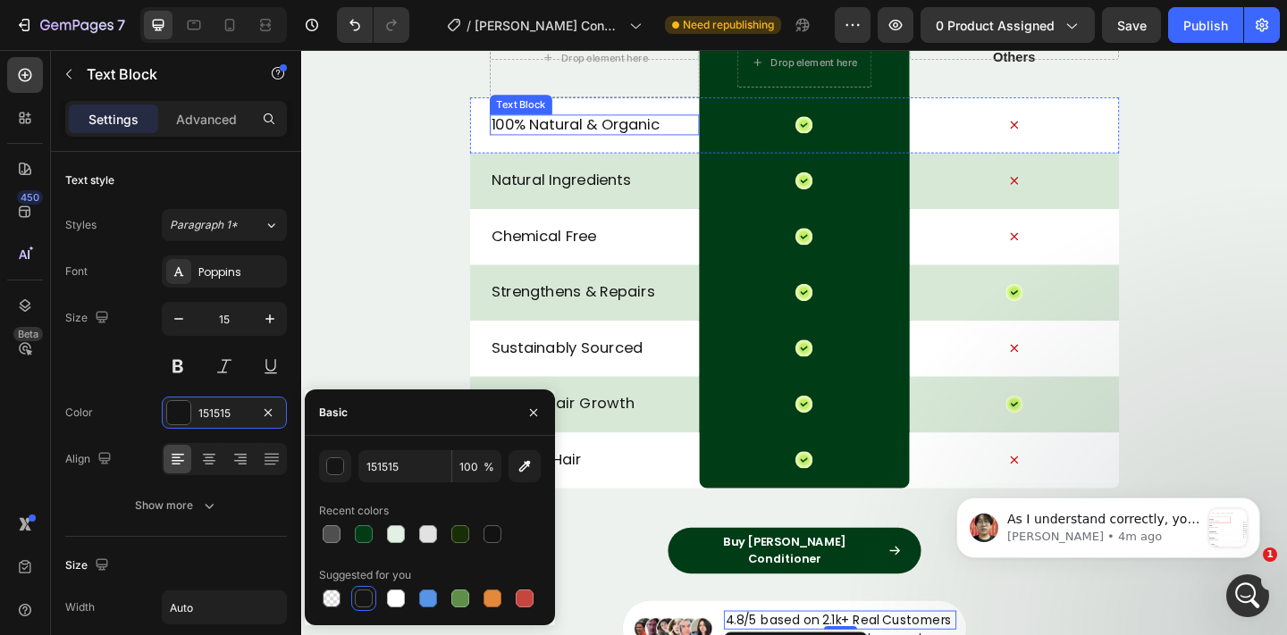
click at [639, 131] on p "100% Natural & Organic" at bounding box center [620, 131] width 224 height 21
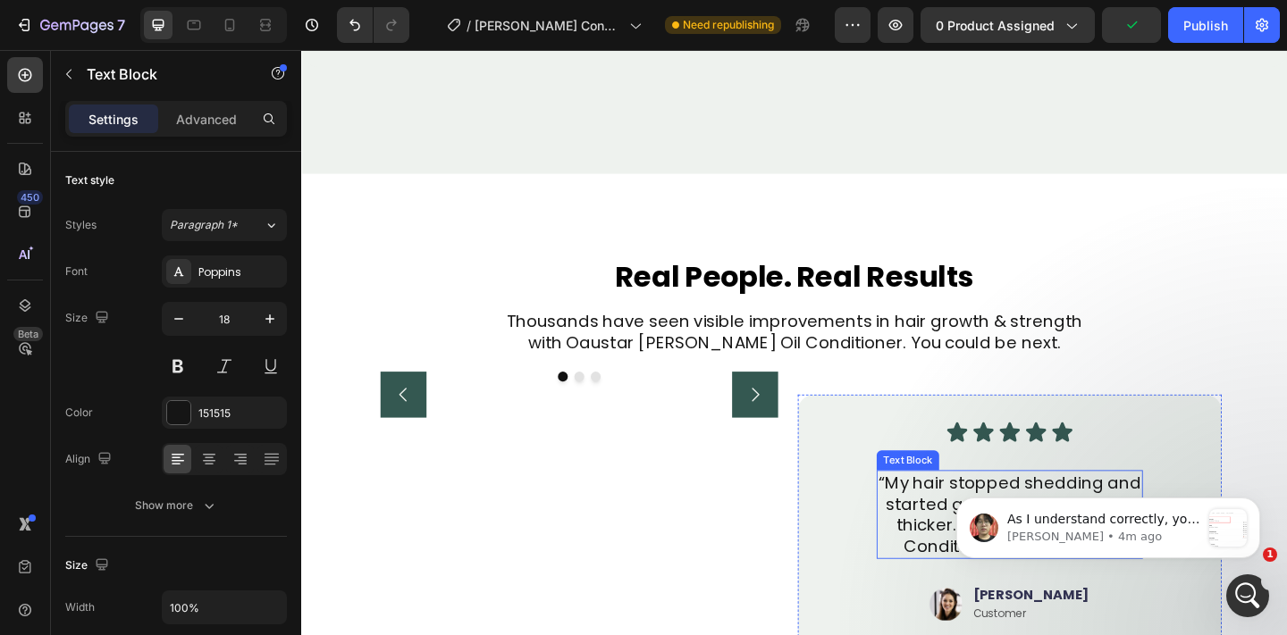
scroll to position [5739, 0]
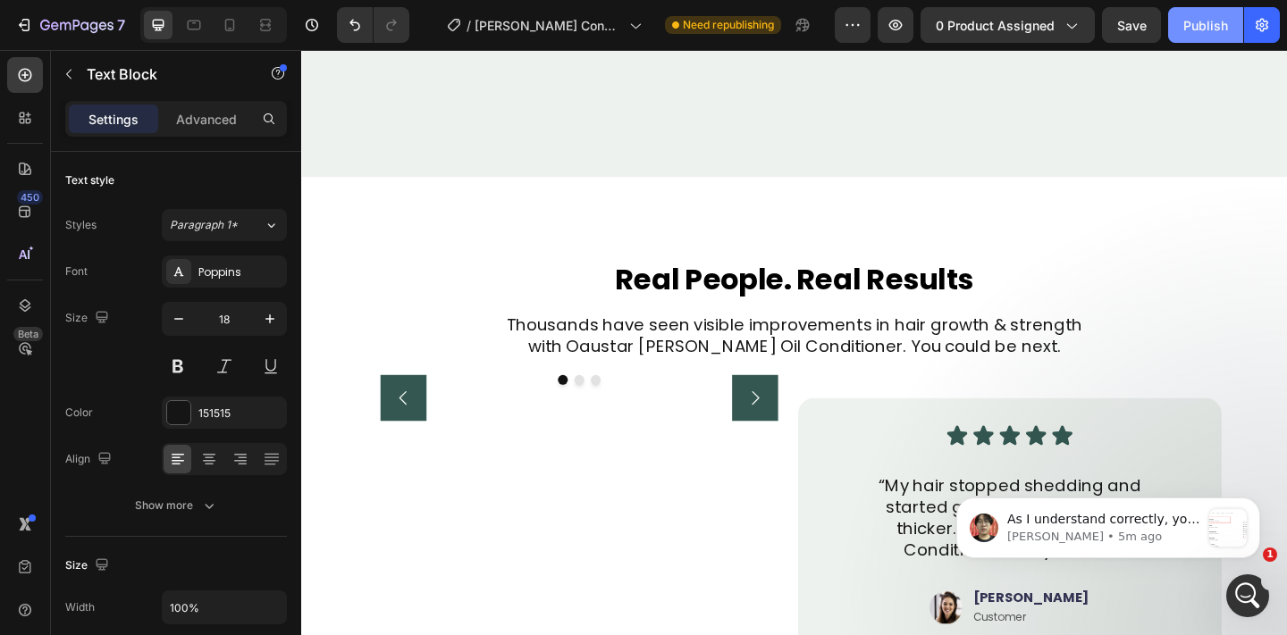
click at [1216, 34] on div "Publish" at bounding box center [1205, 25] width 45 height 19
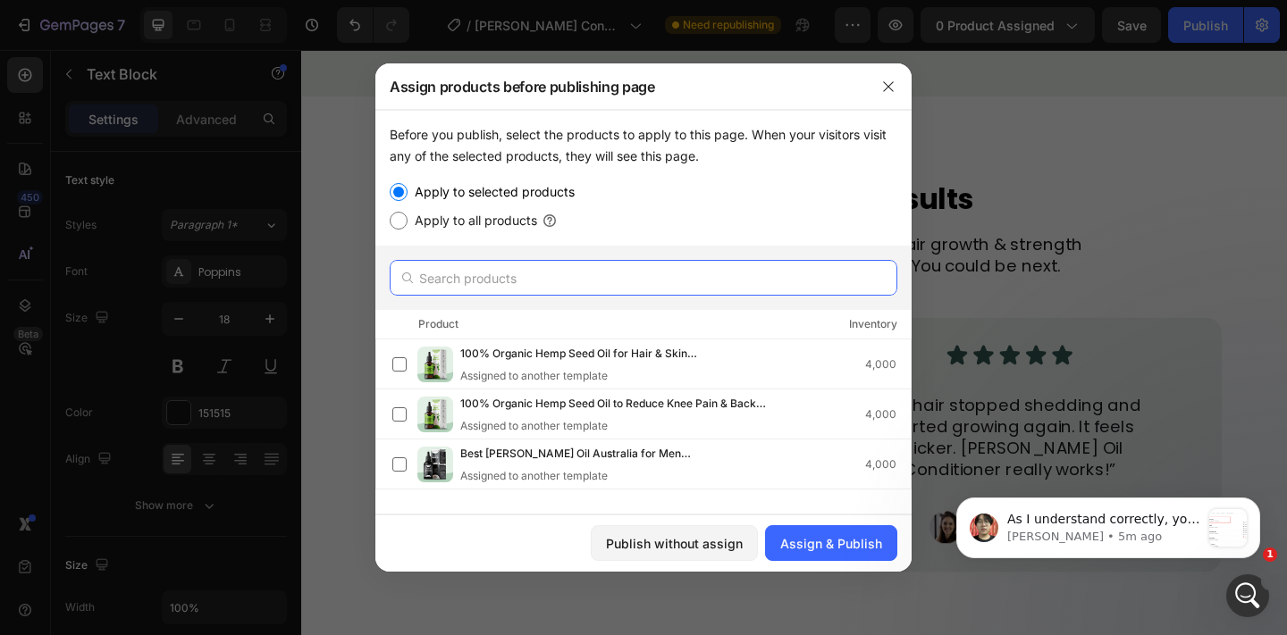
click at [675, 280] on input "text" at bounding box center [644, 278] width 508 height 36
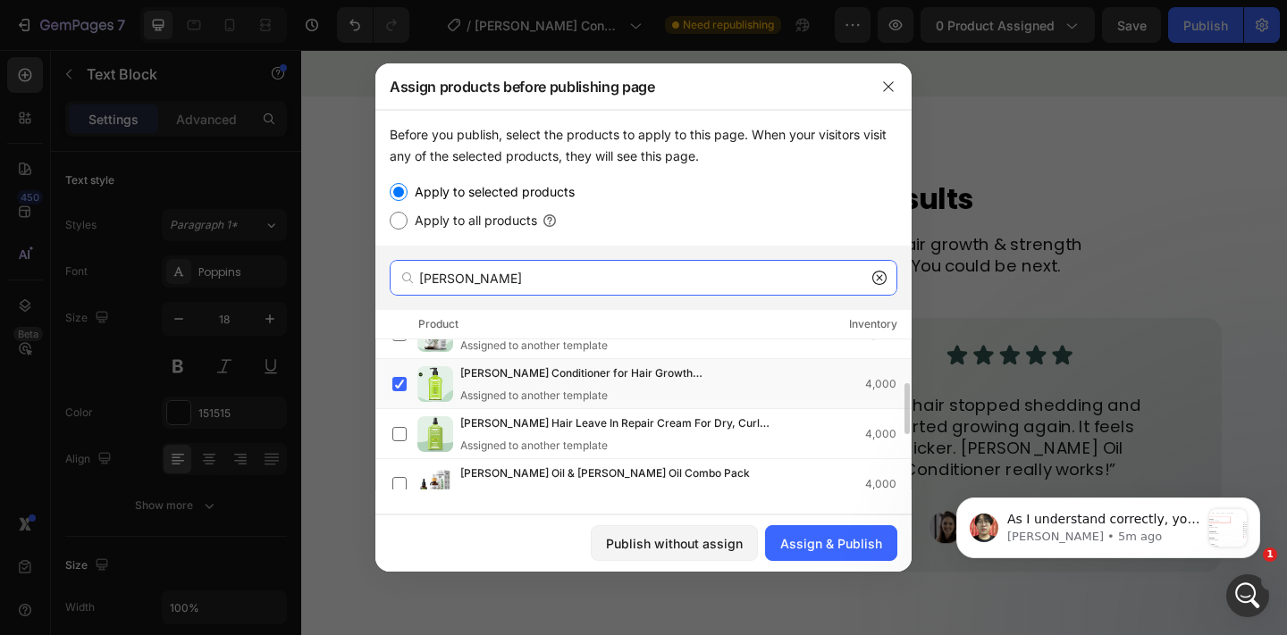
scroll to position [113, 0]
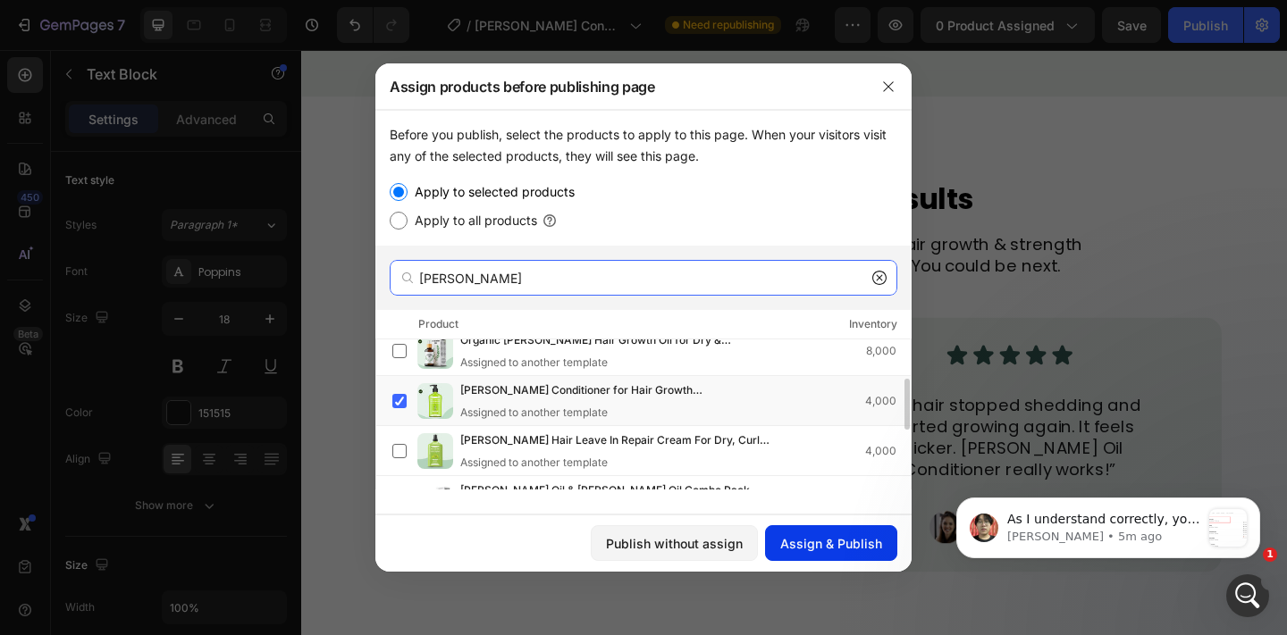
type input "rosemary"
click at [826, 533] on button "Assign & Publish" at bounding box center [831, 543] width 132 height 36
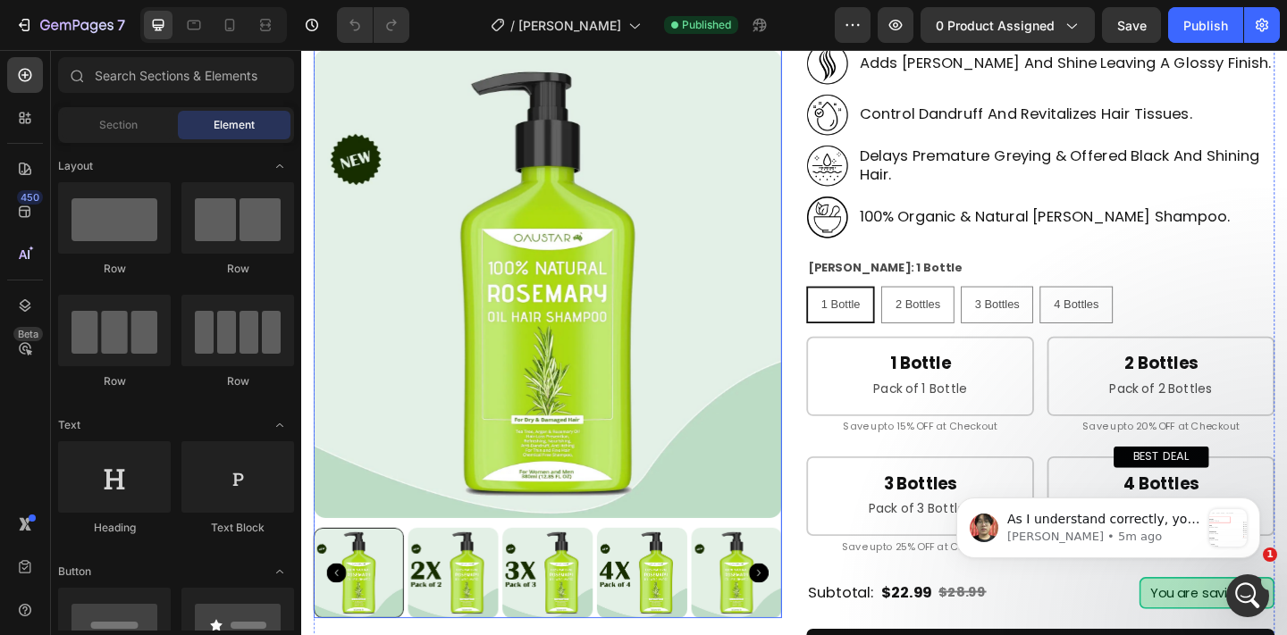
scroll to position [614, 0]
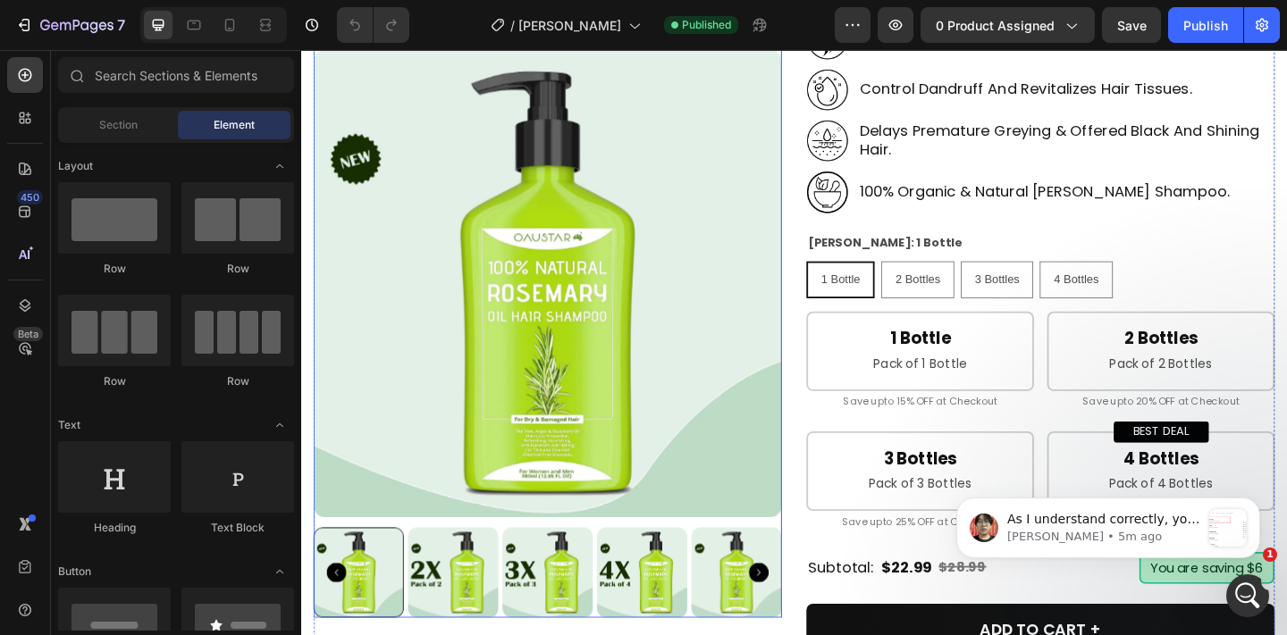
click at [794, 315] on img at bounding box center [569, 304] width 509 height 509
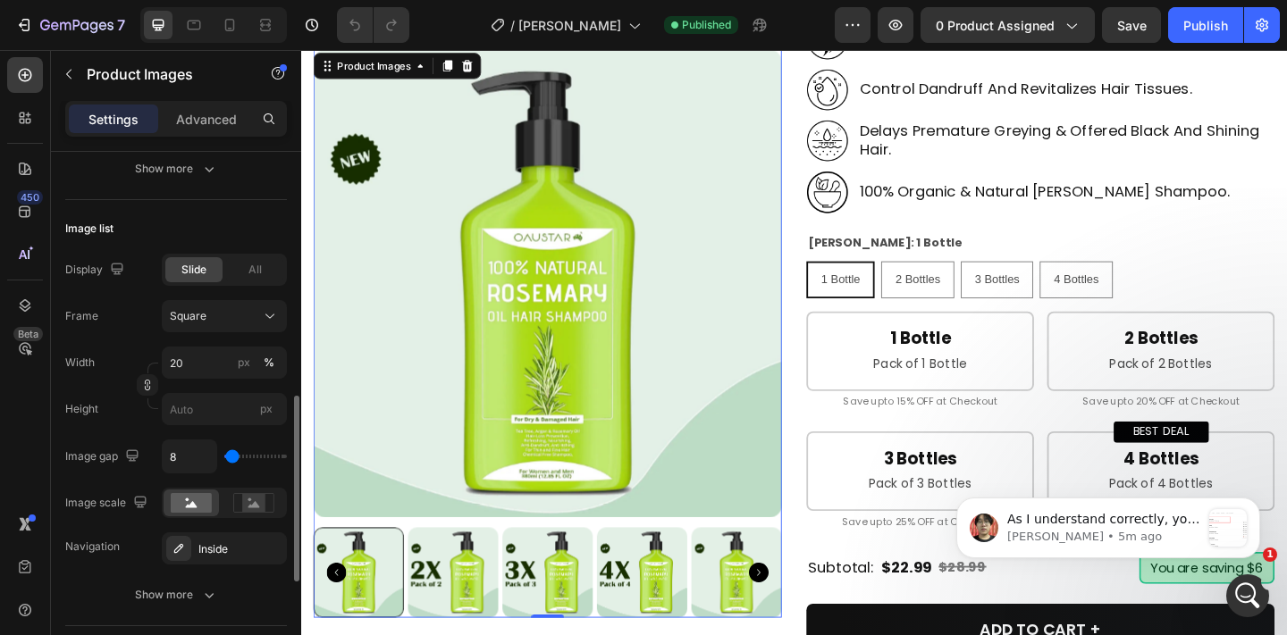
scroll to position [570, 0]
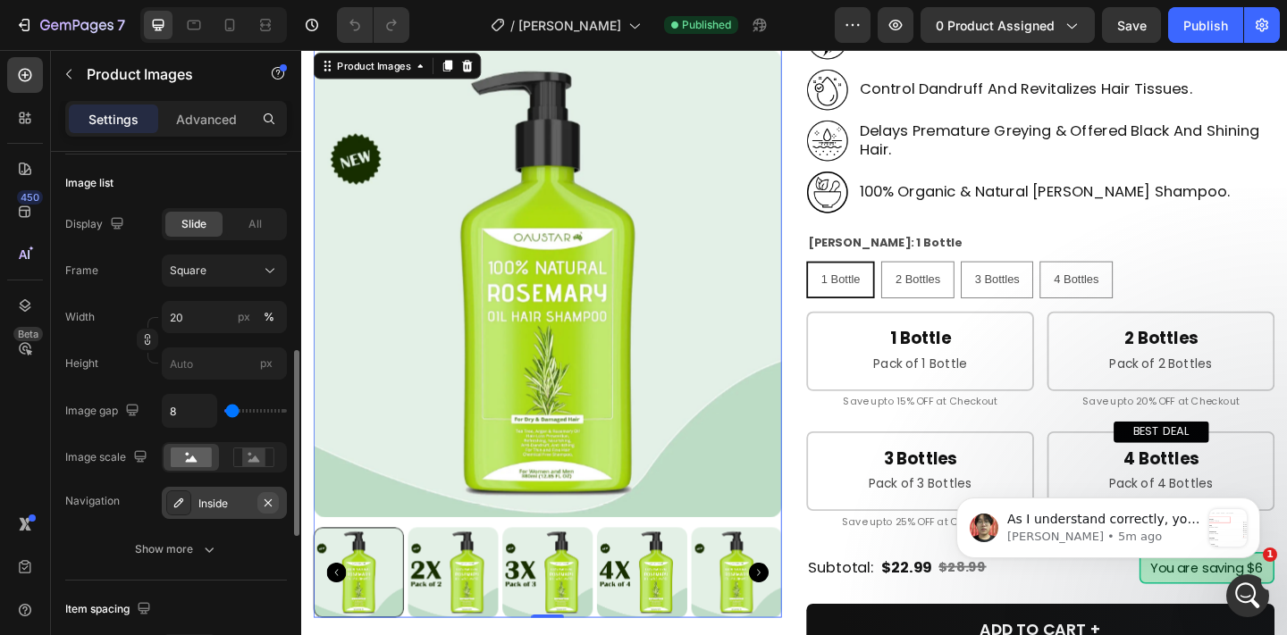
click at [268, 508] on icon "button" at bounding box center [268, 503] width 14 height 14
click at [236, 231] on div "All" at bounding box center [254, 224] width 57 height 25
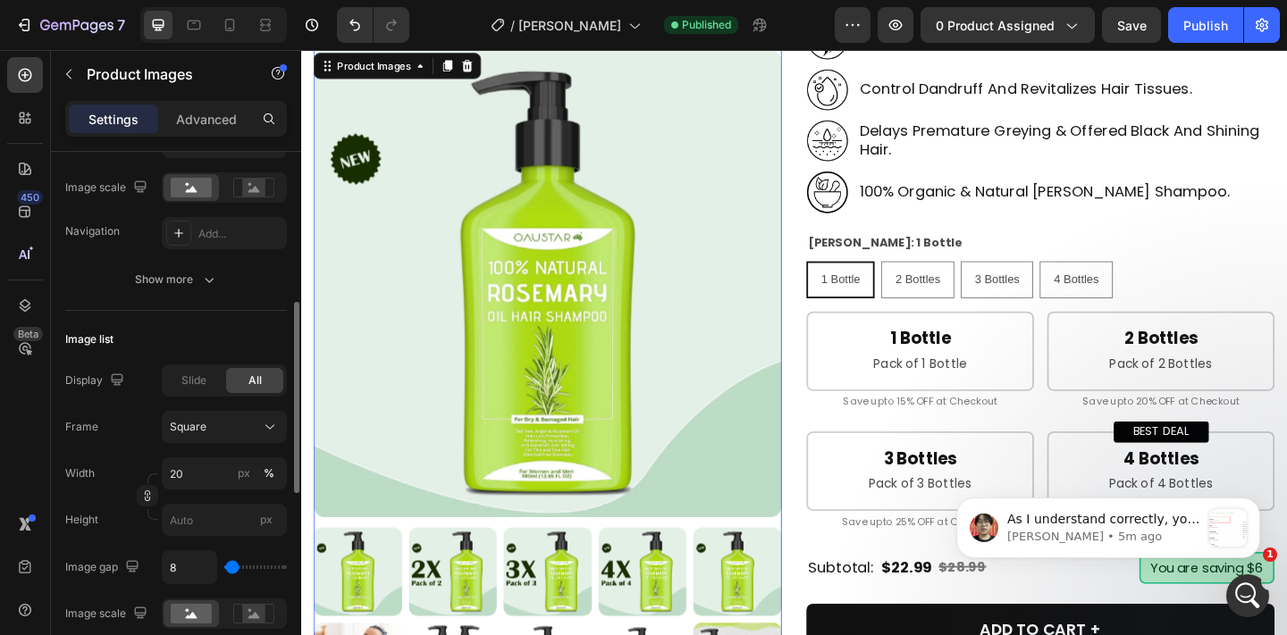
scroll to position [411, 0]
click at [236, 229] on div "Add..." at bounding box center [240, 237] width 84 height 16
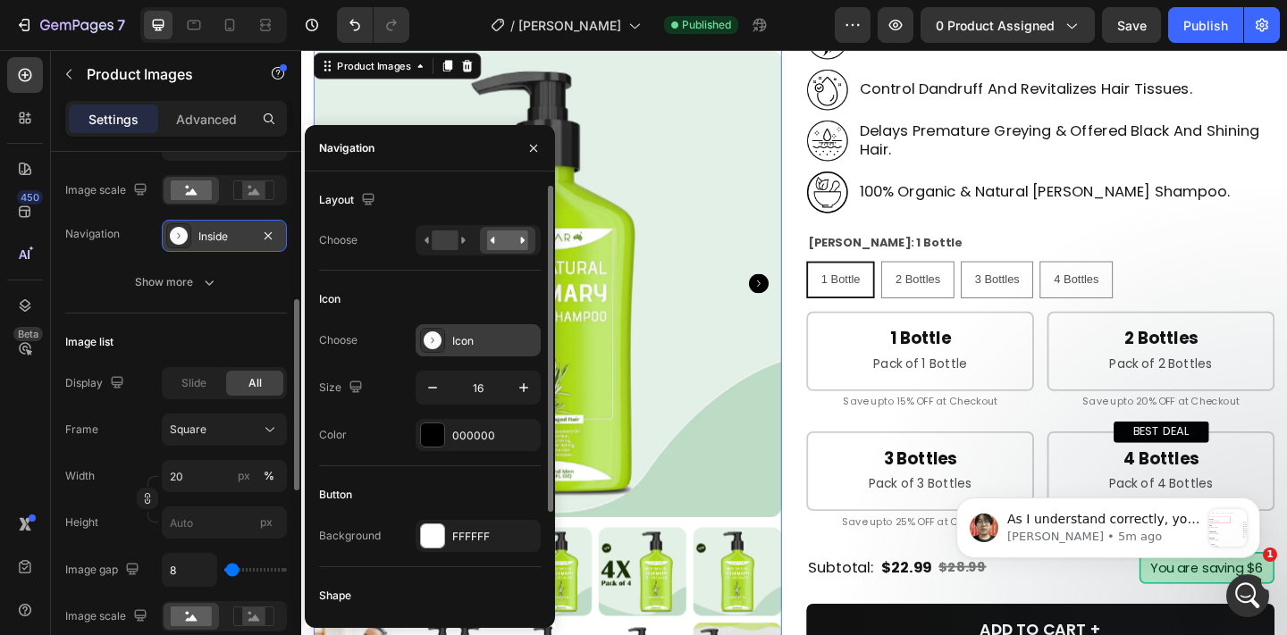
click at [467, 346] on div "Icon" at bounding box center [494, 341] width 84 height 16
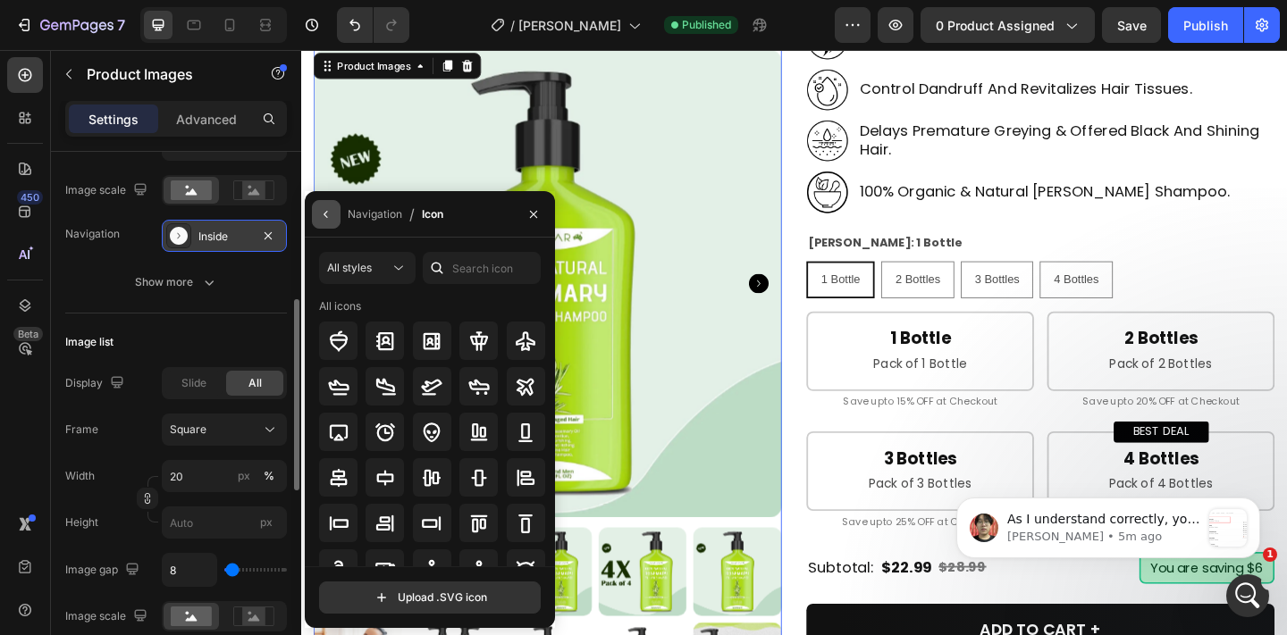
click at [329, 213] on icon "button" at bounding box center [326, 214] width 14 height 14
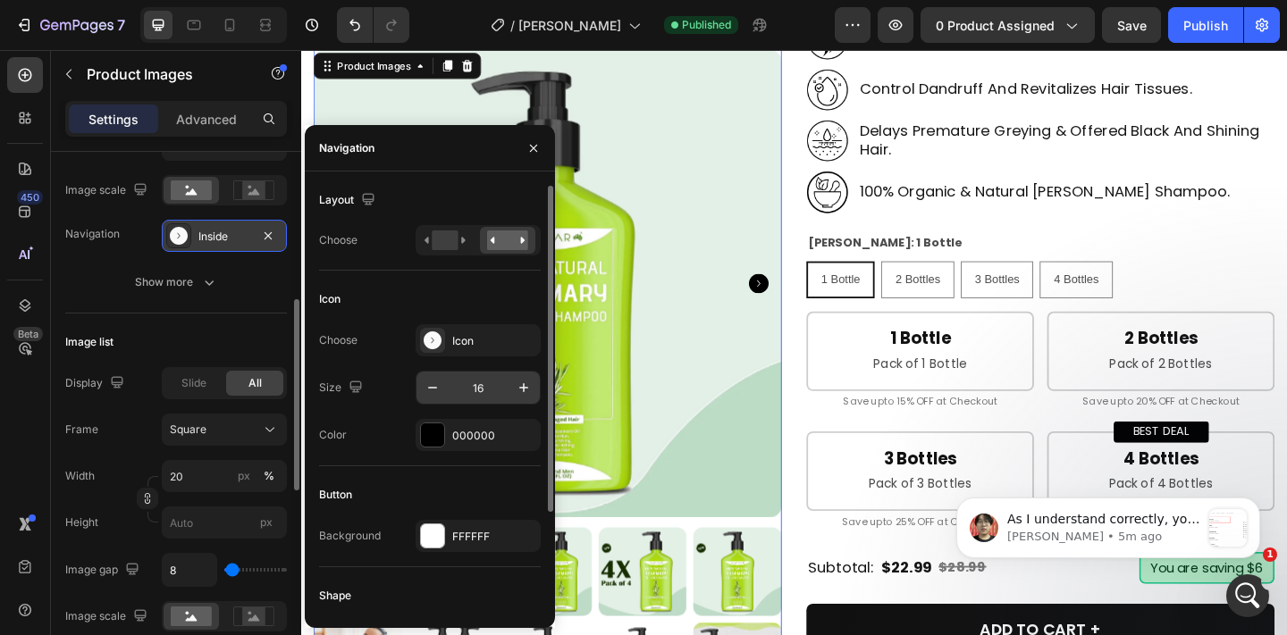
click at [478, 391] on input "16" at bounding box center [478, 388] width 59 height 32
type input "28"
click at [486, 440] on div "000000" at bounding box center [478, 436] width 52 height 16
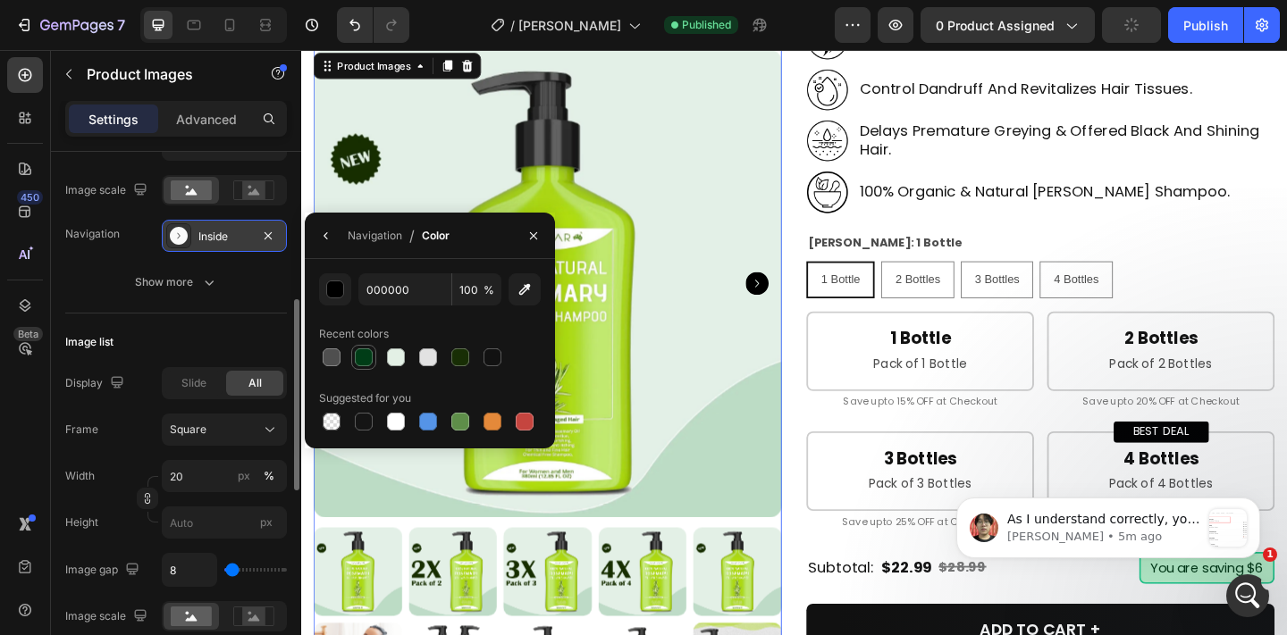
click at [360, 361] on div at bounding box center [364, 357] width 18 height 18
click at [328, 240] on icon "button" at bounding box center [326, 236] width 14 height 14
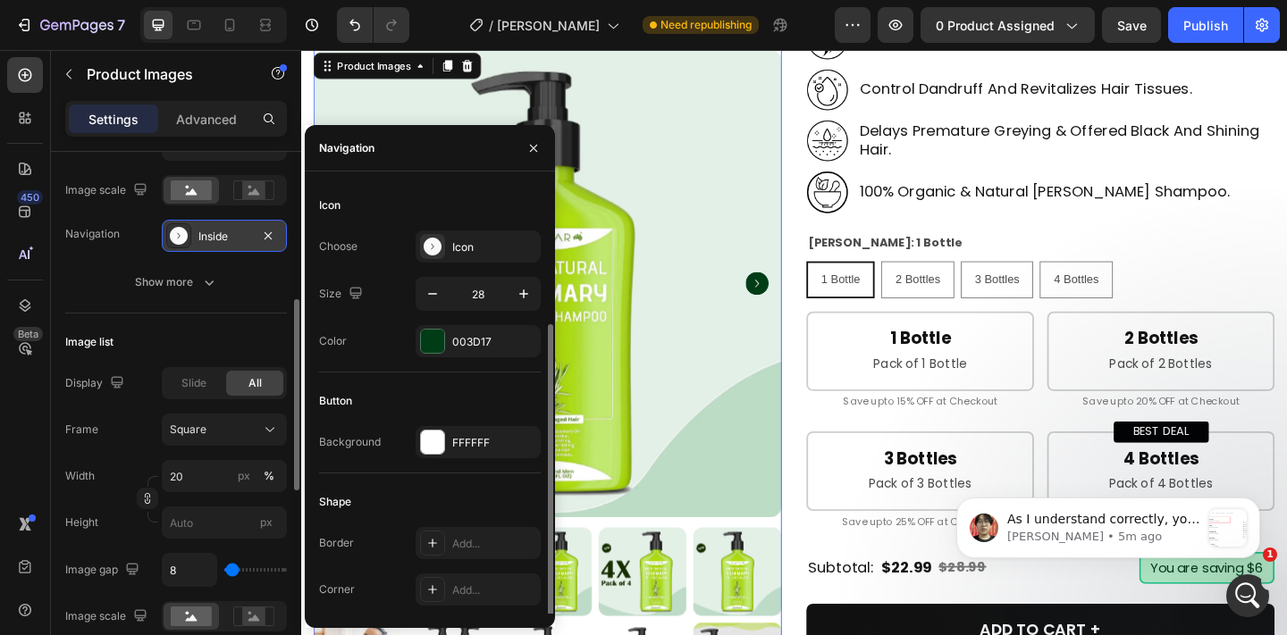
scroll to position [132, 0]
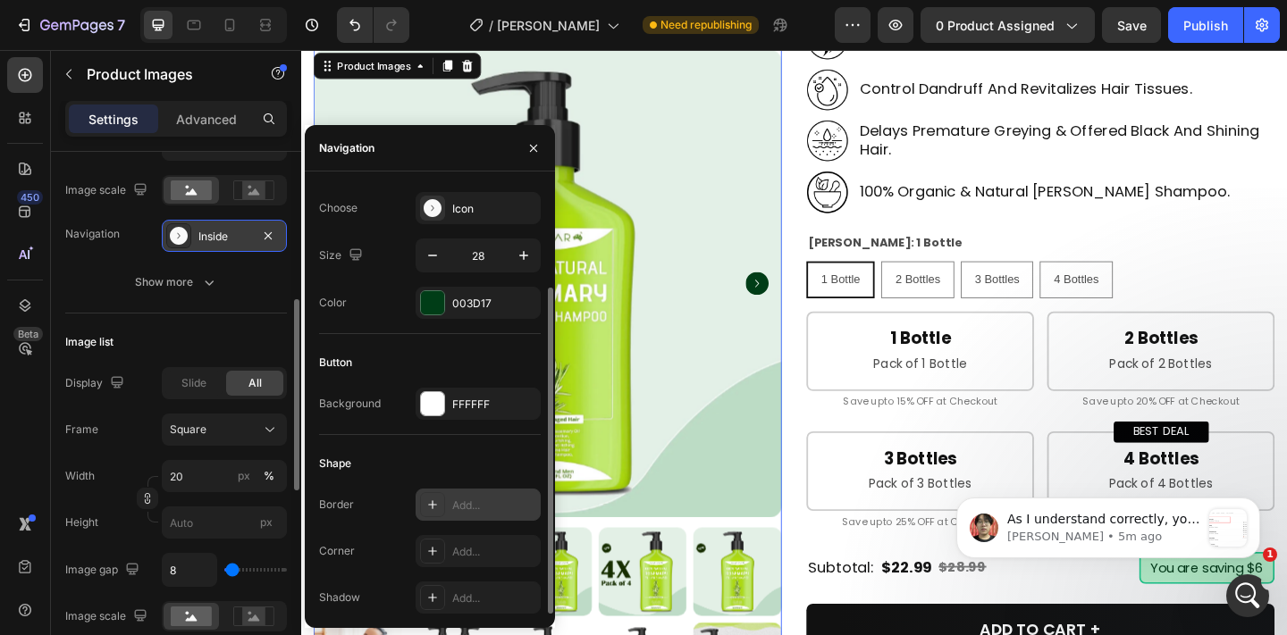
click at [458, 509] on div "Add..." at bounding box center [494, 506] width 84 height 16
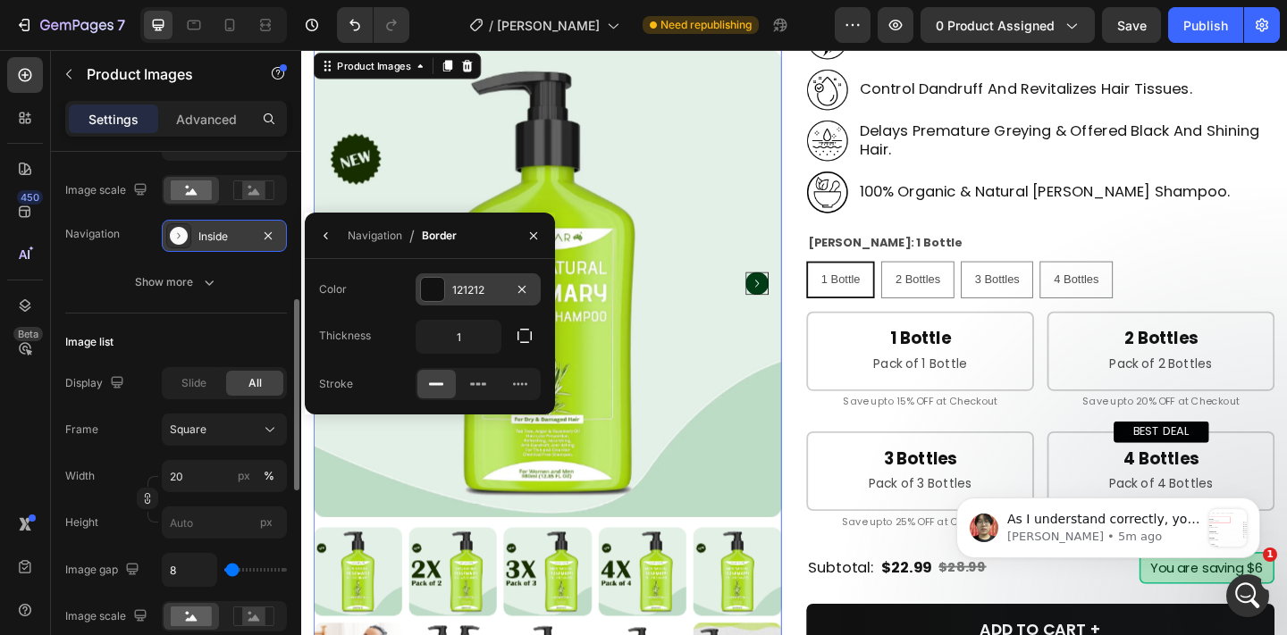
click at [459, 280] on div "121212" at bounding box center [477, 289] width 125 height 32
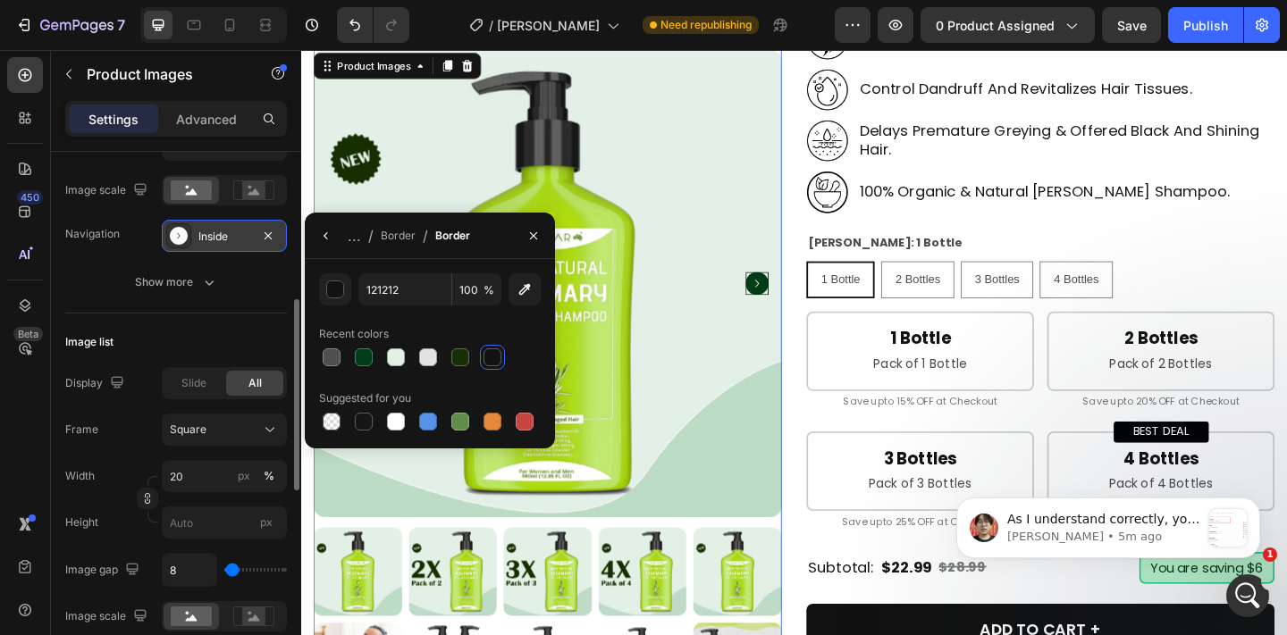
drag, startPoint x: 395, startPoint y: 355, endPoint x: 335, endPoint y: 252, distance: 118.9
click at [395, 355] on div at bounding box center [396, 357] width 18 height 18
type input "E3F0E5"
click at [327, 236] on icon "button" at bounding box center [326, 236] width 14 height 14
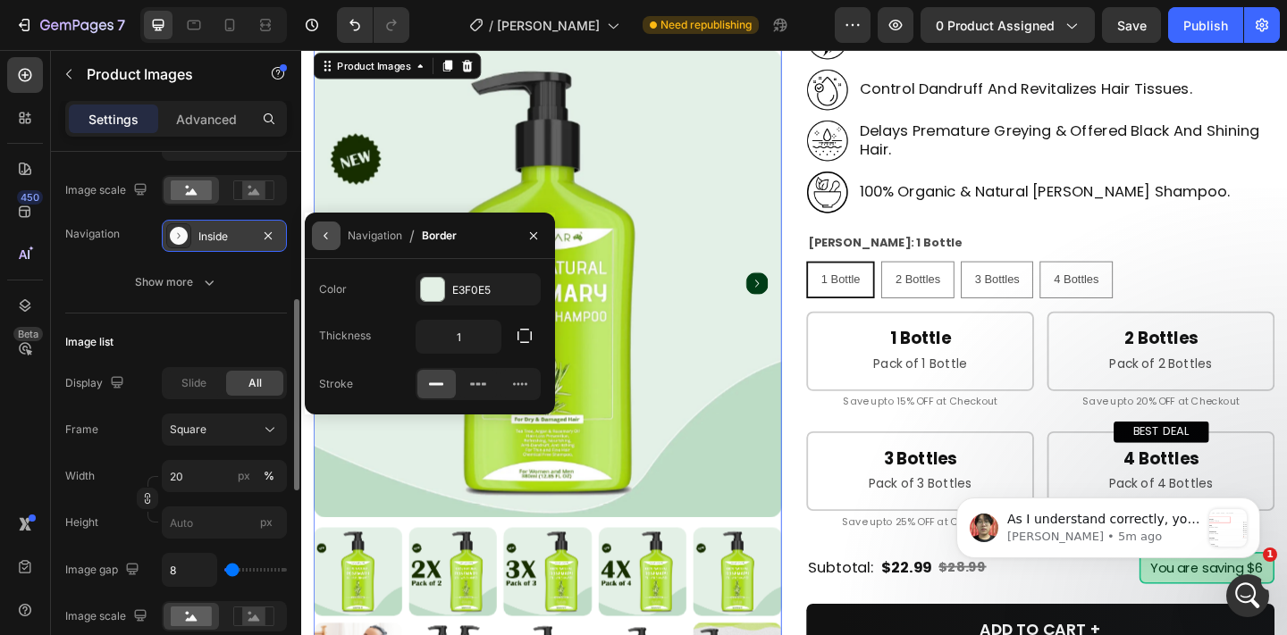
click at [319, 239] on icon "button" at bounding box center [326, 236] width 14 height 14
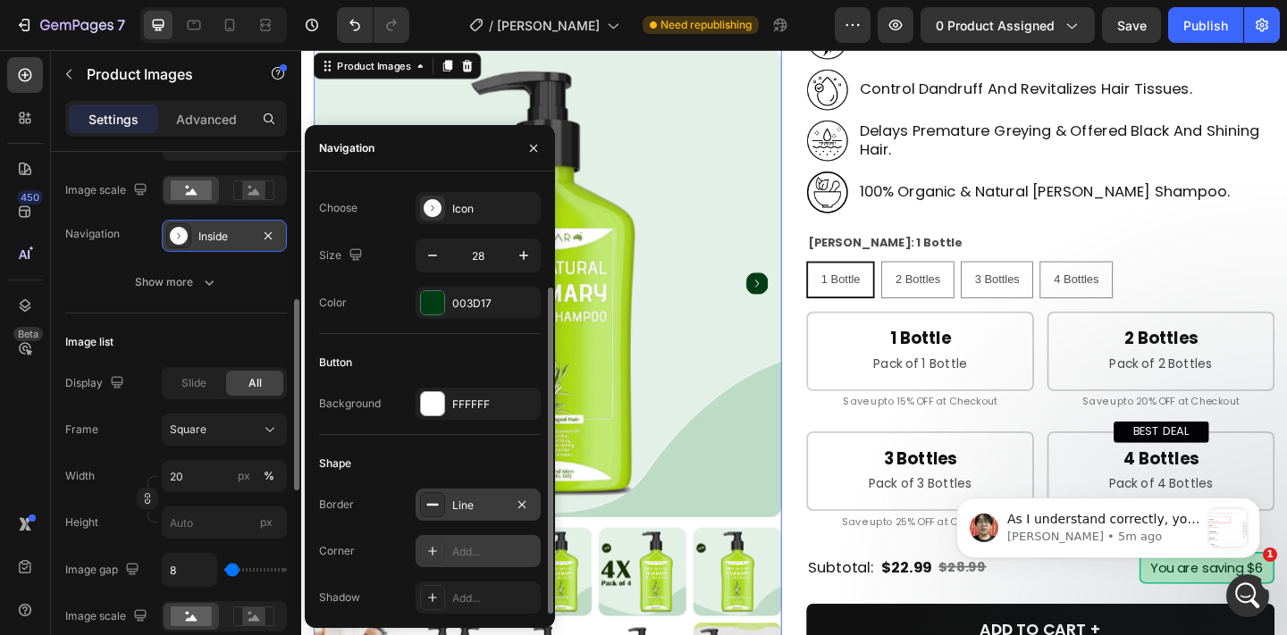
click at [480, 544] on div "Add..." at bounding box center [494, 552] width 84 height 16
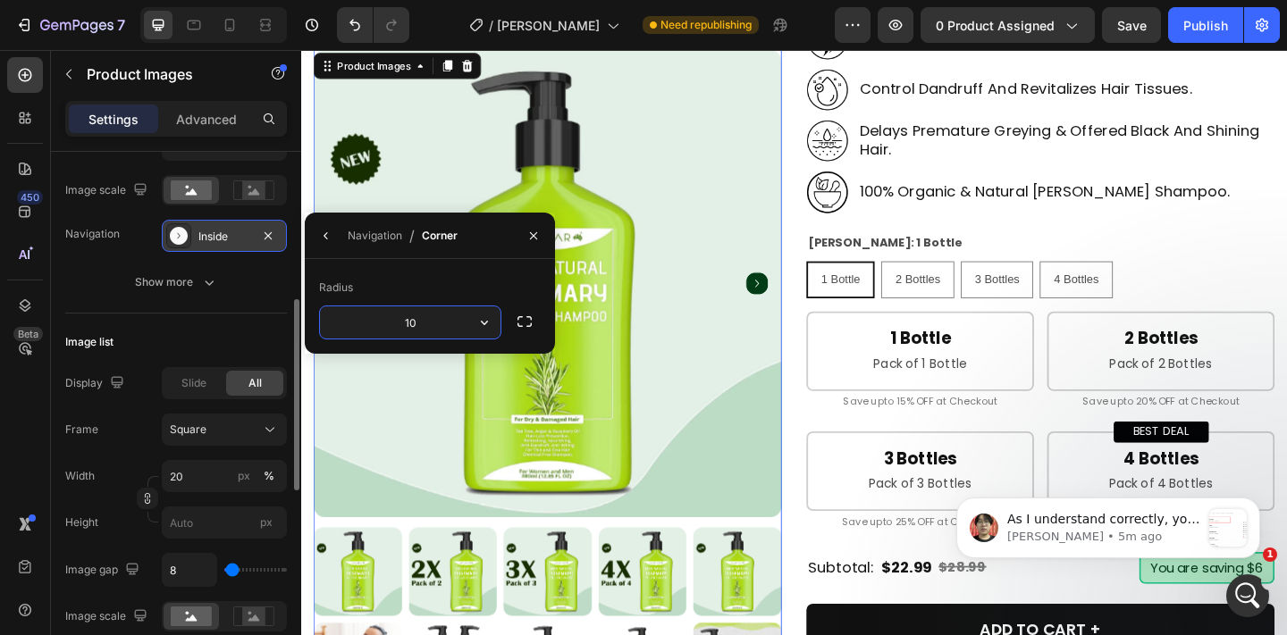
type input "100"
click at [836, 390] on div "Product Images 0 Natural Rosemary Shampoo for Hair Growth [Sulfate Free] Produc…" at bounding box center [837, 406] width 1045 height 1725
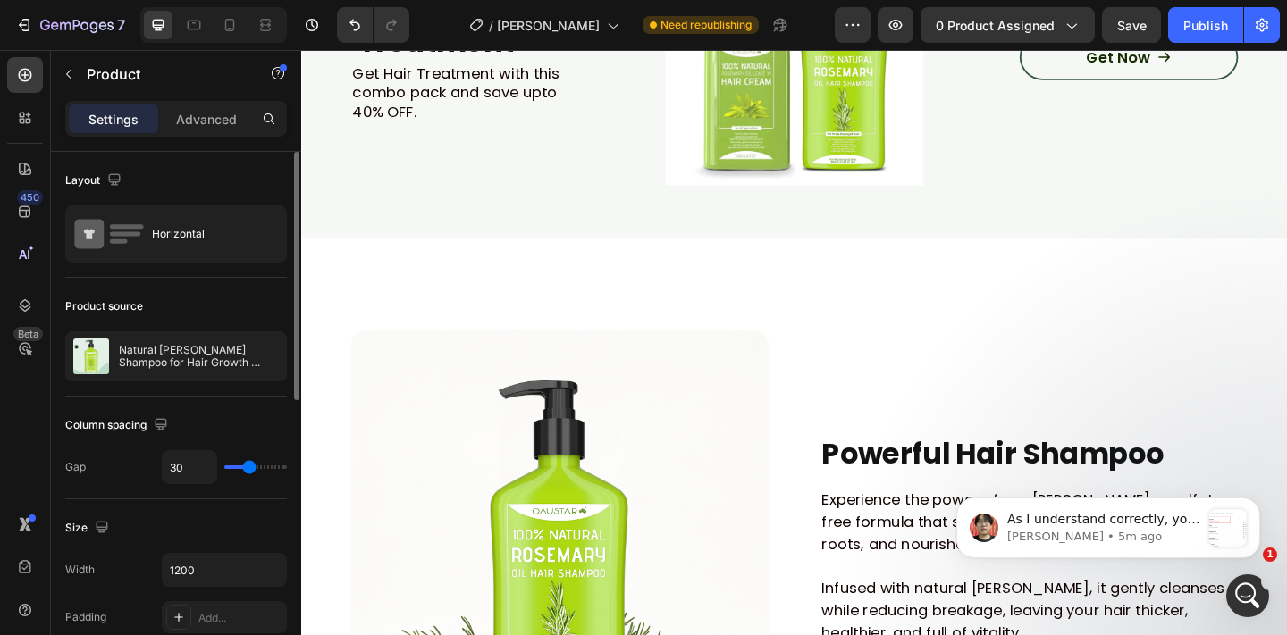
scroll to position [2135, 0]
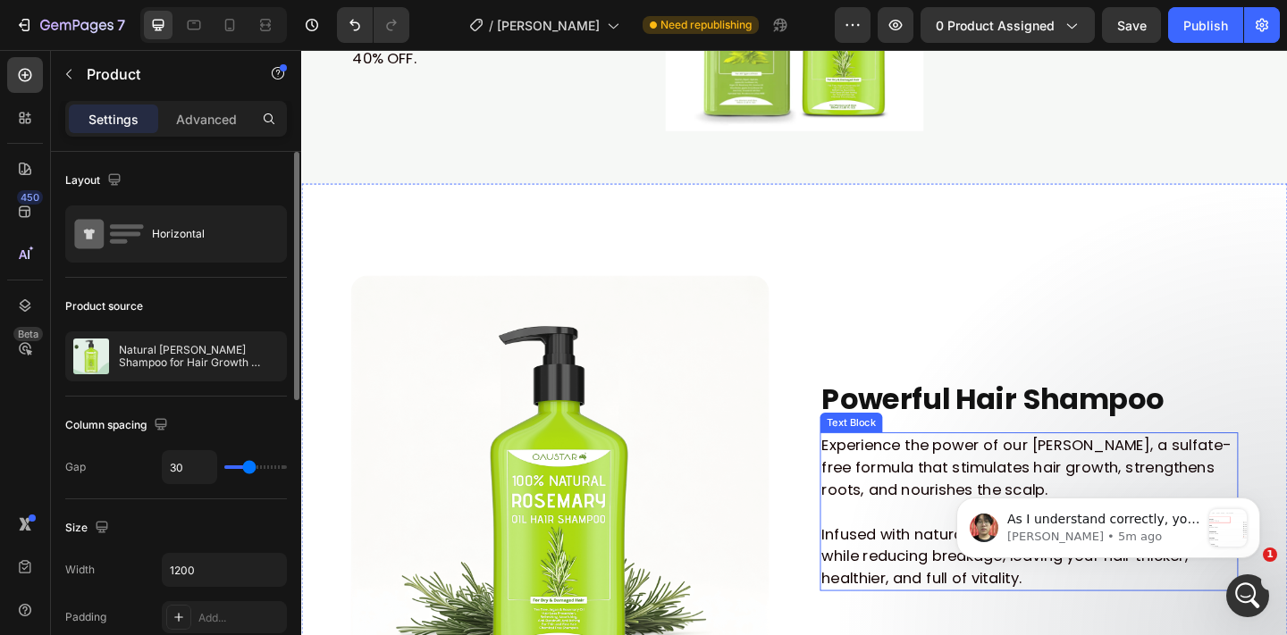
click at [946, 480] on p "Experience the power of our Rosemary Shampoo, a sulfate-free formula that stimu…" at bounding box center [1092, 504] width 451 height 72
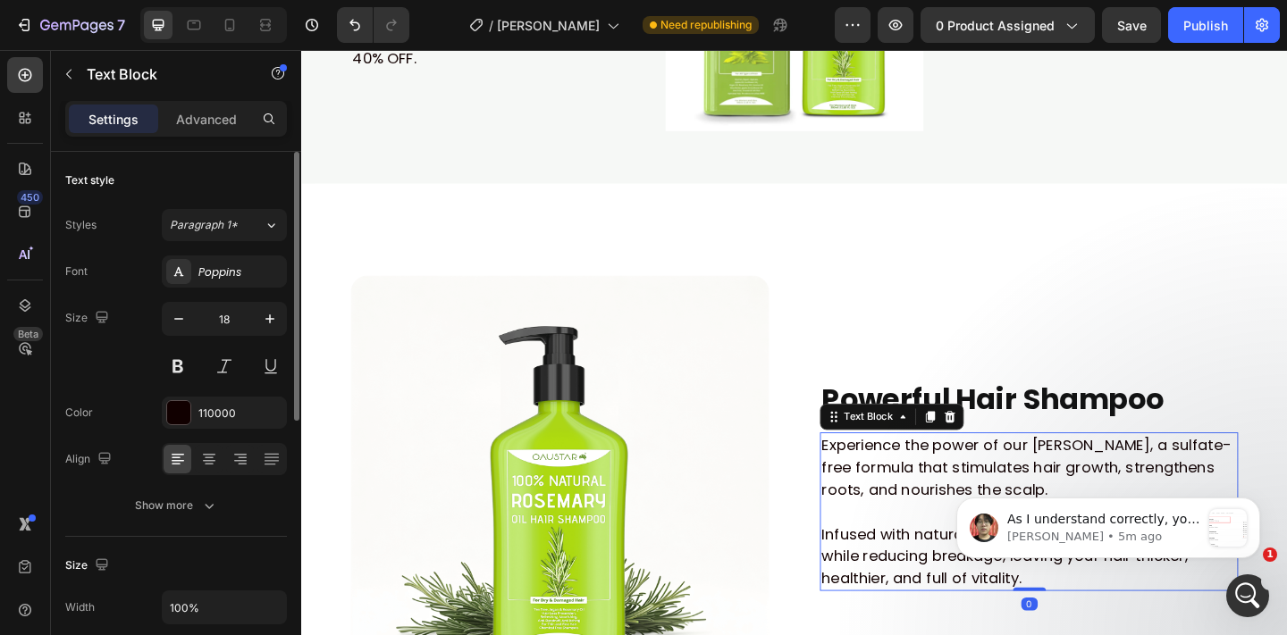
click at [137, 408] on div "Color 110000" at bounding box center [176, 413] width 222 height 32
click at [178, 415] on div at bounding box center [178, 412] width 23 height 23
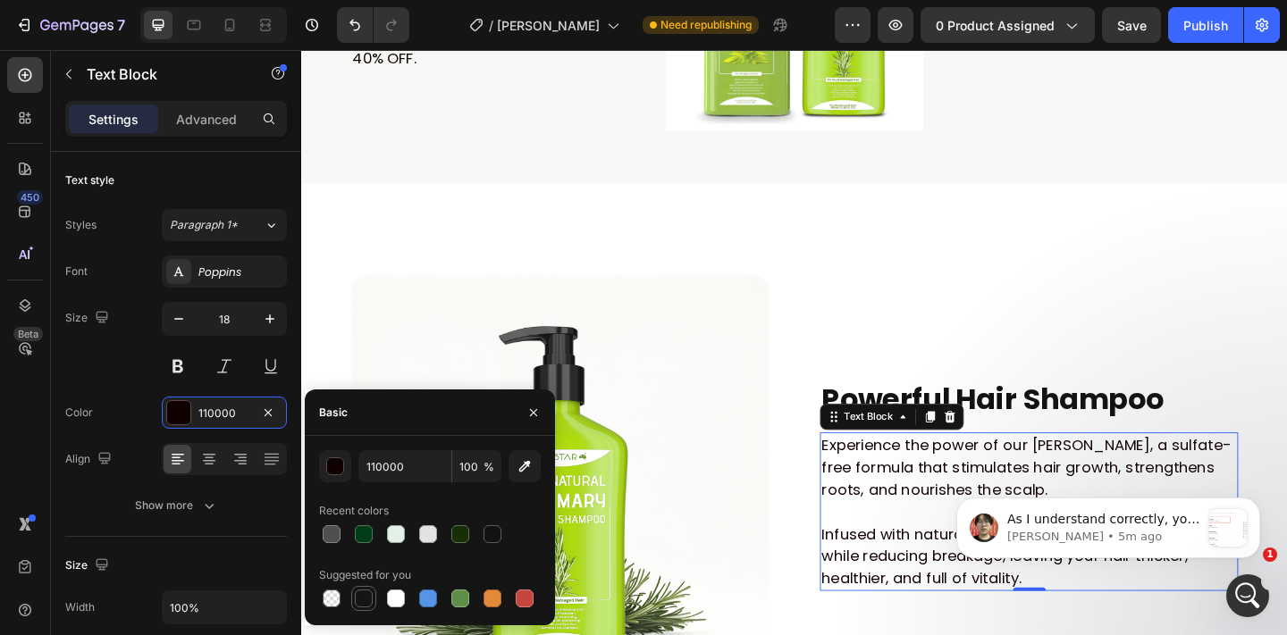
click at [365, 607] on div at bounding box center [364, 599] width 18 height 18
type input "151515"
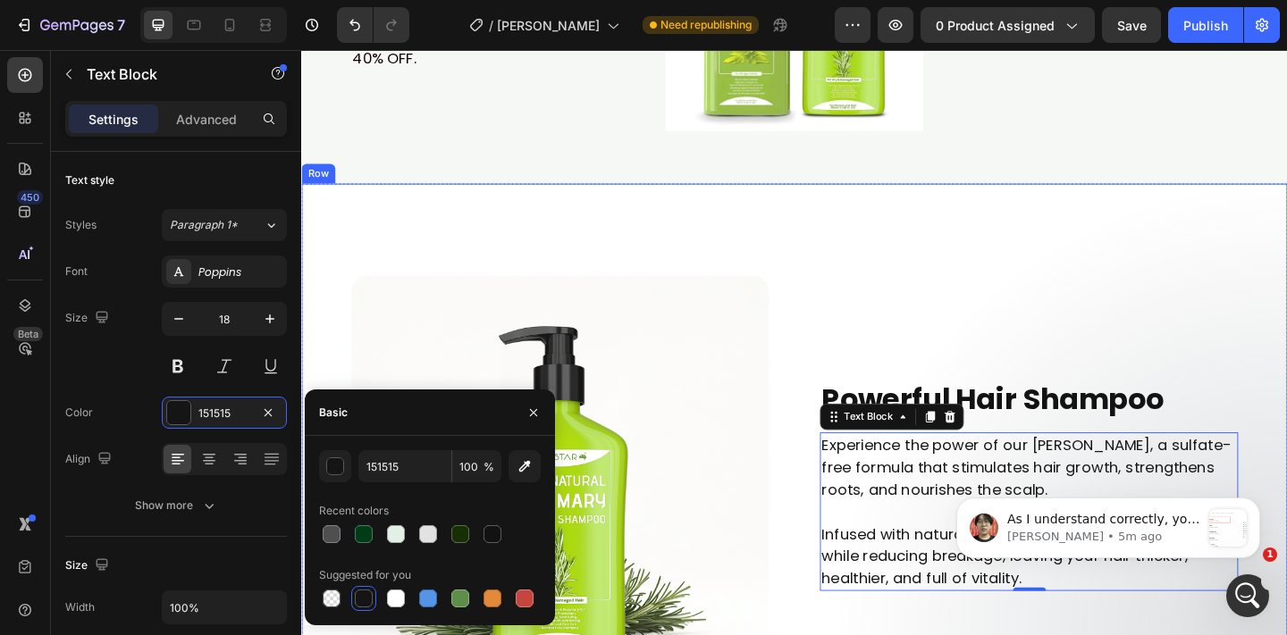
scroll to position [1741, 0]
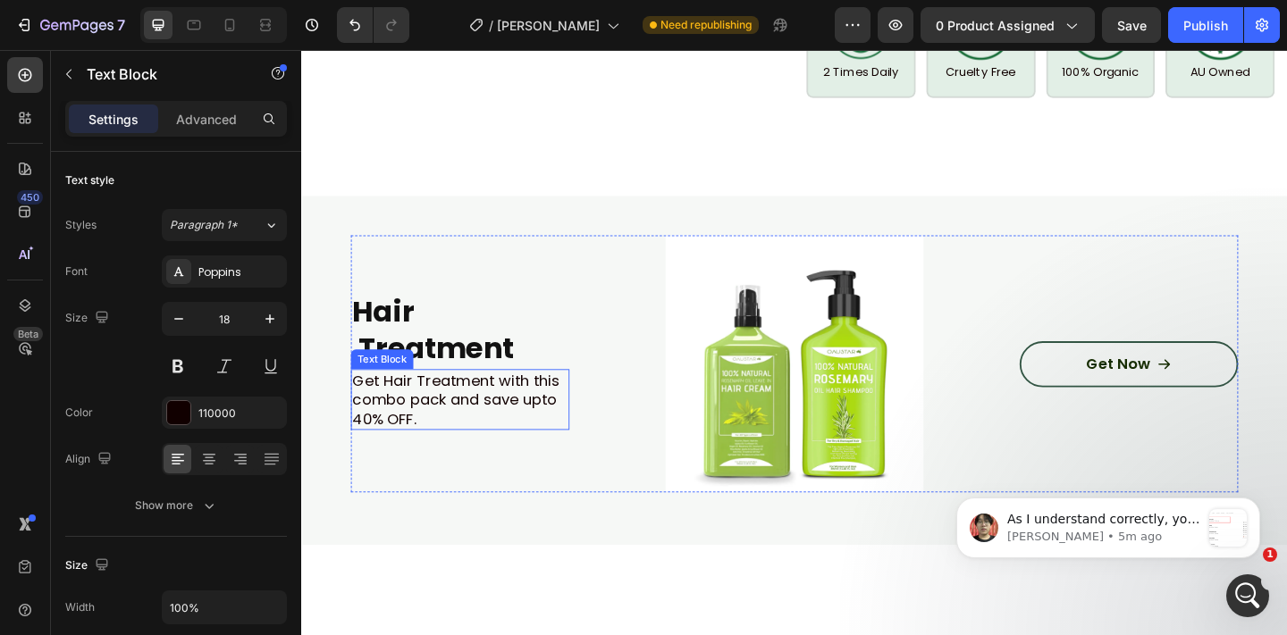
click at [479, 410] on p "Get Hair Treatment with this combo pack and save upto 40% OFF." at bounding box center [474, 430] width 234 height 63
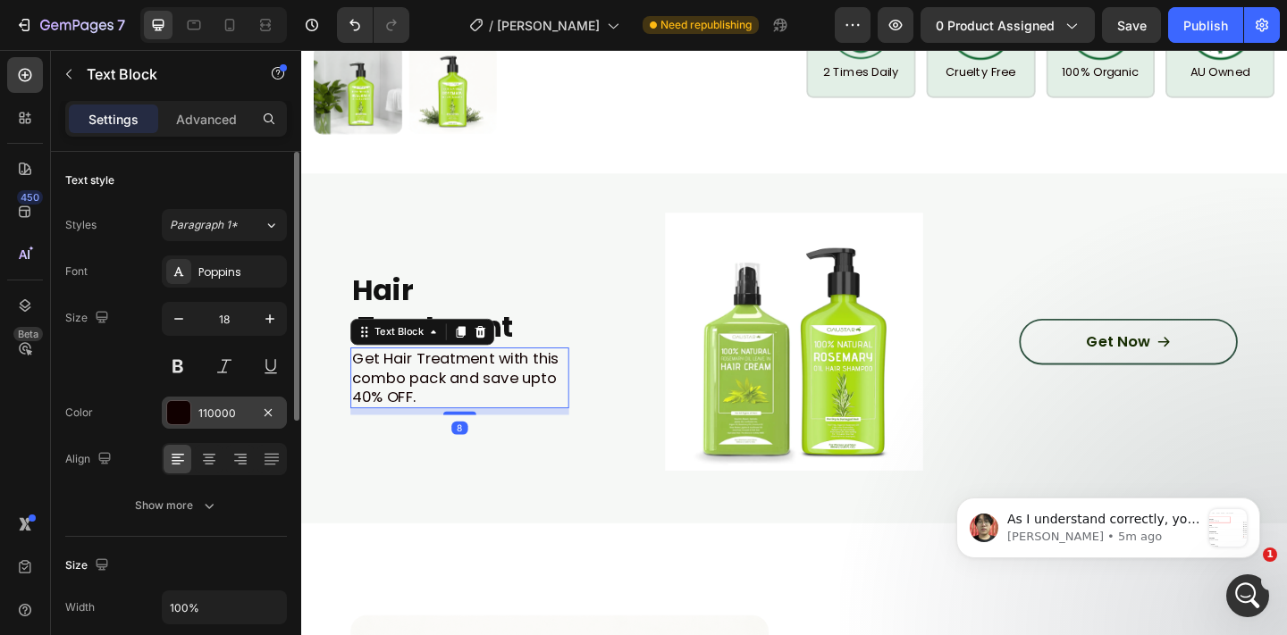
click at [197, 415] on div "110000" at bounding box center [224, 413] width 125 height 32
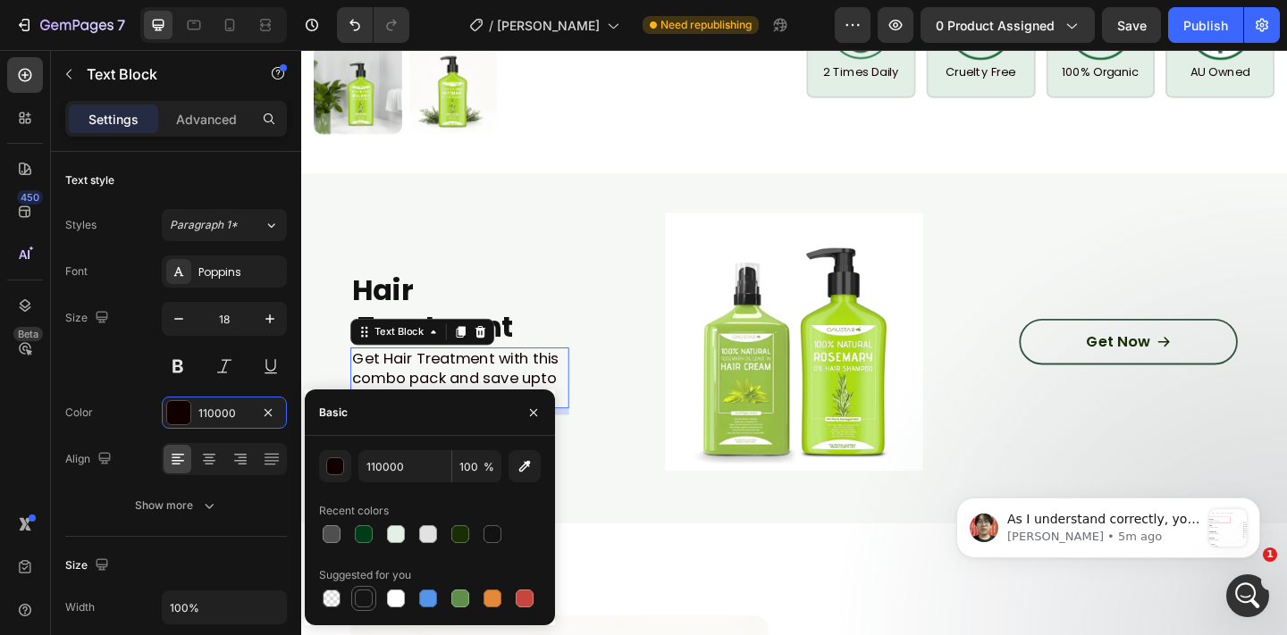
click at [368, 600] on div at bounding box center [364, 599] width 18 height 18
type input "151515"
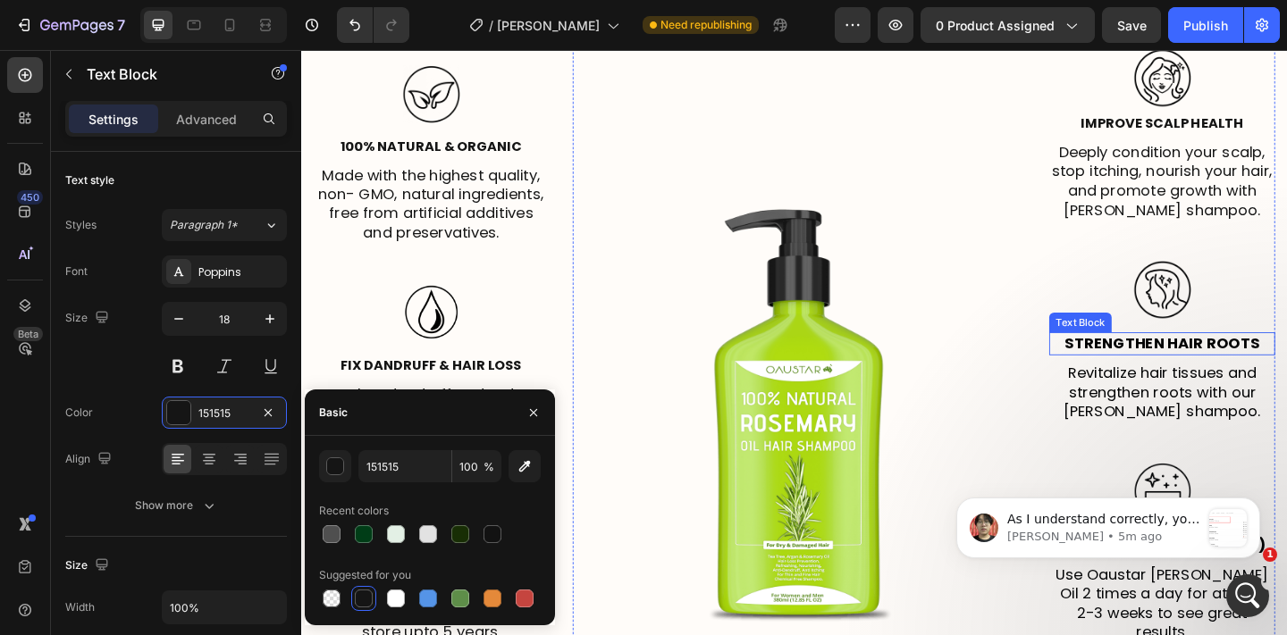
scroll to position [3264, 0]
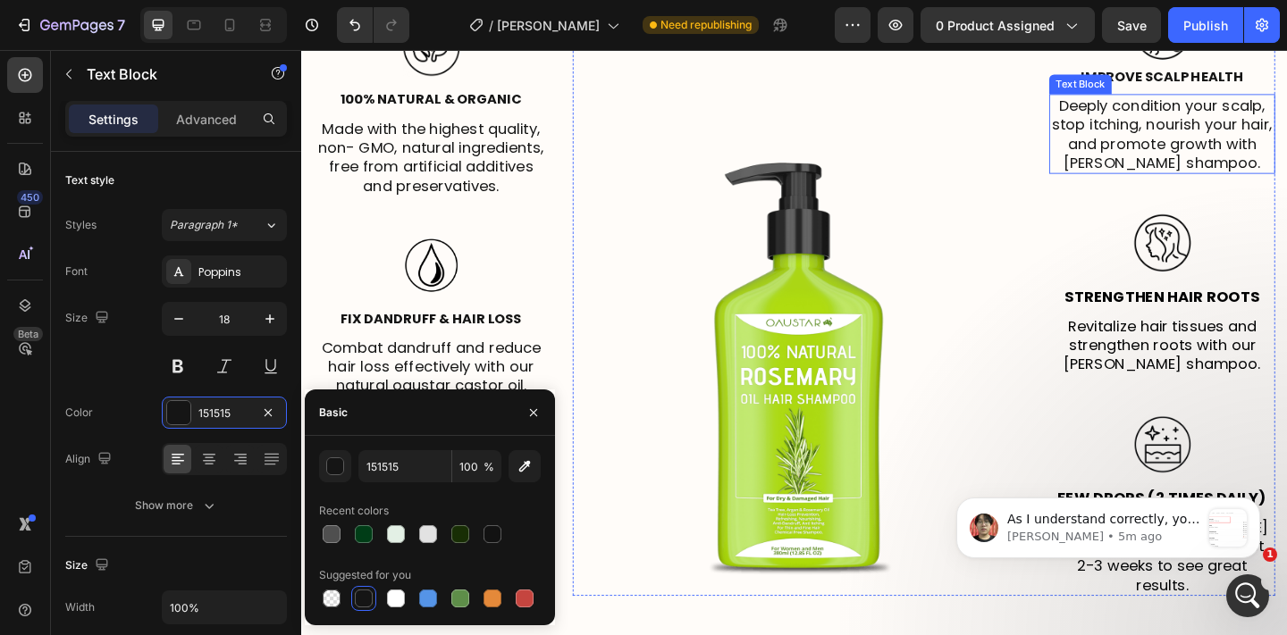
click at [1225, 122] on p "Deeply condition your scalp, stop itching, nourish your hair, and promote growt…" at bounding box center [1237, 142] width 242 height 84
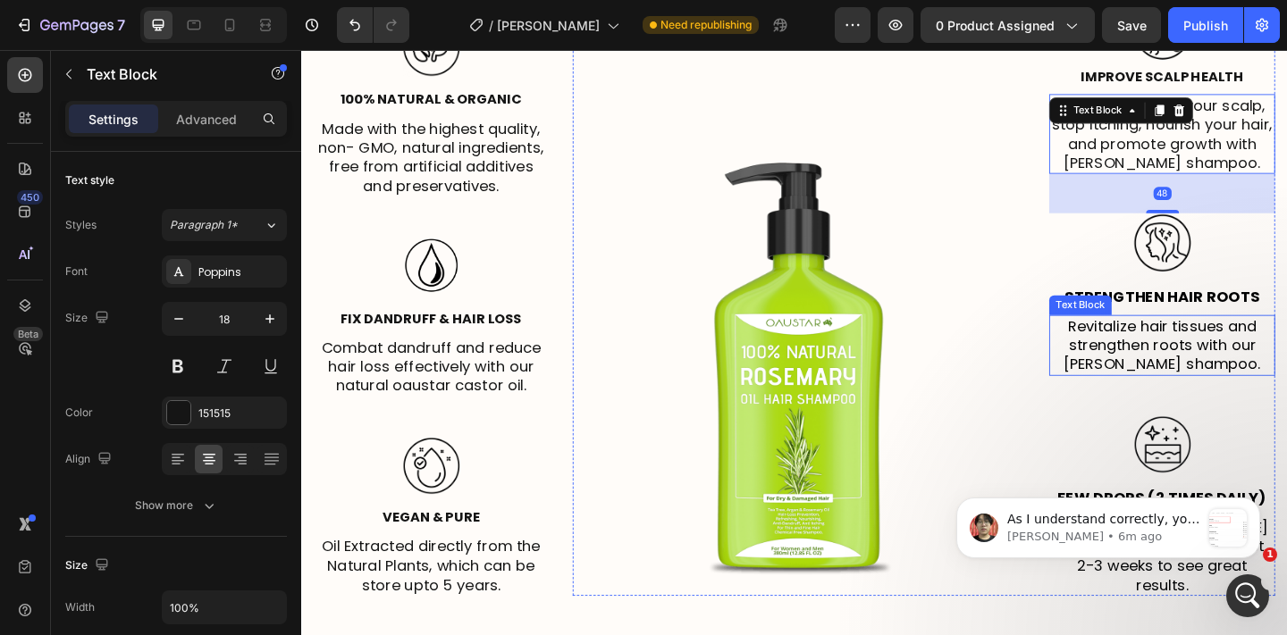
click at [1266, 370] on p "Revitalize hair tissues and strengthen roots with our rosemary shampoo." at bounding box center [1237, 371] width 242 height 63
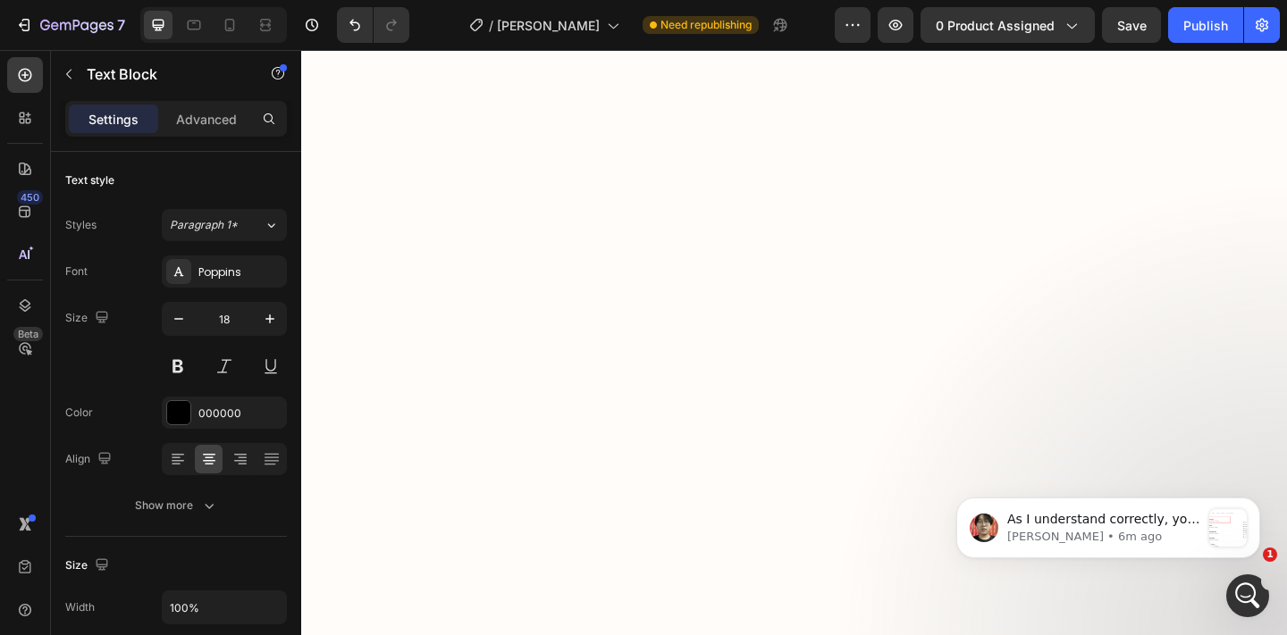
scroll to position [4004, 0]
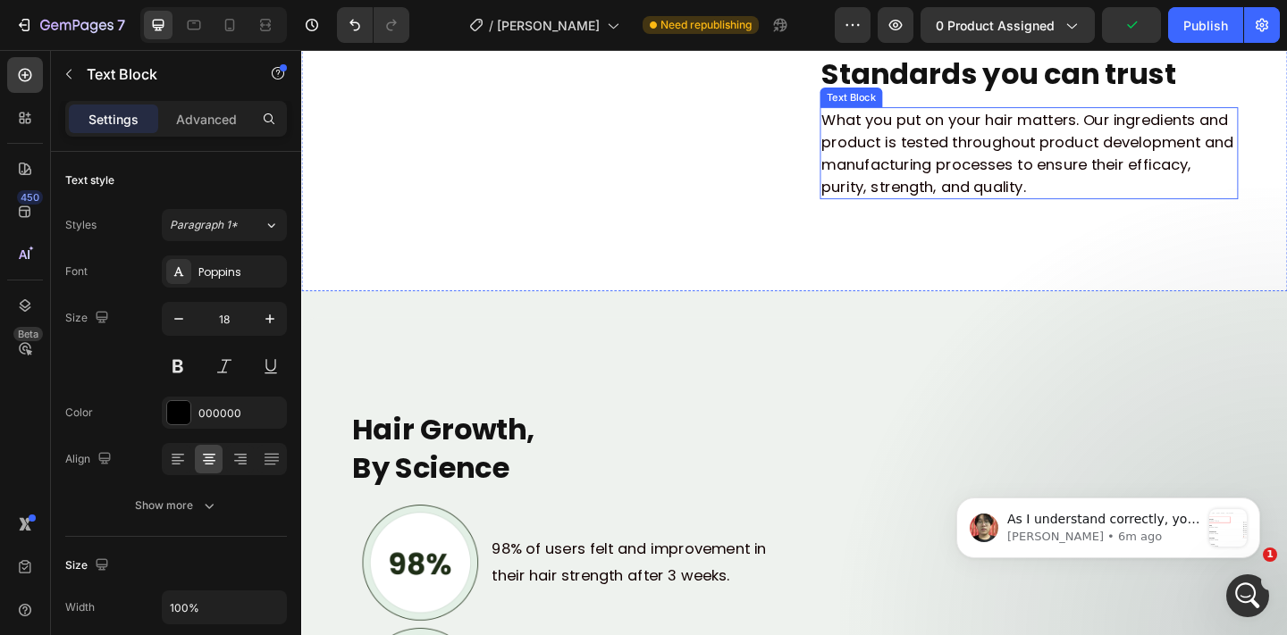
click at [875, 224] on p "What you put on your hair matters. Our ingredients and product is tested throug…" at bounding box center [1092, 235] width 451 height 97
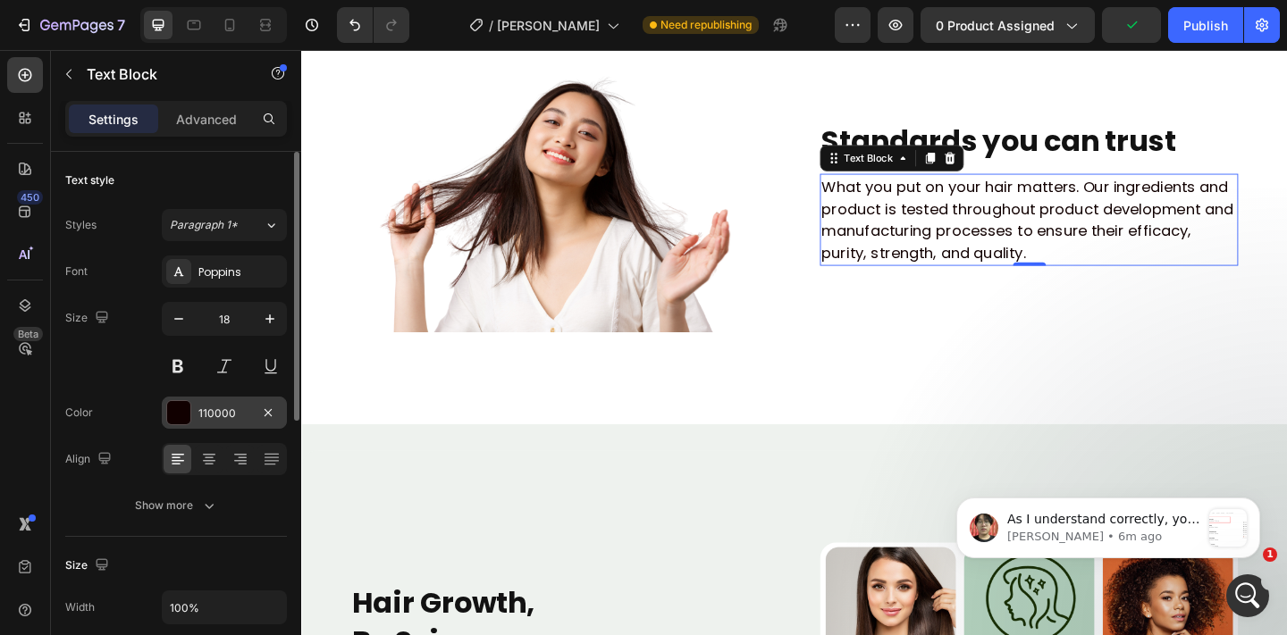
click at [215, 411] on div "110000" at bounding box center [224, 414] width 52 height 16
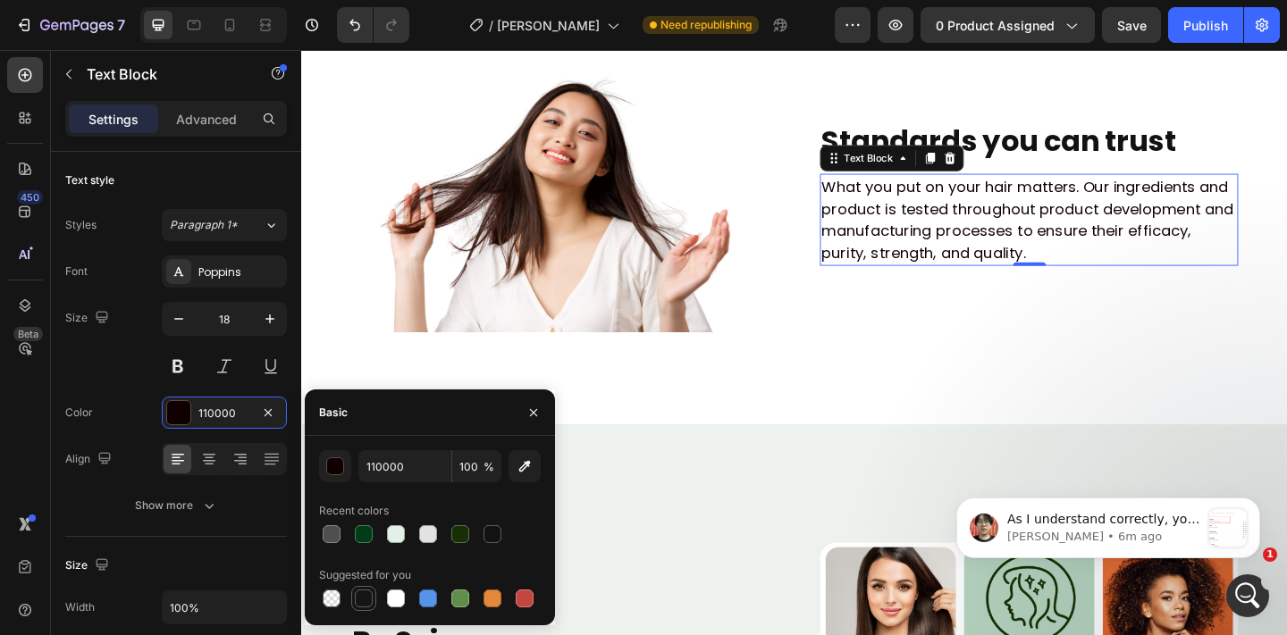
click at [359, 599] on div at bounding box center [364, 599] width 18 height 18
type input "151515"
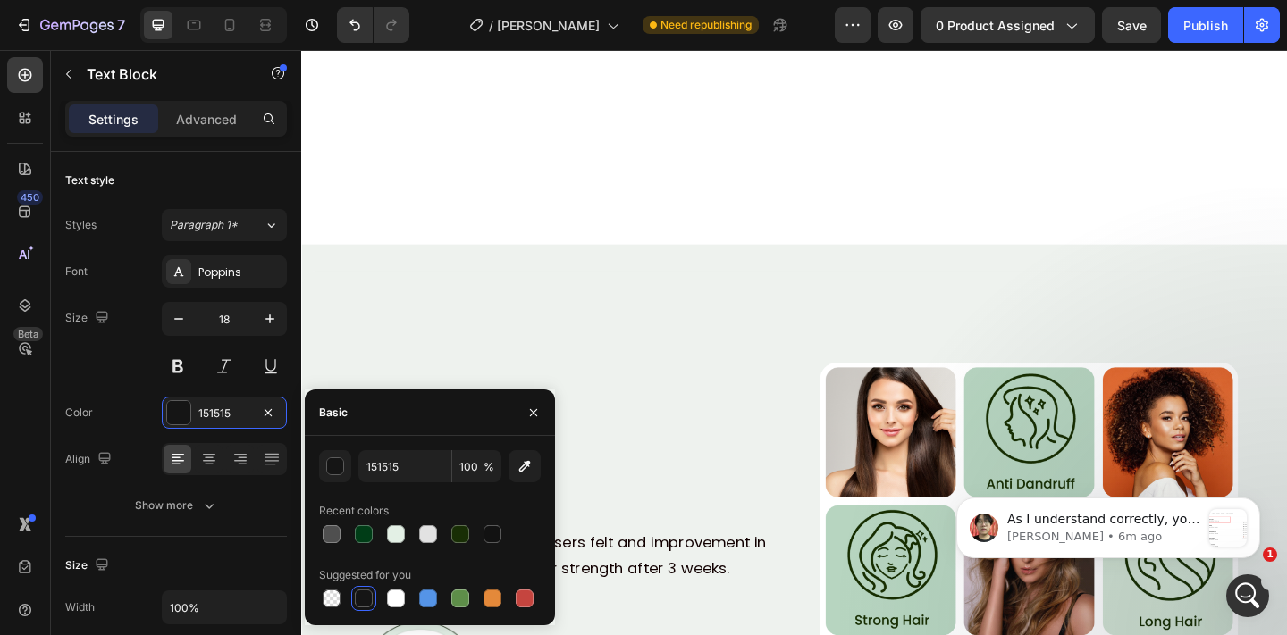
scroll to position [4548, 0]
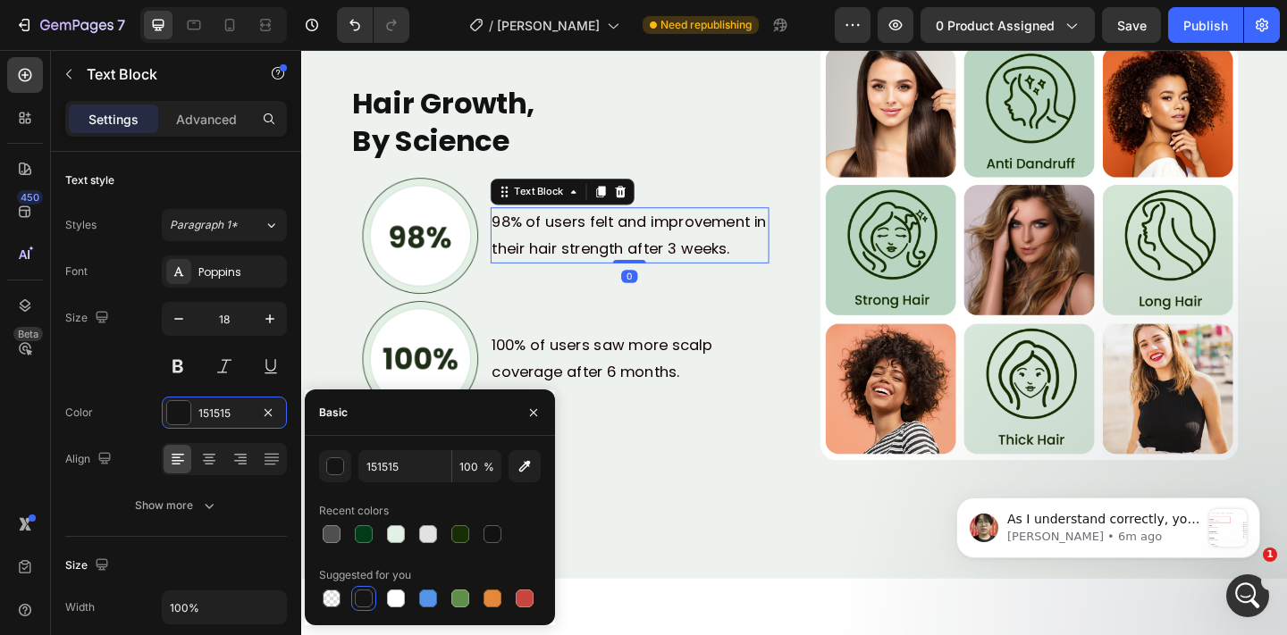
click at [651, 249] on p "98% of users felt and improvement in their hair strength after 3 weeks." at bounding box center [657, 252] width 299 height 58
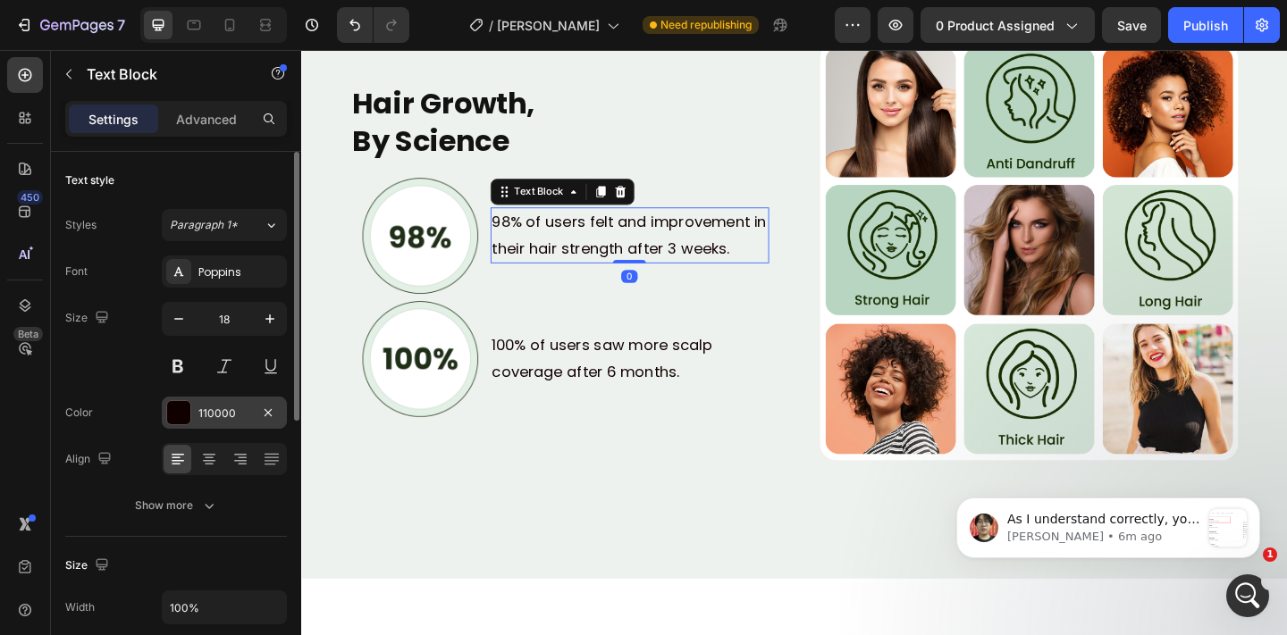
click at [256, 408] on div "110000" at bounding box center [224, 413] width 125 height 32
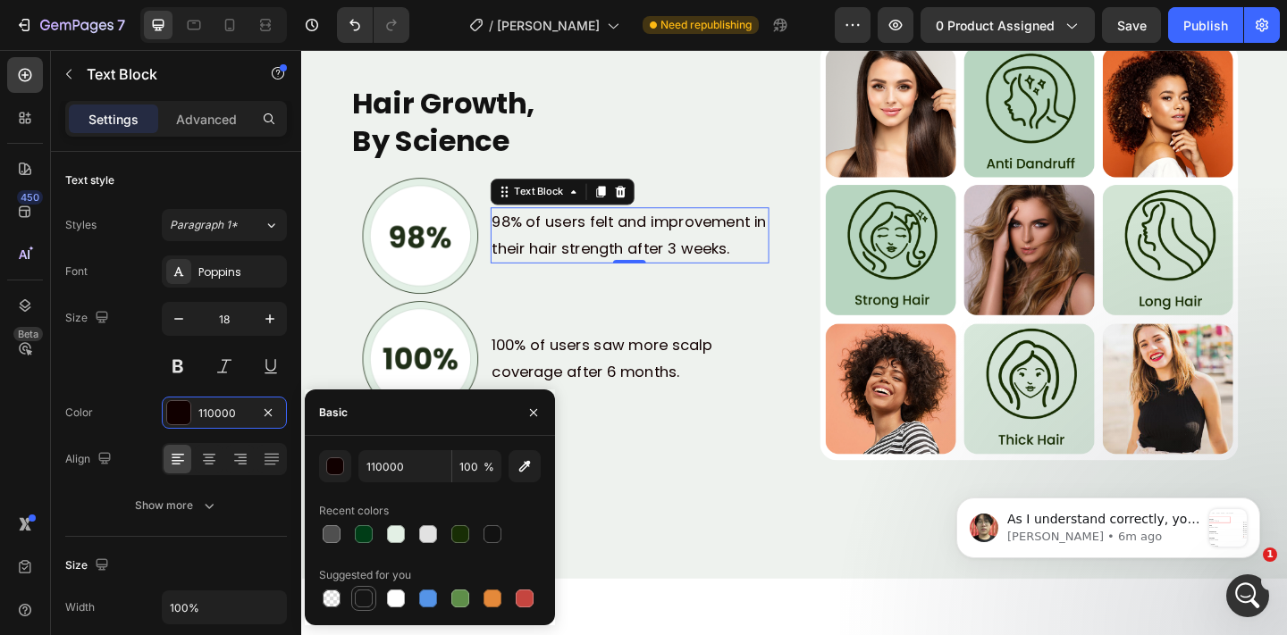
drag, startPoint x: 363, startPoint y: 592, endPoint x: 326, endPoint y: 309, distance: 285.6
click at [363, 592] on div at bounding box center [364, 599] width 18 height 18
type input "151515"
click at [632, 390] on p "100% of users saw more scalp coverage after 6 months." at bounding box center [657, 386] width 299 height 58
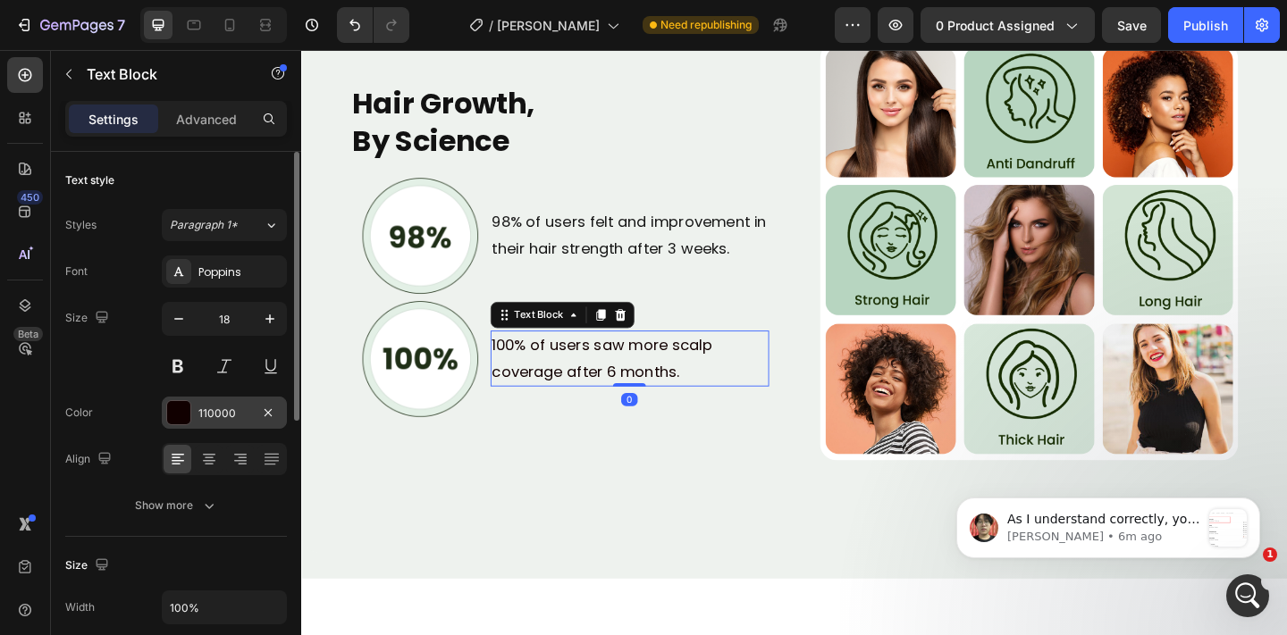
click at [189, 403] on div at bounding box center [178, 412] width 23 height 23
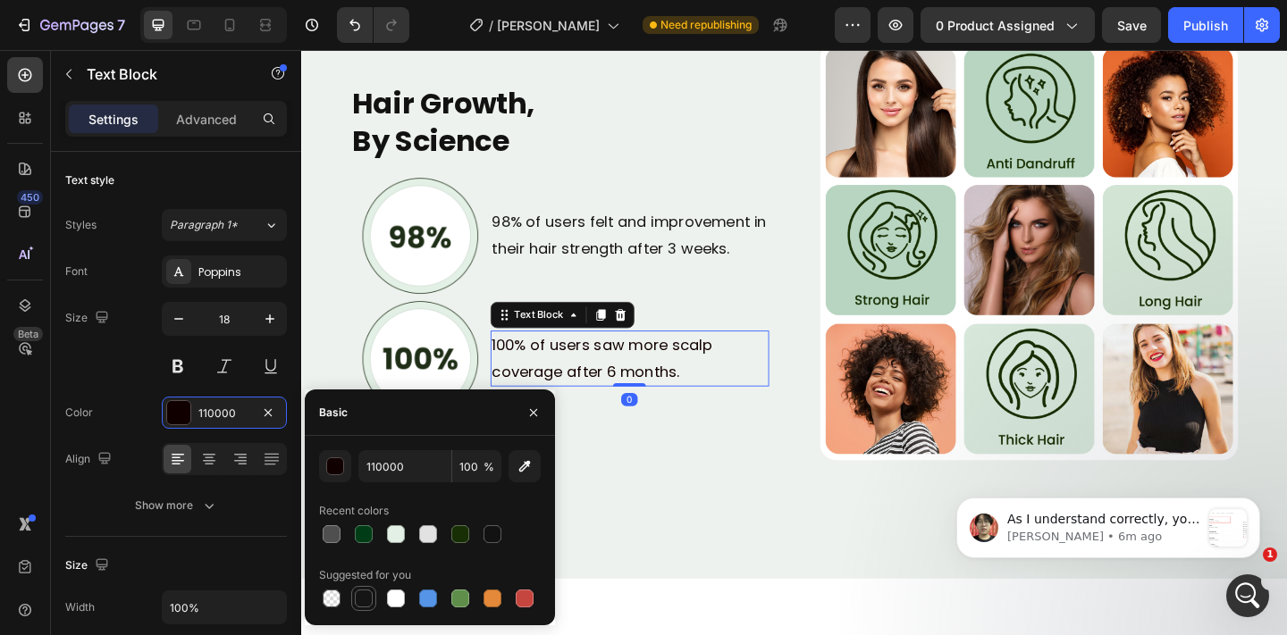
click at [362, 595] on div at bounding box center [364, 599] width 18 height 18
type input "151515"
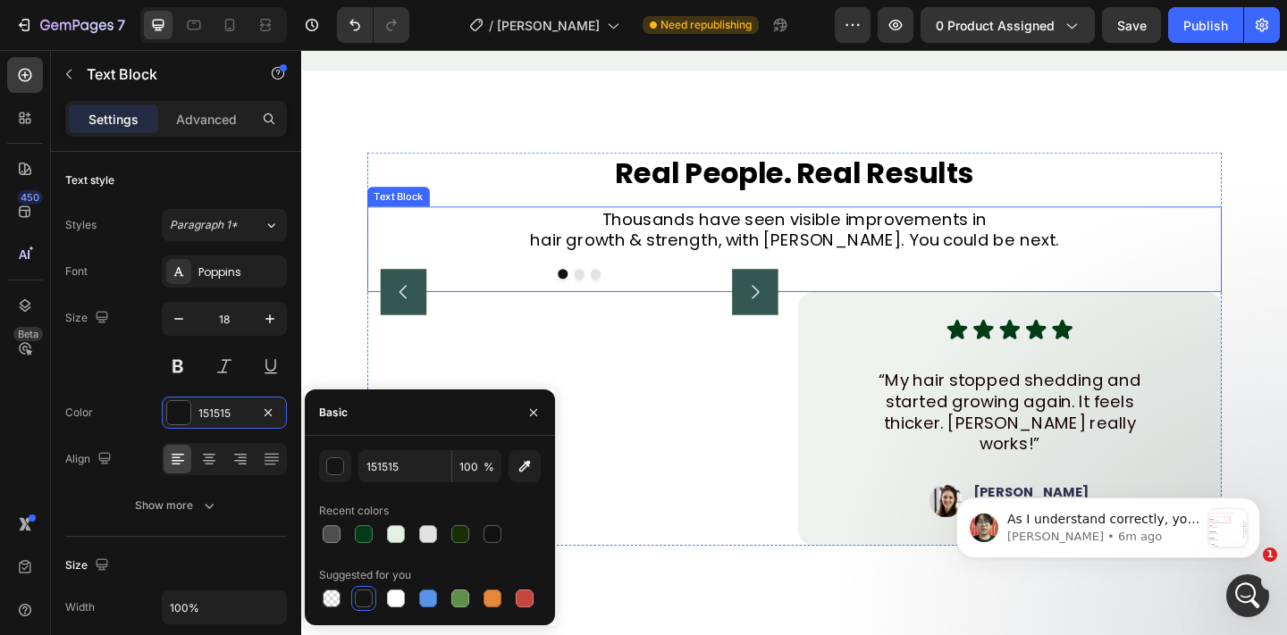
click at [776, 228] on p "Thousands have seen visible improvements in" at bounding box center [837, 233] width 926 height 23
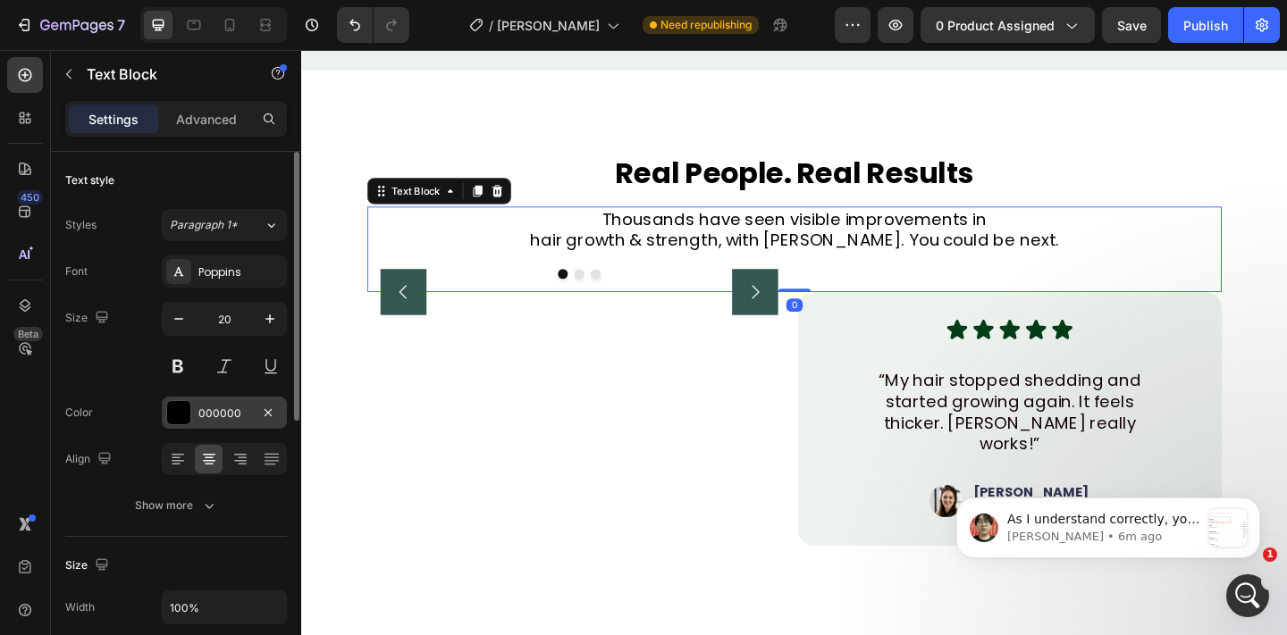
click at [190, 399] on div "000000" at bounding box center [224, 413] width 125 height 32
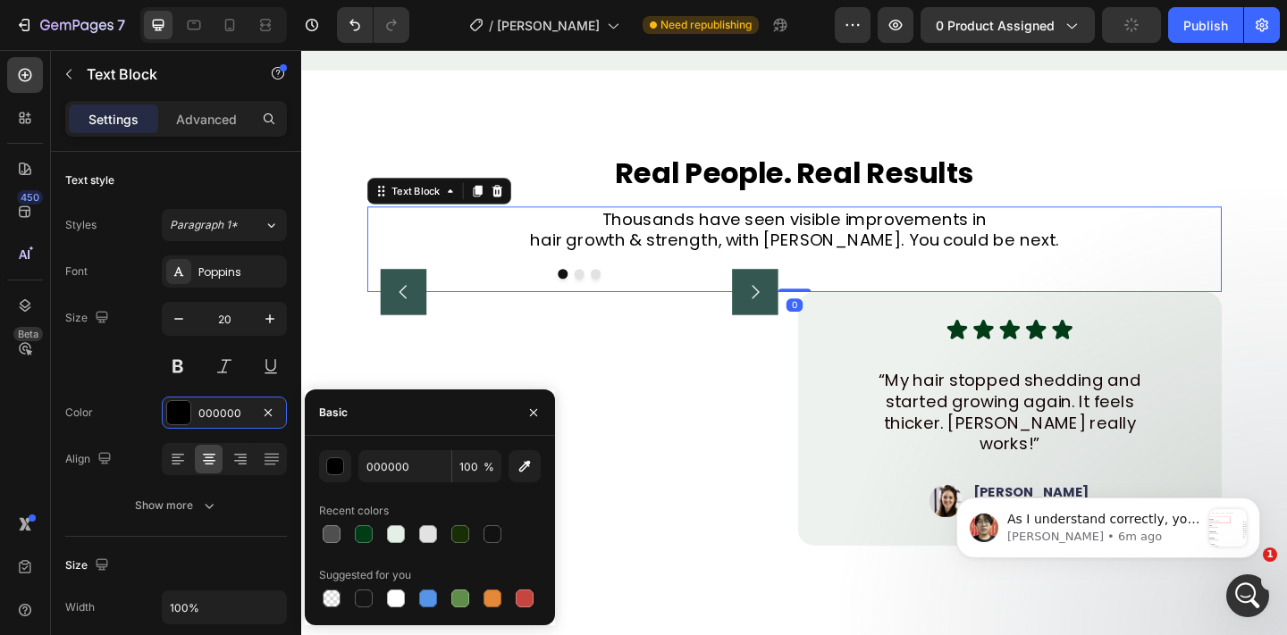
click at [365, 584] on div "Suggested for you" at bounding box center [430, 575] width 222 height 29
click at [365, 588] on div at bounding box center [363, 598] width 21 height 21
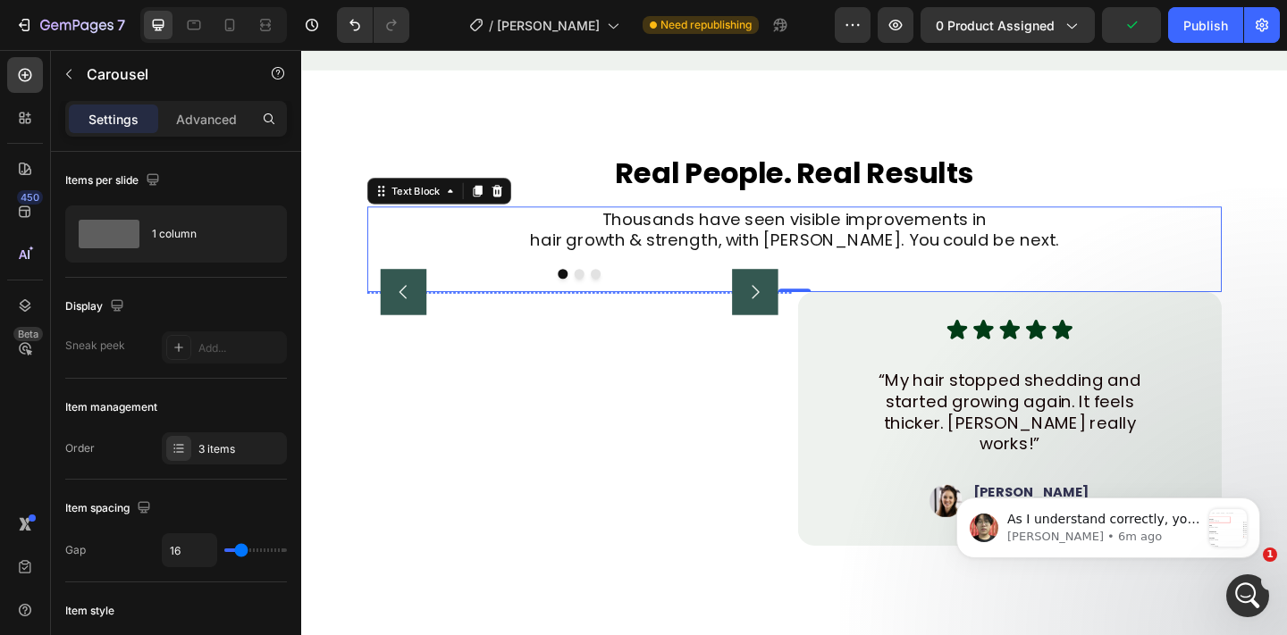
click at [803, 324] on icon "Carousel Next Arrow" at bounding box center [794, 313] width 21 height 21
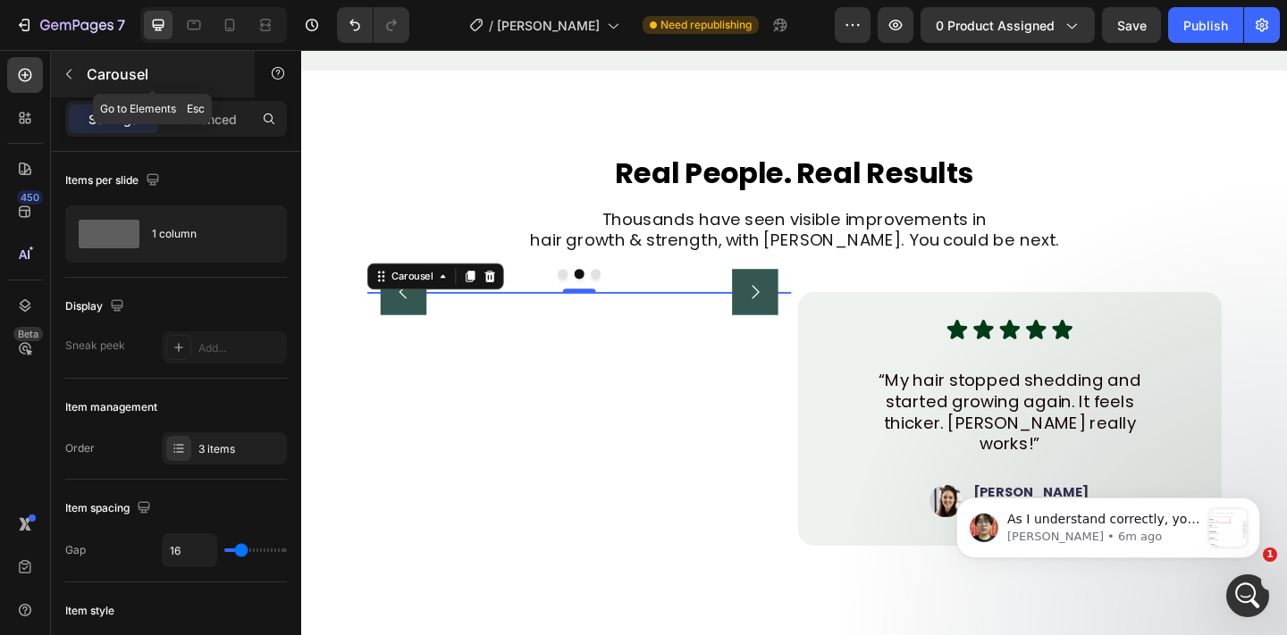
click at [71, 71] on icon "button" at bounding box center [69, 74] width 14 height 14
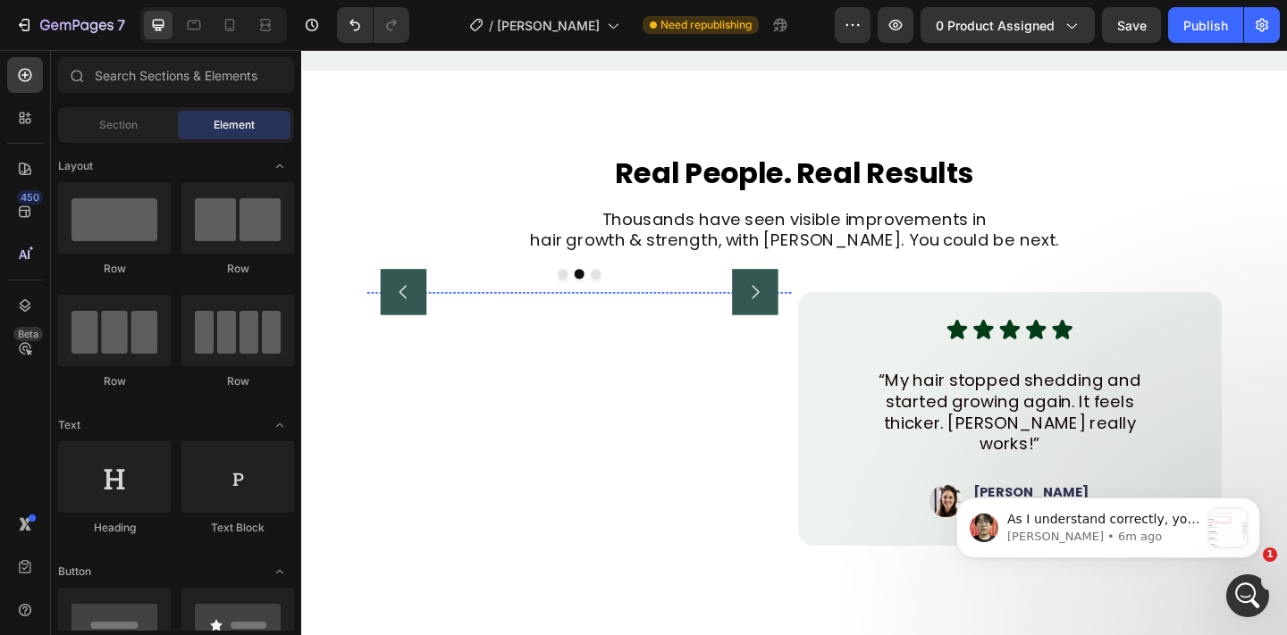
click at [602, 314] on img at bounding box center [603, 314] width 461 height 0
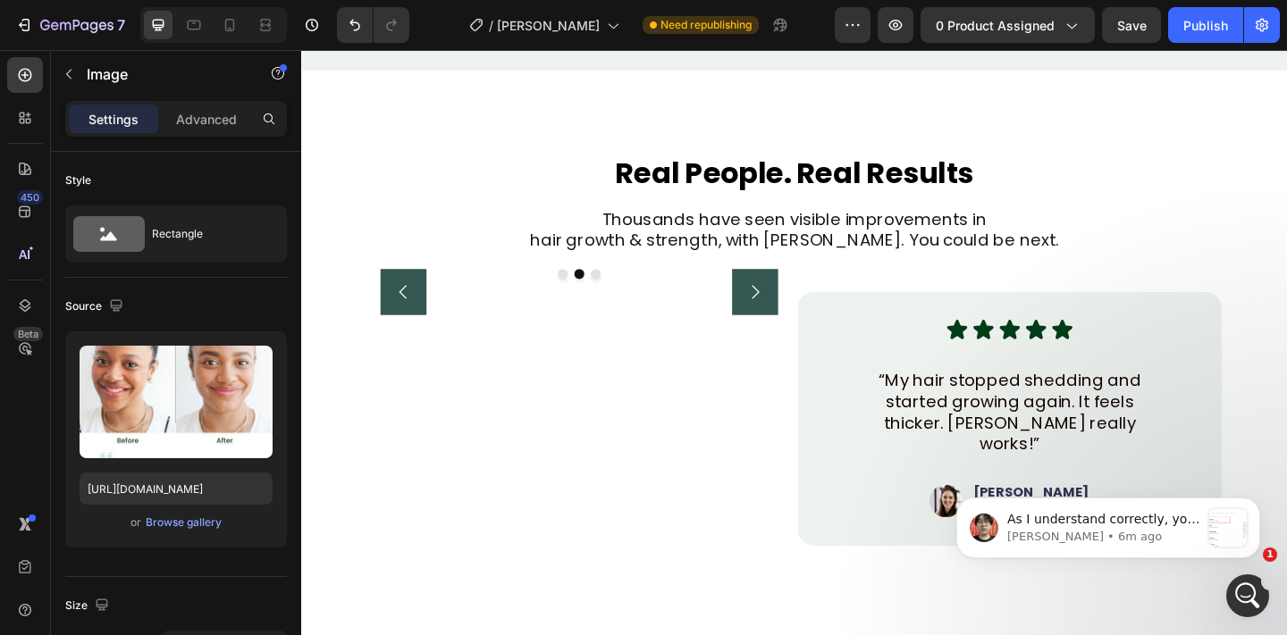
click at [420, 321] on div "Image" at bounding box center [414, 331] width 74 height 21
click at [407, 356] on div "Carousel" at bounding box center [406, 364] width 67 height 29
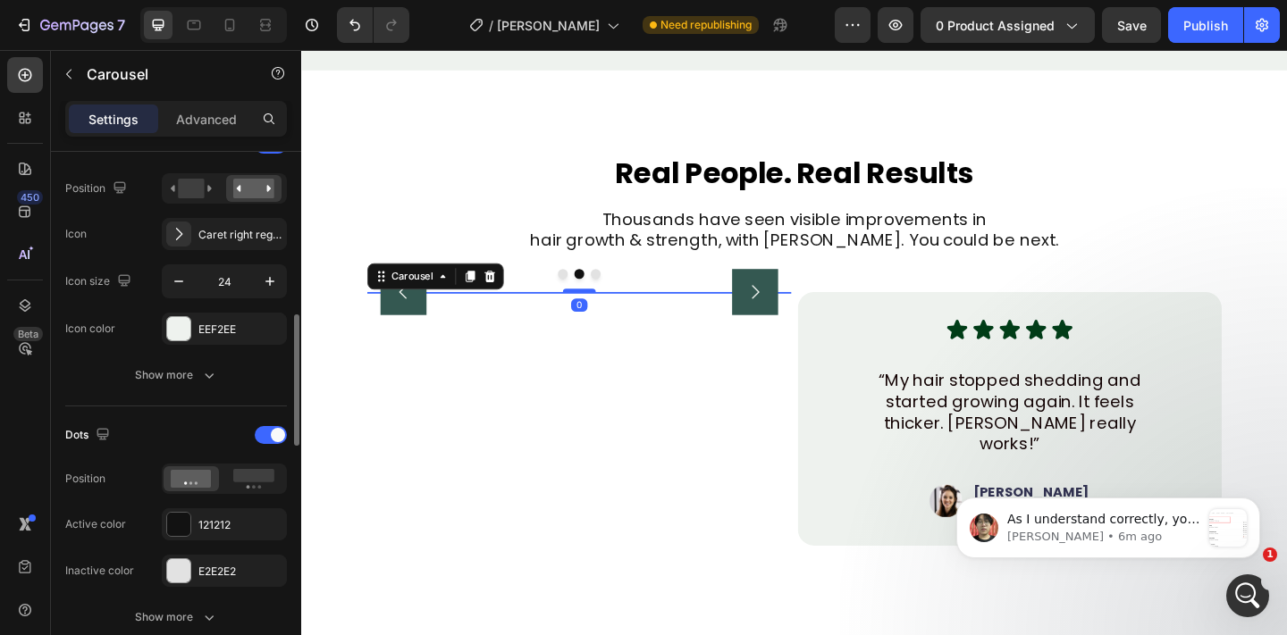
scroll to position [737, 0]
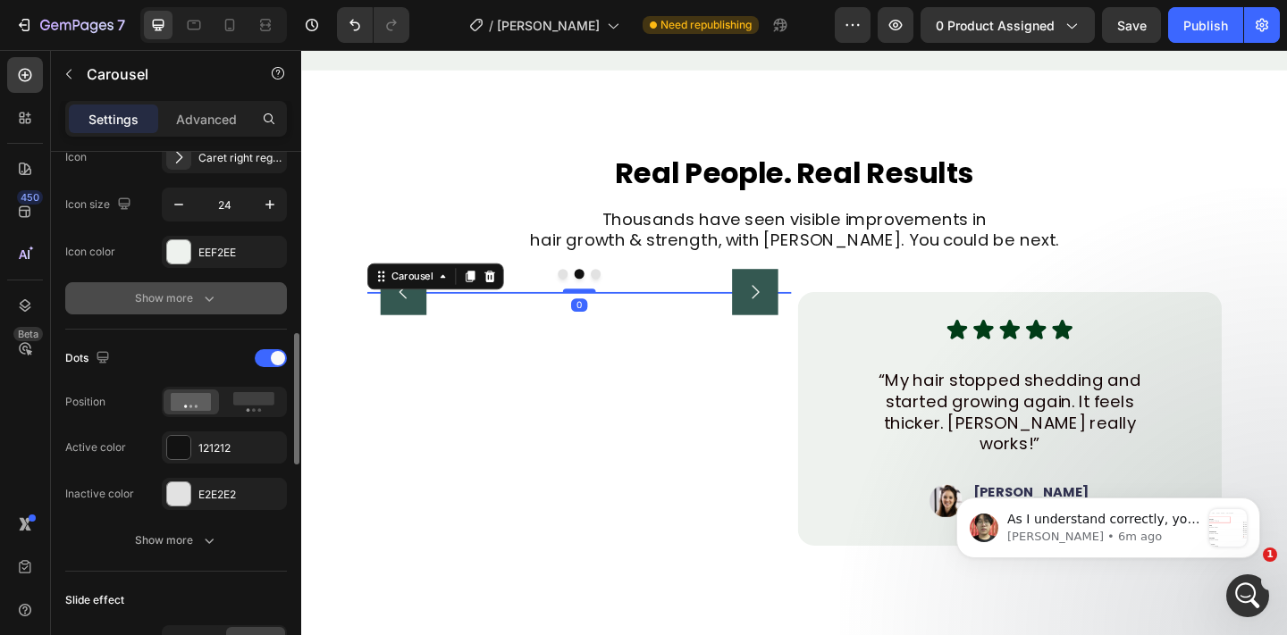
click at [161, 291] on div "Show more" at bounding box center [176, 299] width 83 height 18
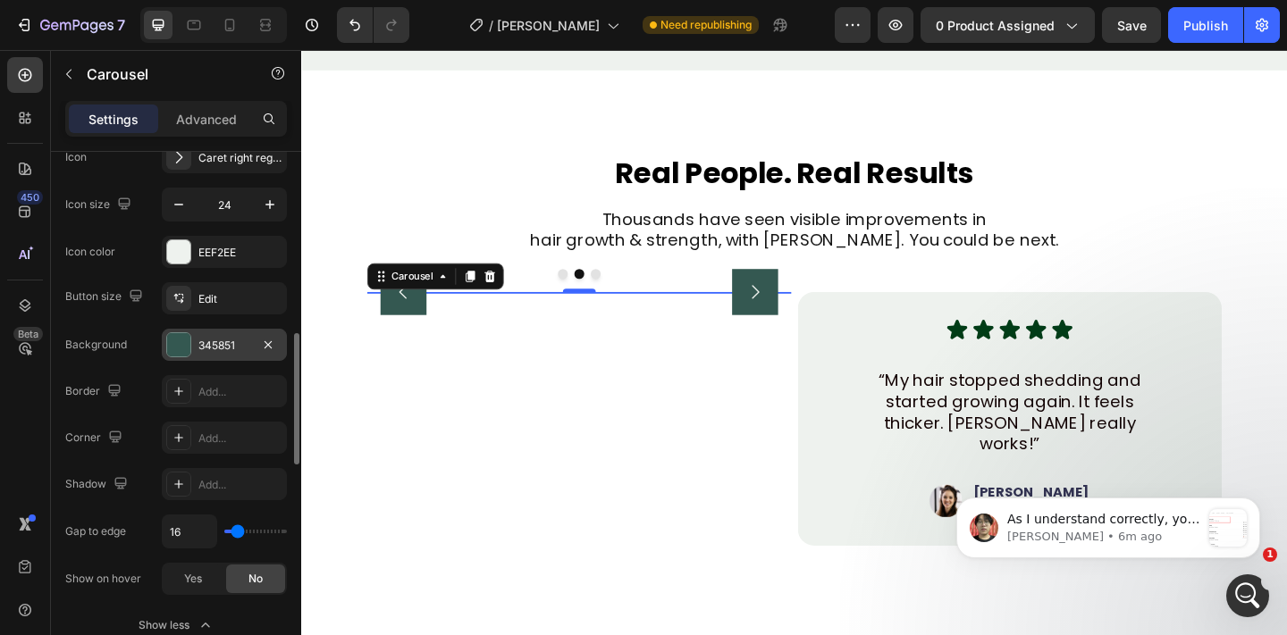
click at [181, 355] on div at bounding box center [178, 344] width 23 height 23
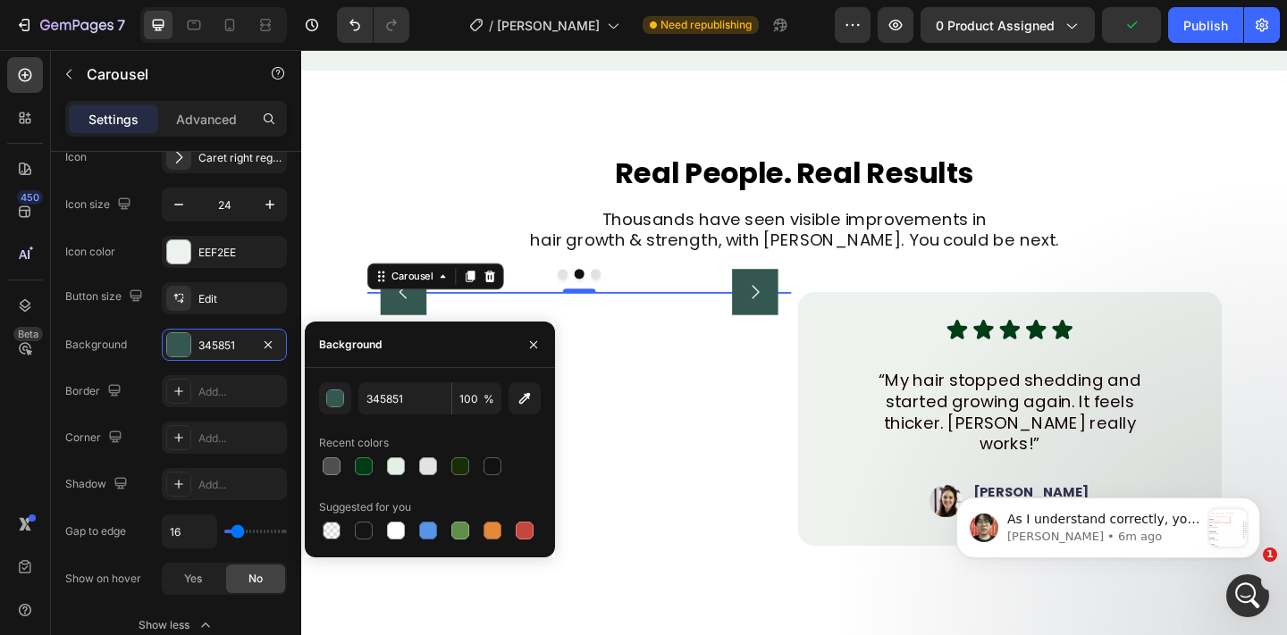
click at [359, 461] on div at bounding box center [364, 466] width 18 height 18
type input "003D17"
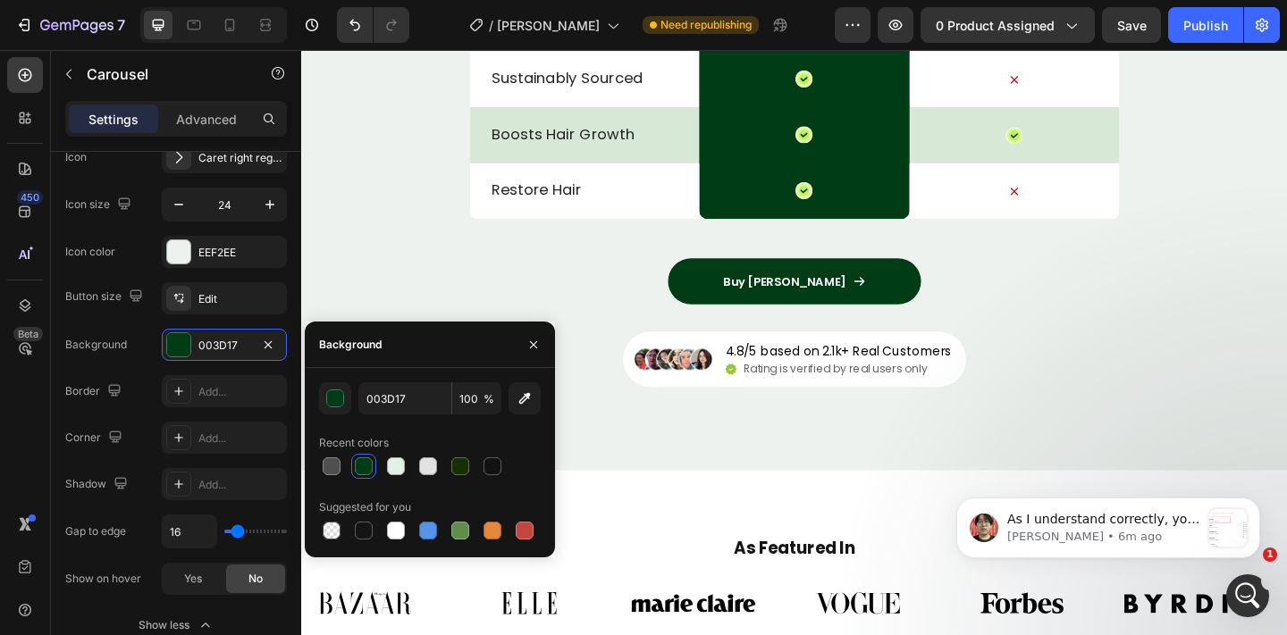
scroll to position [6614, 0]
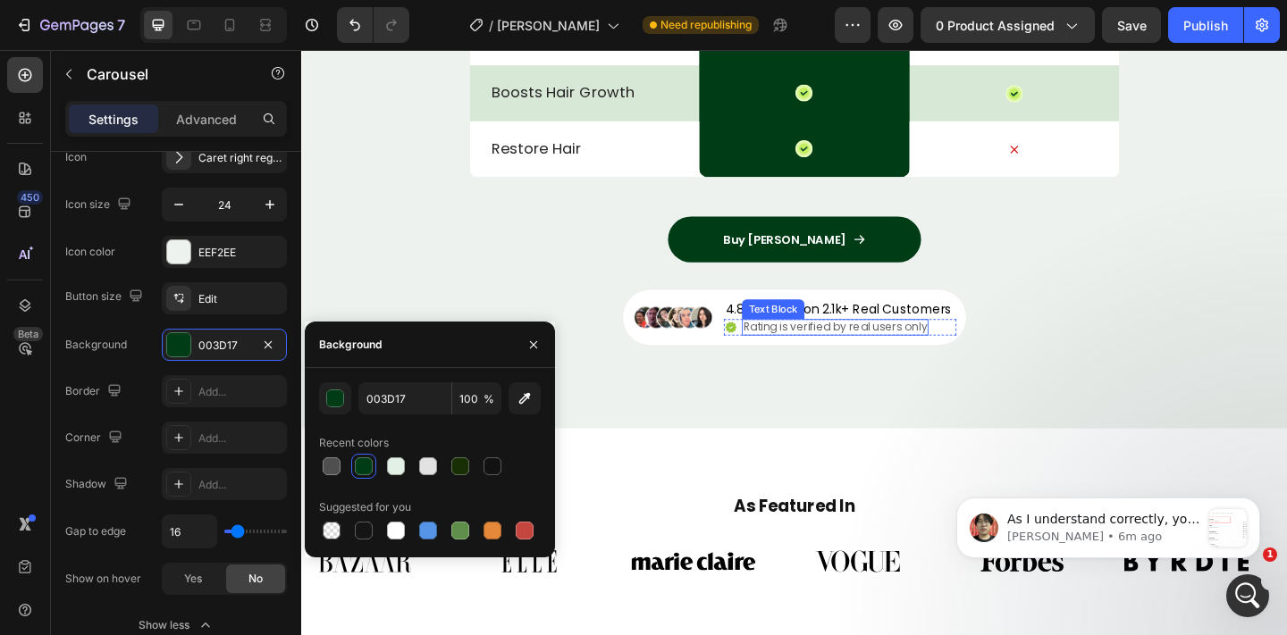
click at [856, 350] on p "Rating is verified by real users only" at bounding box center [881, 352] width 199 height 15
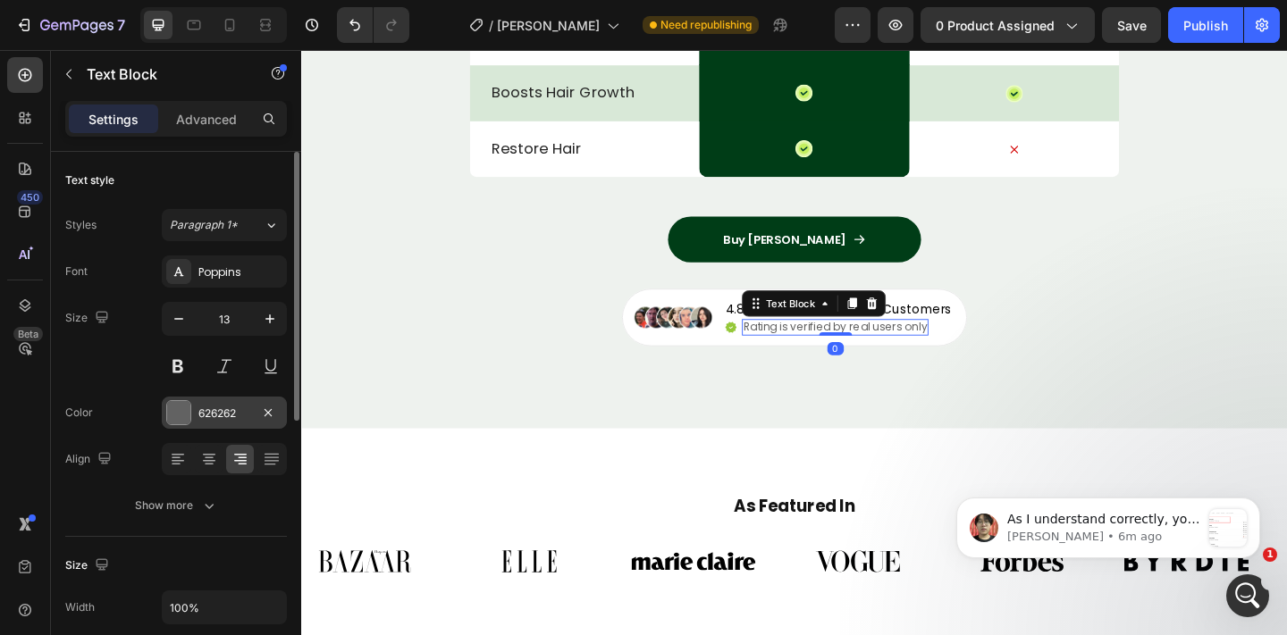
click at [199, 411] on div "626262" at bounding box center [224, 414] width 52 height 16
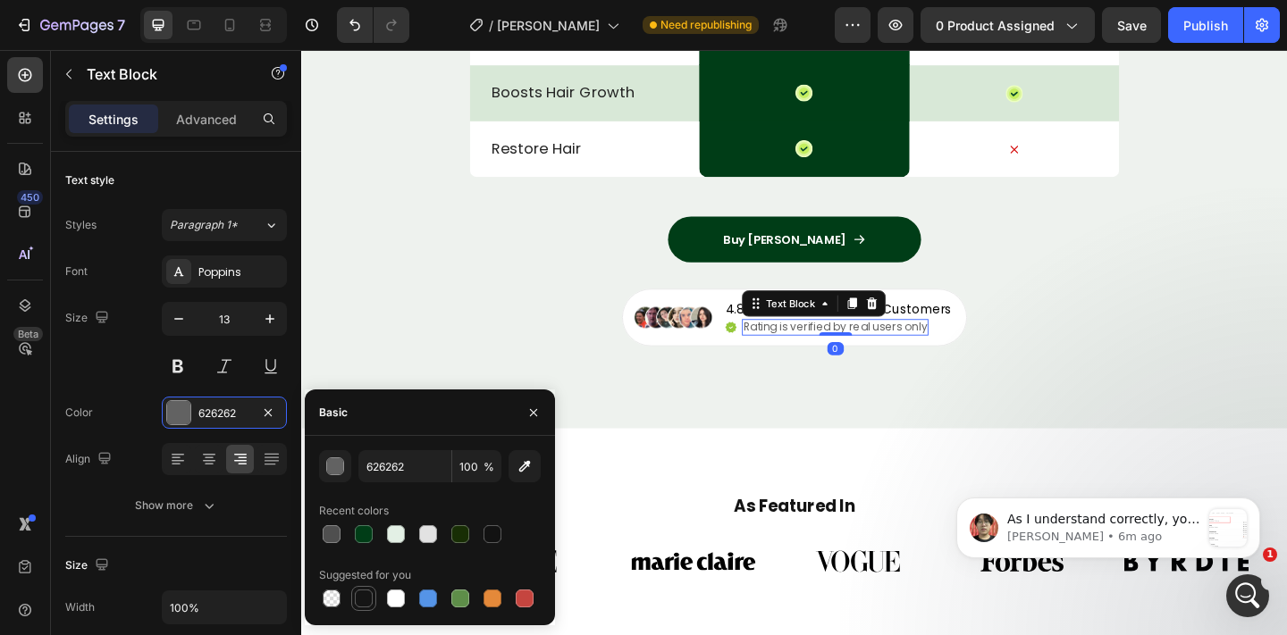
click at [367, 593] on div at bounding box center [364, 599] width 18 height 18
type input "151515"
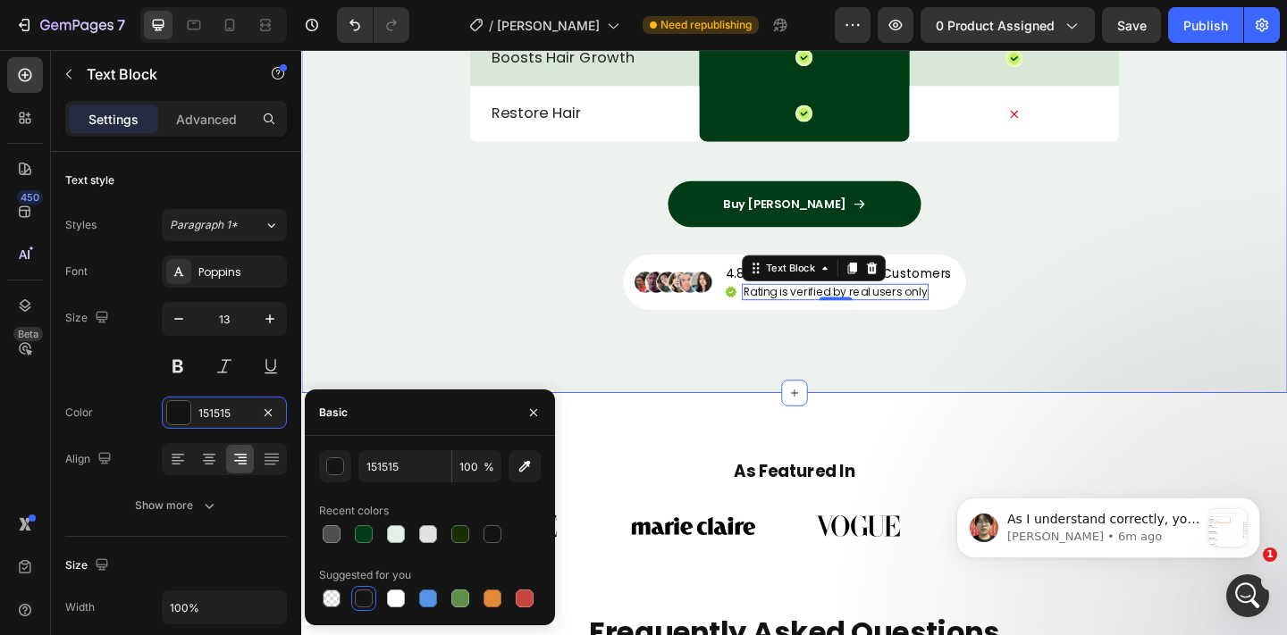
scroll to position [7142, 0]
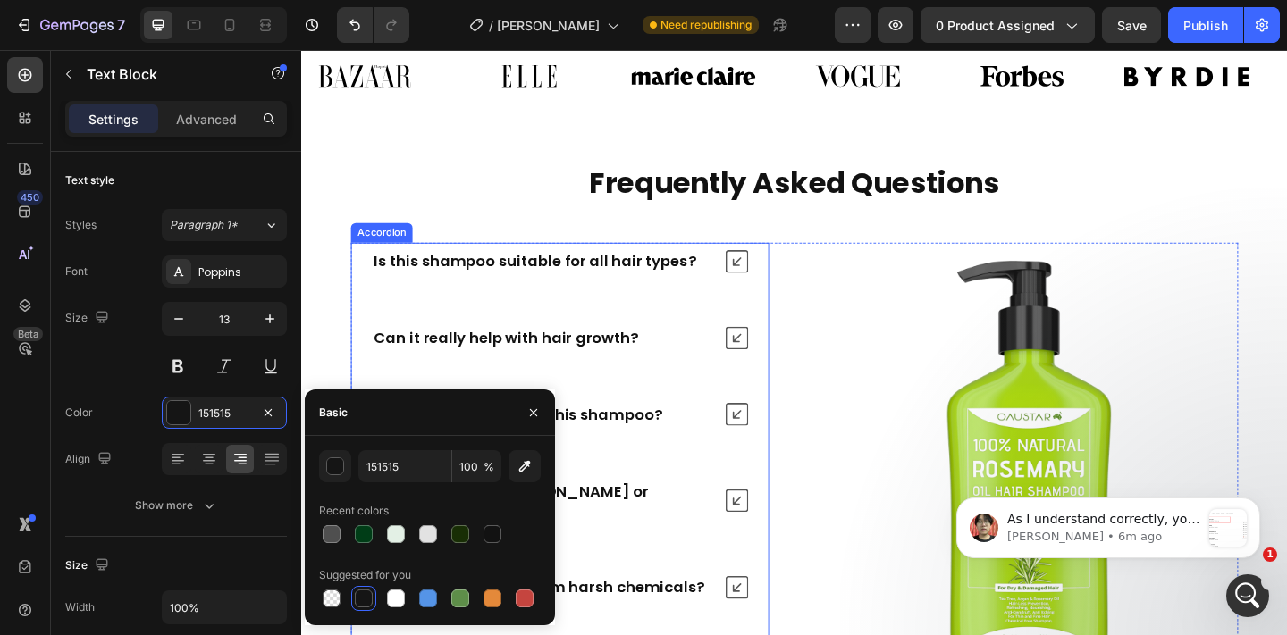
click at [778, 287] on icon at bounding box center [774, 280] width 25 height 25
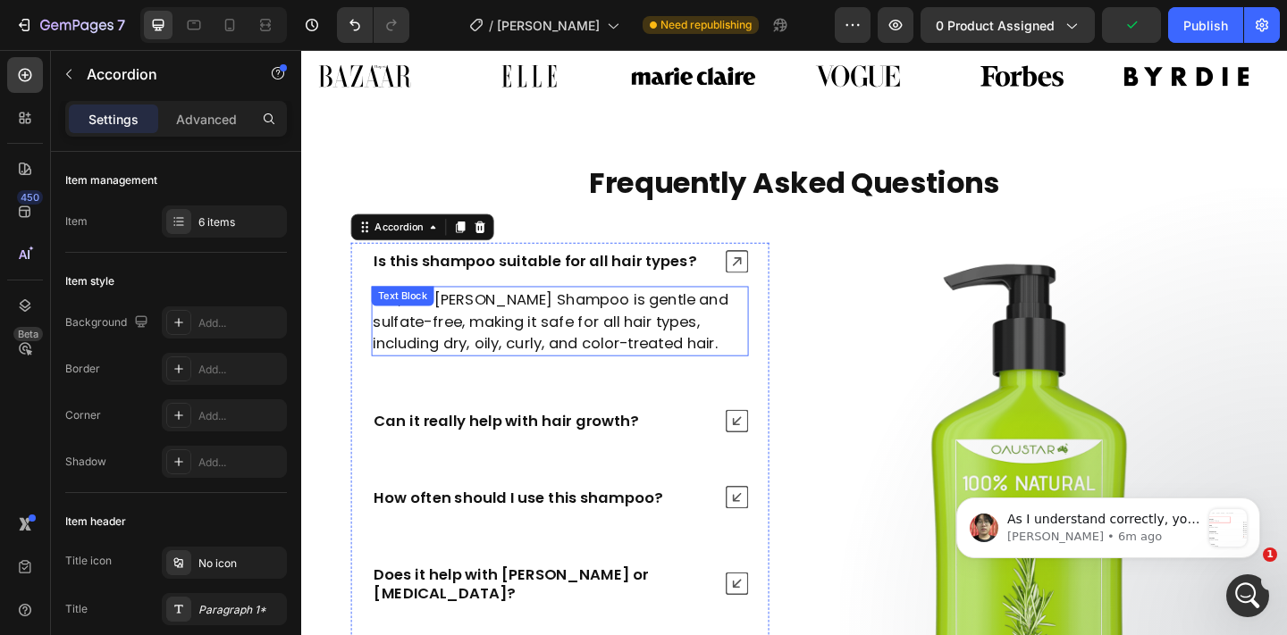
click at [722, 331] on p "Yes, our Rosemary Shampoo is gentle and sulfate-free, making it safe for all ha…" at bounding box center [582, 345] width 407 height 72
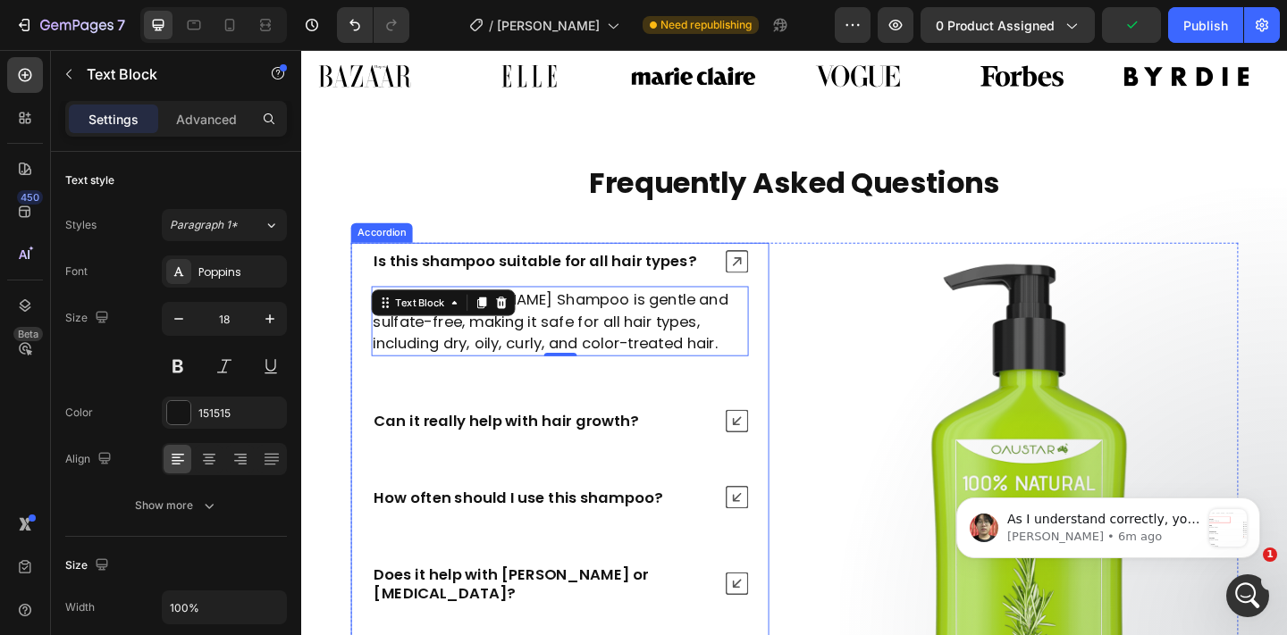
click at [766, 281] on icon at bounding box center [774, 280] width 25 height 25
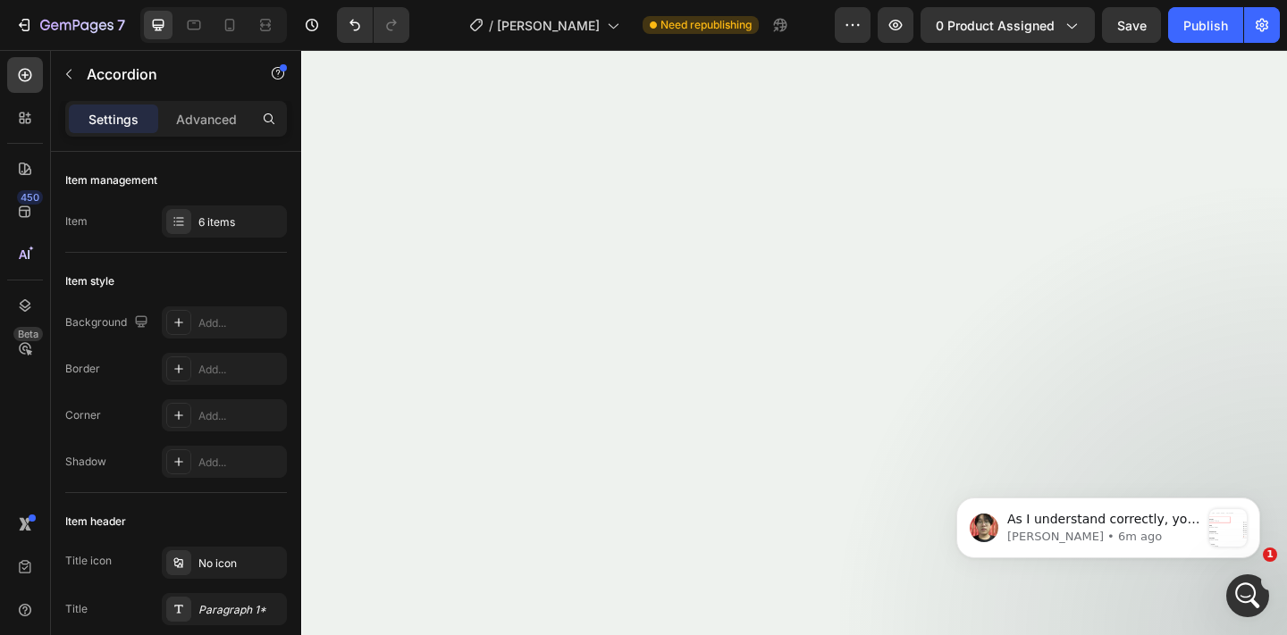
scroll to position [0, 0]
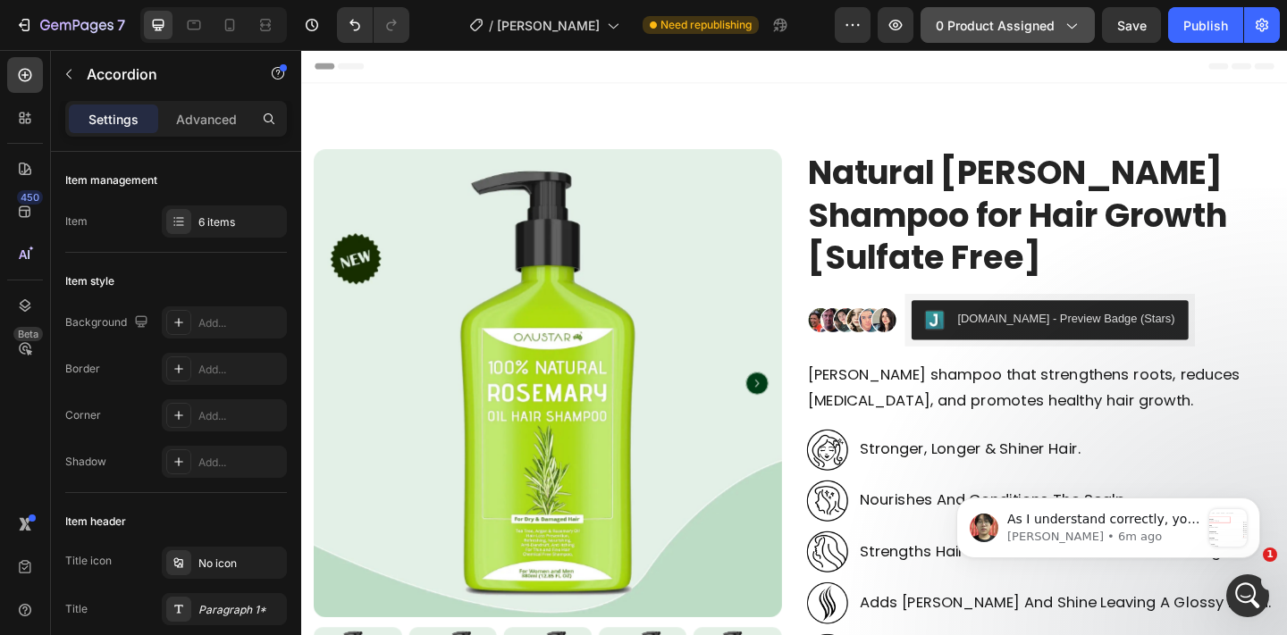
click at [978, 29] on span "0 product assigned" at bounding box center [995, 25] width 119 height 19
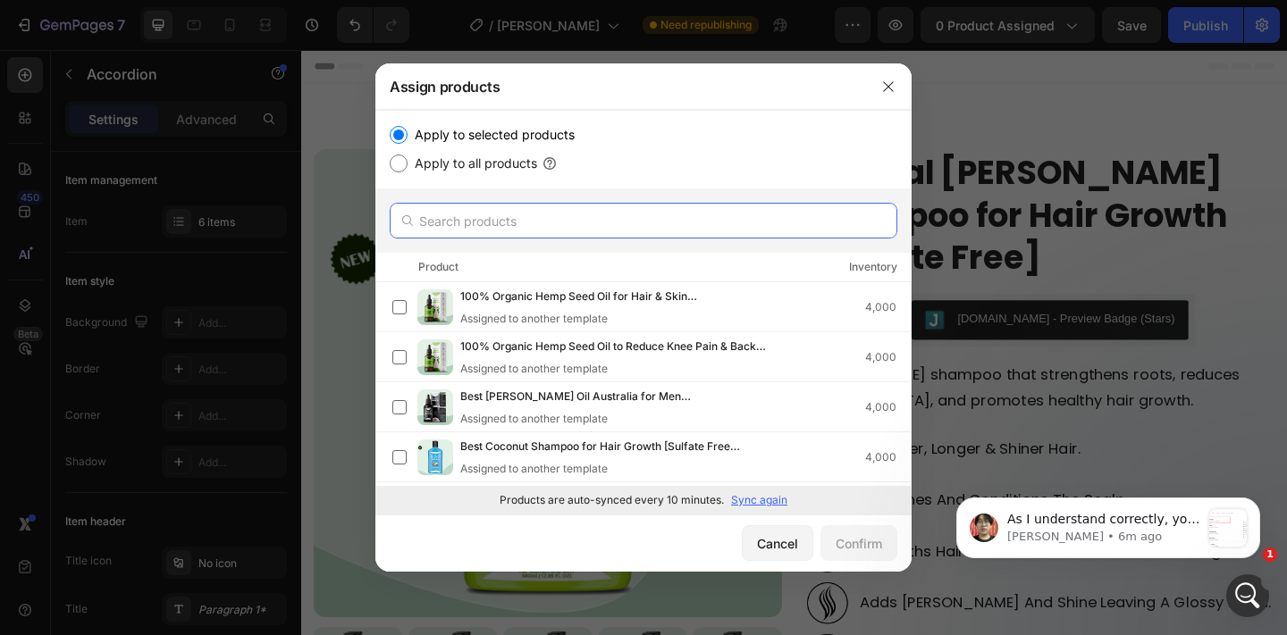
click at [713, 219] on input "text" at bounding box center [644, 221] width 508 height 36
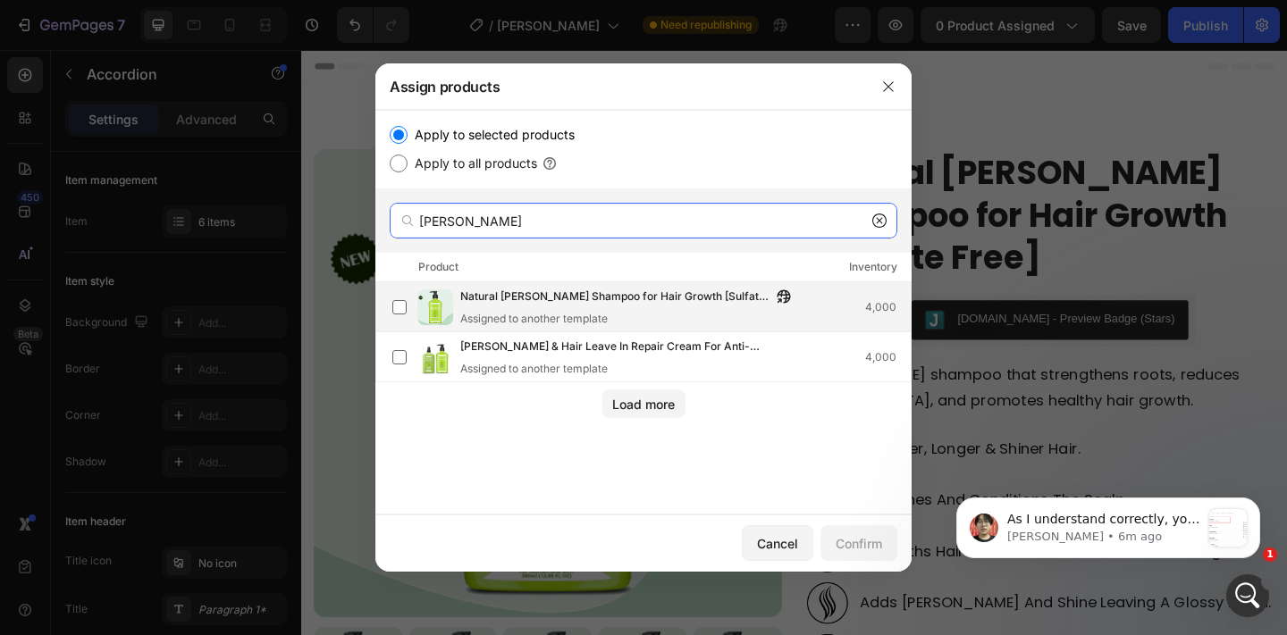
type input "rosemary shampoo"
click at [453, 305] on div "Natural Rosemary Shampoo for Hair Growth [Sulfate Free] Assigned to another tem…" at bounding box center [651, 307] width 518 height 39
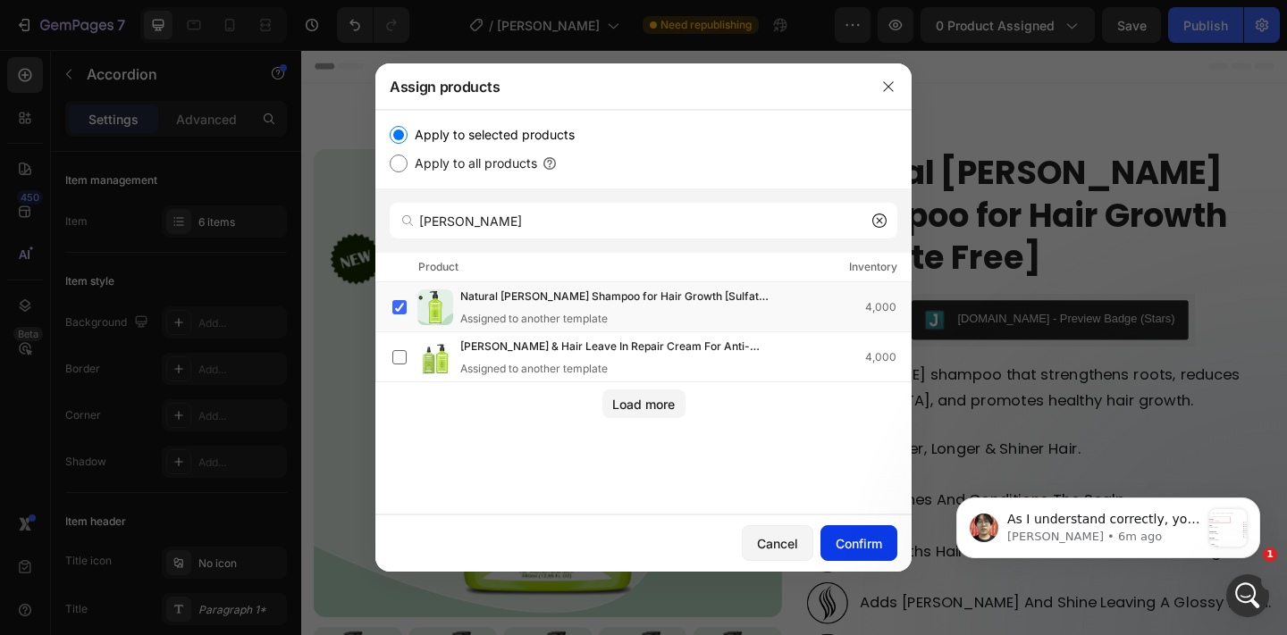
click at [856, 544] on div "Confirm" at bounding box center [858, 543] width 46 height 19
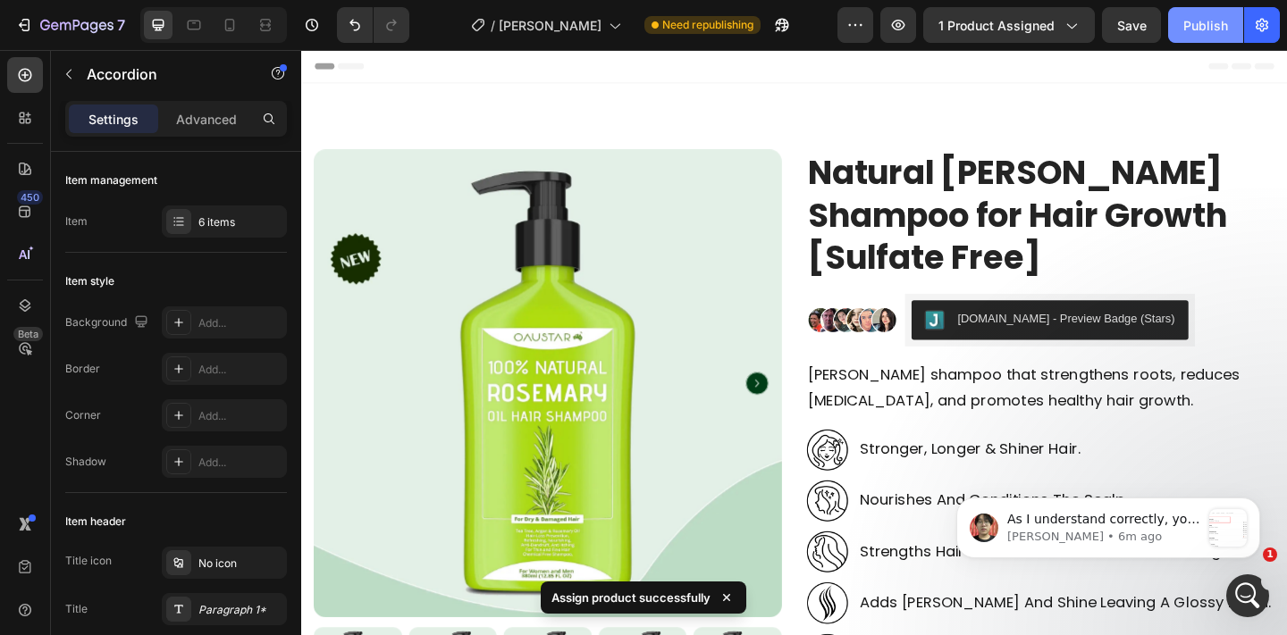
click at [1197, 19] on div "Publish" at bounding box center [1205, 25] width 45 height 19
